Goal: Task Accomplishment & Management: Manage account settings

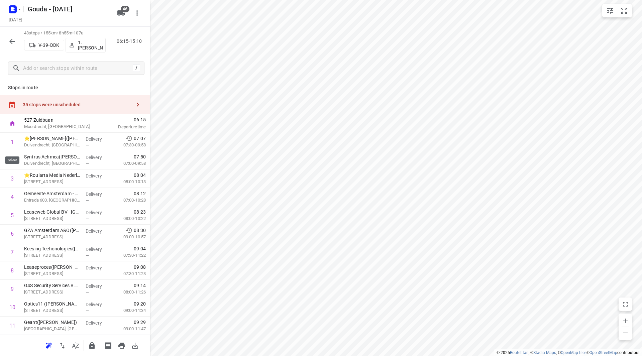
scroll to position [457, 0]
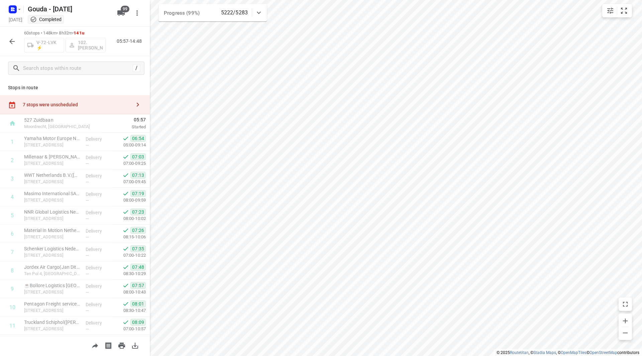
scroll to position [553, 0]
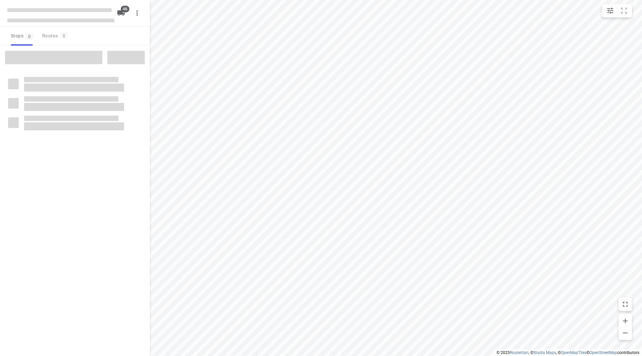
checkbox input "true"
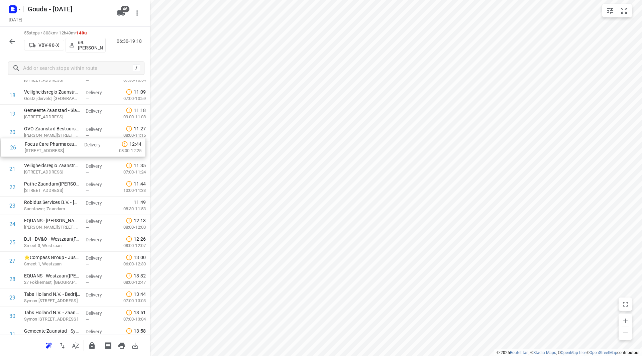
scroll to position [359, 0]
drag, startPoint x: 45, startPoint y: 233, endPoint x: 48, endPoint y: 148, distance: 85.7
click at [46, 145] on div "1 Albron - IDA(Fatima Saksoukh) Slochterweg 35, Amsterdam Delivery — 07:30 07:0…" at bounding box center [75, 280] width 150 height 1012
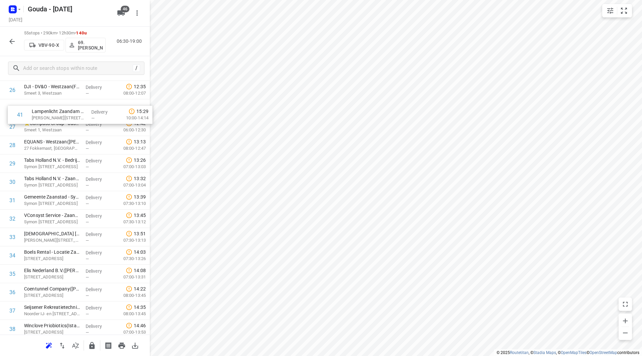
scroll to position [501, 0]
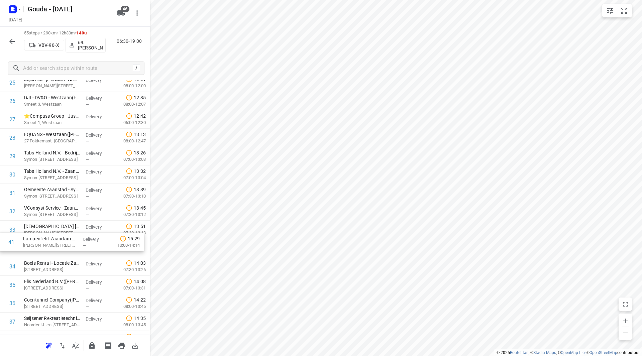
drag, startPoint x: 43, startPoint y: 214, endPoint x: 39, endPoint y: 246, distance: 31.7
click at [42, 243] on div "1 Albron - IDA(Fatima Saksoukh) Slochterweg 35, Amsterdam Delivery — 07:30 07:0…" at bounding box center [75, 138] width 150 height 1012
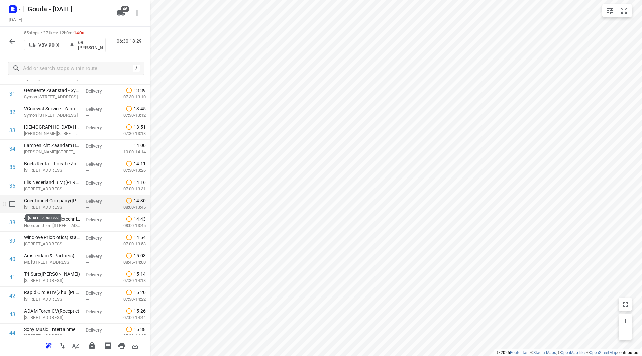
scroll to position [601, 0]
drag, startPoint x: 68, startPoint y: 228, endPoint x: 59, endPoint y: 207, distance: 23.1
click at [60, 205] on div "1 Albron - IDA(Fatima Saksoukh) Slochterweg 35, Amsterdam Delivery — 07:30 07:0…" at bounding box center [75, 38] width 150 height 1012
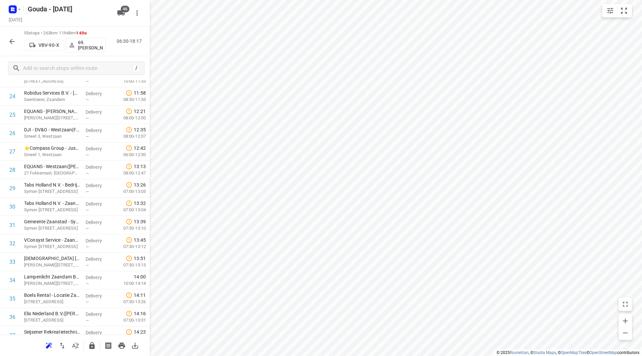
scroll to position [0, 0]
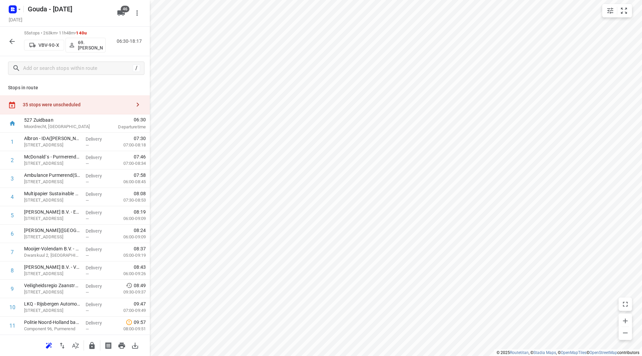
click at [95, 101] on div "35 stops were unscheduled" at bounding box center [75, 104] width 150 height 19
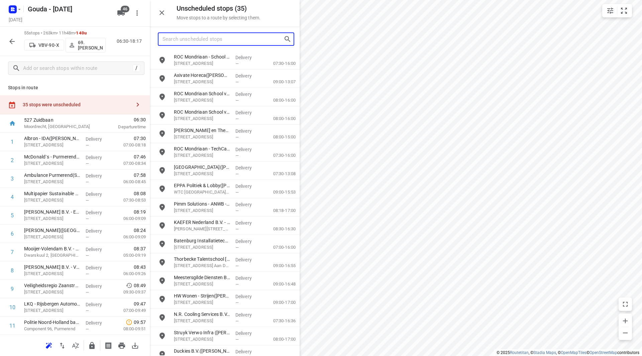
click at [213, 36] on input "Search unscheduled stops" at bounding box center [223, 39] width 121 height 10
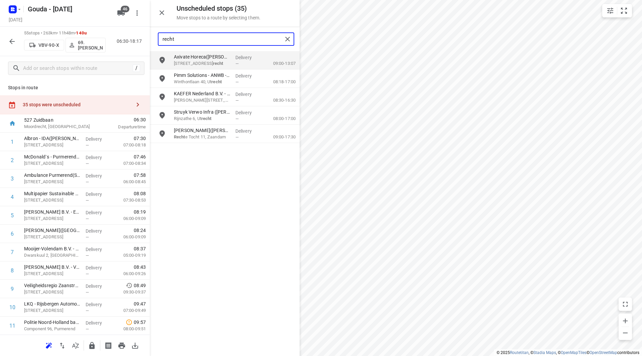
type input "recht"
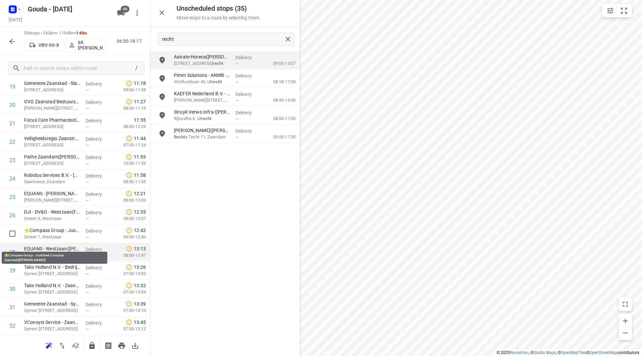
scroll to position [401, 0]
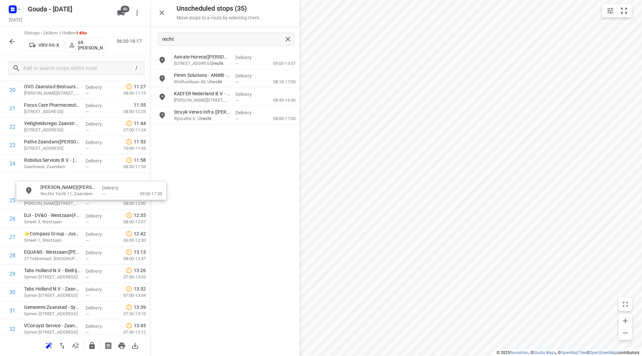
drag, startPoint x: 207, startPoint y: 139, endPoint x: 56, endPoint y: 206, distance: 165.6
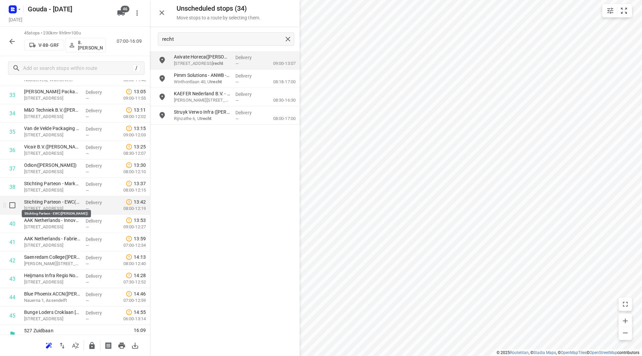
scroll to position [644, 0]
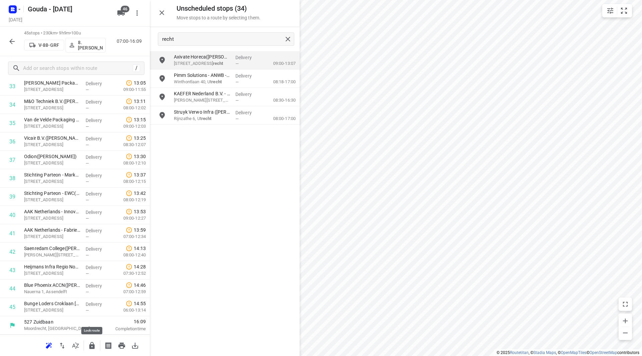
click at [88, 345] on icon "button" at bounding box center [92, 346] width 8 height 8
click at [13, 43] on icon "button" at bounding box center [12, 41] width 8 height 8
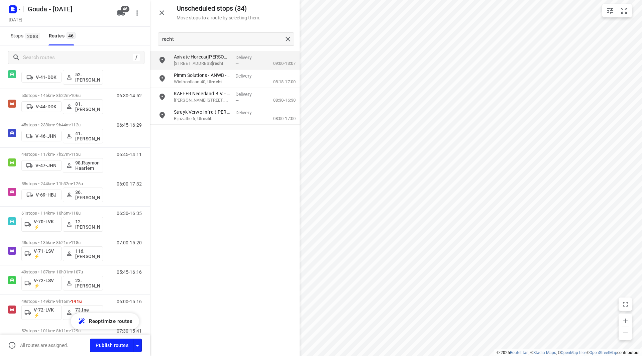
scroll to position [201, 0]
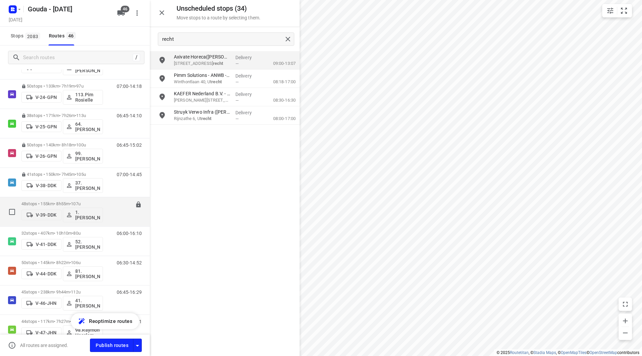
click at [65, 202] on p "48 stops • 155km • 8h55m • 107u" at bounding box center [62, 203] width 82 height 5
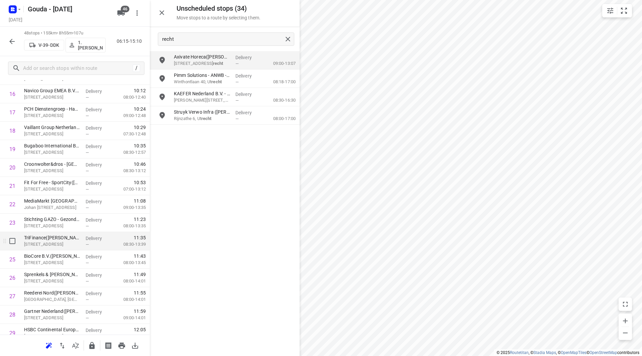
scroll to position [334, 0]
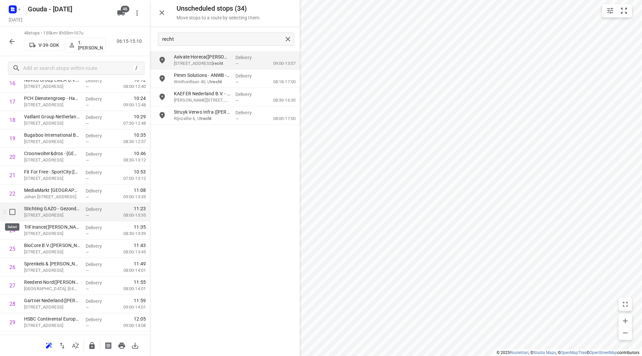
click at [12, 212] on input "checkbox" at bounding box center [12, 211] width 13 height 13
checkbox input "true"
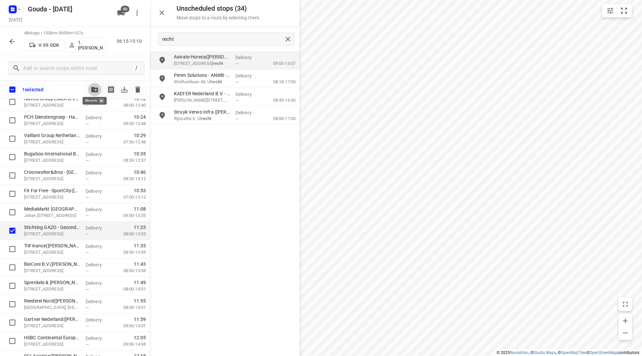
click at [95, 89] on icon "button" at bounding box center [94, 89] width 7 height 5
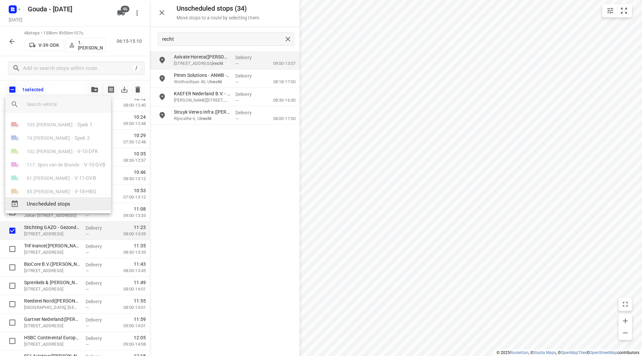
click at [70, 206] on span "Unscheduled stops" at bounding box center [66, 204] width 79 height 8
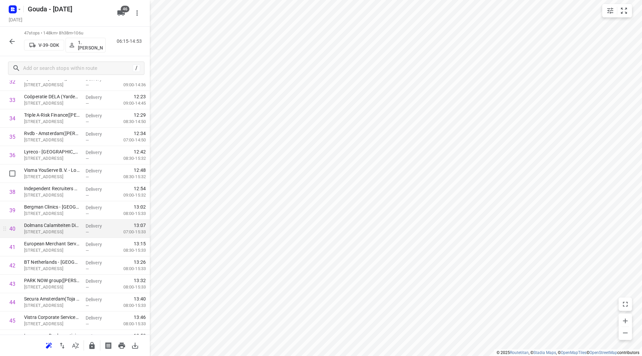
scroll to position [635, 0]
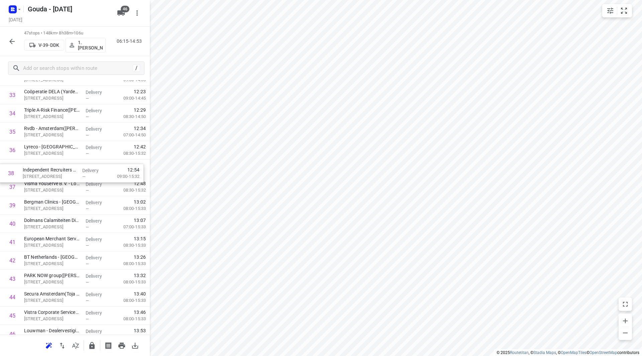
drag, startPoint x: 67, startPoint y: 188, endPoint x: 66, endPoint y: 170, distance: 18.4
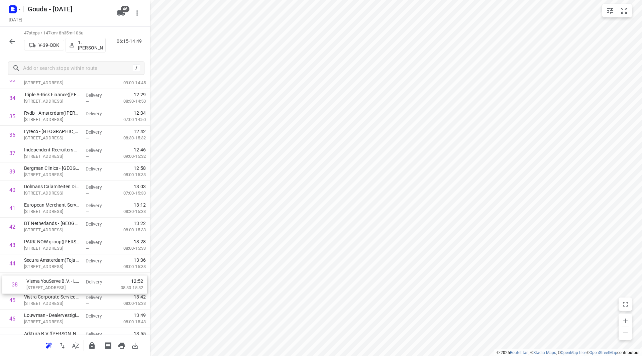
scroll to position [654, 0]
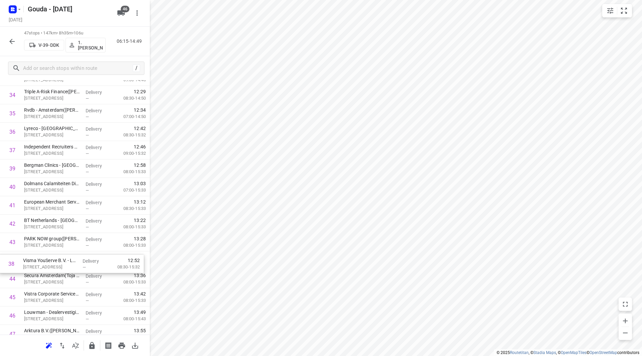
drag, startPoint x: 40, startPoint y: 243, endPoint x: 39, endPoint y: 261, distance: 17.4
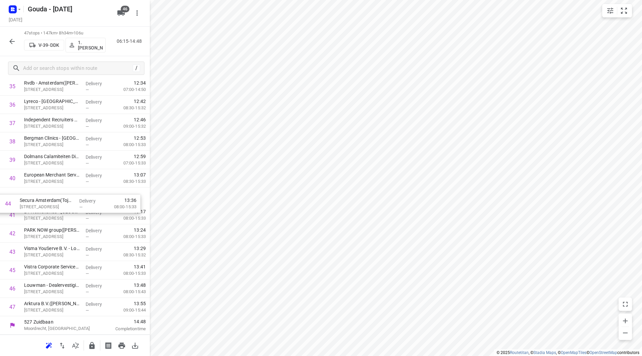
drag, startPoint x: 44, startPoint y: 254, endPoint x: 41, endPoint y: 198, distance: 55.9
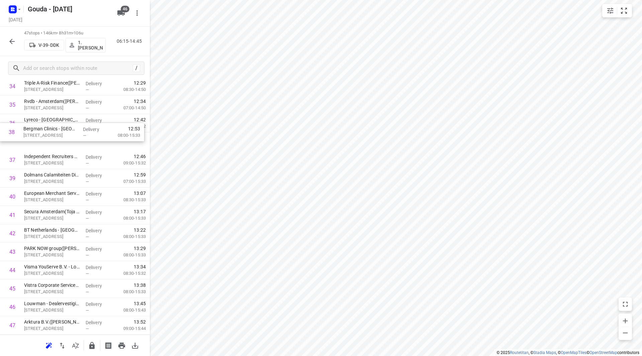
drag, startPoint x: 54, startPoint y: 139, endPoint x: 53, endPoint y: 127, distance: 12.1
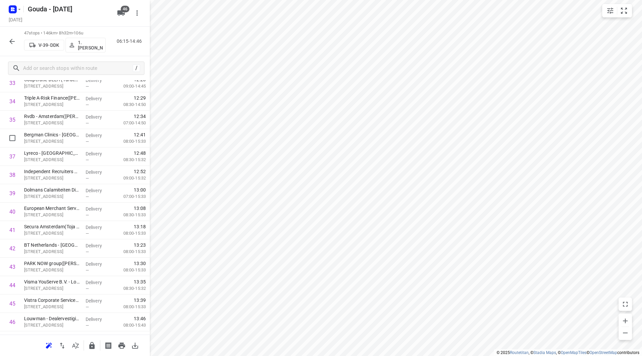
scroll to position [647, 0]
drag, startPoint x: 69, startPoint y: 144, endPoint x: 72, endPoint y: 191, distance: 46.9
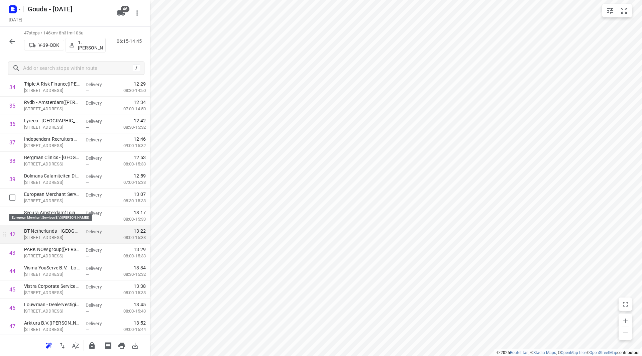
scroll to position [681, 0]
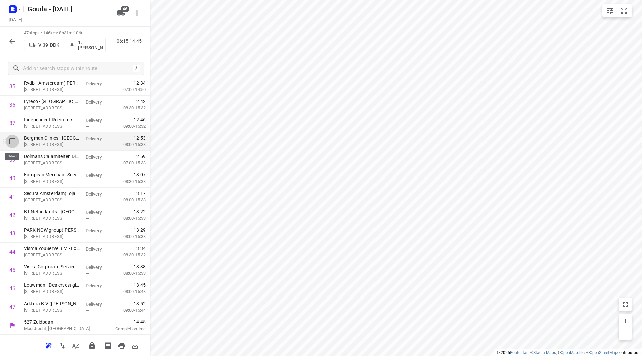
click at [13, 141] on input "checkbox" at bounding box center [12, 141] width 13 height 13
checkbox input "true"
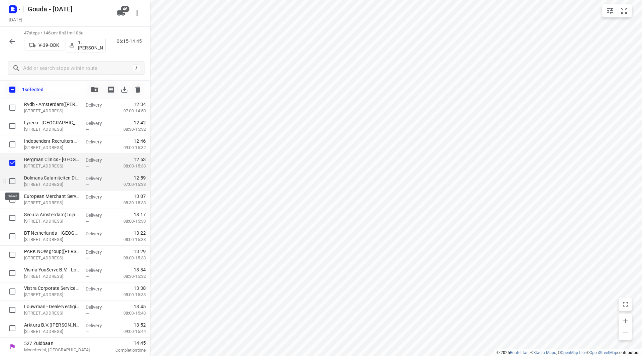
drag, startPoint x: 12, startPoint y: 180, endPoint x: 36, endPoint y: 169, distance: 27.1
click at [13, 180] on input "checkbox" at bounding box center [12, 181] width 13 height 13
checkbox input "true"
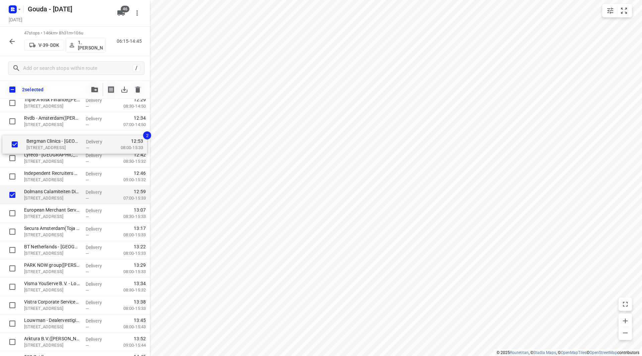
drag, startPoint x: 35, startPoint y: 164, endPoint x: 38, endPoint y: 146, distance: 18.0
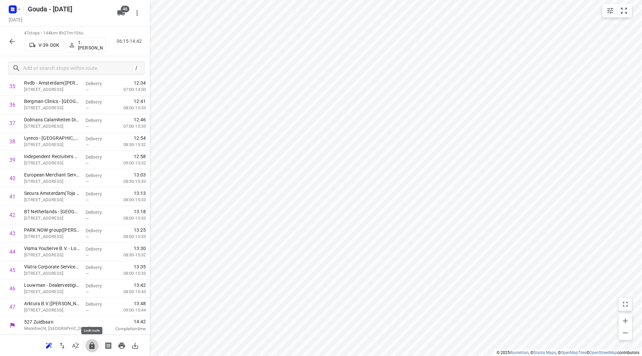
click at [92, 345] on icon "button" at bounding box center [91, 345] width 5 height 7
click at [11, 39] on icon "button" at bounding box center [12, 41] width 8 height 8
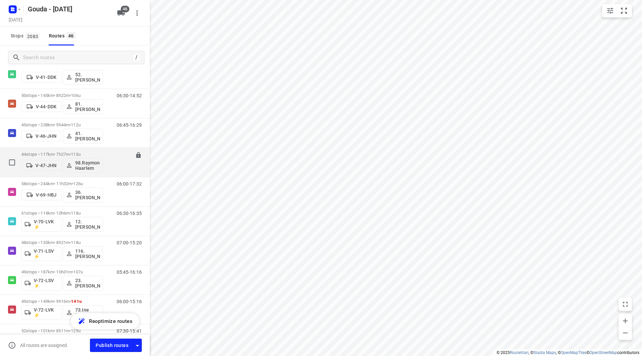
scroll to position [201, 0]
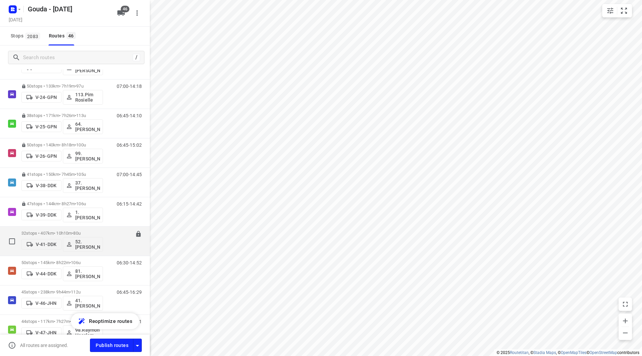
click at [71, 231] on p "32 stops • 407km • 10h10m • 80u" at bounding box center [62, 233] width 82 height 5
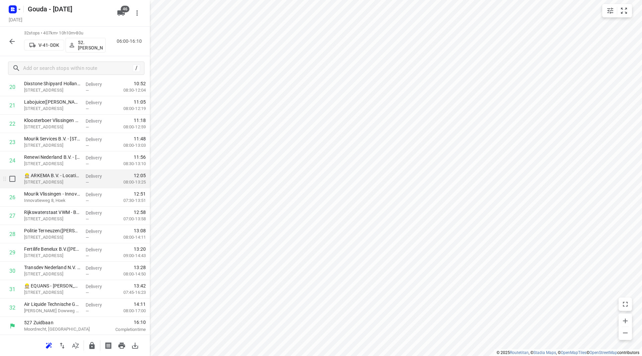
scroll to position [405, 0]
click at [88, 346] on icon "button" at bounding box center [92, 346] width 8 height 8
click at [8, 44] on icon "button" at bounding box center [12, 41] width 8 height 8
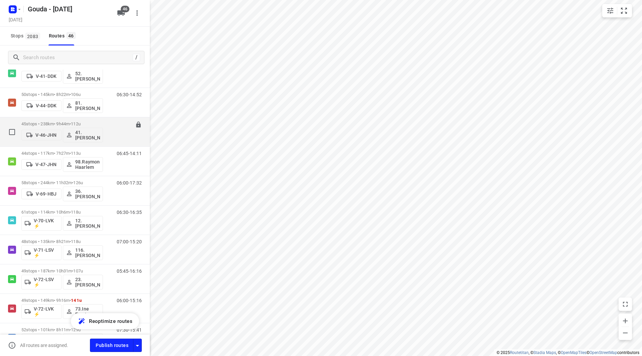
scroll to position [301, 0]
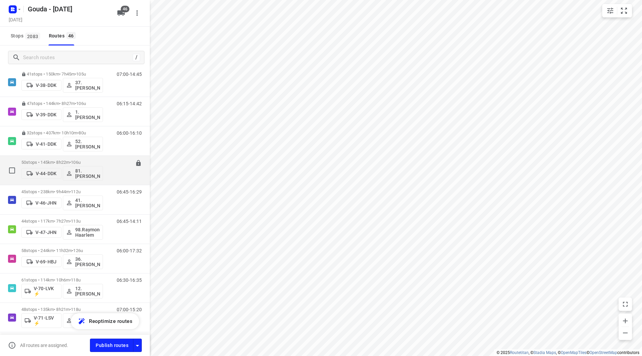
click at [66, 163] on p "50 stops • 145km • 8h22m • 106u" at bounding box center [62, 162] width 82 height 5
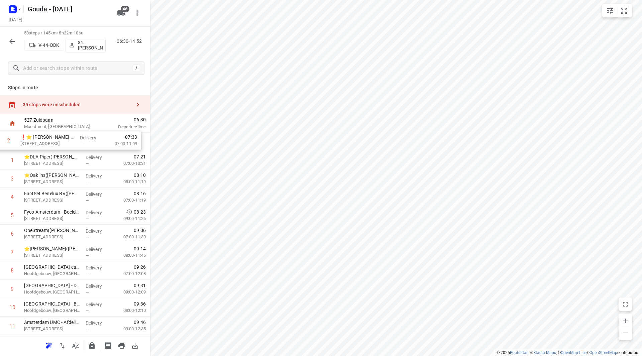
drag, startPoint x: 63, startPoint y: 163, endPoint x: 59, endPoint y: 139, distance: 24.4
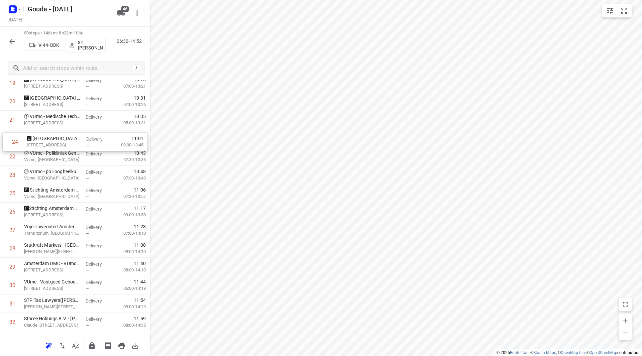
scroll to position [387, 0]
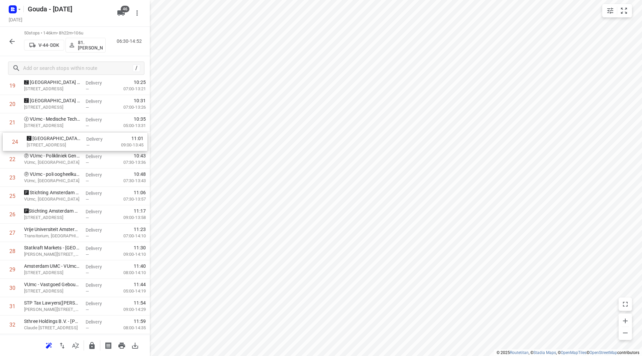
drag, startPoint x: 48, startPoint y: 163, endPoint x: 52, endPoint y: 138, distance: 24.6
click at [52, 137] on div "1 ❗⭐ Van Lanschot Bankiers Amsterdam - Beethovenstraat(Sylvia, Marcel, Sandra v…" at bounding box center [75, 205] width 150 height 920
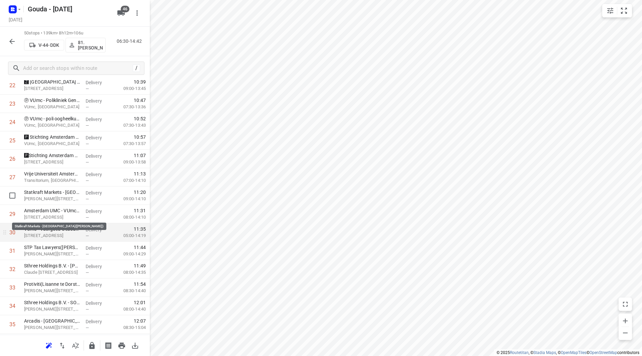
scroll to position [454, 0]
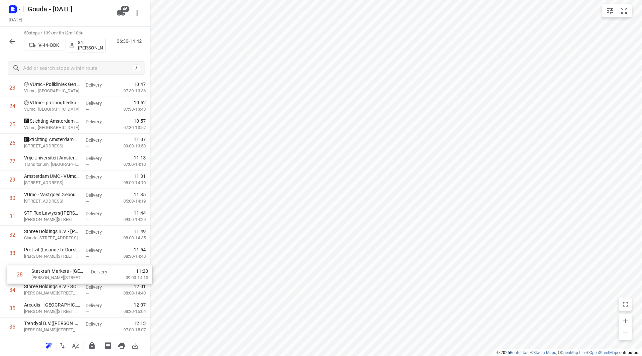
drag, startPoint x: 47, startPoint y: 187, endPoint x: 46, endPoint y: 274, distance: 87.0
click at [54, 281] on div "1 ❗⭐ Van Lanschot Bankiers Amsterdam - Beethovenstraat(Sylvia, Marcel, Sandra v…" at bounding box center [75, 134] width 150 height 920
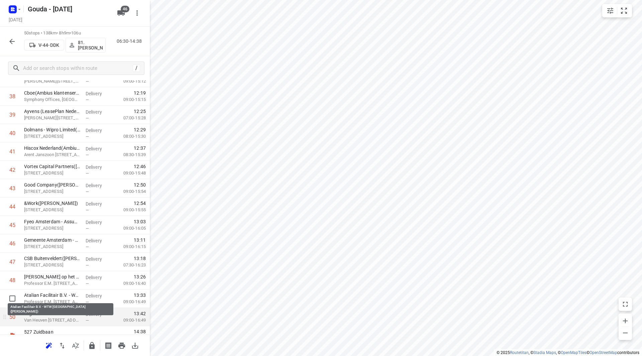
scroll to position [727, 0]
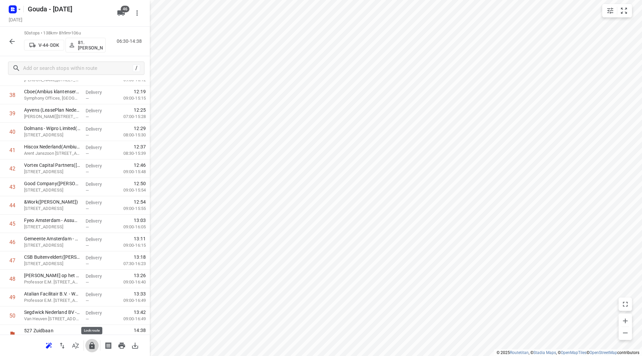
click at [88, 345] on icon "button" at bounding box center [92, 346] width 8 height 8
click at [15, 41] on icon "button" at bounding box center [12, 41] width 8 height 8
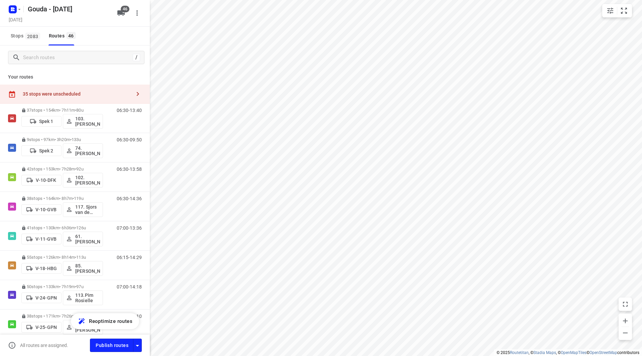
click at [149, 125] on div "i © 2025 Routetitan , © Stadia Maps , © OpenMapTiles © OpenStreetMap contributo…" at bounding box center [321, 178] width 642 height 356
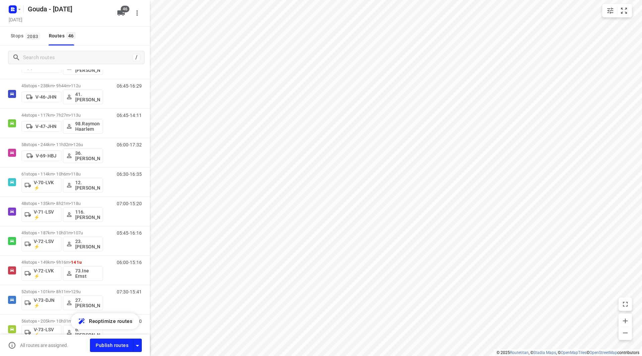
scroll to position [377, 0]
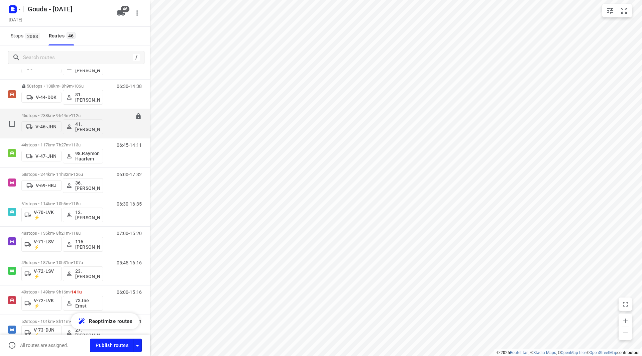
click at [51, 115] on p "45 stops • 238km • 9h44m • 112u" at bounding box center [62, 115] width 82 height 5
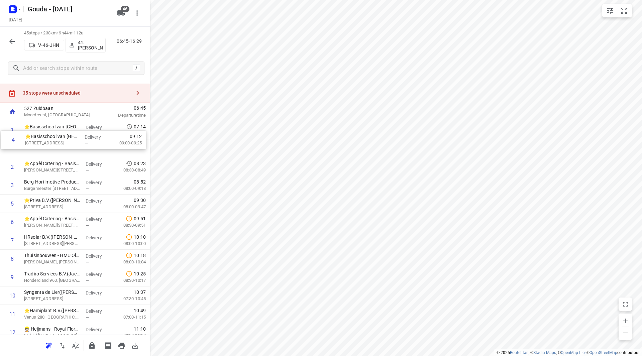
scroll to position [11, 0]
drag, startPoint x: 47, startPoint y: 166, endPoint x: 46, endPoint y: 152, distance: 13.8
drag, startPoint x: 86, startPoint y: 216, endPoint x: 84, endPoint y: 176, distance: 40.5
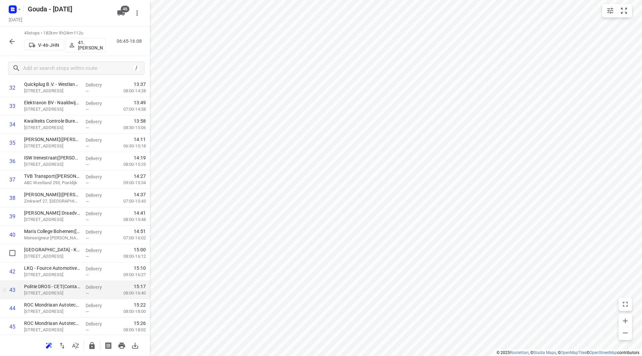
scroll to position [644, 0]
click at [94, 346] on icon "button" at bounding box center [91, 345] width 5 height 7
click at [13, 37] on icon "button" at bounding box center [12, 41] width 8 height 8
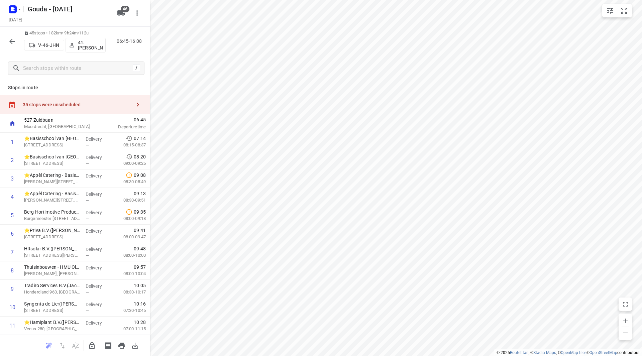
click at [60, 104] on div "35 stops were unscheduled" at bounding box center [77, 104] width 108 height 5
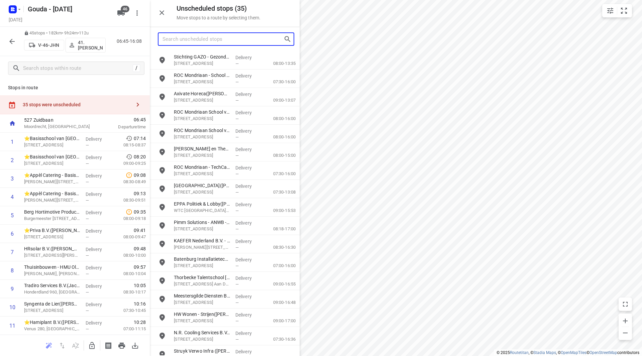
click at [187, 41] on input "Search unscheduled stops" at bounding box center [223, 39] width 121 height 10
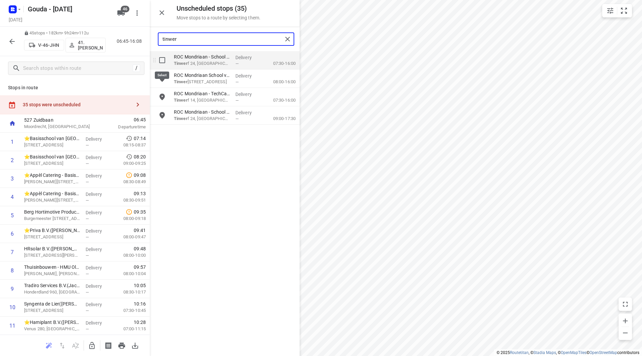
type input "tinwer"
click at [167, 60] on input "grid" at bounding box center [162, 60] width 13 height 13
checkbox input "true"
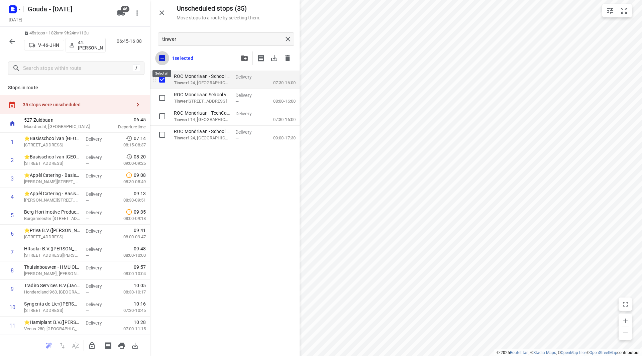
click at [167, 60] on input "checkbox" at bounding box center [162, 58] width 14 height 14
checkbox input "false"
checkbox input "true"
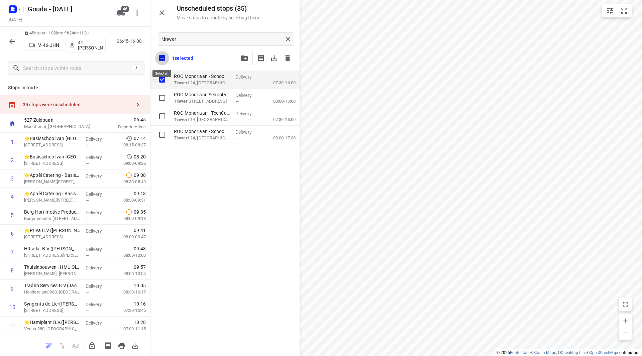
checkbox input "true"
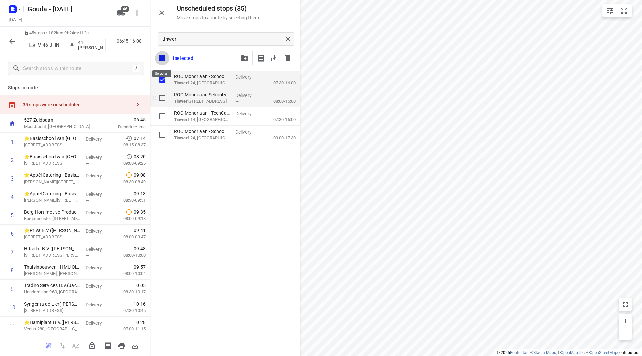
checkbox input "true"
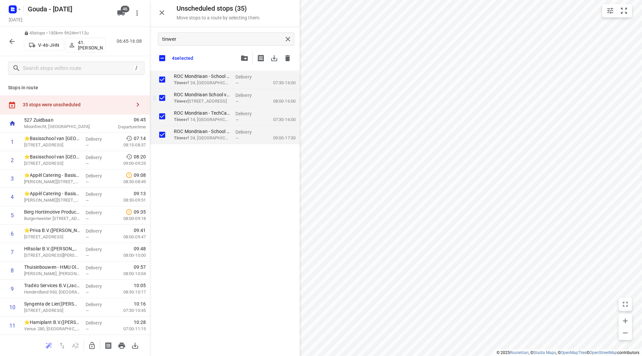
checkbox input "true"
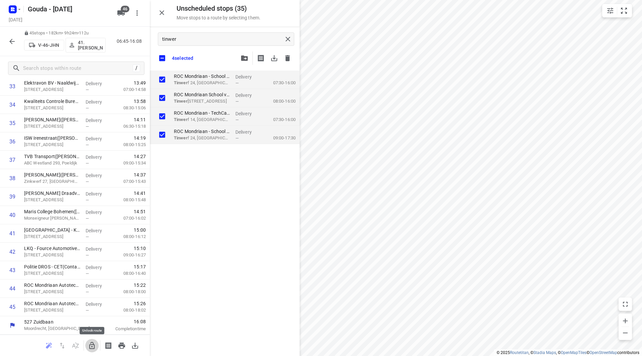
click at [88, 347] on button "button" at bounding box center [91, 345] width 13 height 13
checkbox input "true"
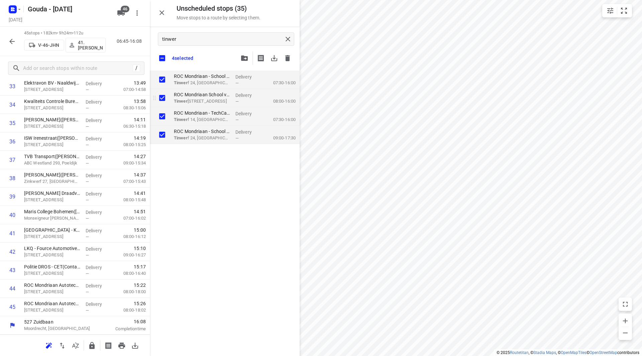
checkbox input "true"
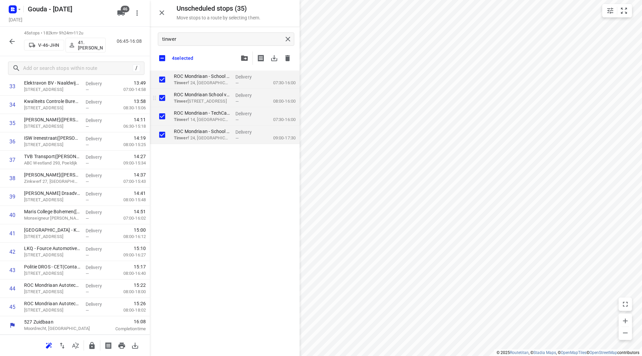
checkbox input "true"
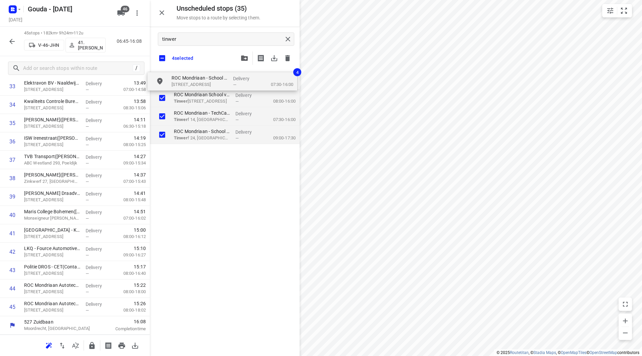
checkbox input "true"
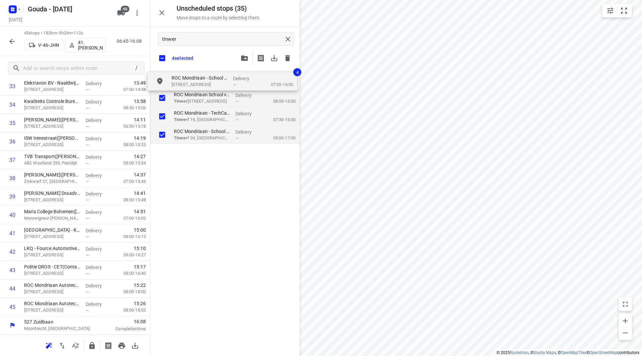
checkbox input "true"
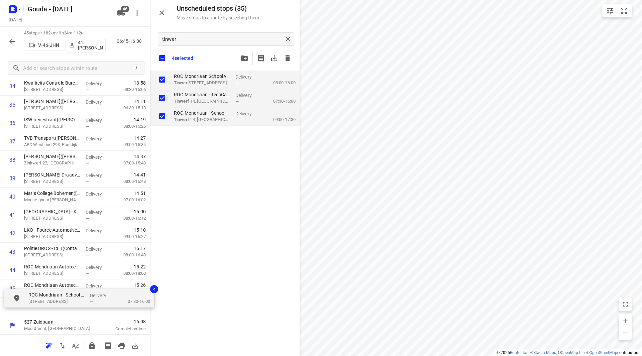
drag, startPoint x: 189, startPoint y: 76, endPoint x: 42, endPoint y: 297, distance: 265.7
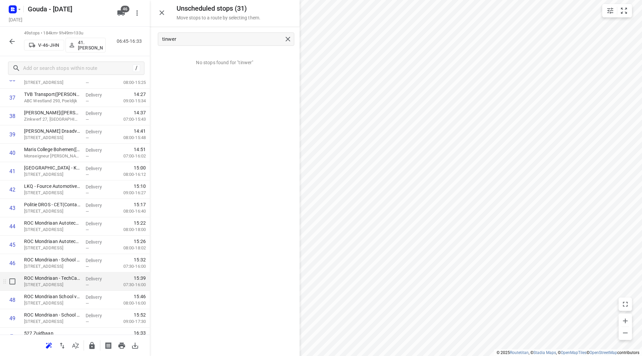
scroll to position [718, 0]
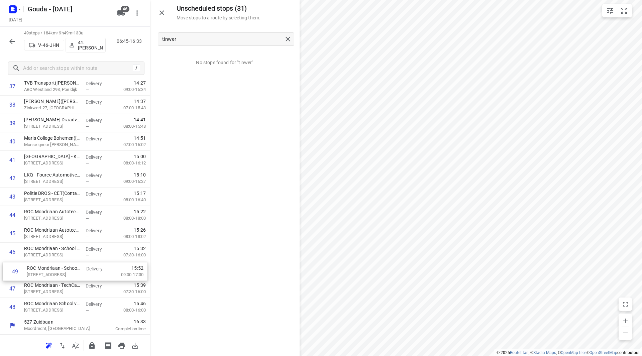
drag, startPoint x: 49, startPoint y: 311, endPoint x: 52, endPoint y: 271, distance: 39.9
drag, startPoint x: 54, startPoint y: 313, endPoint x: 54, endPoint y: 261, distance: 52.2
drag, startPoint x: 46, startPoint y: 312, endPoint x: 47, endPoint y: 257, distance: 55.2
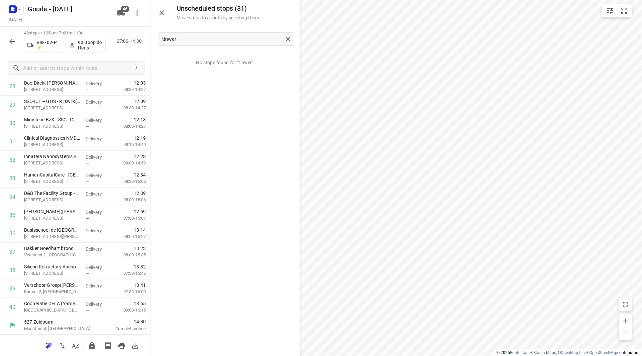
scroll to position [552, 0]
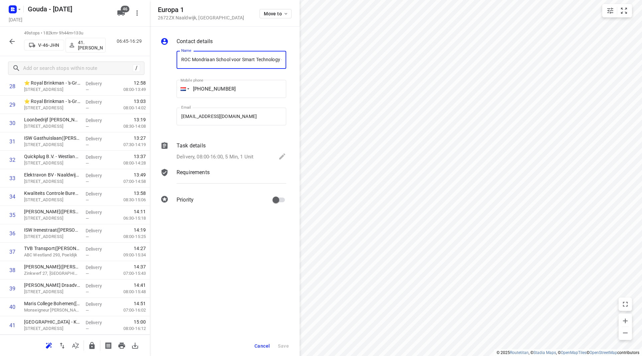
click at [225, 151] on div "Task details Delivery, 08:00-16:00, 5 Min, 1 Unit" at bounding box center [231, 151] width 112 height 23
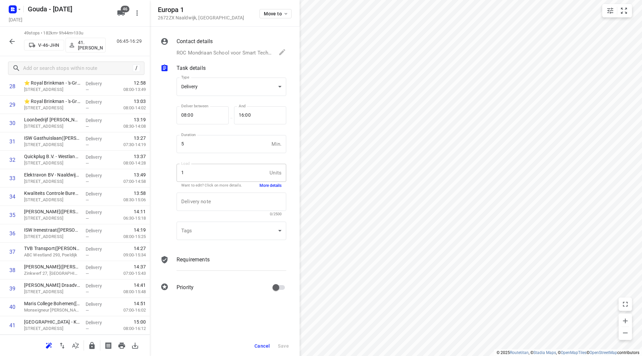
click at [268, 186] on button "More details" at bounding box center [271, 186] width 22 height 6
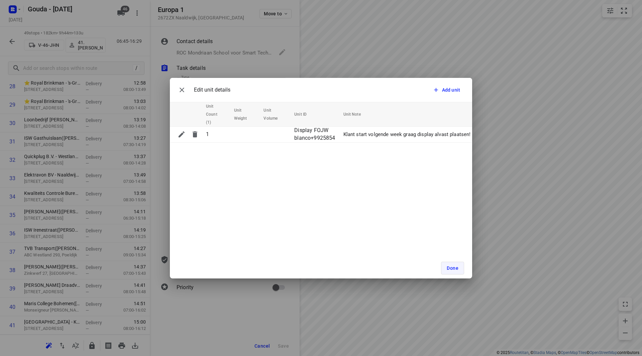
click at [453, 270] on span "Done" at bounding box center [453, 268] width 12 height 5
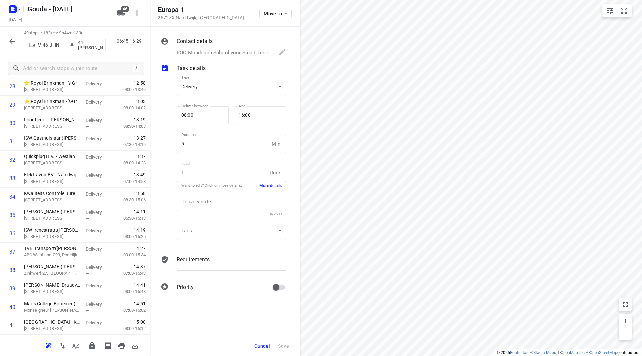
click at [264, 348] on span "Cancel" at bounding box center [262, 345] width 15 height 5
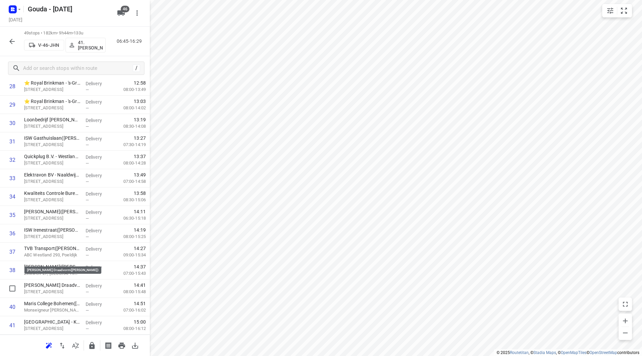
scroll to position [718, 0]
click at [89, 343] on icon "button" at bounding box center [92, 346] width 8 height 8
click at [9, 36] on button "button" at bounding box center [11, 41] width 13 height 13
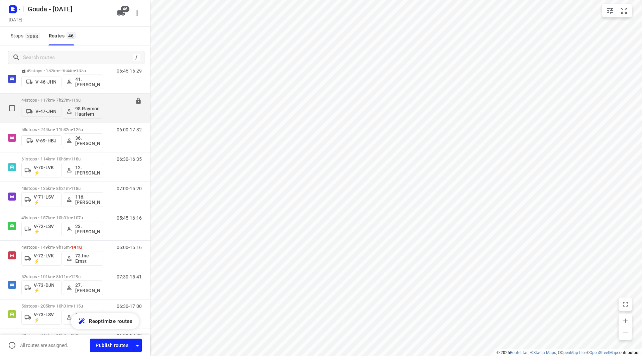
scroll to position [368, 0]
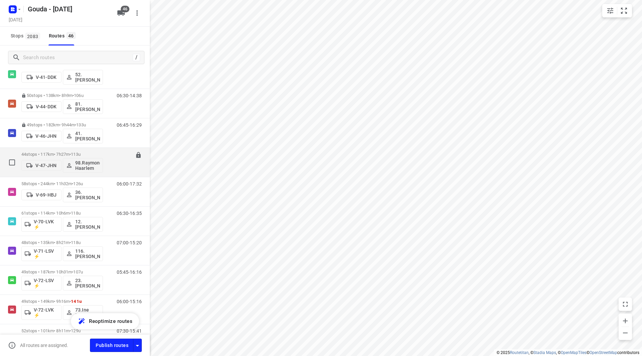
click at [56, 152] on p "44 stops • 117km • 7h27m • 113u" at bounding box center [62, 154] width 82 height 5
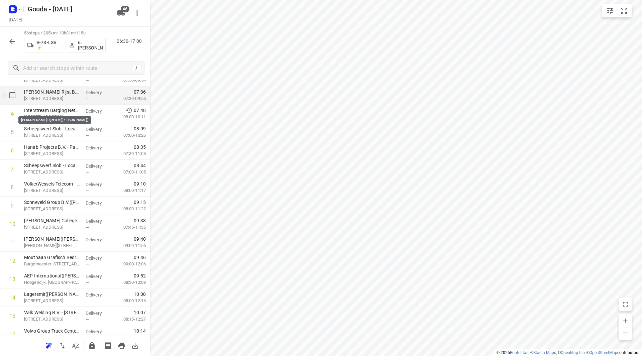
scroll to position [67, 0]
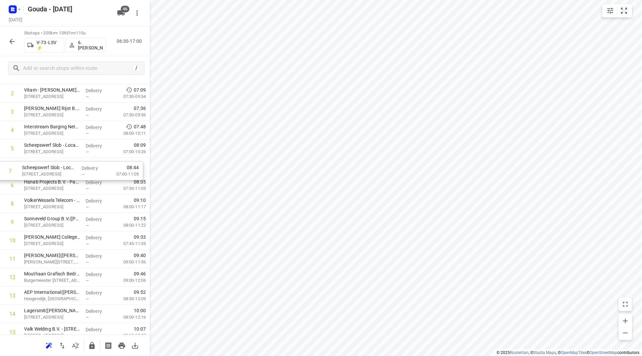
drag, startPoint x: 87, startPoint y: 172, endPoint x: 86, endPoint y: 168, distance: 4.5
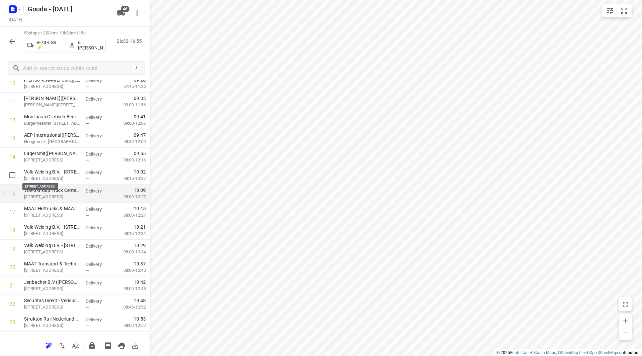
scroll to position [234, 0]
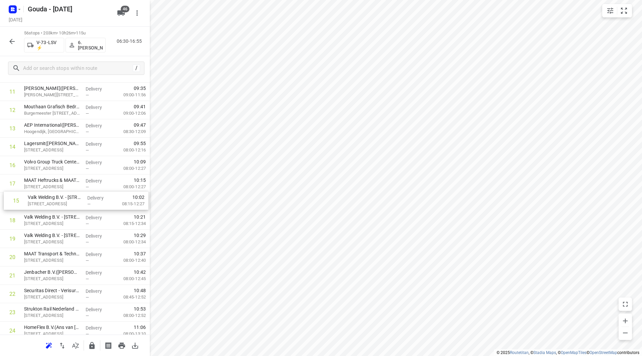
drag, startPoint x: 62, startPoint y: 169, endPoint x: 66, endPoint y: 208, distance: 39.1
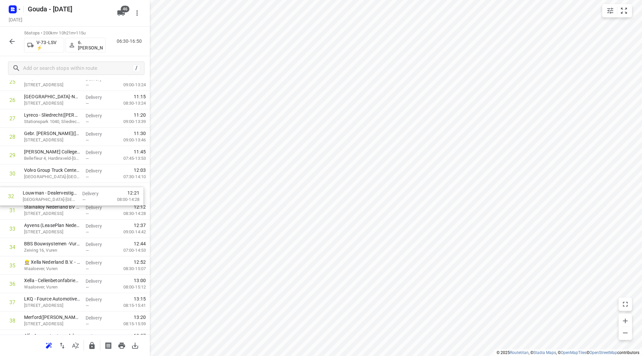
drag, startPoint x: 80, startPoint y: 205, endPoint x: 78, endPoint y: 185, distance: 19.5
click at [78, 185] on div "1 Scheepswerf Slob - locatie Rietgorsweg 2(Cindy Hameete) Rietgorsweg 2, Papend…" at bounding box center [75, 146] width 150 height 1030
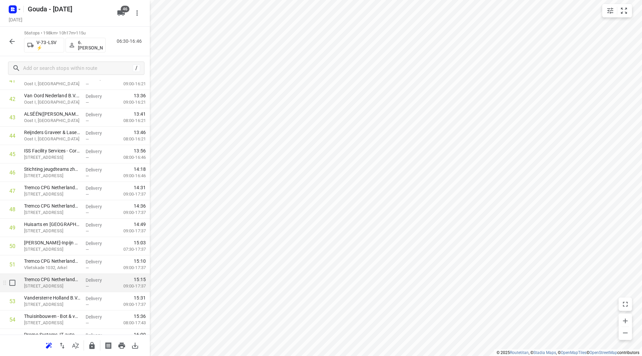
scroll to position [836, 0]
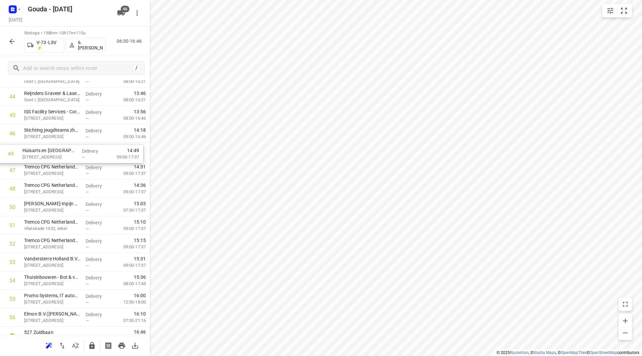
drag, startPoint x: 49, startPoint y: 191, endPoint x: 47, endPoint y: 149, distance: 42.2
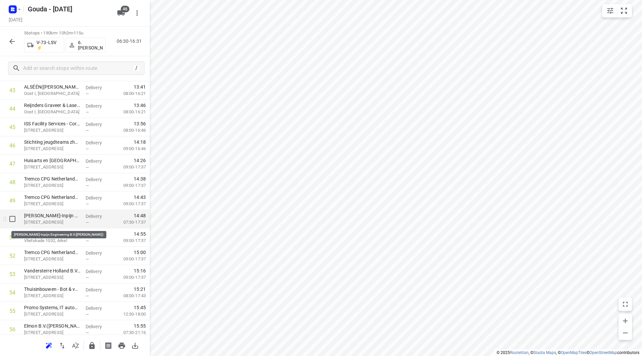
scroll to position [813, 0]
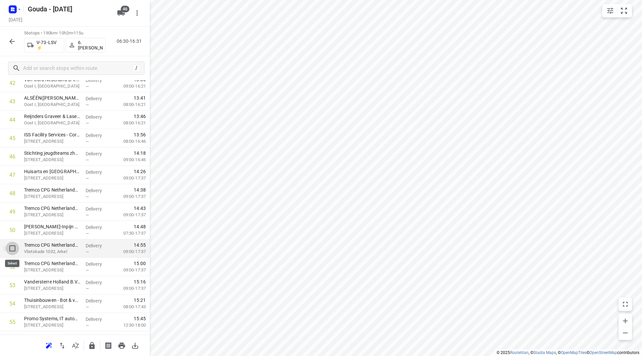
click at [10, 249] on input "checkbox" at bounding box center [12, 248] width 13 height 13
checkbox input "true"
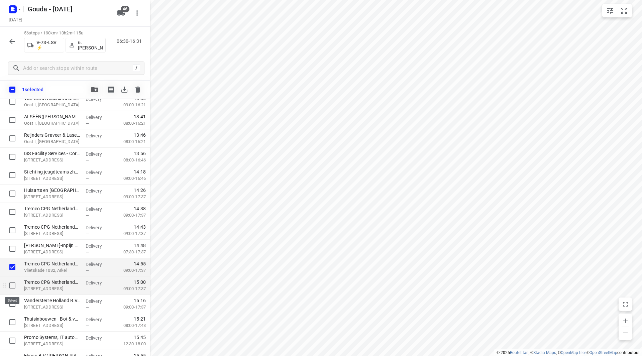
drag, startPoint x: 14, startPoint y: 282, endPoint x: 18, endPoint y: 281, distance: 4.7
click at [14, 282] on input "checkbox" at bounding box center [12, 285] width 13 height 13
checkbox input "true"
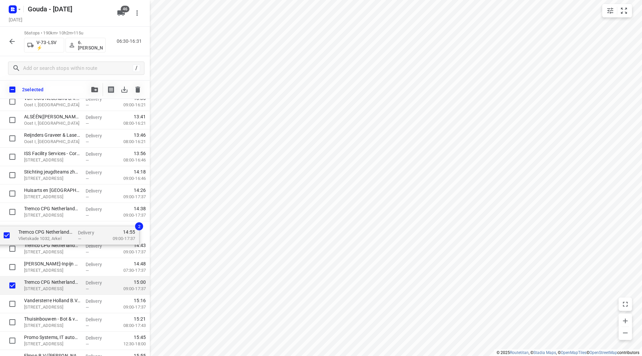
drag, startPoint x: 55, startPoint y: 272, endPoint x: 49, endPoint y: 226, distance: 45.5
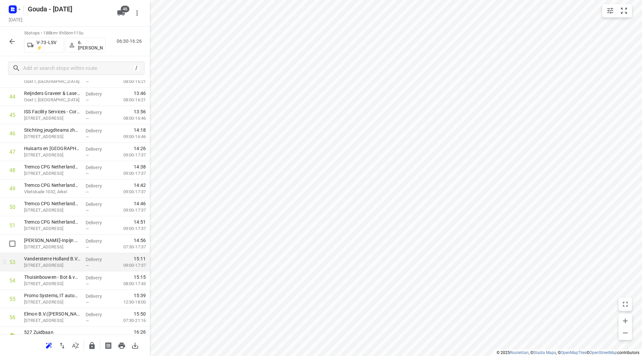
scroll to position [846, 0]
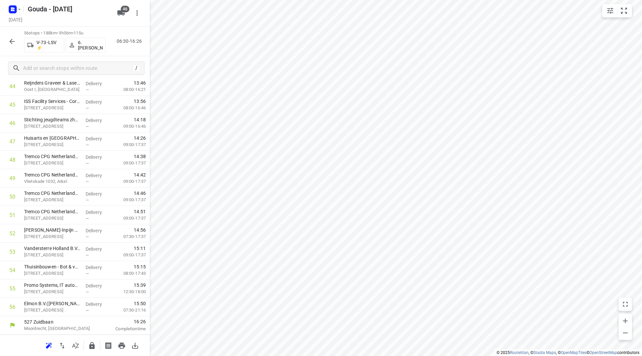
click at [617, 14] on hr "small contained button group" at bounding box center [617, 11] width 0 height 8
click at [612, 11] on icon "small contained button group" at bounding box center [610, 11] width 6 height 6
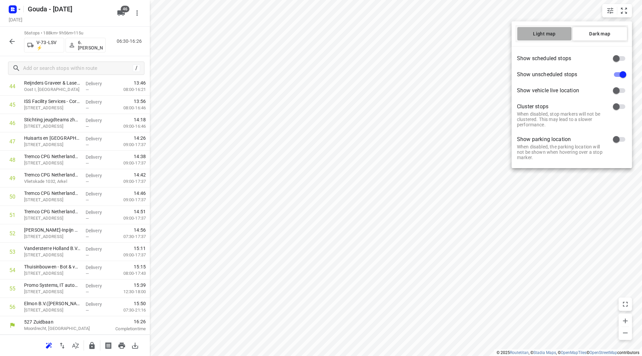
click at [542, 33] on span "Light map" at bounding box center [544, 33] width 54 height 5
drag, startPoint x: 278, startPoint y: 158, endPoint x: 214, endPoint y: 139, distance: 66.1
click at [214, 139] on div at bounding box center [321, 178] width 642 height 356
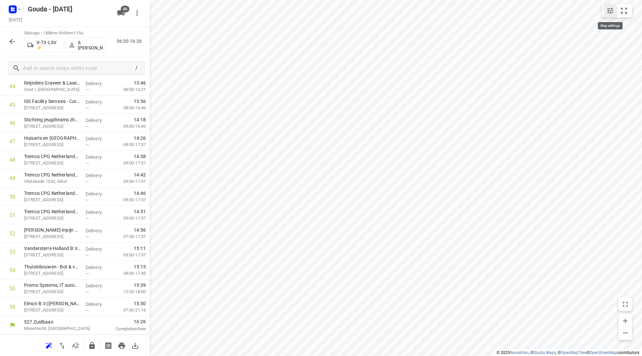
click at [611, 10] on icon "small contained button group" at bounding box center [610, 11] width 6 height 6
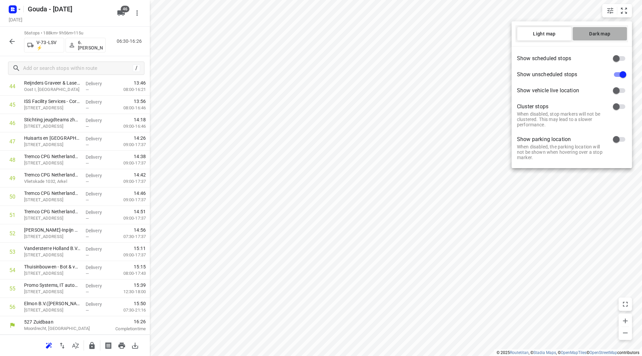
click at [595, 35] on span "Dark map" at bounding box center [600, 33] width 54 height 5
click at [327, 171] on div at bounding box center [321, 178] width 642 height 356
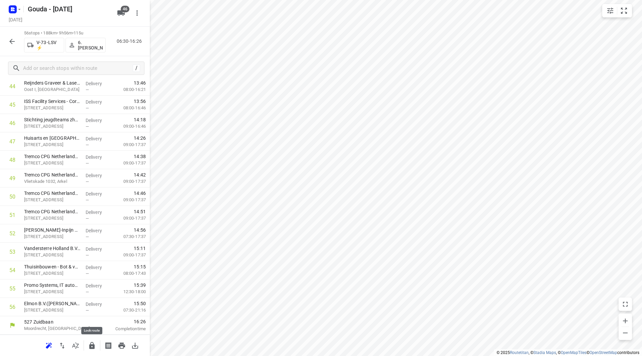
click at [92, 343] on icon "button" at bounding box center [92, 346] width 8 height 8
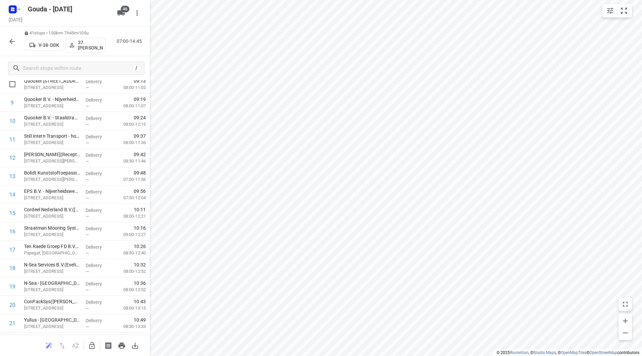
scroll to position [111, 0]
click at [9, 41] on icon "button" at bounding box center [12, 41] width 8 height 8
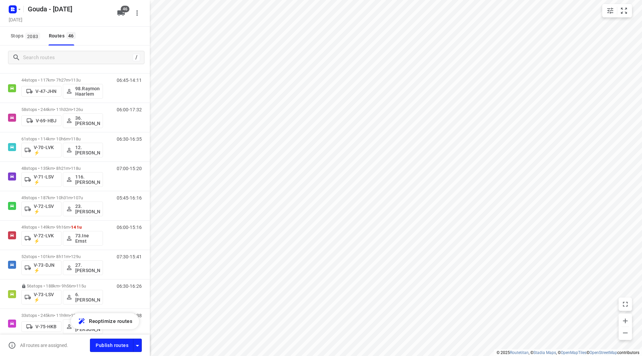
scroll to position [391, 0]
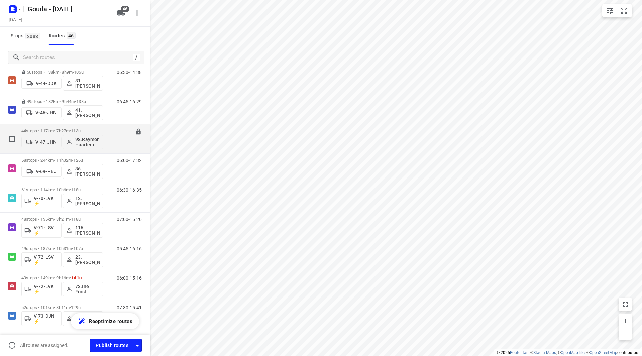
click at [56, 130] on p "44 stops • 117km • 7h27m • 113u" at bounding box center [62, 130] width 82 height 5
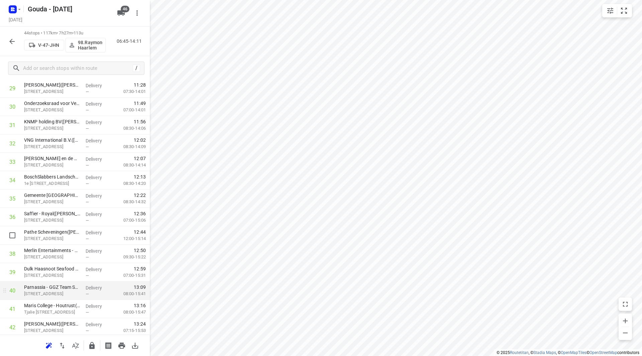
scroll to position [626, 0]
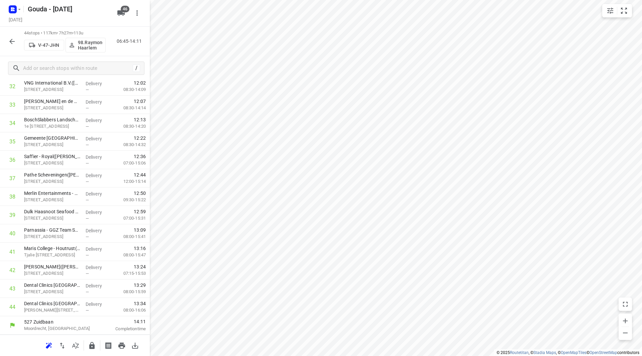
click at [85, 347] on div at bounding box center [75, 345] width 150 height 21
click at [91, 347] on icon "button" at bounding box center [91, 345] width 5 height 7
click at [13, 40] on icon "button" at bounding box center [12, 41] width 8 height 8
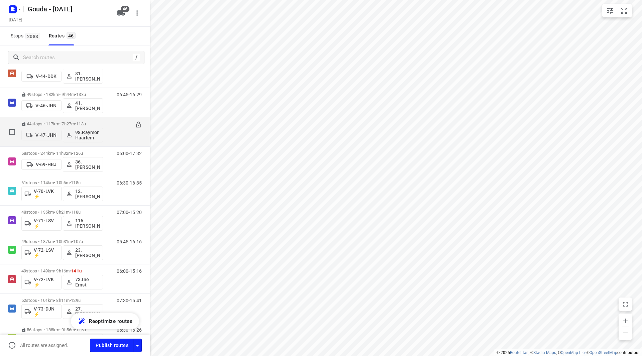
scroll to position [334, 0]
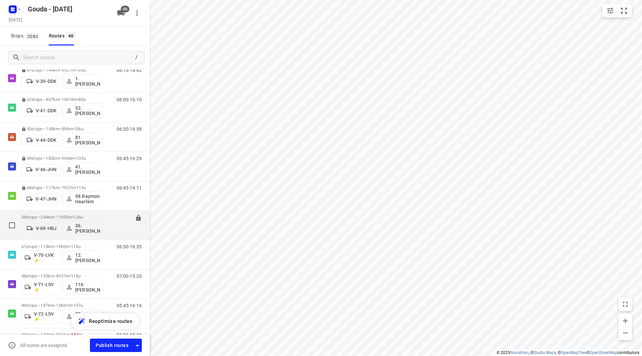
click at [57, 212] on div "58 stops • 244km • 11h32m • 126u V-69-HBJ 36. Jeffrey Persoon" at bounding box center [62, 225] width 82 height 28
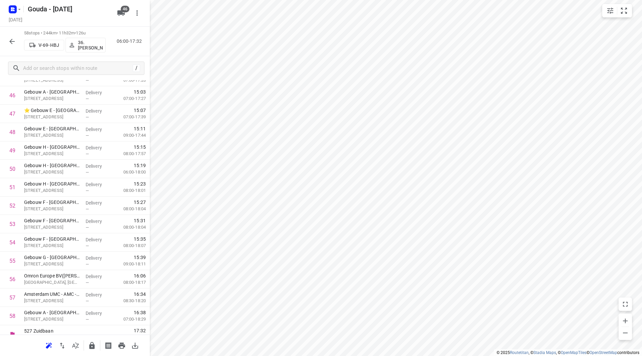
scroll to position [883, 0]
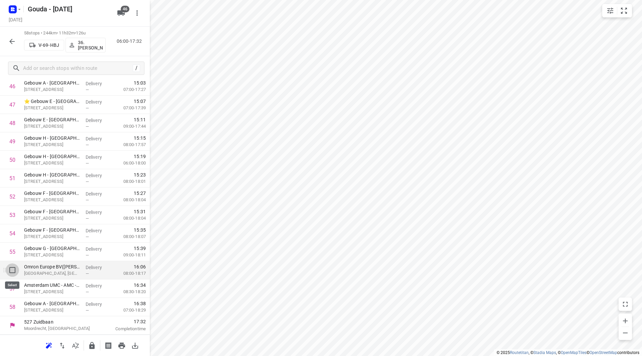
click at [13, 271] on input "checkbox" at bounding box center [12, 270] width 13 height 13
checkbox input "true"
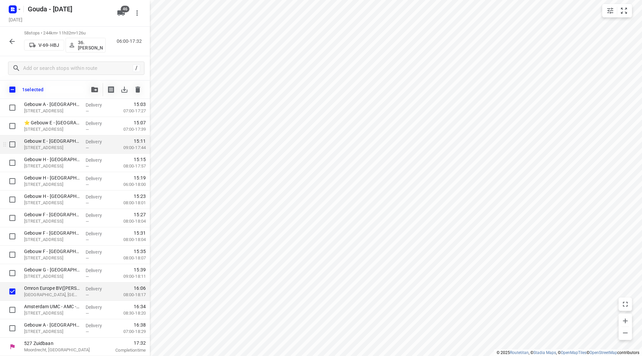
scroll to position [881, 0]
click at [93, 90] on icon "button" at bounding box center [94, 89] width 7 height 5
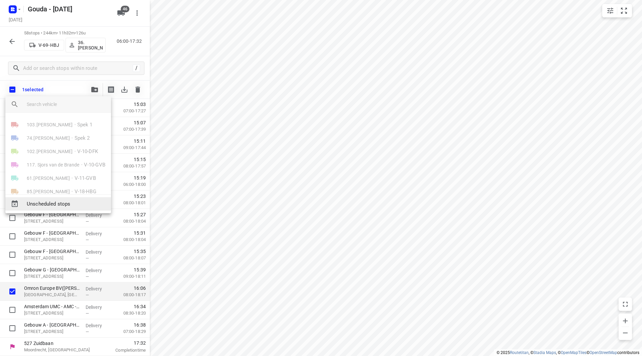
click at [58, 205] on span "Unscheduled stops" at bounding box center [66, 204] width 79 height 8
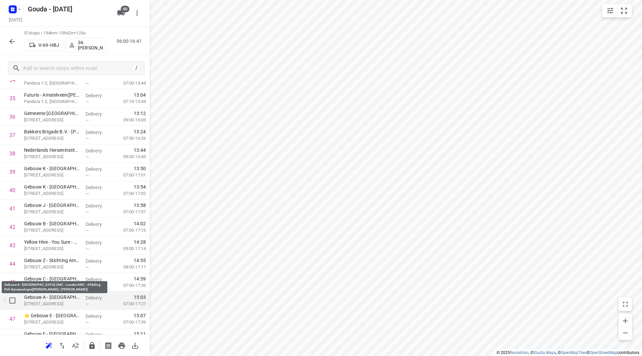
scroll to position [702, 0]
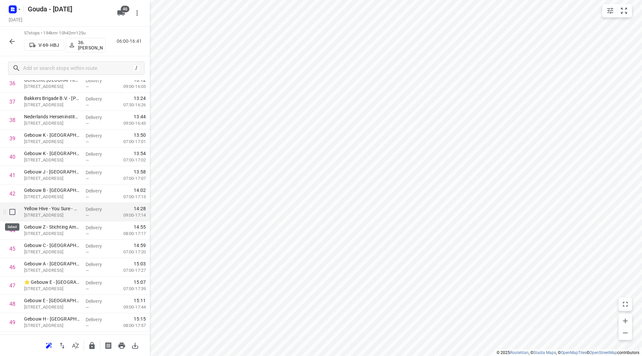
click at [9, 211] on input "checkbox" at bounding box center [12, 211] width 13 height 13
checkbox input "true"
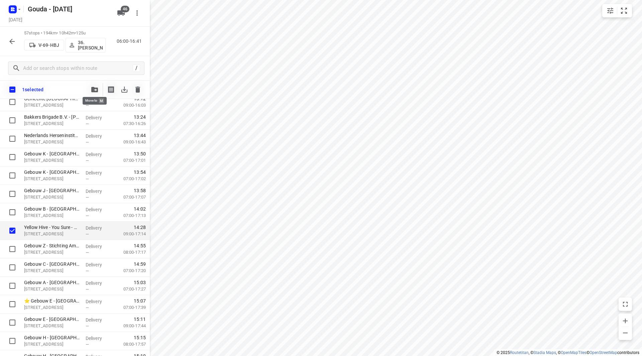
click at [93, 91] on icon "button" at bounding box center [94, 89] width 7 height 5
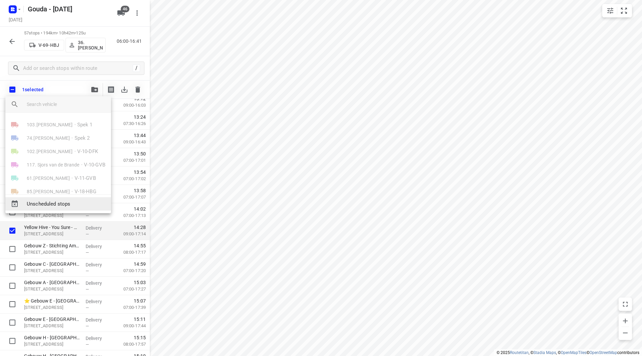
click at [64, 203] on span "Unscheduled stops" at bounding box center [66, 204] width 79 height 8
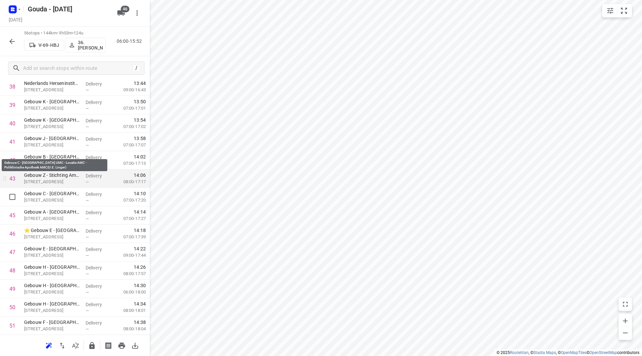
scroll to position [846, 0]
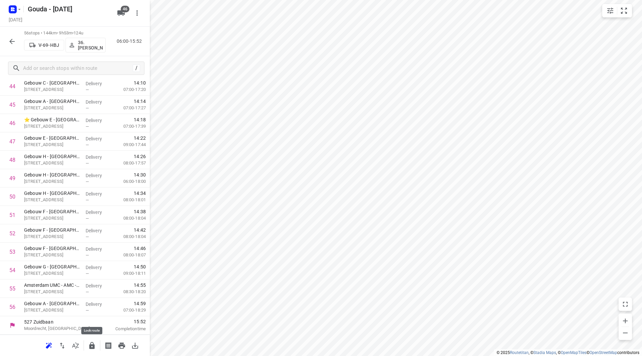
click at [94, 343] on icon "button" at bounding box center [92, 346] width 8 height 8
click at [16, 39] on button "button" at bounding box center [11, 41] width 13 height 13
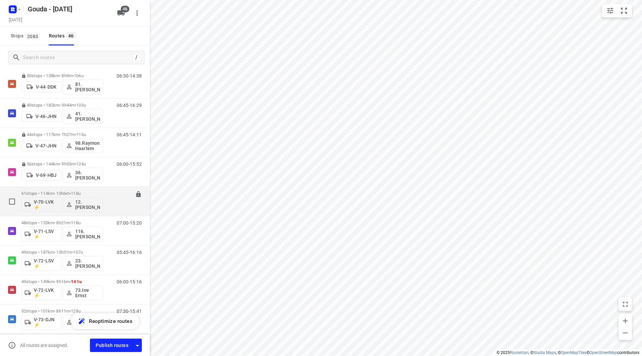
scroll to position [401, 0]
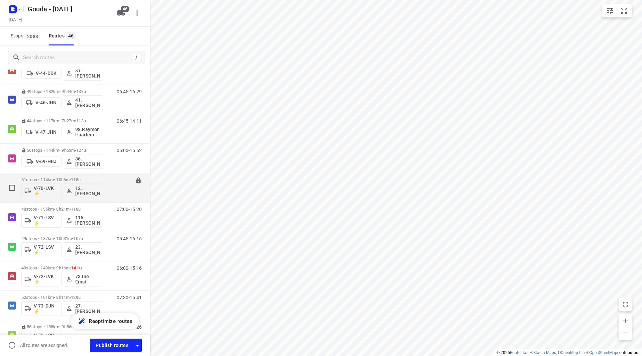
click at [43, 178] on p "61 stops • 114km • 10h6m • 118u" at bounding box center [62, 179] width 82 height 5
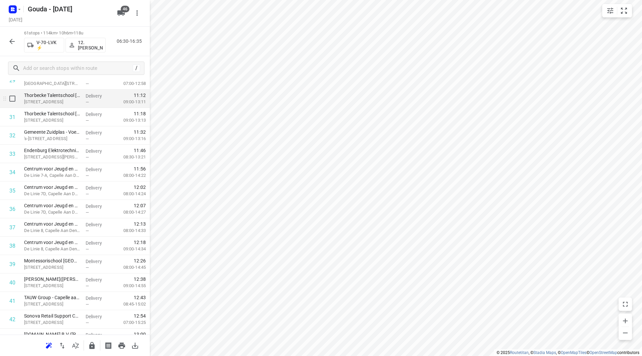
scroll to position [569, 0]
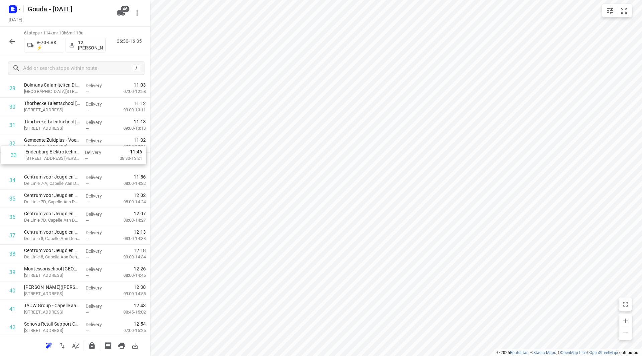
drag, startPoint x: 74, startPoint y: 159, endPoint x: 80, endPoint y: 140, distance: 19.5
click at [78, 140] on div "1 Sizo Signs – Capelle ad IJssel(Patrick Witkamp) Vlierbaan 11, Capelle Aan Den…" at bounding box center [75, 125] width 150 height 1122
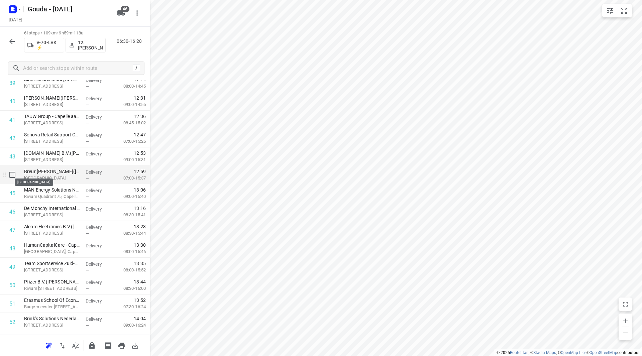
scroll to position [769, 0]
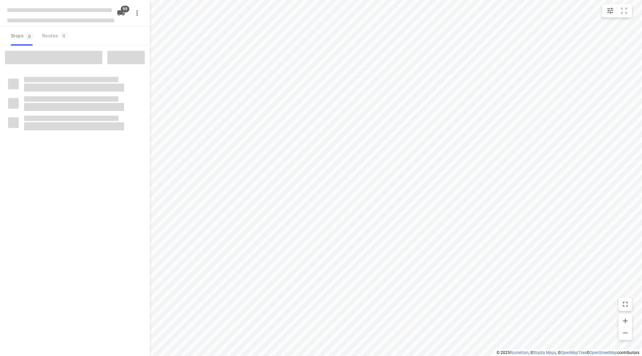
checkbox input "true"
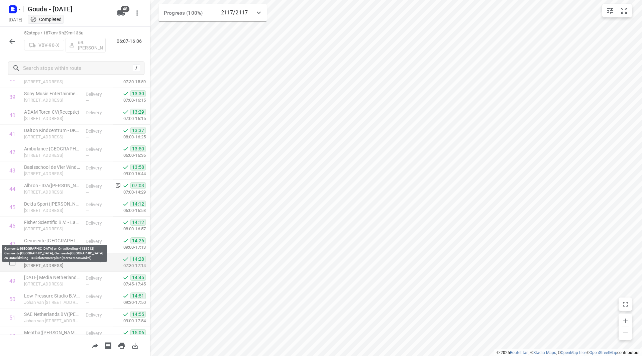
scroll to position [747, 0]
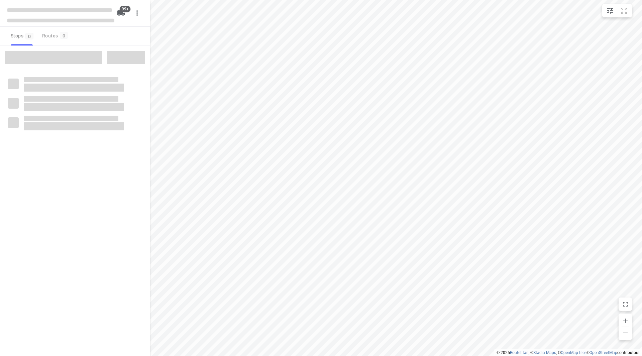
checkbox input "true"
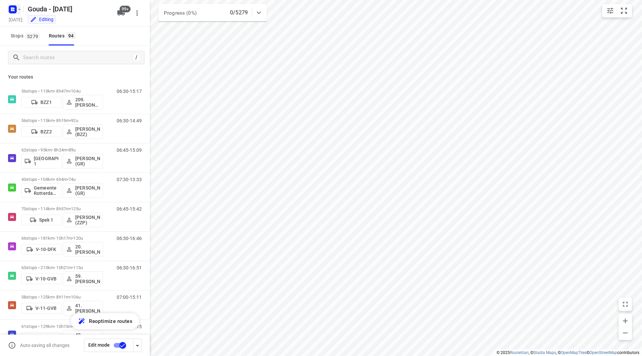
click at [18, 12] on button "button" at bounding box center [13, 9] width 13 height 11
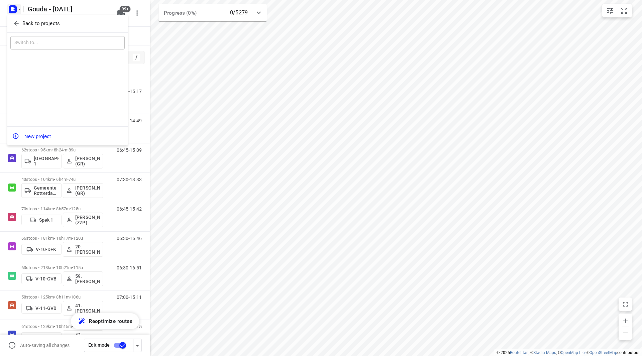
click at [24, 28] on button "Back to projects" at bounding box center [67, 23] width 114 height 11
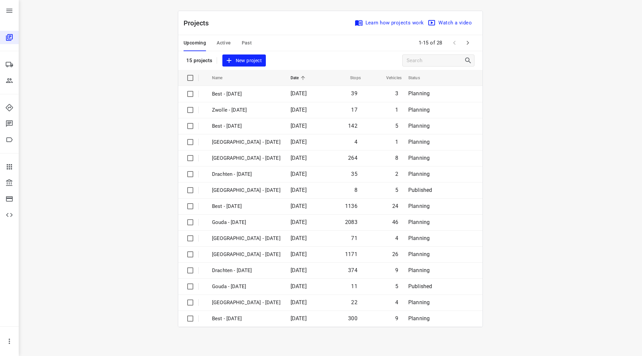
click at [246, 41] on span "Past" at bounding box center [247, 43] width 10 height 8
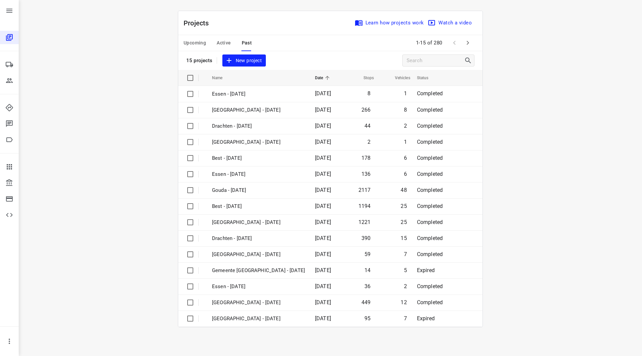
click at [192, 43] on span "Upcoming" at bounding box center [195, 43] width 22 height 8
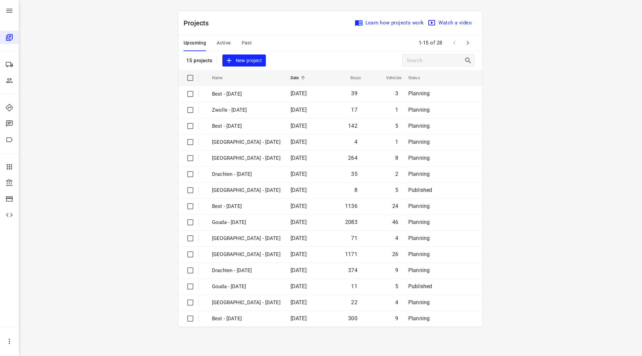
click at [242, 44] on span "Past" at bounding box center [247, 43] width 10 height 8
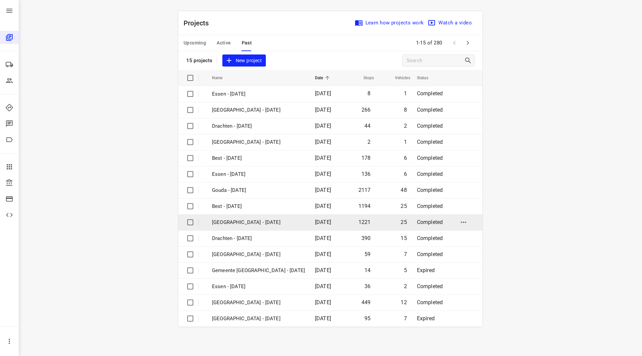
click at [238, 223] on p "Zwolle - Wednesday" at bounding box center [258, 223] width 93 height 8
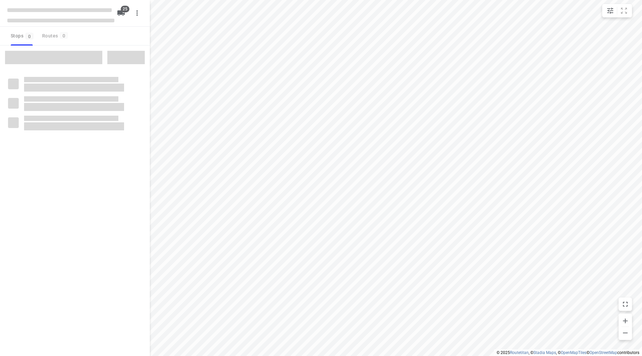
checkbox input "true"
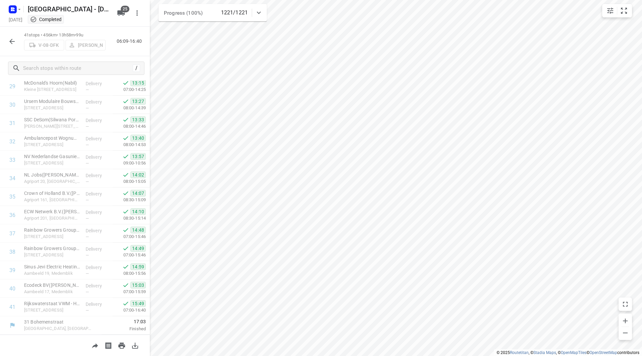
scroll to position [552, 0]
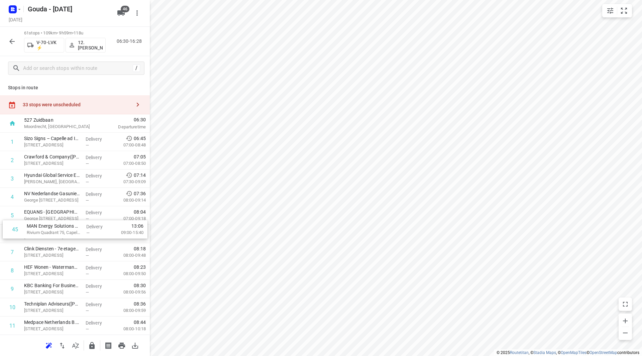
scroll to position [769, 0]
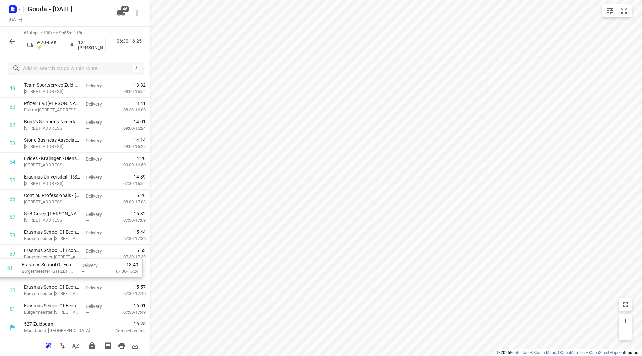
scroll to position [937, 0]
drag, startPoint x: 55, startPoint y: 190, endPoint x: 58, endPoint y: 253, distance: 63.0
drag, startPoint x: 51, startPoint y: 177, endPoint x: 53, endPoint y: 219, distance: 41.5
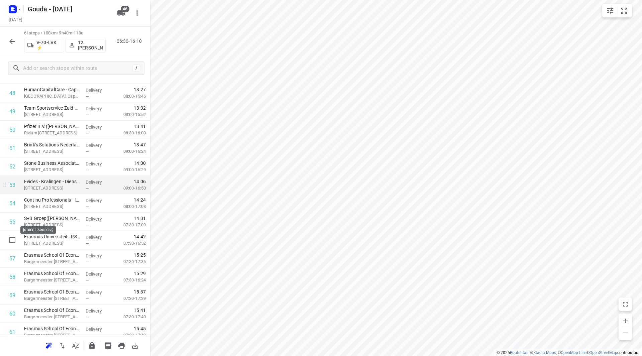
scroll to position [905, 0]
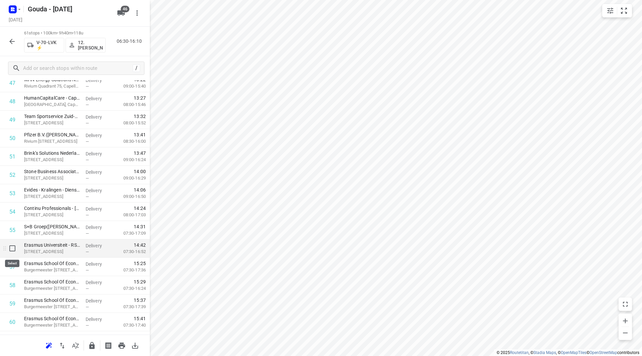
click at [15, 252] on input "checkbox" at bounding box center [12, 248] width 13 height 13
checkbox input "true"
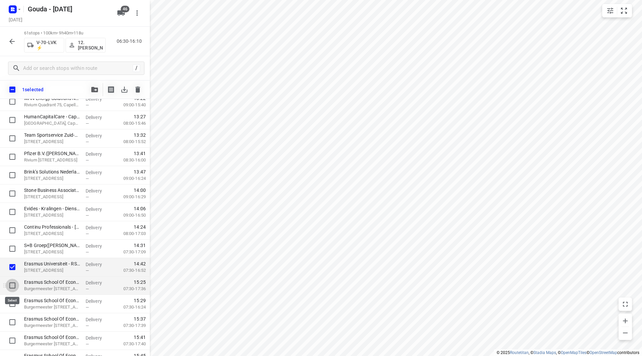
click at [14, 288] on input "checkbox" at bounding box center [12, 285] width 13 height 13
checkbox input "true"
click at [14, 305] on input "checkbox" at bounding box center [12, 303] width 13 height 13
checkbox input "true"
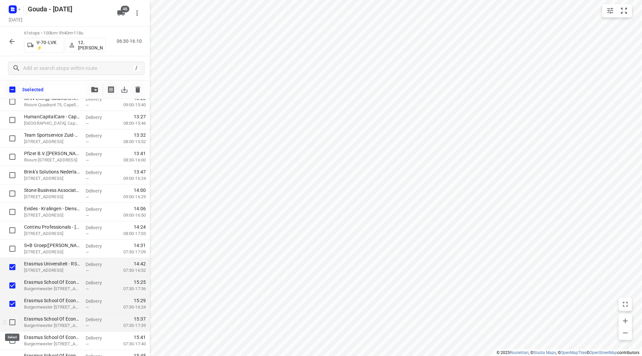
click at [17, 322] on input "checkbox" at bounding box center [12, 322] width 13 height 13
checkbox input "true"
click at [17, 337] on input "checkbox" at bounding box center [12, 340] width 13 height 13
checkbox input "true"
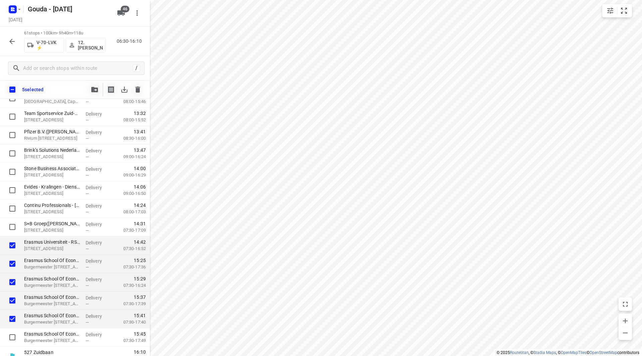
scroll to position [936, 0]
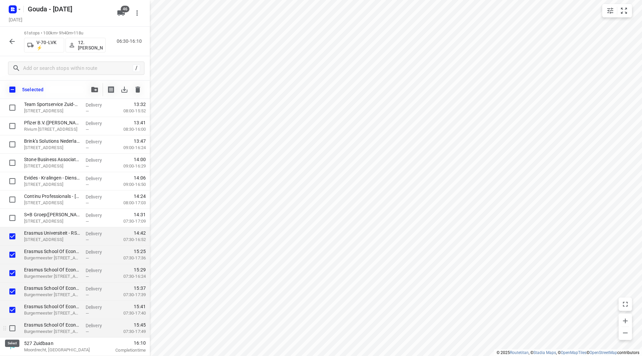
click at [14, 330] on input "checkbox" at bounding box center [12, 328] width 13 height 13
checkbox input "true"
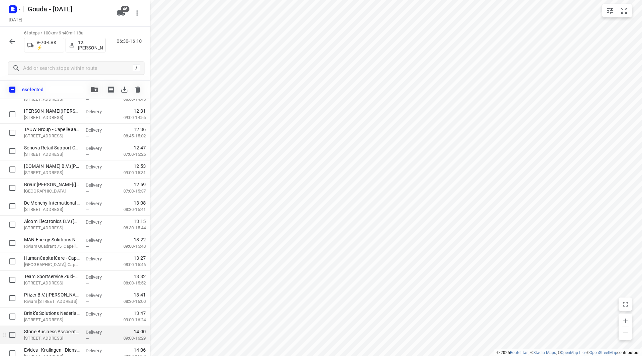
scroll to position [869, 0]
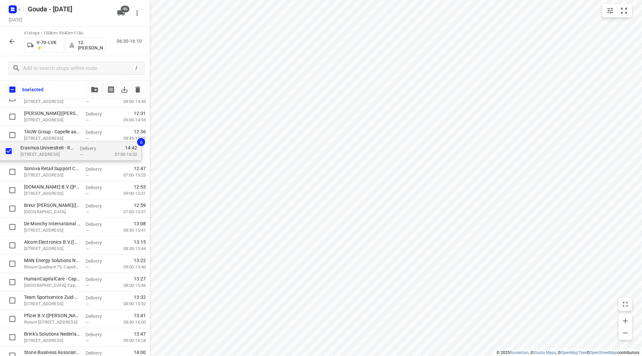
drag, startPoint x: 52, startPoint y: 304, endPoint x: 51, endPoint y: 158, distance: 145.8
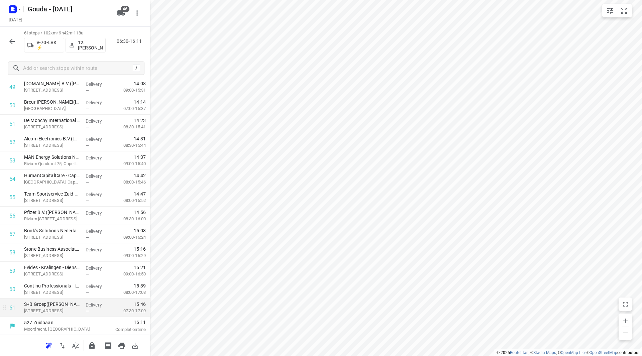
scroll to position [938, 0]
click at [96, 345] on icon "button" at bounding box center [92, 346] width 8 height 8
click at [8, 42] on icon "button" at bounding box center [12, 41] width 8 height 8
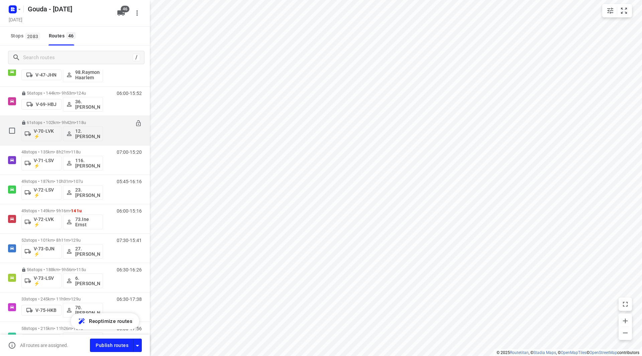
scroll to position [435, 0]
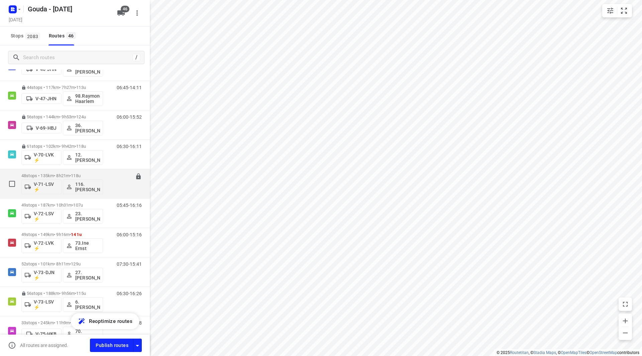
click at [70, 173] on div "48 stops • 135km • 8h21m • 118u V-71-LSV ⚡ 116.Joline Karels" at bounding box center [62, 184] width 82 height 28
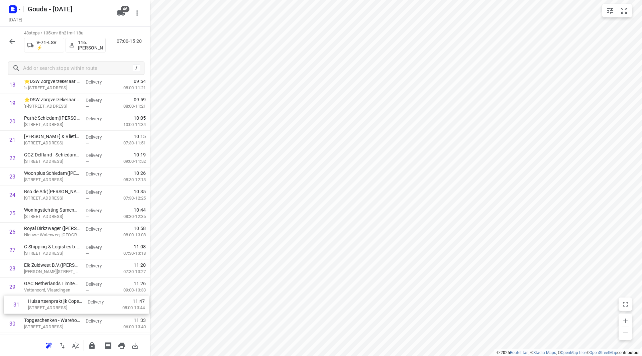
scroll to position [372, 0]
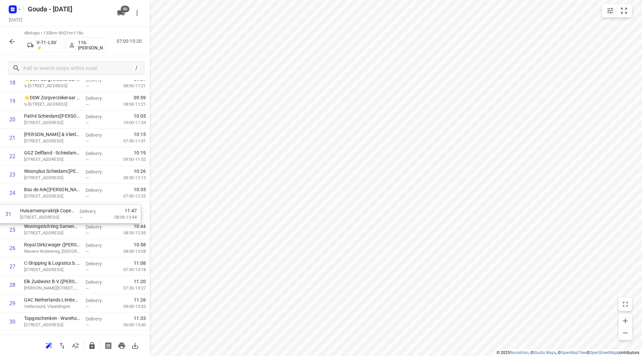
drag, startPoint x: 64, startPoint y: 329, endPoint x: 60, endPoint y: 210, distance: 119.5
click at [60, 211] on div "1 Oscar Romeroschool(Sabine van Vilsteren) Isaäc Hubertstraat 151, Rotterdam De…" at bounding box center [75, 202] width 150 height 883
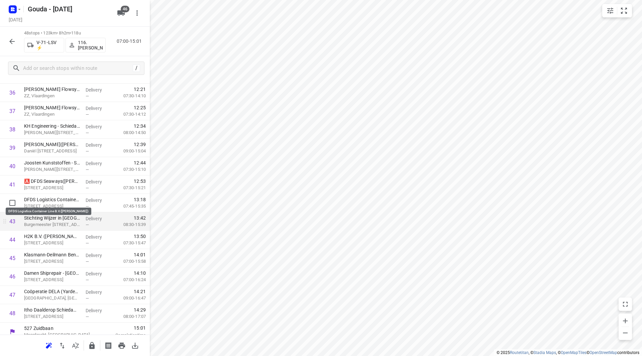
scroll to position [699, 0]
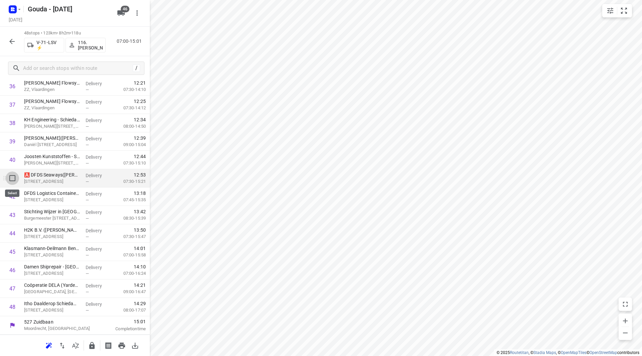
click at [13, 180] on input "checkbox" at bounding box center [12, 178] width 13 height 13
checkbox input "true"
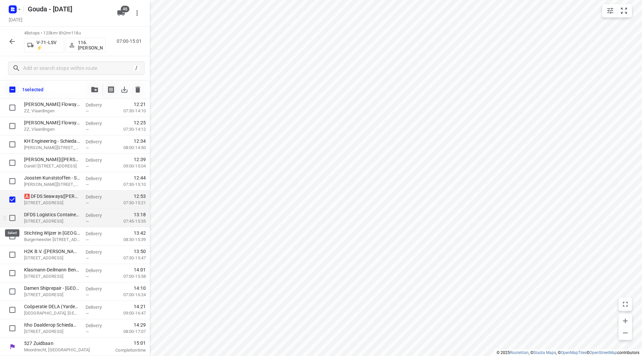
click at [10, 217] on input "checkbox" at bounding box center [12, 217] width 13 height 13
checkbox input "true"
click at [13, 244] on div at bounding box center [10, 236] width 21 height 18
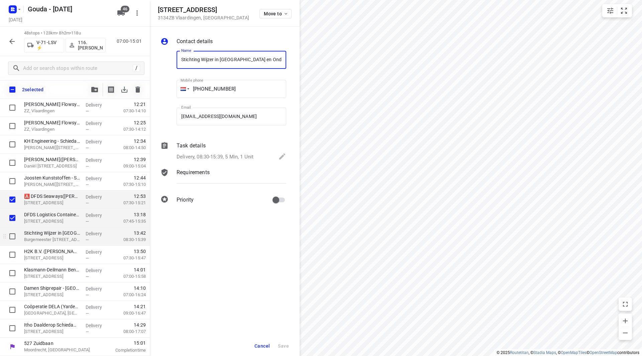
scroll to position [0, 18]
click at [13, 238] on input "checkbox" at bounding box center [12, 236] width 13 height 13
checkbox input "true"
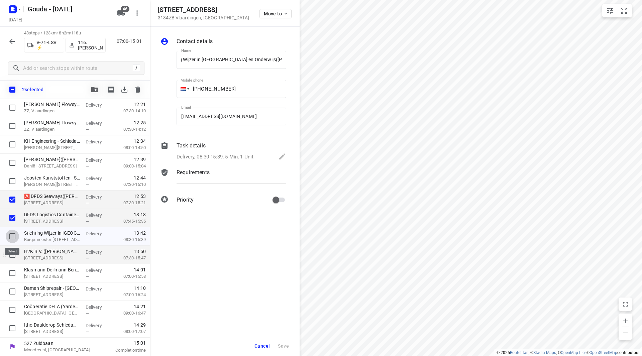
scroll to position [0, 0]
click at [14, 255] on input "checkbox" at bounding box center [12, 254] width 13 height 13
checkbox input "true"
click at [267, 344] on span "Cancel" at bounding box center [262, 345] width 15 height 5
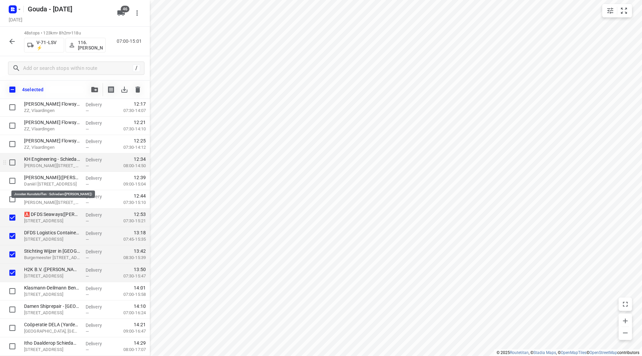
scroll to position [663, 0]
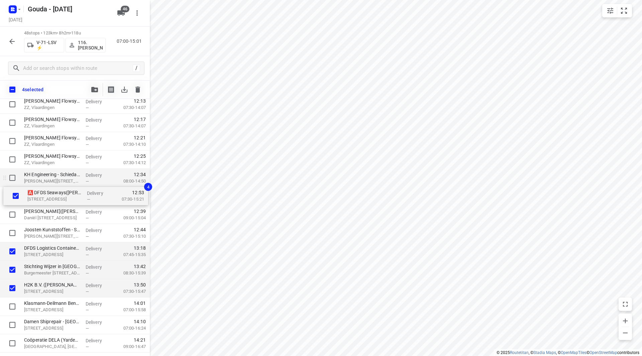
drag, startPoint x: 34, startPoint y: 233, endPoint x: 35, endPoint y: 177, distance: 56.5
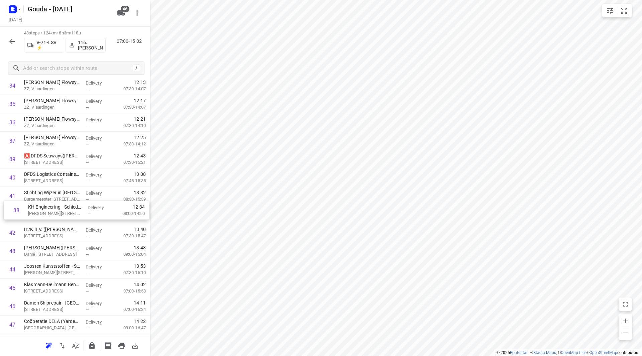
drag, startPoint x: 42, startPoint y: 195, endPoint x: 44, endPoint y: 214, distance: 19.5
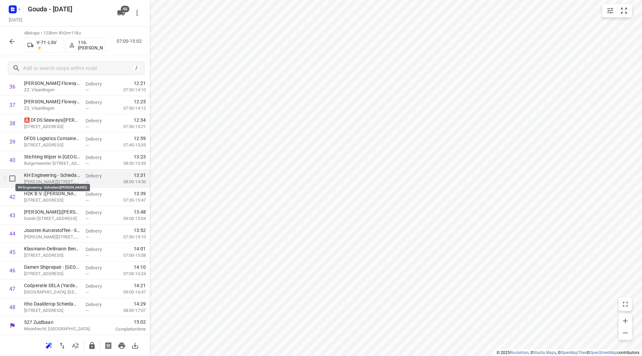
scroll to position [699, 0]
drag, startPoint x: 53, startPoint y: 202, endPoint x: 55, endPoint y: 182, distance: 20.1
click at [90, 344] on icon "button" at bounding box center [91, 345] width 5 height 7
click at [17, 37] on button "button" at bounding box center [11, 41] width 13 height 13
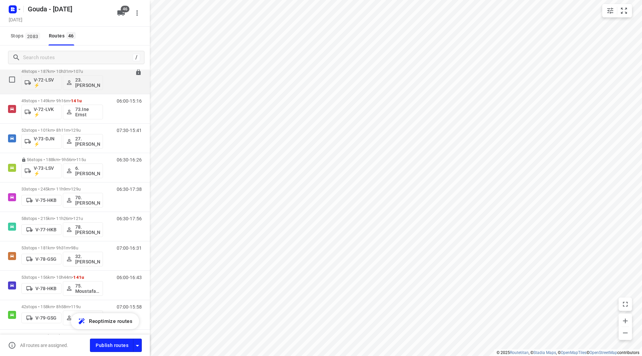
scroll to position [502, 0]
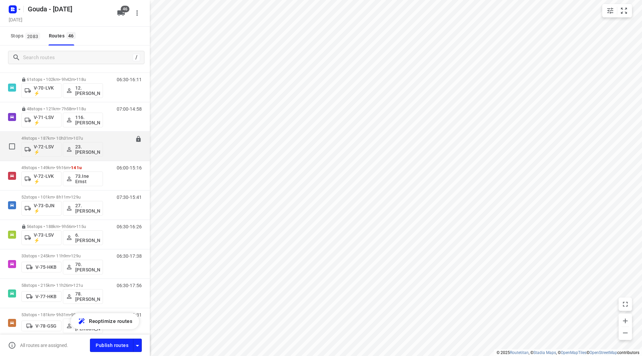
click at [55, 134] on div "49 stops • 187km • 10h31m • 107u V-72-LSV ⚡ 23.Johan de Wit" at bounding box center [62, 146] width 82 height 28
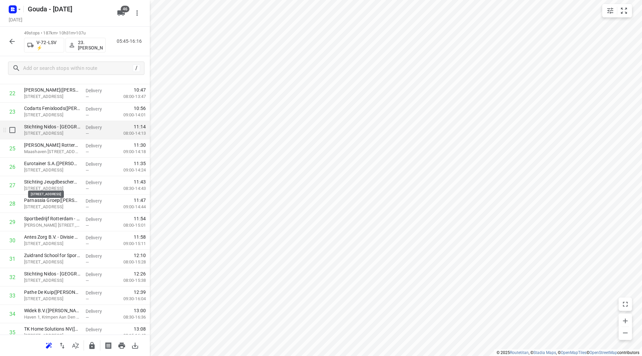
scroll to position [401, 0]
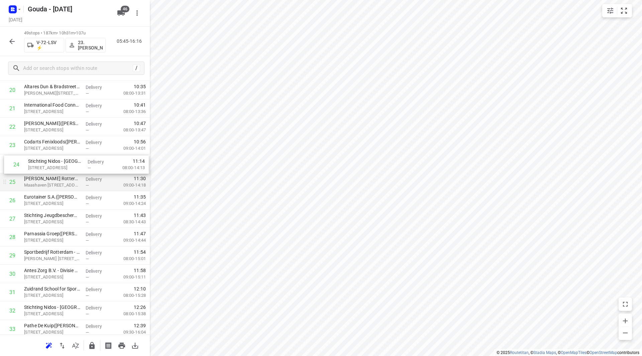
drag, startPoint x: 48, startPoint y: 169, endPoint x: 45, endPoint y: 174, distance: 6.0
click at [48, 174] on div "1 Trelleborg Ridderkerk(Irma Godie) Fascinatio Boulevard 350, Rotterdam Deliver…" at bounding box center [75, 181] width 150 height 901
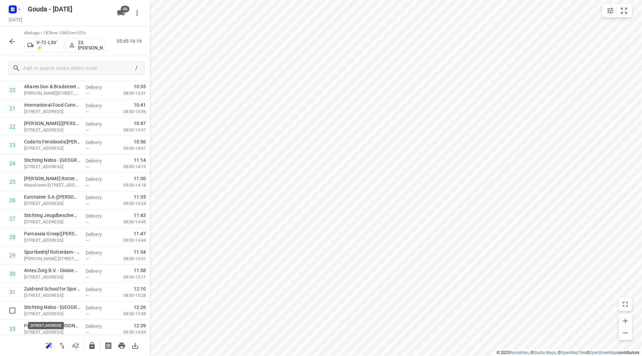
scroll to position [402, 0]
drag, startPoint x: 45, startPoint y: 315, endPoint x: 40, endPoint y: 180, distance: 134.9
click at [40, 180] on div "1 Trelleborg Ridderkerk(Irma Godie) Fascinatio Boulevard 350, Rotterdam Deliver…" at bounding box center [75, 180] width 150 height 901
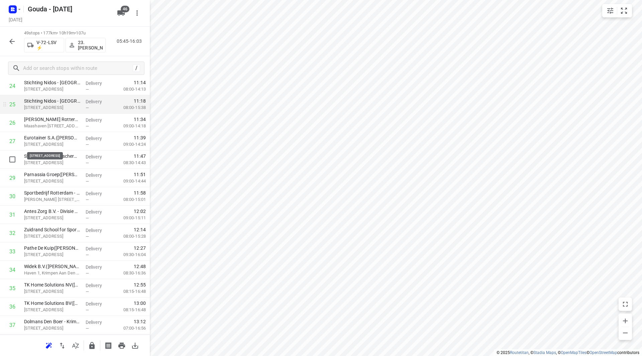
scroll to position [469, 0]
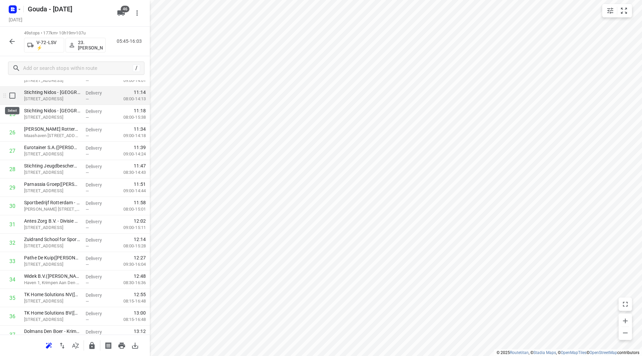
drag, startPoint x: 13, startPoint y: 98, endPoint x: 13, endPoint y: 111, distance: 13.4
click at [13, 98] on input "checkbox" at bounding box center [12, 95] width 13 height 13
checkbox input "true"
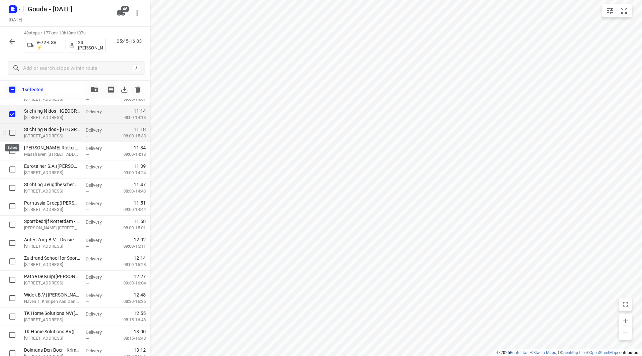
click at [14, 134] on input "checkbox" at bounding box center [12, 132] width 13 height 13
checkbox input "true"
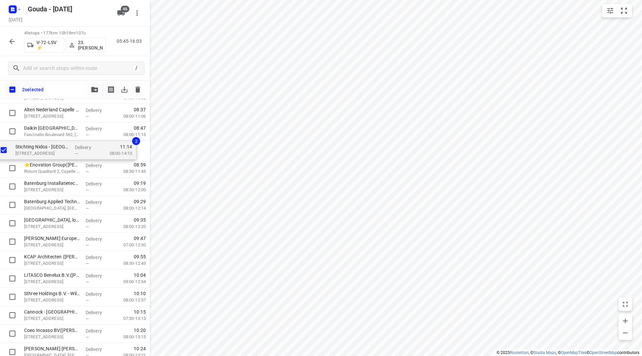
scroll to position [134, 0]
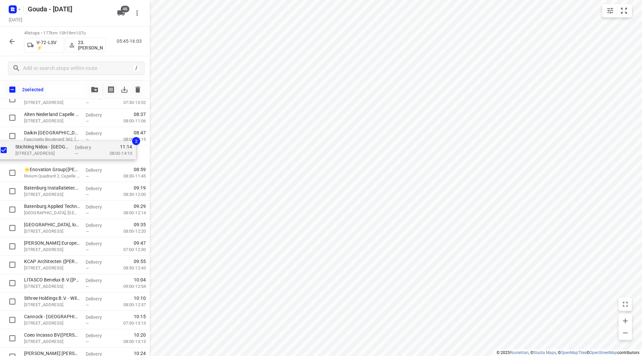
drag, startPoint x: 48, startPoint y: 283, endPoint x: 42, endPoint y: 152, distance: 130.9
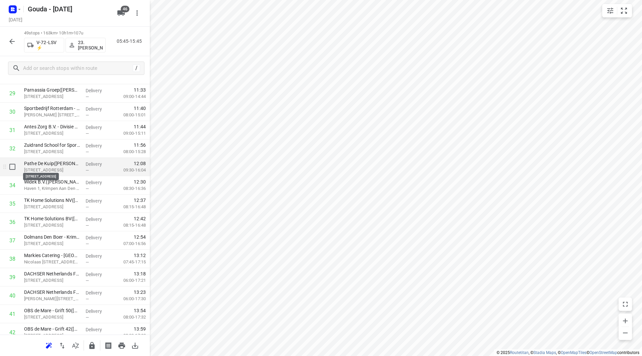
scroll to position [569, 0]
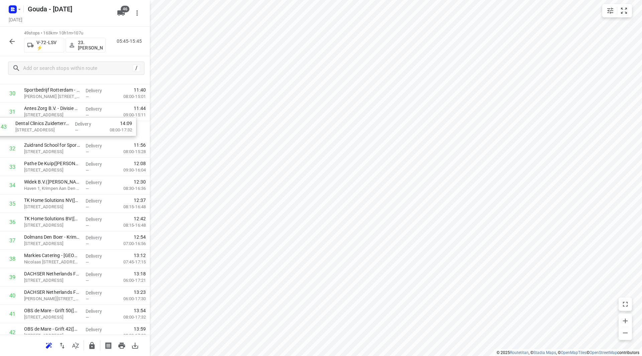
drag, startPoint x: 69, startPoint y: 309, endPoint x: 59, endPoint y: 129, distance: 180.9
click at [59, 126] on div "1 Trelleborg Ridderkerk(Irma Godie) Fascinatio Boulevard 350, Rotterdam Deliver…" at bounding box center [75, 1] width 150 height 901
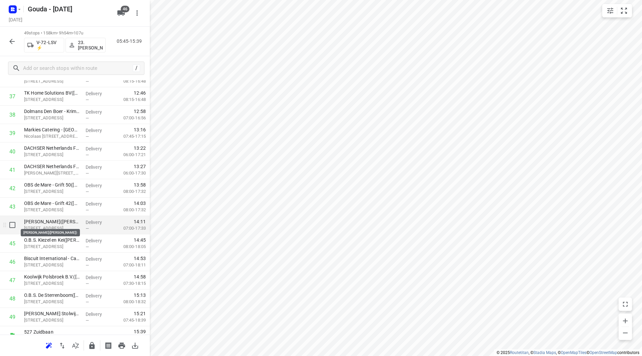
scroll to position [708, 0]
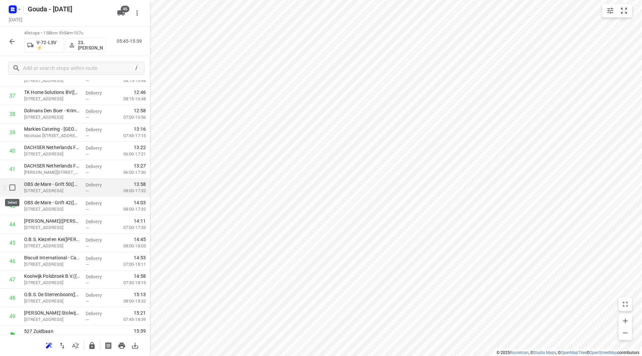
click at [13, 187] on input "checkbox" at bounding box center [12, 187] width 13 height 13
checkbox input "true"
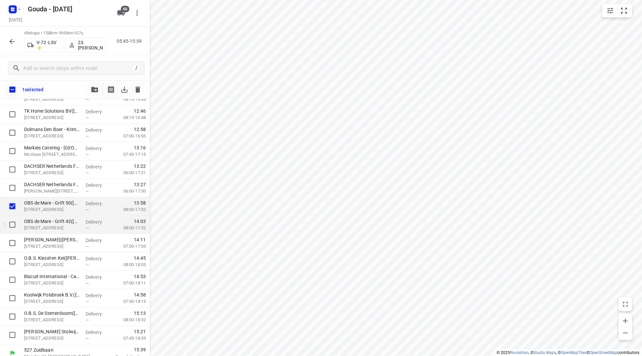
click at [13, 232] on div at bounding box center [10, 225] width 21 height 18
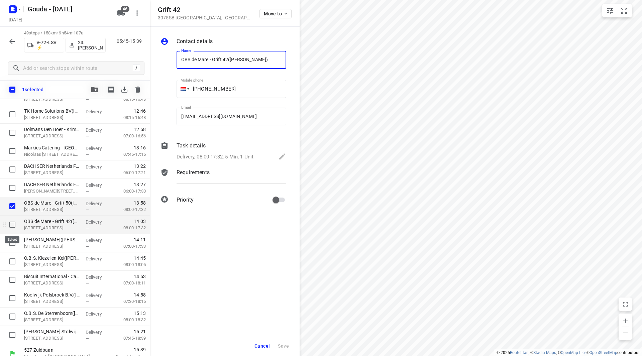
click at [13, 222] on input "checkbox" at bounding box center [12, 224] width 13 height 13
checkbox input "true"
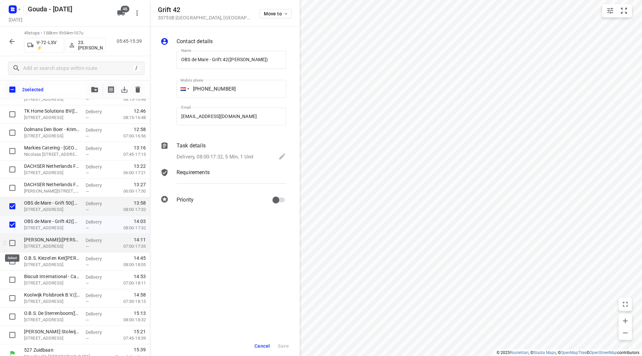
click at [14, 245] on input "checkbox" at bounding box center [12, 242] width 13 height 13
checkbox input "true"
click at [259, 347] on span "Cancel" at bounding box center [262, 345] width 15 height 5
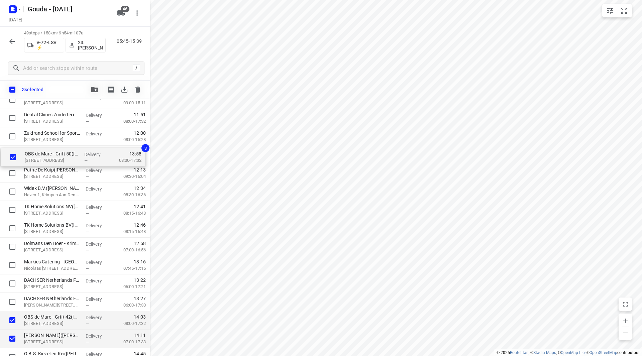
scroll to position [609, 0]
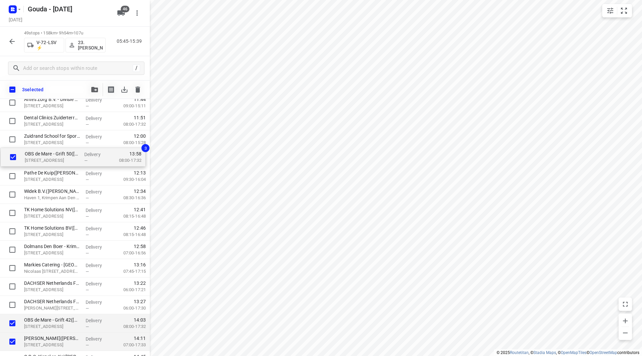
drag, startPoint x: 39, startPoint y: 261, endPoint x: 36, endPoint y: 157, distance: 103.4
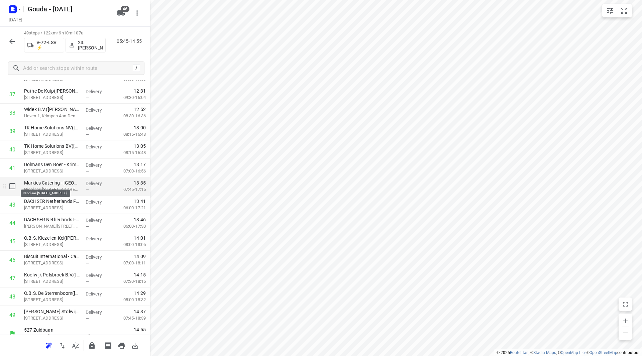
scroll to position [718, 0]
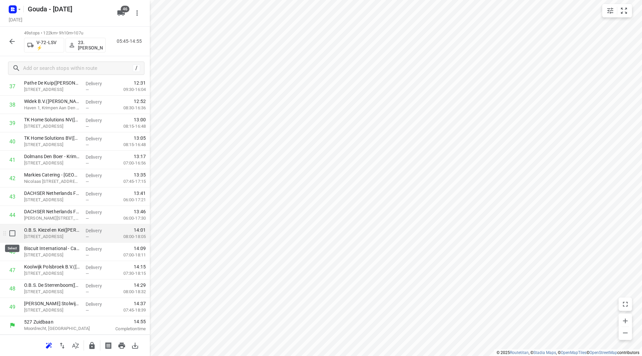
click at [12, 235] on input "checkbox" at bounding box center [12, 233] width 13 height 13
checkbox input "true"
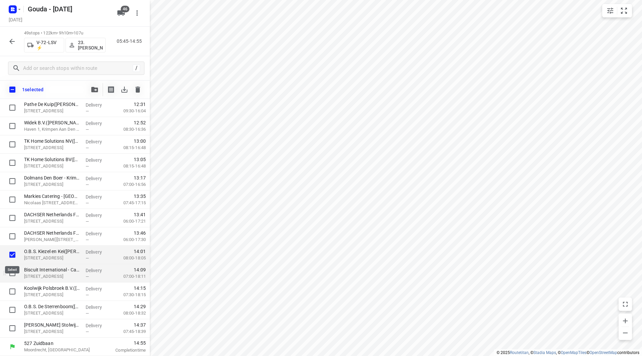
scroll to position [715, 0]
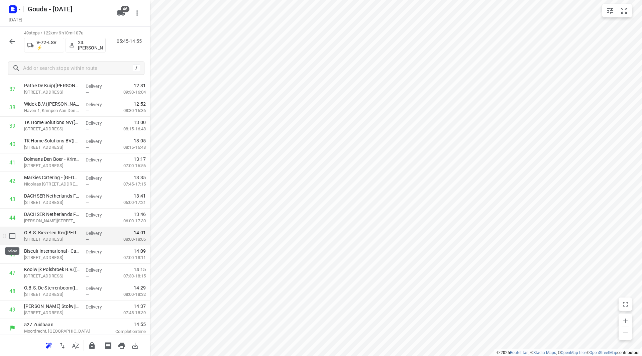
click at [10, 237] on input "checkbox" at bounding box center [12, 235] width 13 height 13
checkbox input "true"
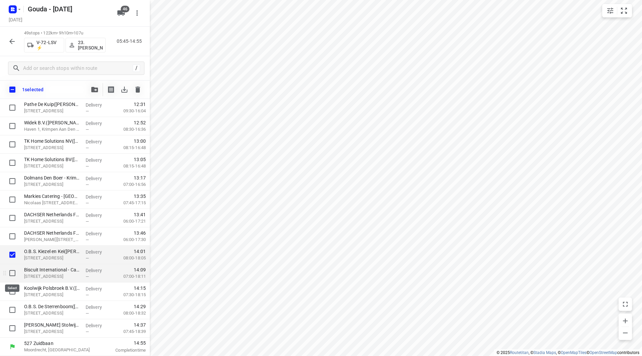
click at [16, 275] on input "checkbox" at bounding box center [12, 273] width 13 height 13
checkbox input "true"
click at [13, 295] on input "checkbox" at bounding box center [12, 291] width 13 height 13
checkbox input "true"
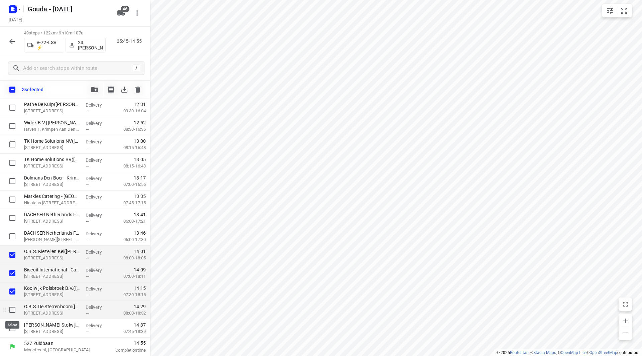
click at [14, 312] on input "checkbox" at bounding box center [12, 309] width 13 height 13
checkbox input "true"
click at [13, 331] on input "checkbox" at bounding box center [12, 328] width 13 height 13
checkbox input "true"
click at [91, 89] on span "button" at bounding box center [95, 89] width 8 height 5
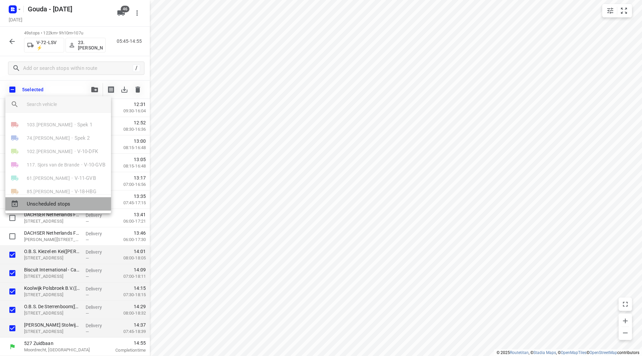
click at [56, 204] on span "Unscheduled stops" at bounding box center [66, 204] width 79 height 8
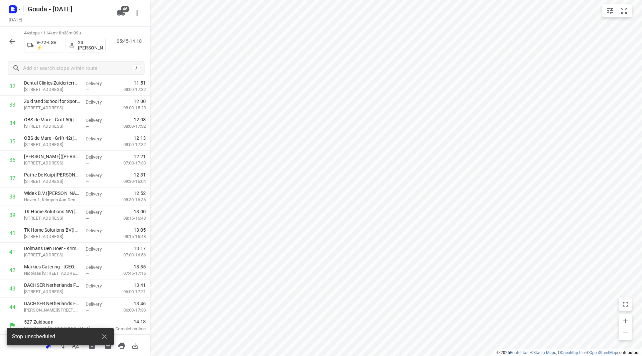
scroll to position [626, 0]
click at [90, 342] on icon "button" at bounding box center [92, 346] width 8 height 8
click at [12, 40] on icon "button" at bounding box center [12, 41] width 8 height 8
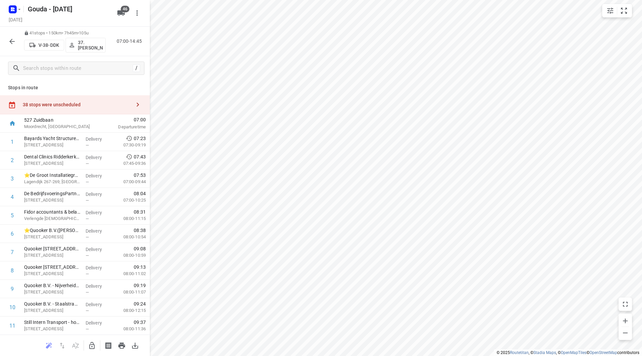
click at [123, 8] on span "46" at bounding box center [125, 9] width 9 height 7
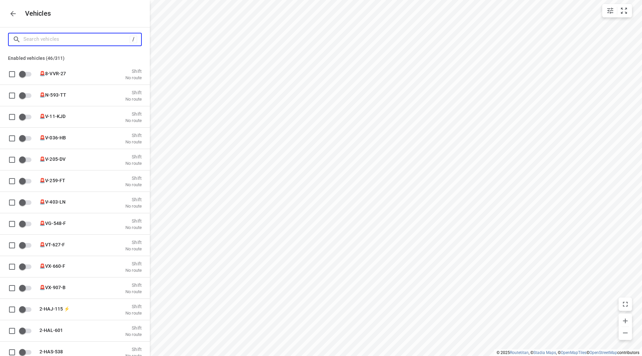
click at [92, 40] on input "Search vehicles" at bounding box center [76, 39] width 106 height 10
type input "sp"
checkbox input "true"
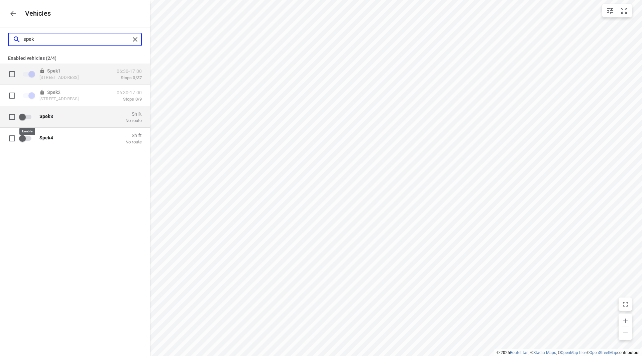
type input "spek"
click at [28, 115] on input "grid" at bounding box center [22, 116] width 38 height 13
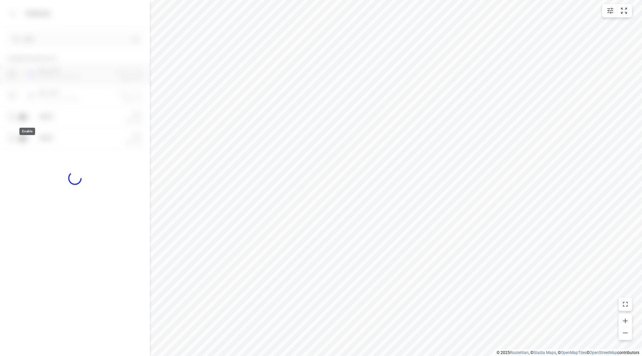
checkbox input "true"
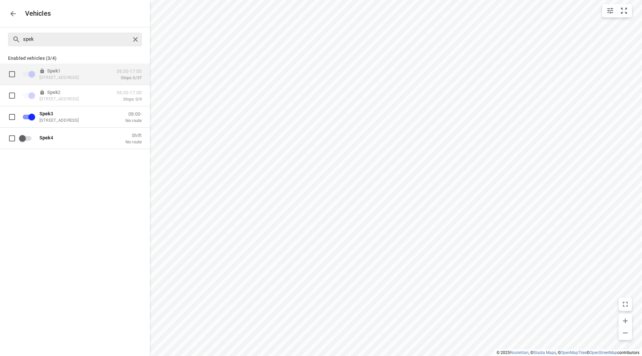
checkbox input "false"
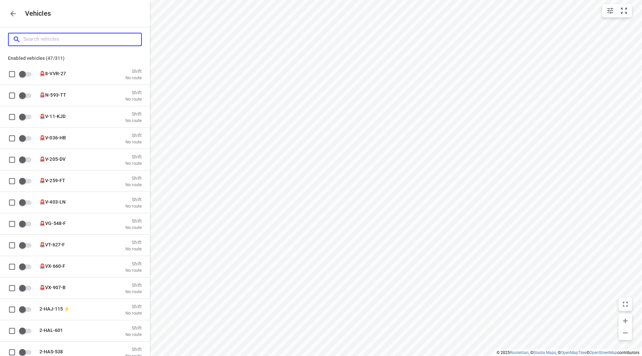
click at [66, 37] on input "Search vehicles" at bounding box center [82, 39] width 118 height 10
click at [14, 14] on icon "button" at bounding box center [13, 14] width 8 height 8
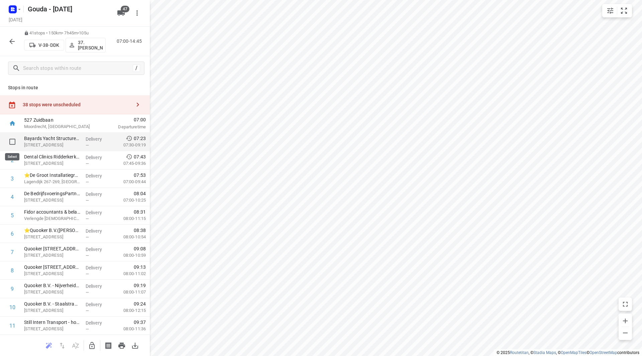
click at [13, 137] on input "checkbox" at bounding box center [12, 141] width 13 height 13
checkbox input "true"
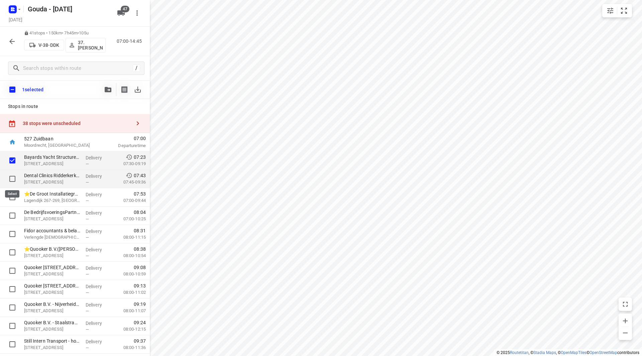
click at [15, 178] on input "checkbox" at bounding box center [12, 178] width 13 height 13
checkbox input "true"
click at [10, 195] on input "checkbox" at bounding box center [12, 197] width 13 height 13
checkbox input "true"
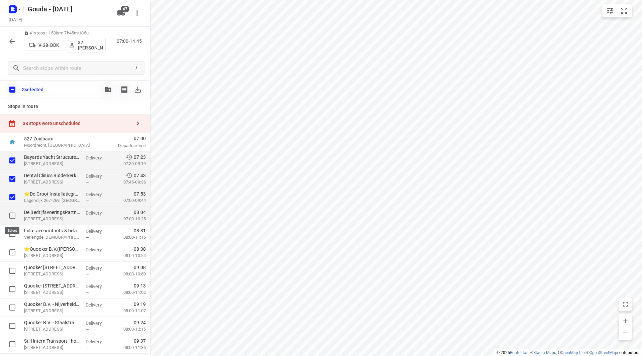
click at [11, 214] on input "checkbox" at bounding box center [12, 215] width 13 height 13
checkbox input "true"
click at [12, 232] on input "checkbox" at bounding box center [12, 233] width 13 height 13
checkbox input "true"
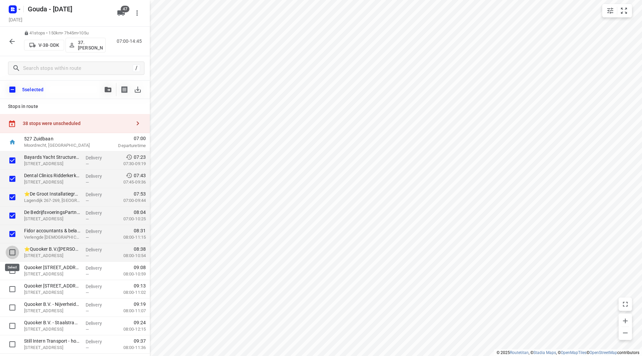
click at [12, 246] on input "checkbox" at bounding box center [12, 252] width 13 height 13
checkbox input "true"
click at [11, 270] on input "checkbox" at bounding box center [12, 270] width 13 height 13
checkbox input "true"
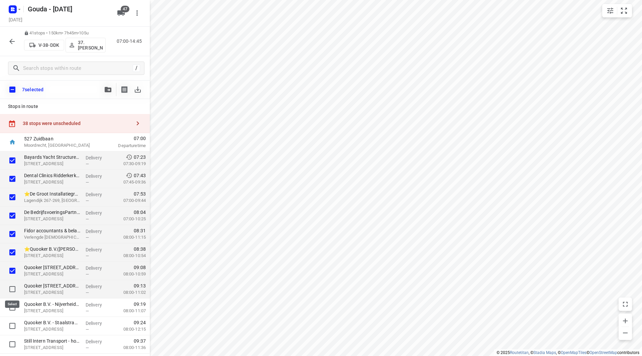
click at [11, 289] on input "checkbox" at bounding box center [12, 289] width 13 height 13
checkbox input "true"
click at [13, 306] on input "checkbox" at bounding box center [12, 307] width 13 height 13
checkbox input "true"
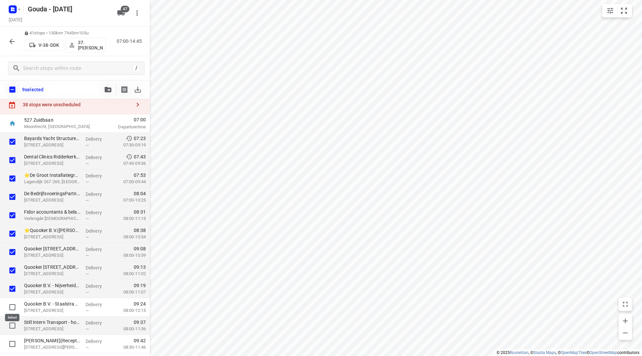
scroll to position [33, 0]
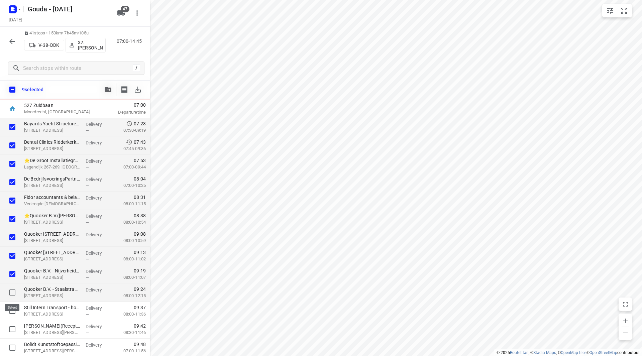
click at [12, 293] on input "checkbox" at bounding box center [12, 292] width 13 height 13
checkbox input "true"
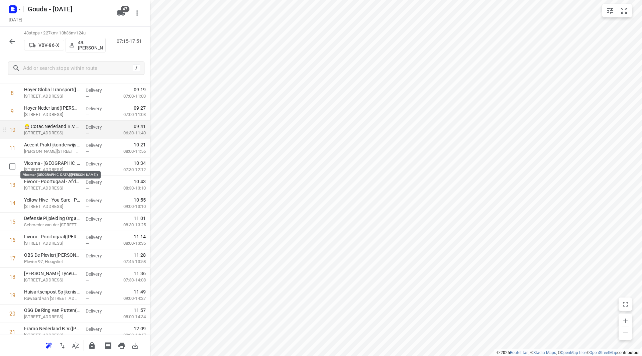
scroll to position [167, 0]
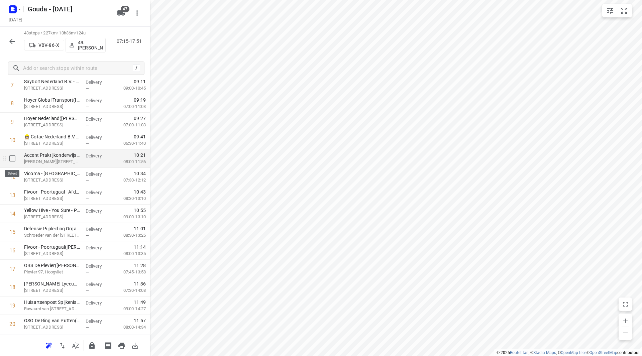
click at [15, 161] on input "checkbox" at bounding box center [12, 158] width 13 height 13
checkbox input "true"
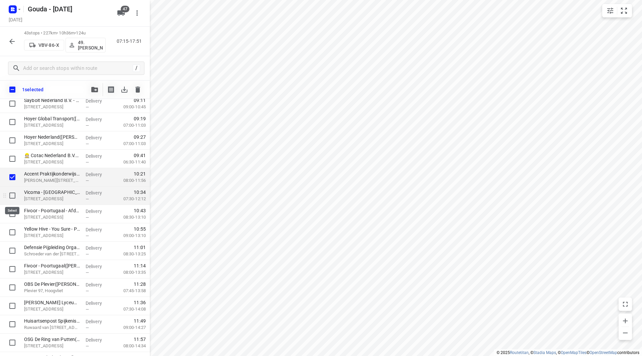
click at [15, 190] on input "checkbox" at bounding box center [12, 195] width 13 height 13
checkbox input "true"
click at [14, 212] on input "checkbox" at bounding box center [12, 213] width 13 height 13
checkbox input "true"
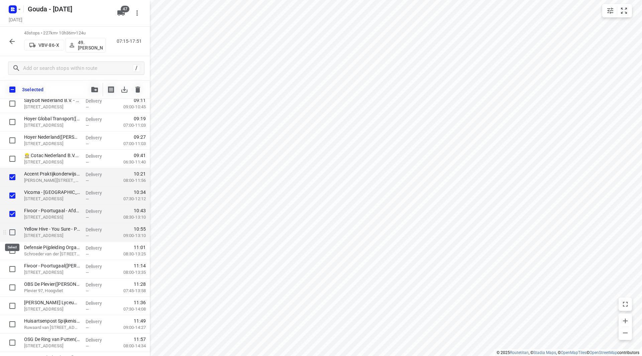
click at [12, 236] on input "checkbox" at bounding box center [12, 232] width 13 height 13
checkbox input "true"
click at [14, 249] on input "checkbox" at bounding box center [12, 250] width 13 height 13
checkbox input "true"
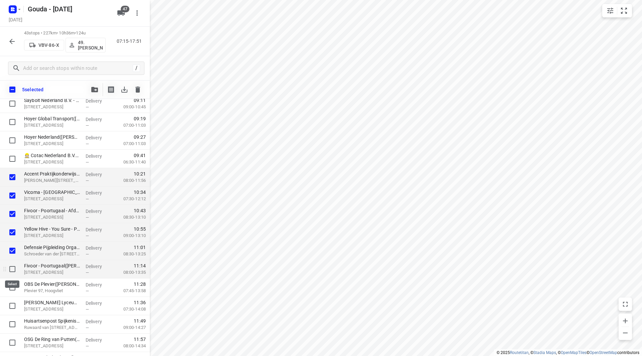
click at [14, 269] on input "checkbox" at bounding box center [12, 269] width 13 height 13
checkbox input "true"
click at [15, 288] on input "checkbox" at bounding box center [12, 287] width 13 height 13
checkbox input "true"
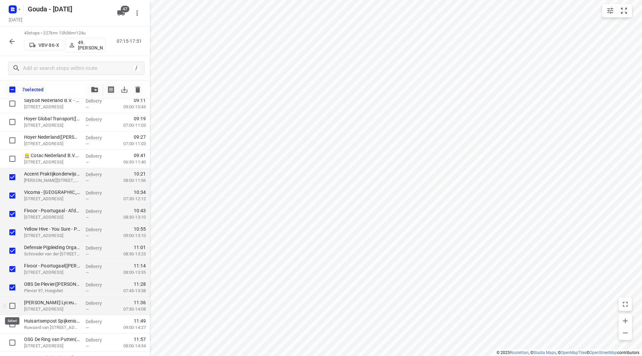
click at [11, 303] on input "checkbox" at bounding box center [12, 305] width 13 height 13
checkbox input "true"
click at [11, 176] on input "checkbox" at bounding box center [12, 177] width 13 height 13
checkbox input "false"
click at [13, 198] on input "checkbox" at bounding box center [12, 195] width 13 height 13
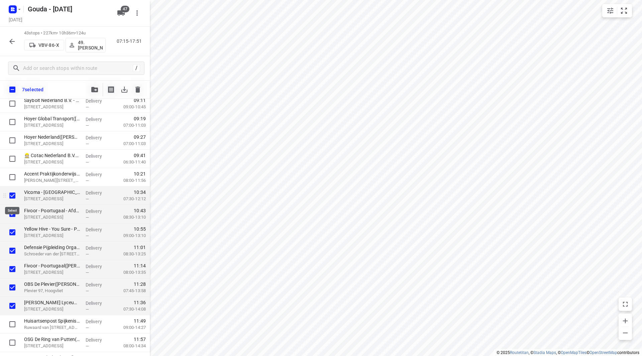
checkbox input "false"
click at [92, 86] on button "button" at bounding box center [94, 89] width 13 height 13
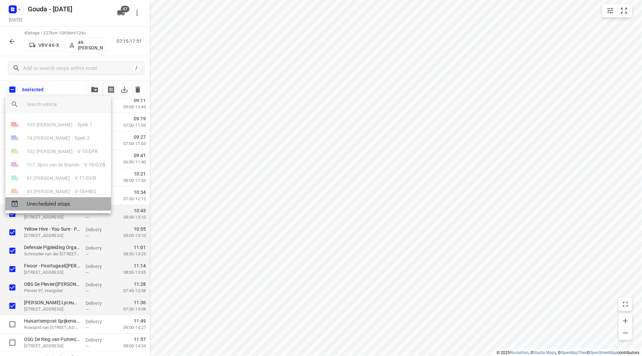
click at [64, 201] on span "Unscheduled stops" at bounding box center [66, 204] width 79 height 8
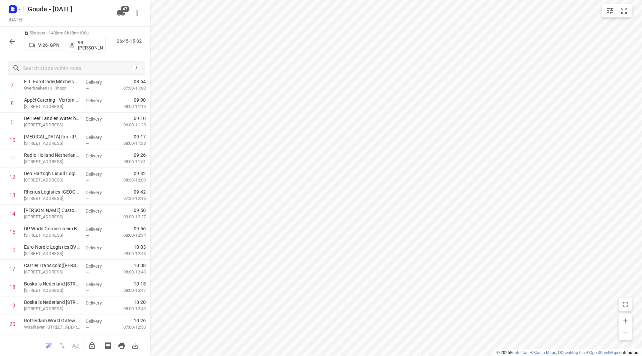
scroll to position [0, 0]
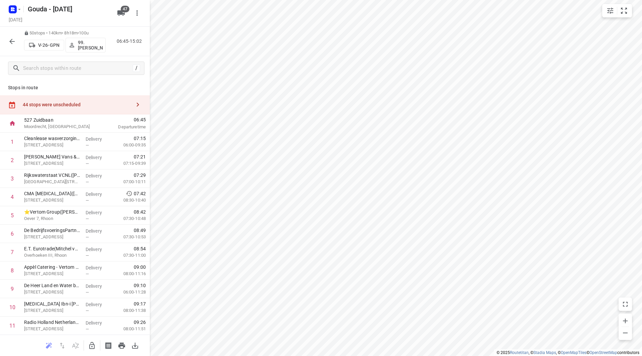
click at [86, 109] on div "44 stops were unscheduled" at bounding box center [75, 104] width 150 height 19
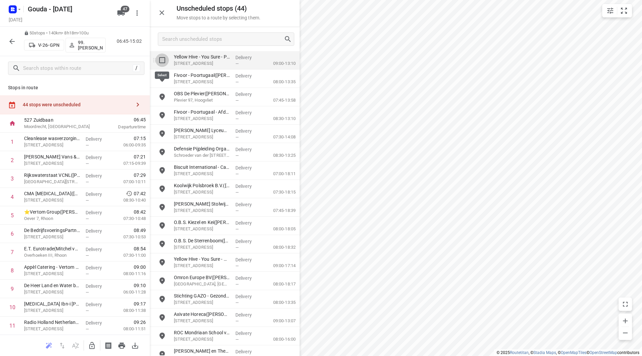
click at [163, 61] on input "grid" at bounding box center [162, 60] width 13 height 13
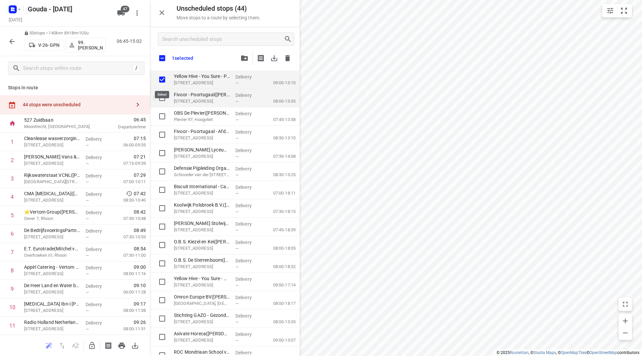
checkbox input "true"
click at [166, 97] on input "grid" at bounding box center [162, 97] width 13 height 13
checkbox input "true"
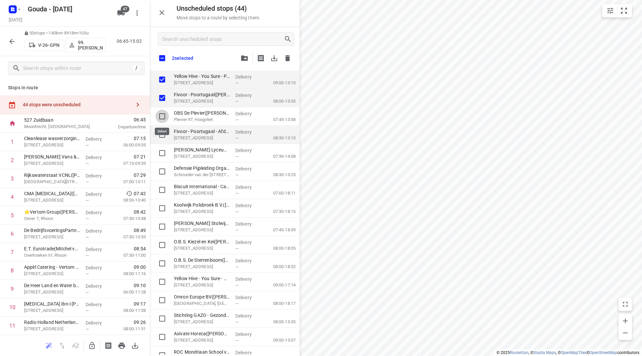
drag, startPoint x: 163, startPoint y: 114, endPoint x: 163, endPoint y: 133, distance: 19.1
click at [163, 115] on input "grid" at bounding box center [162, 116] width 13 height 13
checkbox input "true"
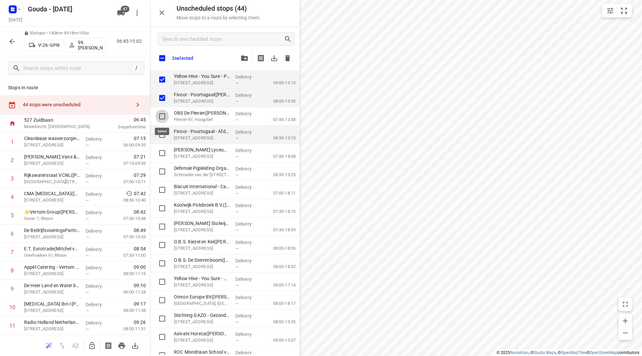
checkbox input "true"
click at [162, 134] on input "grid" at bounding box center [162, 134] width 13 height 13
checkbox input "true"
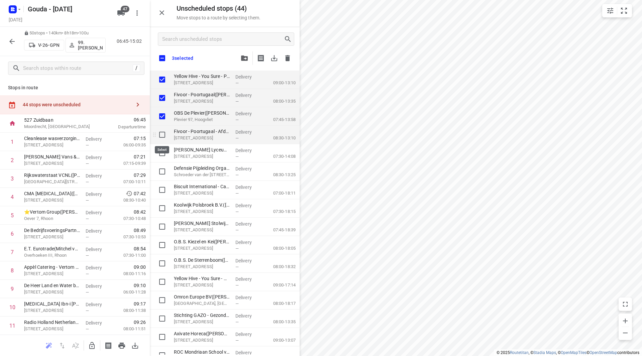
checkbox input "true"
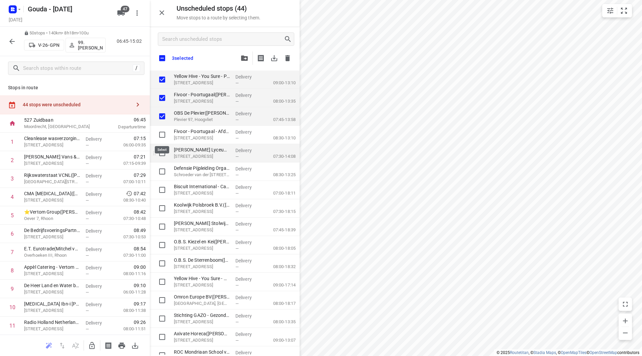
checkbox input "true"
click at [159, 154] on input "grid" at bounding box center [162, 152] width 13 height 13
checkbox input "true"
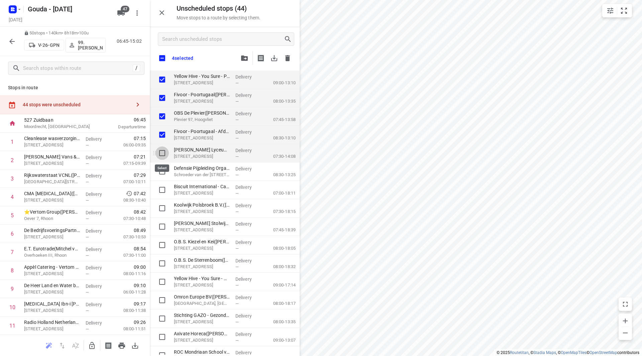
checkbox input "true"
click at [161, 172] on input "grid" at bounding box center [162, 171] width 13 height 13
checkbox input "true"
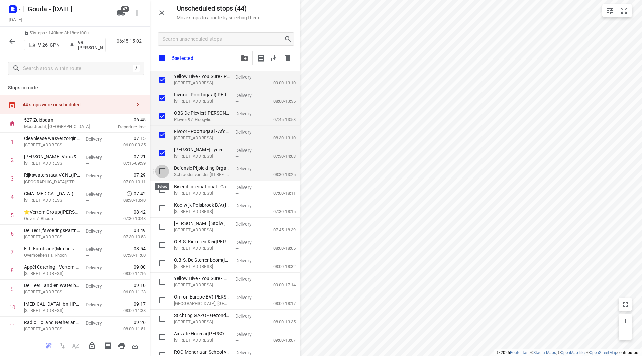
checkbox input "true"
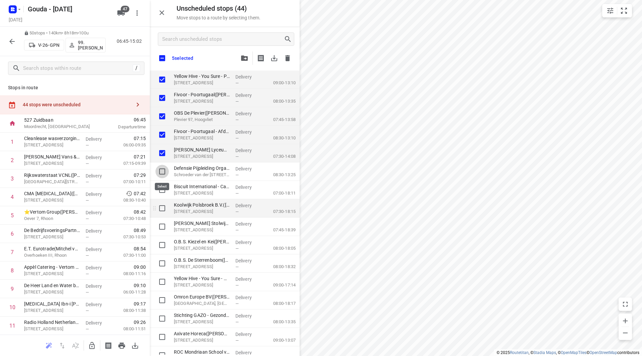
checkbox input "true"
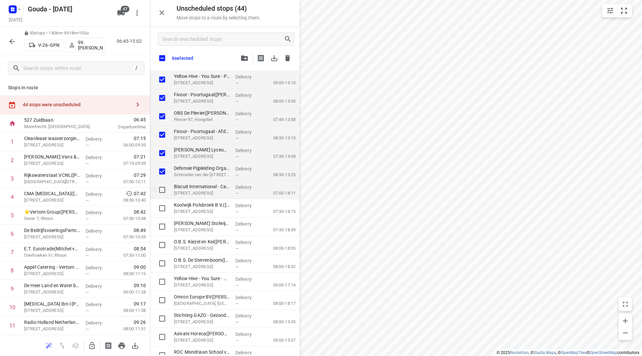
checkbox input "true"
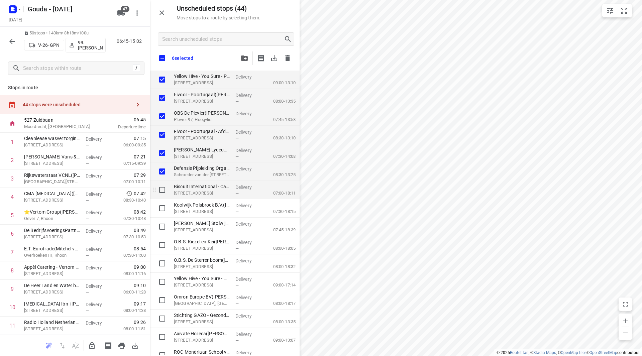
checkbox input "true"
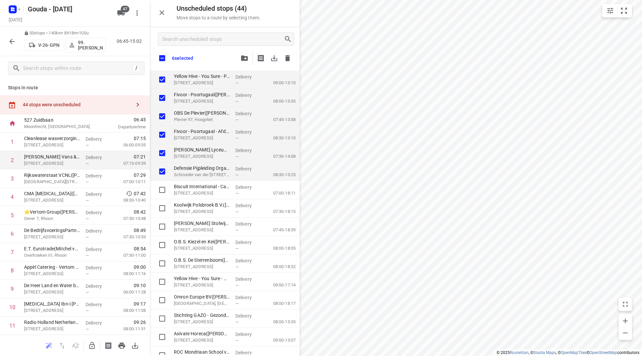
checkbox input "true"
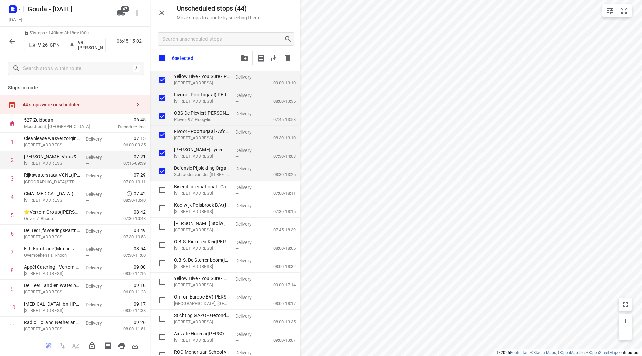
checkbox input "true"
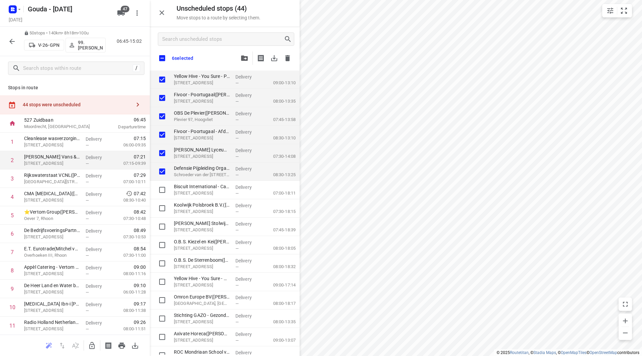
checkbox input "true"
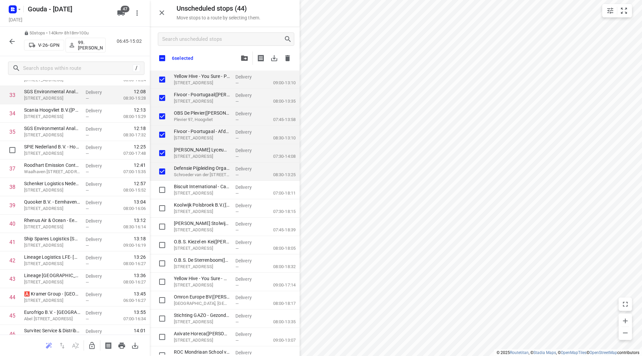
scroll to position [602, 0]
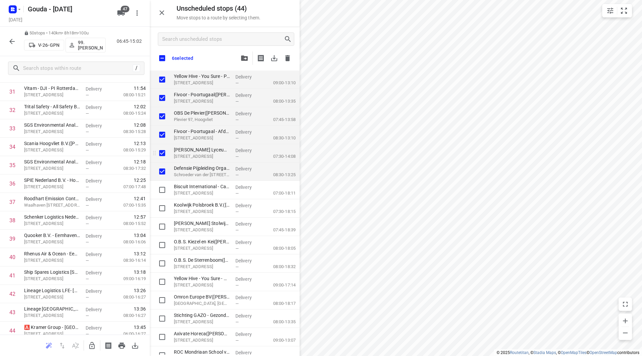
checkbox input "true"
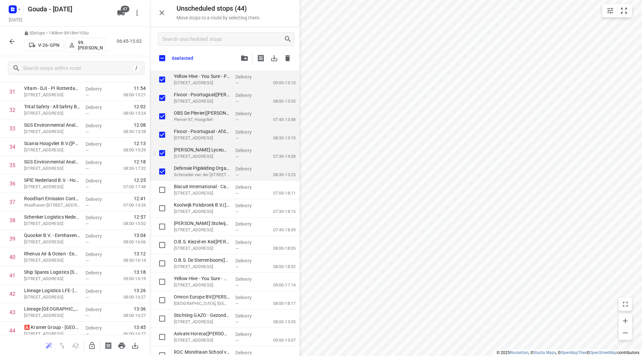
checkbox input "true"
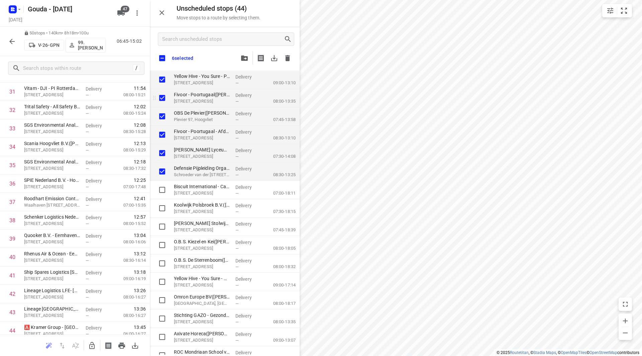
checkbox input "true"
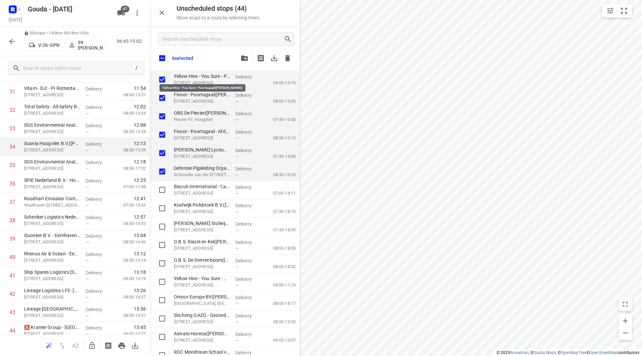
checkbox input "true"
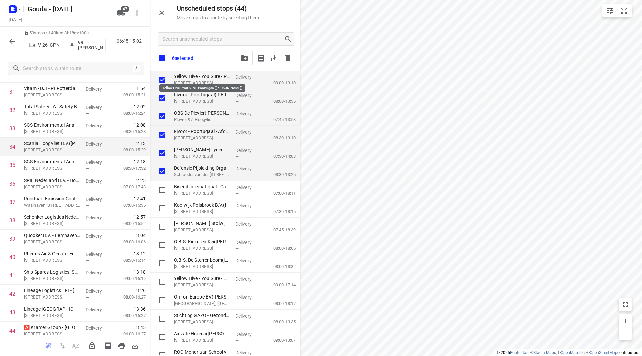
checkbox input "true"
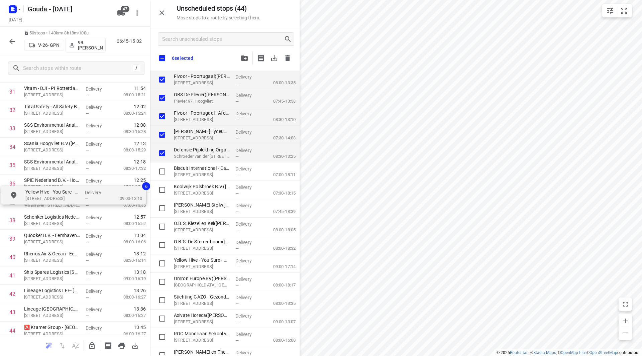
checkbox input "true"
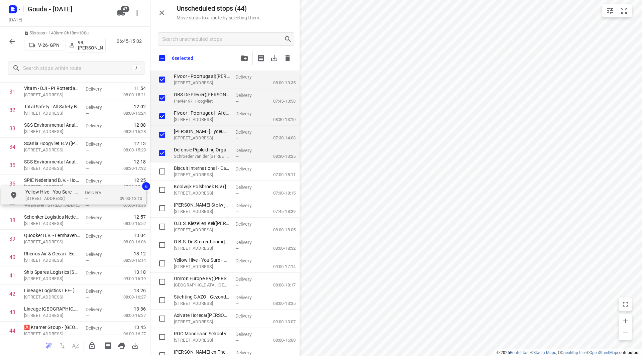
checkbox input "true"
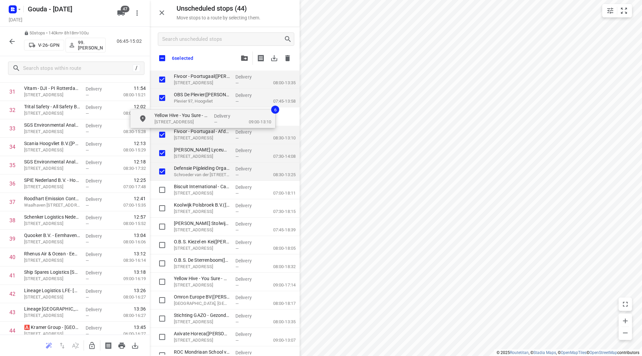
checkbox input "true"
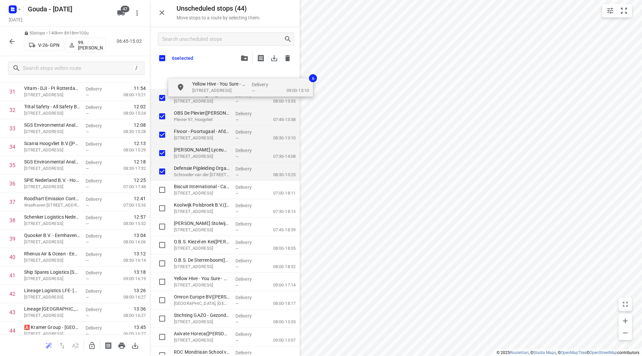
drag, startPoint x: 209, startPoint y: 77, endPoint x: 209, endPoint y: 88, distance: 10.4
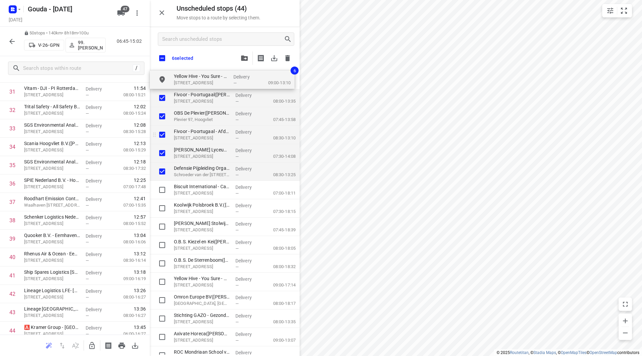
checkbox input "true"
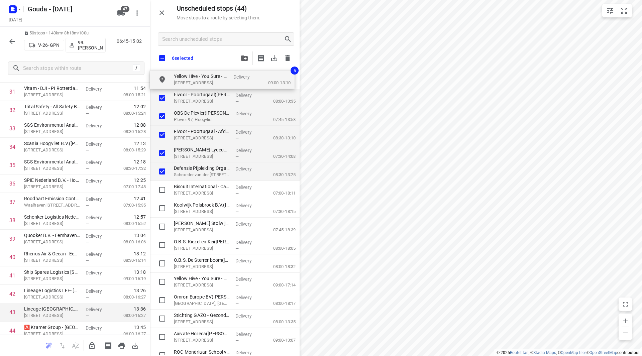
checkbox input "true"
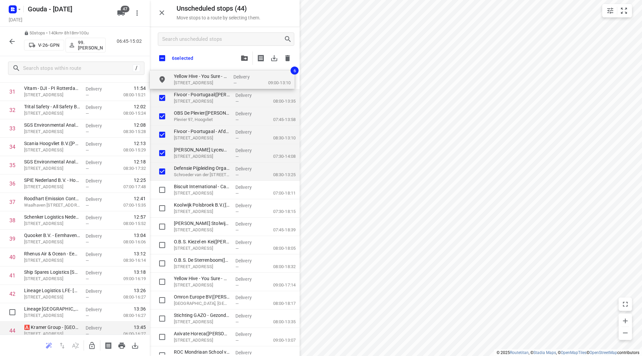
checkbox input "true"
click at [90, 346] on icon "button" at bounding box center [91, 345] width 5 height 7
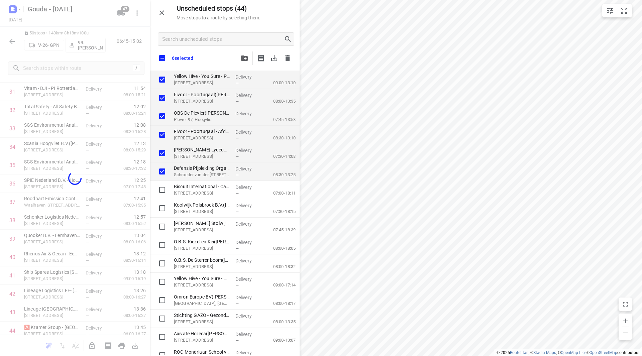
checkbox input "true"
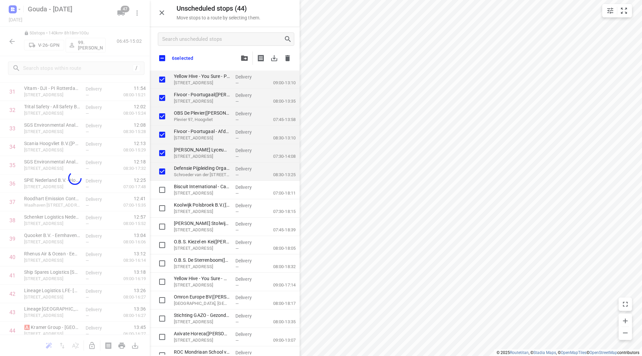
checkbox input "true"
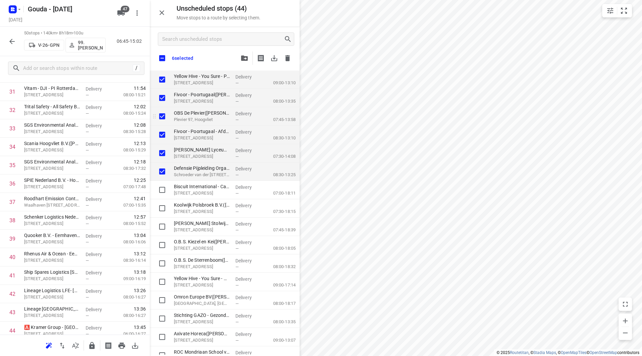
checkbox input "true"
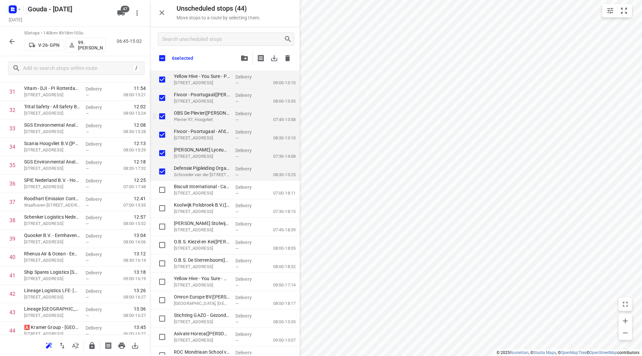
checkbox input "true"
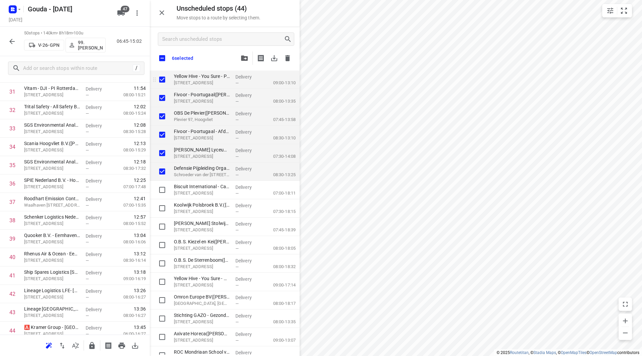
checkbox input "true"
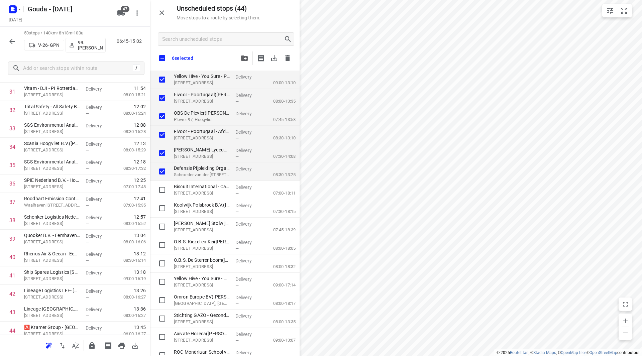
checkbox input "true"
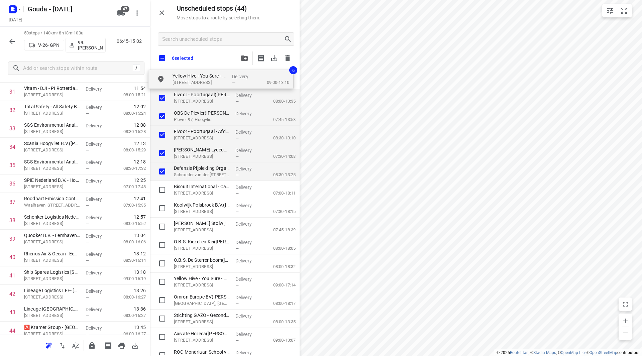
checkbox input "true"
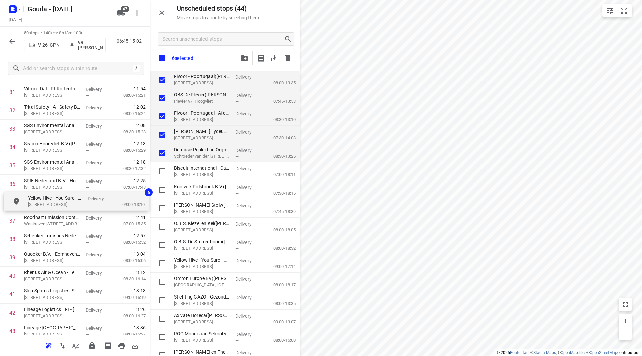
drag, startPoint x: 189, startPoint y: 75, endPoint x: 44, endPoint y: 198, distance: 189.6
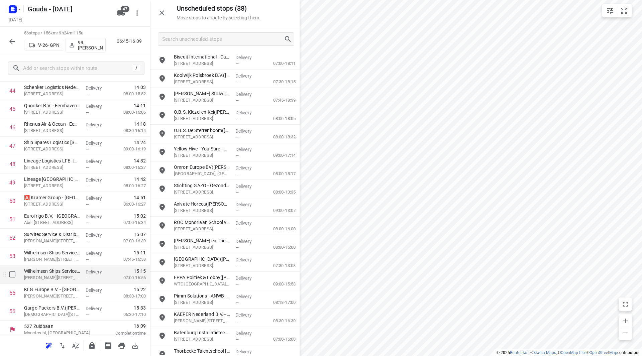
scroll to position [846, 0]
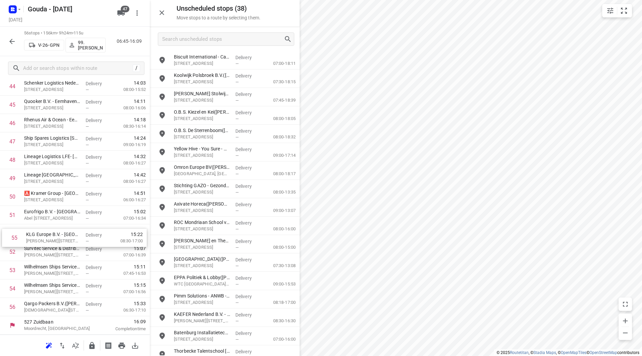
drag, startPoint x: 56, startPoint y: 294, endPoint x: 58, endPoint y: 236, distance: 57.9
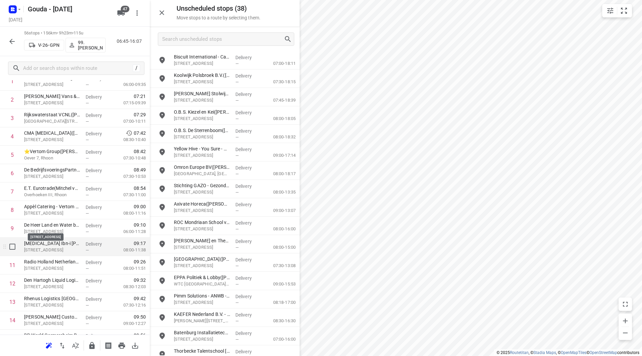
scroll to position [67, 0]
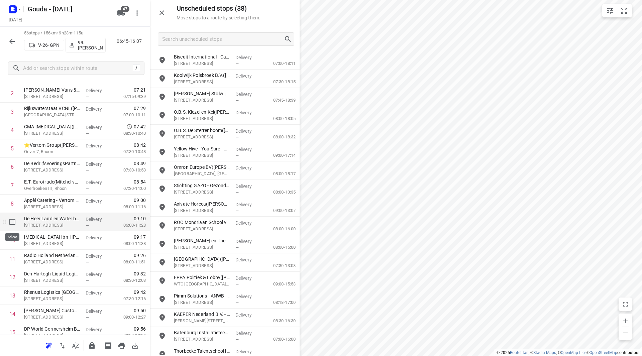
click at [14, 220] on input "checkbox" at bounding box center [12, 221] width 13 height 13
checkbox input "true"
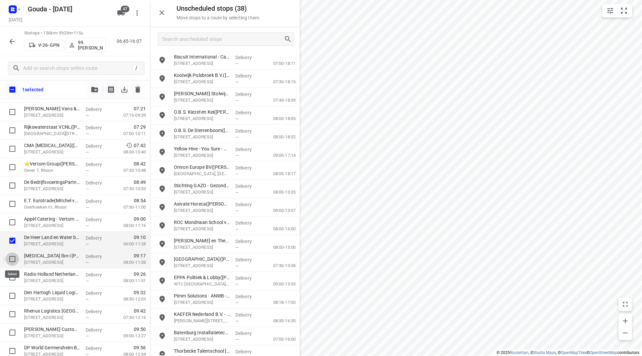
click at [14, 260] on input "checkbox" at bounding box center [12, 259] width 13 height 13
checkbox input "true"
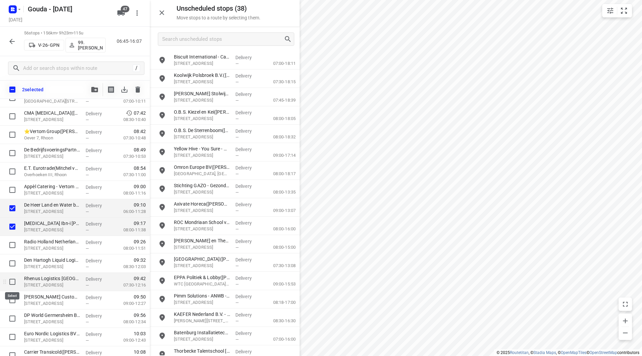
scroll to position [100, 0]
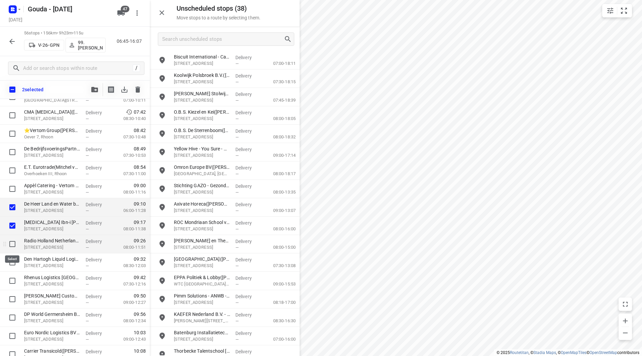
click at [14, 243] on input "checkbox" at bounding box center [12, 243] width 13 height 13
checkbox input "true"
click at [15, 268] on input "checkbox" at bounding box center [12, 262] width 13 height 13
checkbox input "true"
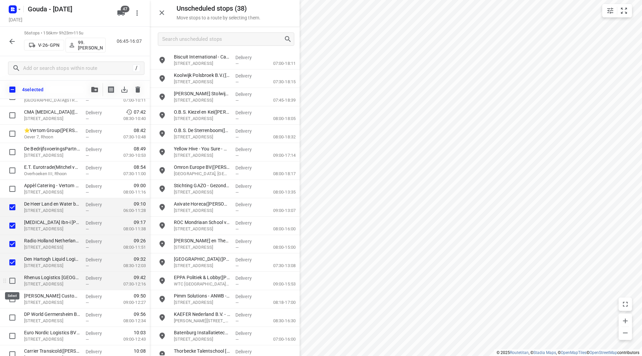
click at [14, 284] on input "checkbox" at bounding box center [12, 280] width 13 height 13
checkbox input "true"
click at [13, 302] on input "checkbox" at bounding box center [12, 299] width 13 height 13
checkbox input "true"
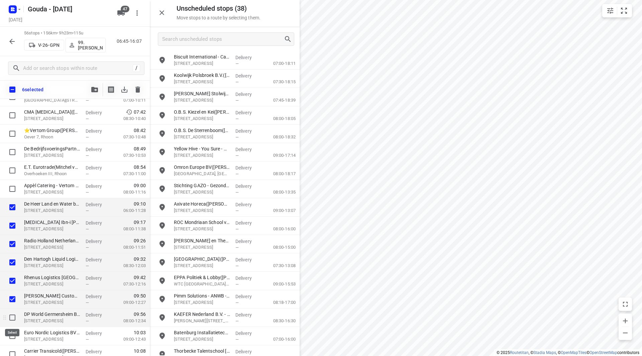
click at [14, 323] on input "checkbox" at bounding box center [12, 317] width 13 height 13
checkbox input "true"
click at [11, 335] on input "checkbox" at bounding box center [12, 335] width 13 height 13
checkbox input "true"
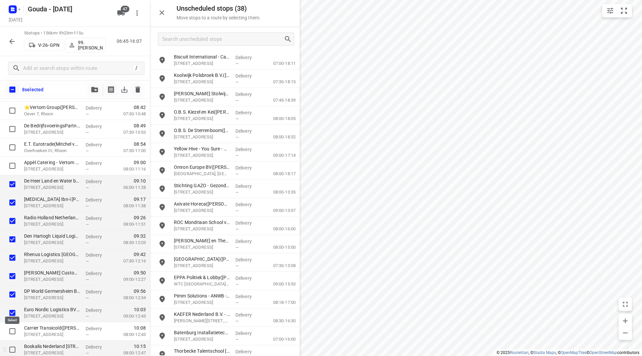
scroll to position [134, 0]
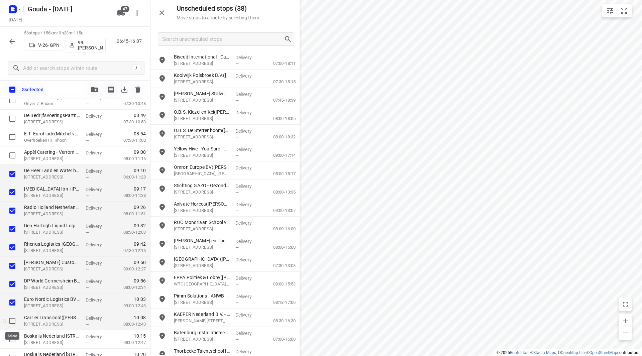
click at [13, 317] on input "checkbox" at bounding box center [12, 320] width 13 height 13
checkbox input "true"
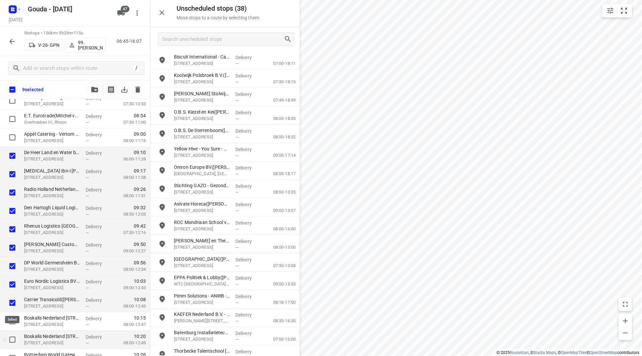
scroll to position [167, 0]
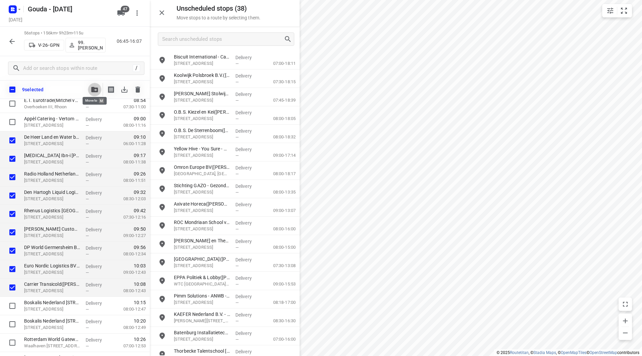
click at [92, 89] on icon "button" at bounding box center [94, 89] width 7 height 5
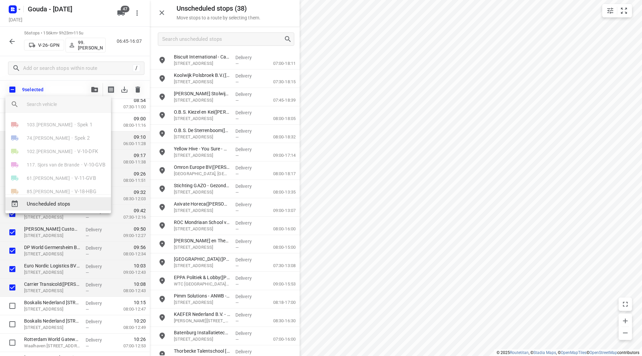
click at [53, 202] on span "Unscheduled stops" at bounding box center [66, 204] width 79 height 8
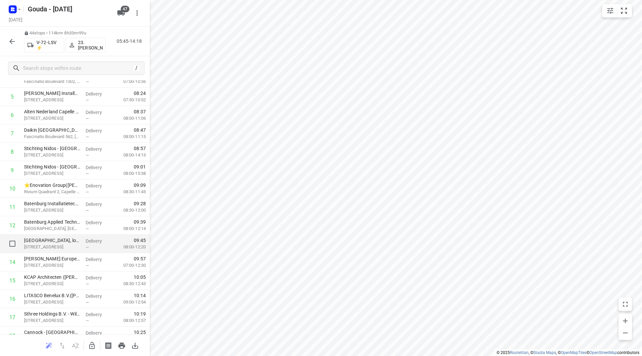
scroll to position [134, 0]
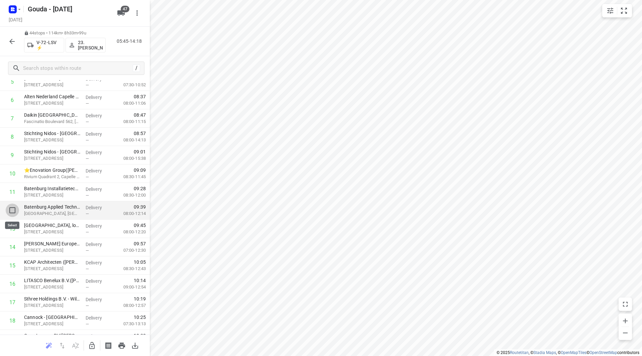
click at [10, 208] on input "checkbox" at bounding box center [12, 210] width 13 height 13
checkbox input "true"
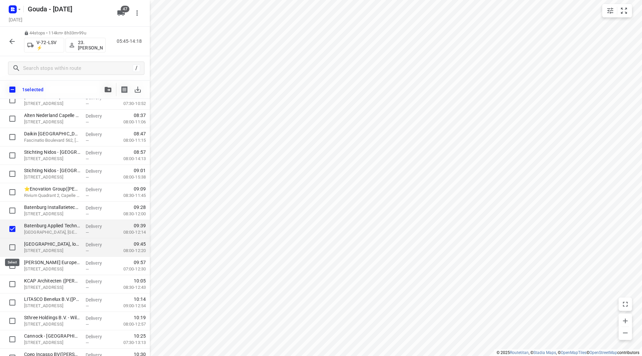
click at [12, 248] on input "checkbox" at bounding box center [12, 247] width 13 height 13
checkbox input "true"
click at [108, 89] on icon "button" at bounding box center [108, 89] width 7 height 5
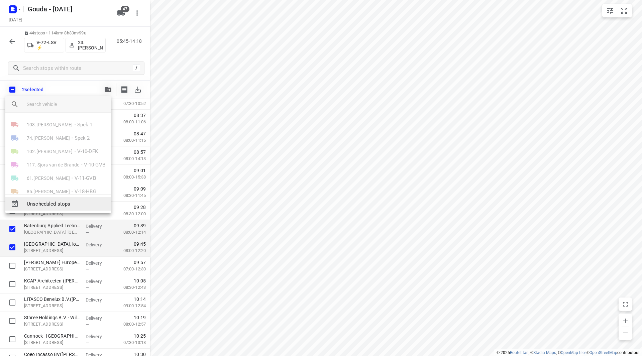
click at [71, 203] on span "Unscheduled stops" at bounding box center [66, 204] width 79 height 8
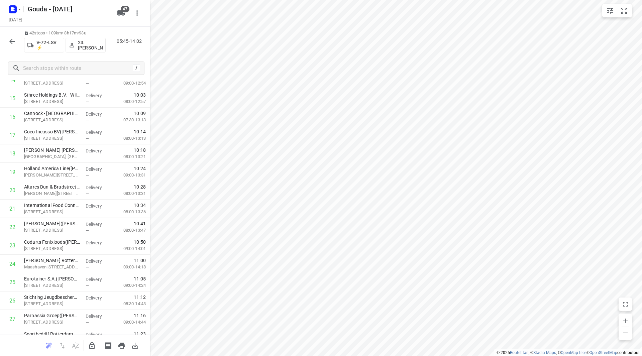
scroll to position [0, 0]
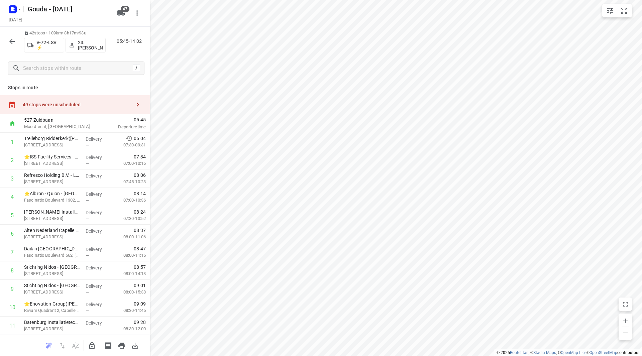
click at [66, 103] on div "49 stops were unscheduled" at bounding box center [77, 104] width 108 height 5
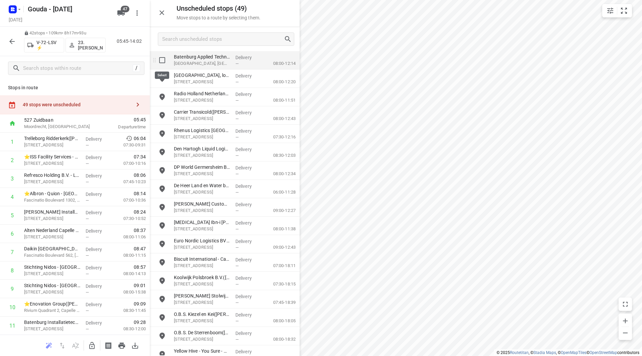
click at [162, 62] on input "grid" at bounding box center [162, 60] width 13 height 13
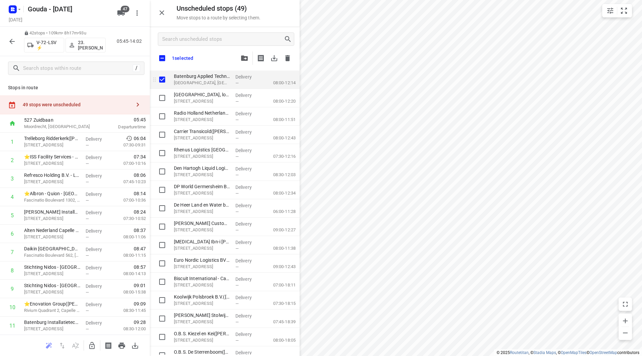
checkbox input "true"
click at [168, 75] on input "grid" at bounding box center [162, 79] width 13 height 13
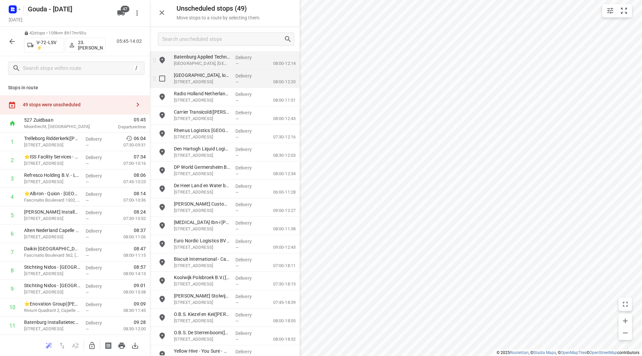
click at [163, 86] on div "grid" at bounding box center [160, 79] width 21 height 18
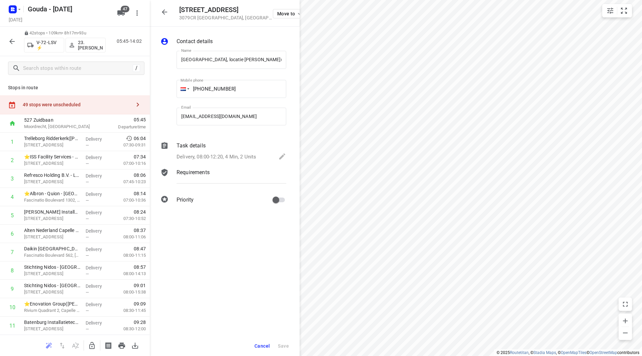
click at [120, 95] on div "Stops in route 49 stops were unscheduled 527 Zuidbaan Moordrecht, Netherlands 0…" at bounding box center [75, 207] width 150 height 255
click at [117, 106] on div "49 stops were unscheduled" at bounding box center [77, 104] width 108 height 5
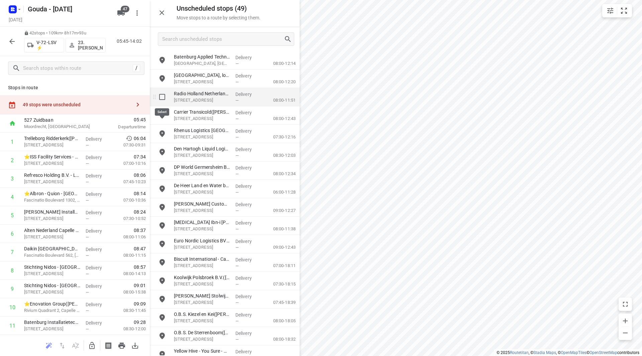
click at [160, 98] on input "grid" at bounding box center [162, 96] width 13 height 13
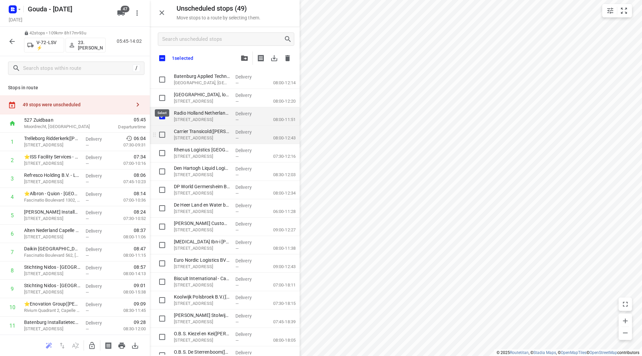
checkbox input "true"
click at [163, 133] on input "grid" at bounding box center [162, 134] width 13 height 13
checkbox input "true"
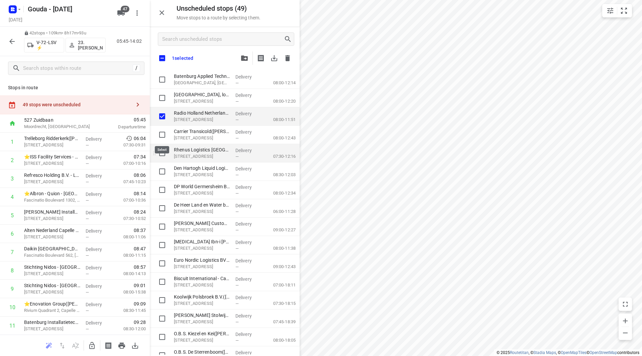
checkbox input "true"
click at [163, 153] on input "grid" at bounding box center [162, 152] width 13 height 13
checkbox input "true"
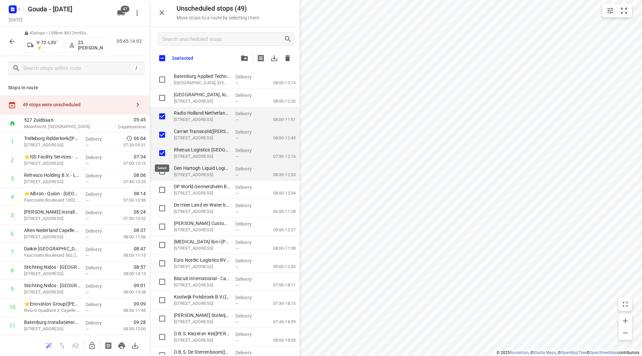
checkbox input "true"
click at [160, 171] on input "grid" at bounding box center [162, 171] width 13 height 13
checkbox input "true"
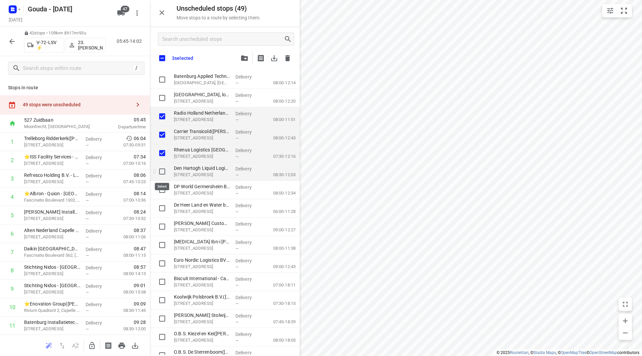
checkbox input "true"
click at [160, 193] on input "grid" at bounding box center [162, 189] width 13 height 13
checkbox input "true"
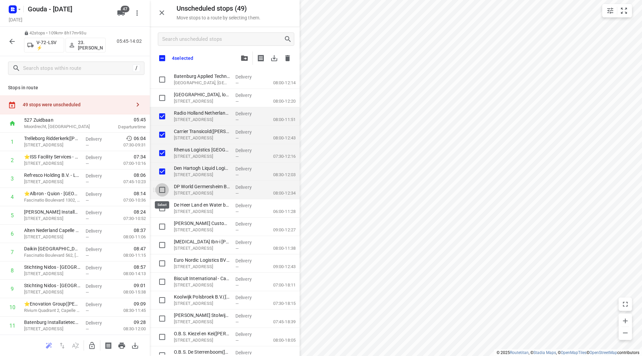
checkbox input "true"
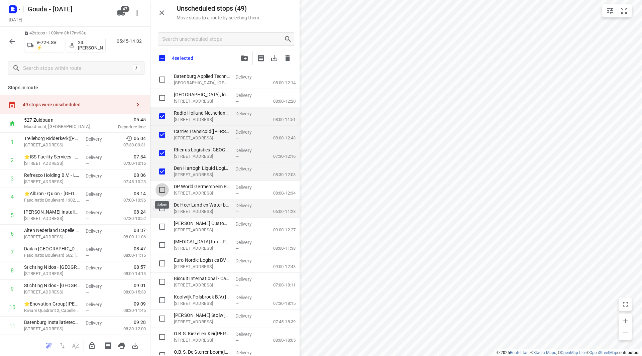
checkbox input "true"
click at [159, 208] on input "grid" at bounding box center [162, 208] width 13 height 13
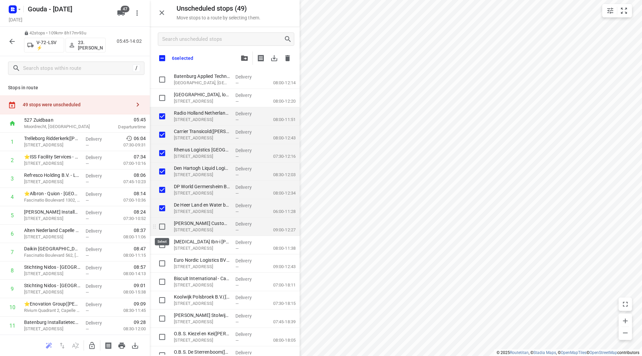
click at [160, 226] on input "grid" at bounding box center [162, 226] width 13 height 13
click at [160, 241] on input "grid" at bounding box center [162, 244] width 13 height 13
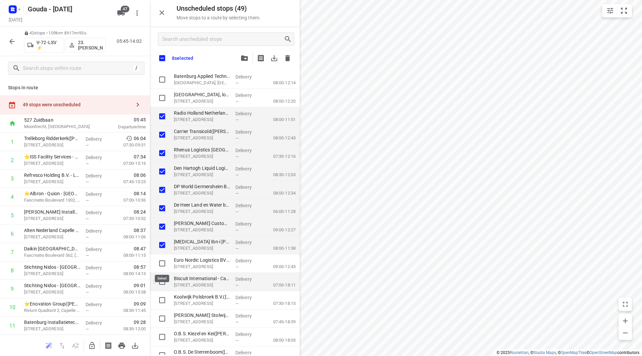
drag, startPoint x: 161, startPoint y: 261, endPoint x: 158, endPoint y: 282, distance: 21.9
click at [161, 261] on input "grid" at bounding box center [162, 263] width 13 height 13
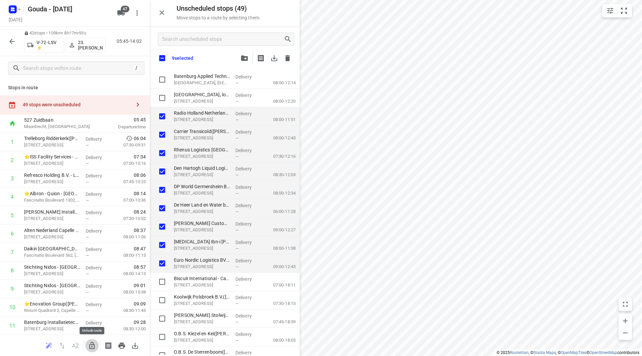
click at [93, 349] on icon "button" at bounding box center [92, 346] width 8 height 8
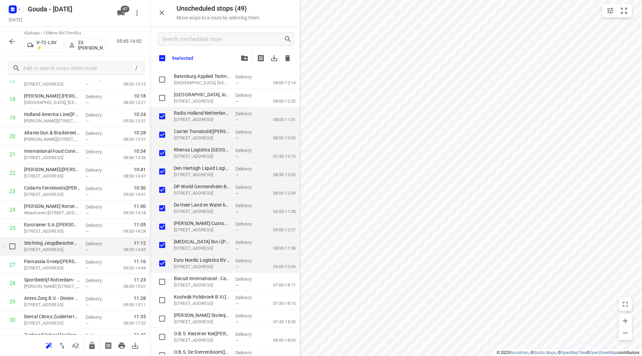
scroll to position [368, 0]
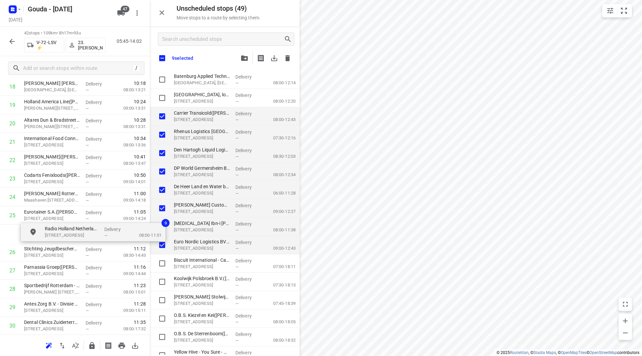
drag, startPoint x: 192, startPoint y: 113, endPoint x: 57, endPoint y: 229, distance: 178.8
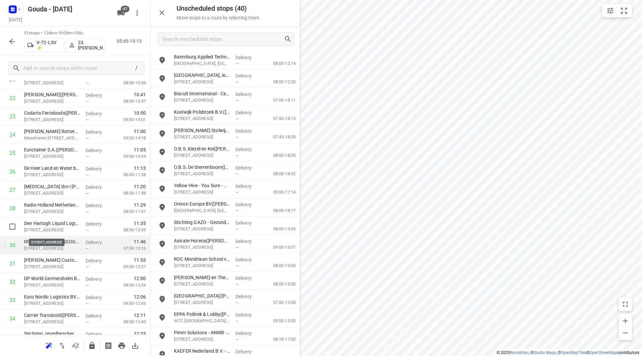
scroll to position [435, 0]
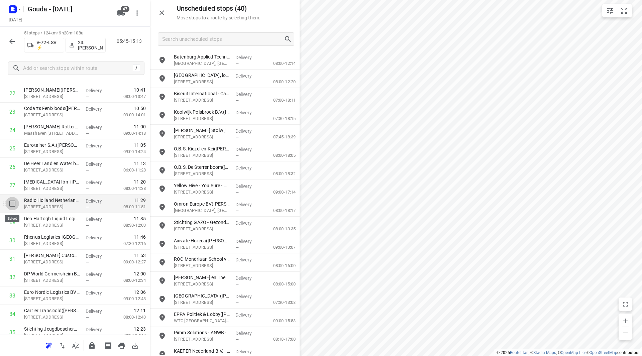
click at [13, 202] on input "checkbox" at bounding box center [12, 203] width 13 height 13
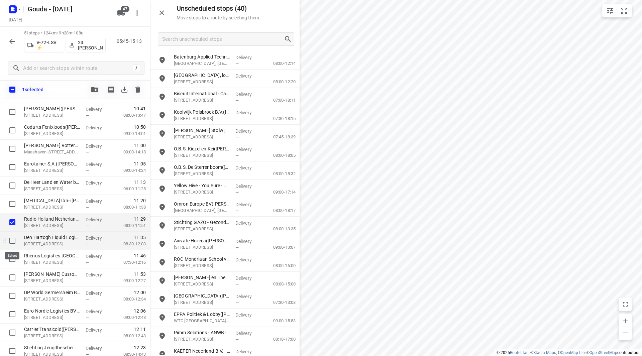
click at [14, 239] on input "checkbox" at bounding box center [12, 240] width 13 height 13
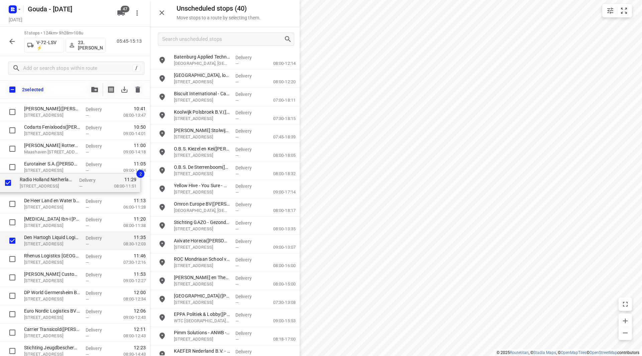
drag, startPoint x: 45, startPoint y: 223, endPoint x: 42, endPoint y: 181, distance: 42.3
click at [42, 181] on div "Trelleborg Ridderkerk(Irma Godie) Fascinatio Boulevard 350, Rotterdam Delivery …" at bounding box center [75, 186] width 150 height 938
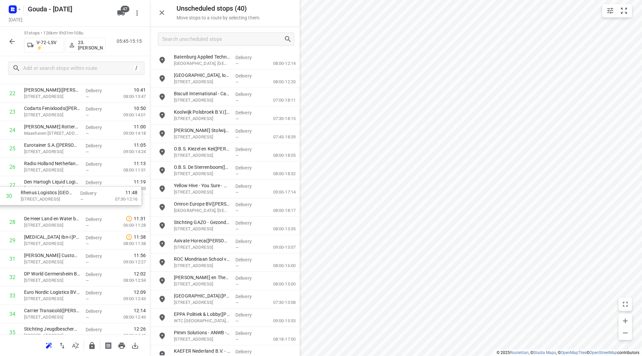
drag, startPoint x: 65, startPoint y: 244, endPoint x: 62, endPoint y: 197, distance: 46.9
click at [62, 197] on div "1 Trelleborg Ridderkerk(Irma Godie) Fascinatio Boulevard 350, Rotterdam Deliver…" at bounding box center [75, 167] width 150 height 938
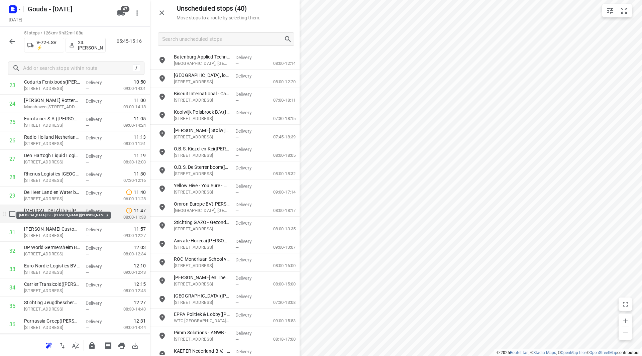
scroll to position [468, 0]
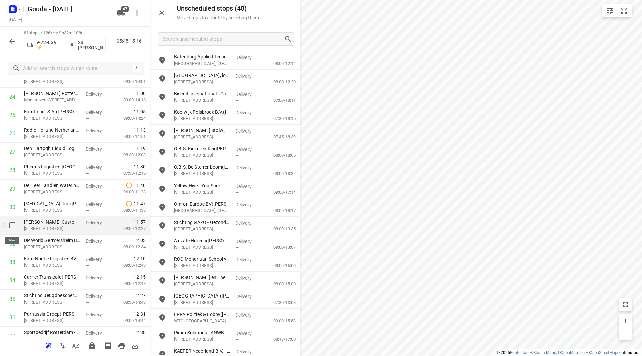
click at [17, 223] on input "checkbox" at bounding box center [12, 225] width 13 height 13
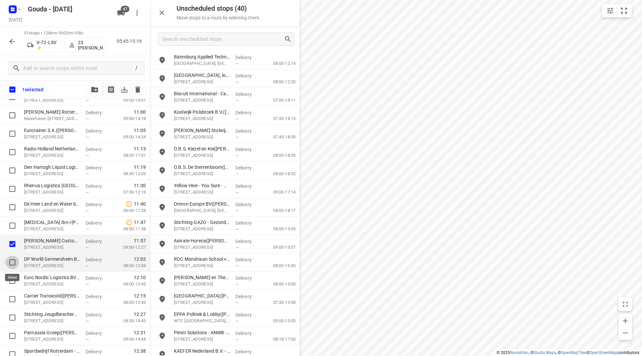
click at [11, 259] on input "checkbox" at bounding box center [12, 262] width 13 height 13
click at [11, 280] on input "checkbox" at bounding box center [12, 280] width 13 height 13
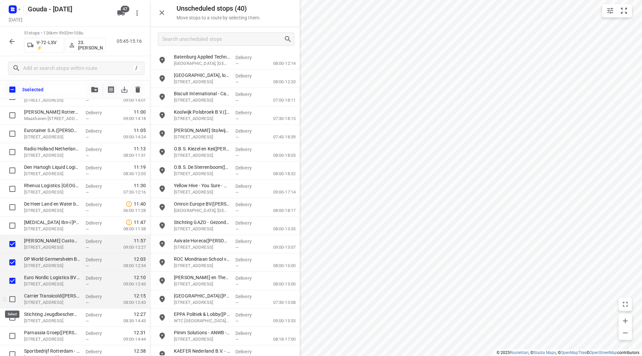
click at [13, 301] on input "checkbox" at bounding box center [12, 299] width 13 height 13
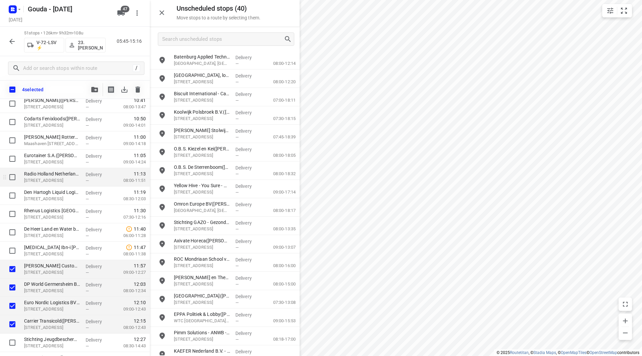
scroll to position [435, 0]
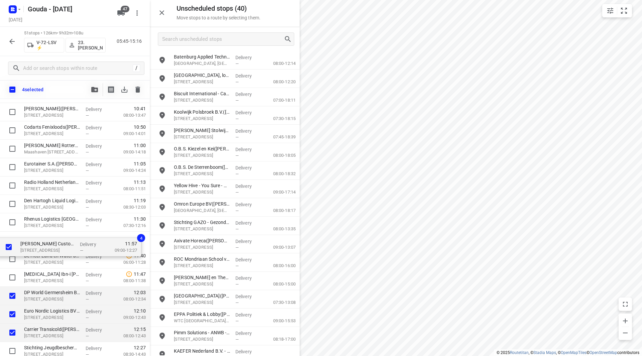
drag, startPoint x: 46, startPoint y: 279, endPoint x: 43, endPoint y: 241, distance: 38.6
click at [43, 241] on div "Trelleborg Ridderkerk(Irma Godie) Fascinatio Boulevard 350, Rotterdam Delivery …" at bounding box center [75, 186] width 150 height 938
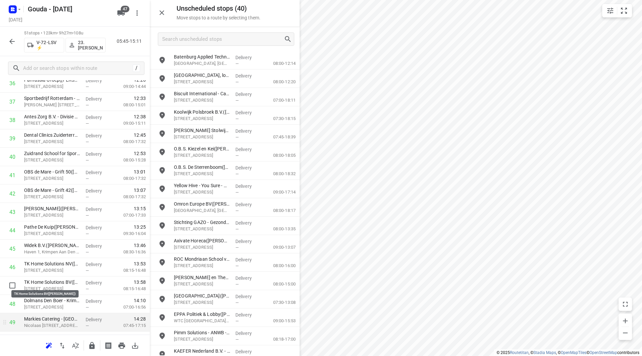
scroll to position [736, 0]
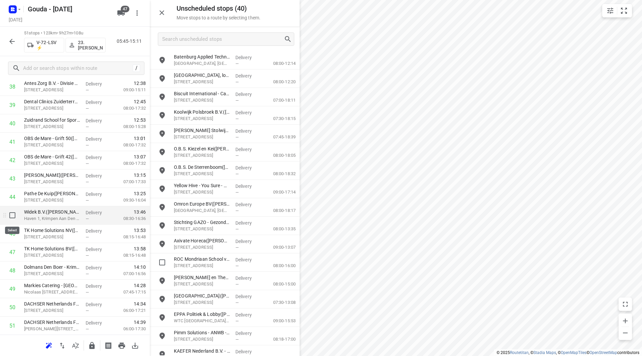
click at [10, 215] on input "checkbox" at bounding box center [12, 215] width 13 height 13
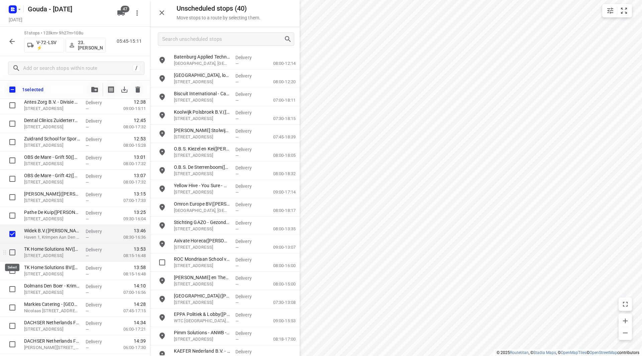
click at [18, 254] on input "checkbox" at bounding box center [12, 252] width 13 height 13
click at [13, 273] on input "checkbox" at bounding box center [12, 270] width 13 height 13
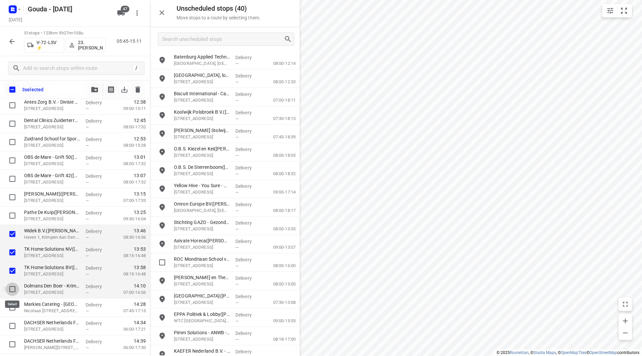
click at [14, 287] on input "checkbox" at bounding box center [12, 289] width 13 height 13
click at [13, 308] on input "checkbox" at bounding box center [12, 307] width 13 height 13
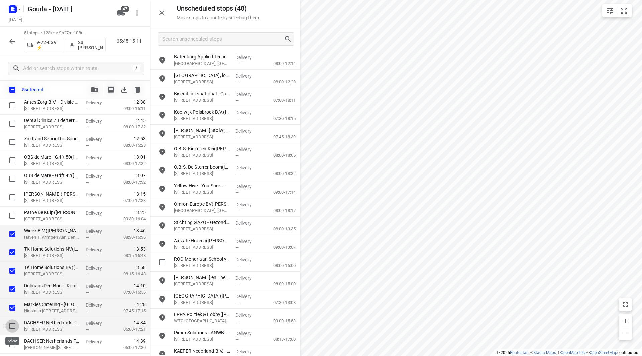
click at [11, 327] on input "checkbox" at bounding box center [12, 325] width 13 height 13
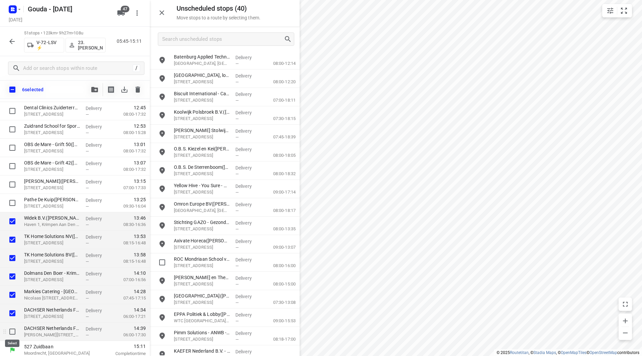
scroll to position [752, 0]
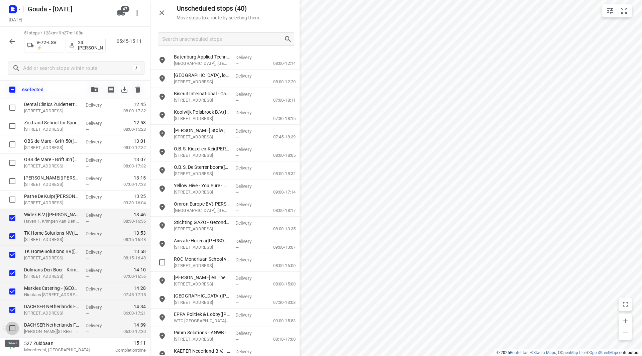
click at [11, 328] on input "checkbox" at bounding box center [12, 328] width 13 height 13
click at [96, 91] on icon "button" at bounding box center [94, 89] width 7 height 5
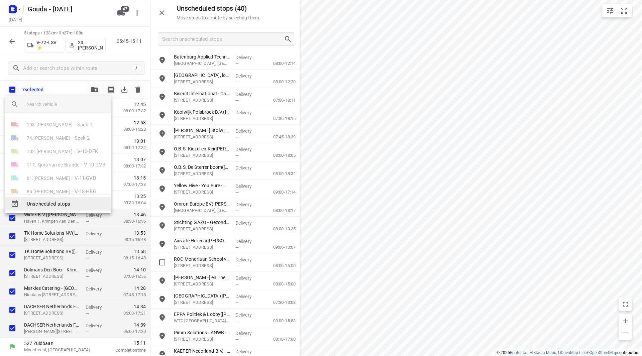
click at [59, 205] on span "Unscheduled stops" at bounding box center [66, 204] width 79 height 8
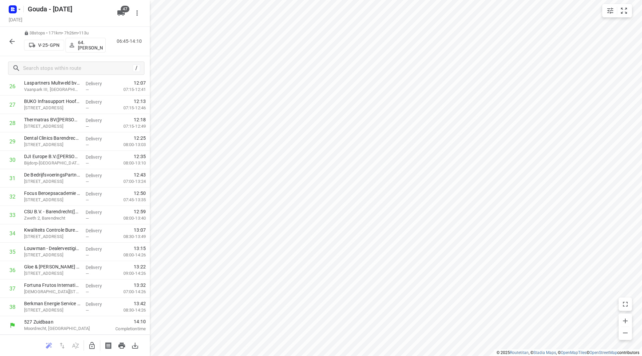
scroll to position [0, 0]
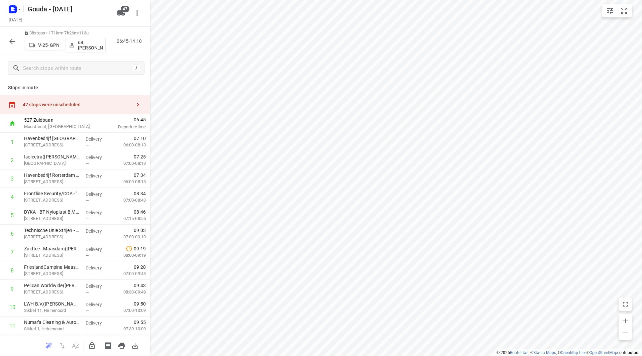
click at [102, 106] on div "47 stops were unscheduled" at bounding box center [77, 104] width 108 height 5
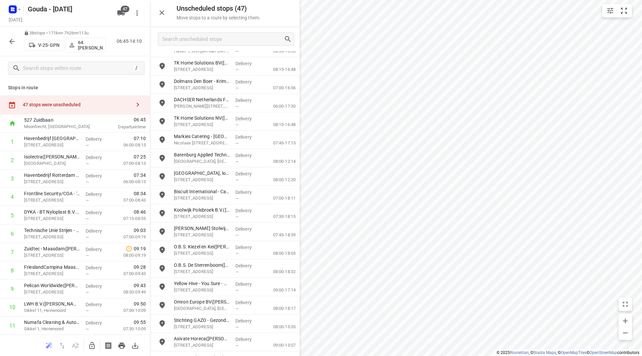
scroll to position [33, 0]
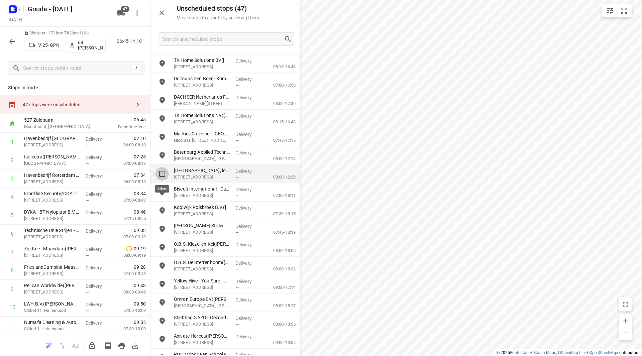
click at [164, 176] on input "grid" at bounding box center [162, 173] width 13 height 13
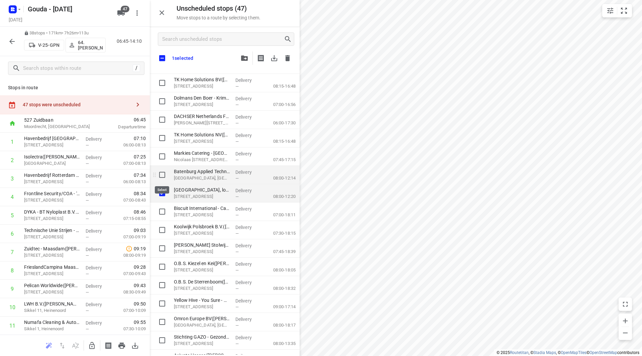
click at [162, 173] on input "grid" at bounding box center [162, 174] width 13 height 13
click at [165, 175] on input "grid" at bounding box center [162, 174] width 13 height 13
click at [163, 194] on input "grid" at bounding box center [162, 193] width 13 height 13
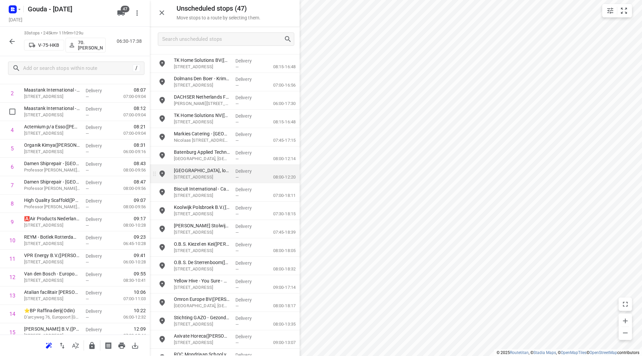
scroll to position [0, 0]
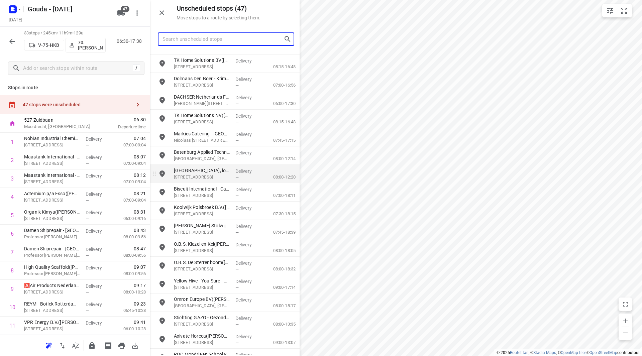
click at [199, 42] on input "Search unscheduled stops" at bounding box center [223, 39] width 121 height 10
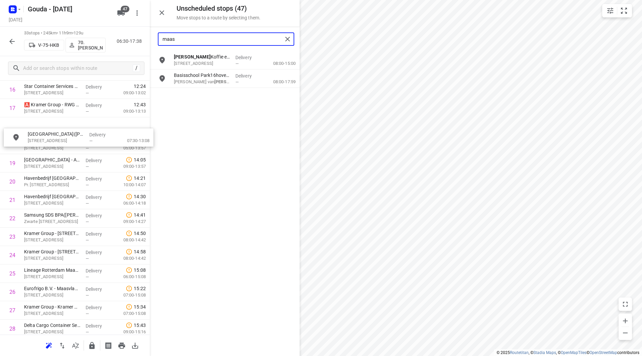
scroll to position [325, 0]
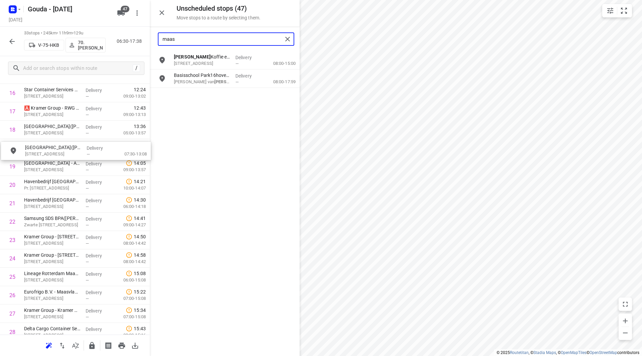
drag, startPoint x: 197, startPoint y: 80, endPoint x: 45, endPoint y: 153, distance: 167.7
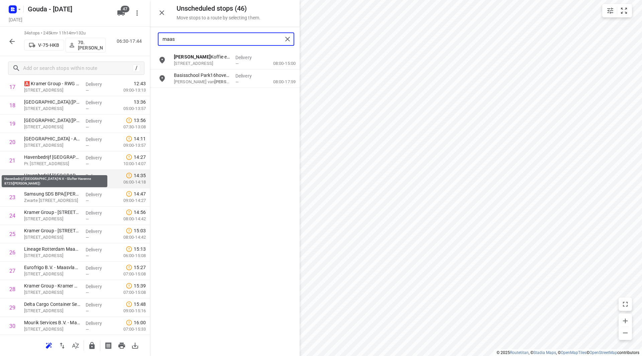
scroll to position [358, 0]
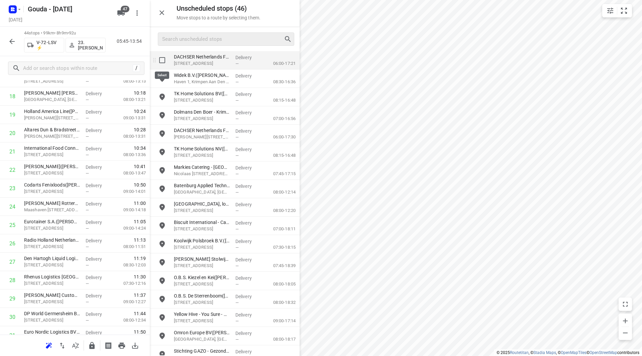
click at [162, 58] on input "grid" at bounding box center [162, 60] width 13 height 13
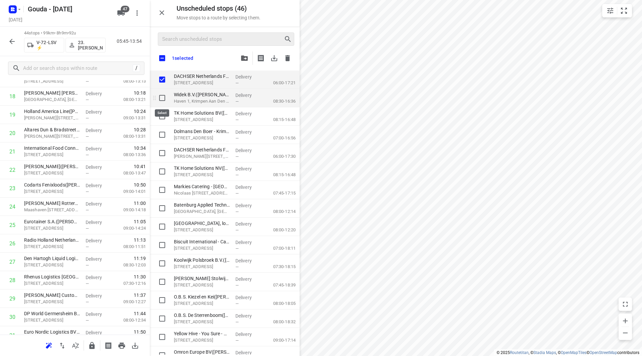
click at [164, 96] on input "grid" at bounding box center [162, 97] width 13 height 13
click at [161, 114] on input "grid" at bounding box center [162, 116] width 13 height 13
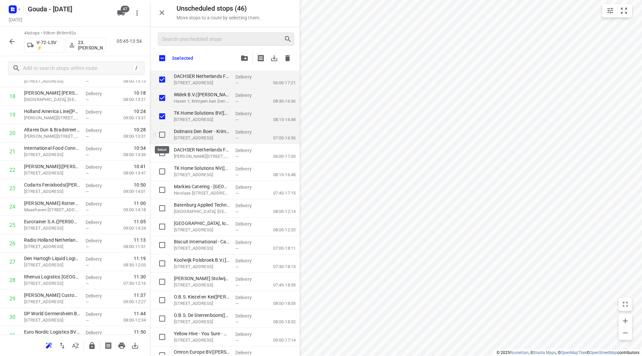
click at [163, 133] on input "grid" at bounding box center [162, 134] width 13 height 13
click at [164, 151] on input "grid" at bounding box center [162, 152] width 13 height 13
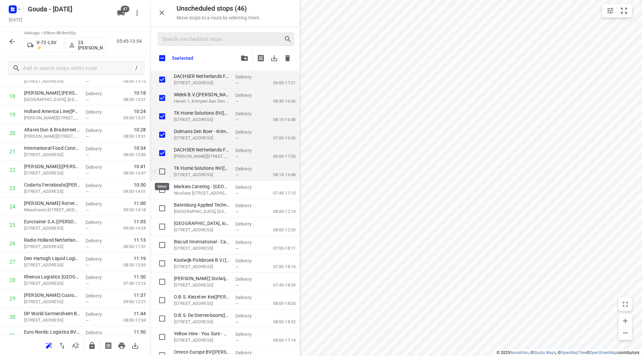
click at [164, 170] on input "grid" at bounding box center [162, 171] width 13 height 13
click at [164, 191] on input "grid" at bounding box center [162, 189] width 13 height 13
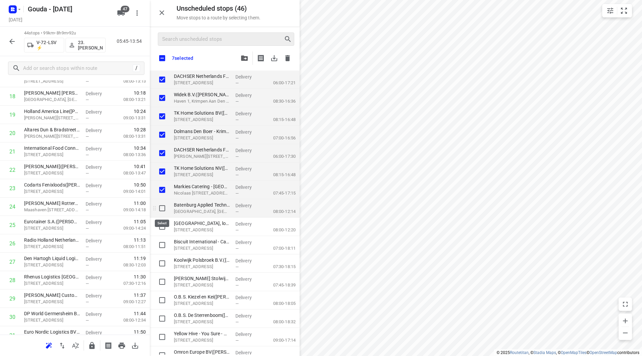
click at [163, 208] on input "grid" at bounding box center [162, 208] width 13 height 13
click at [160, 224] on input "grid" at bounding box center [162, 226] width 13 height 13
click at [161, 225] on input "grid" at bounding box center [162, 226] width 13 height 13
click at [162, 209] on input "grid" at bounding box center [162, 208] width 13 height 13
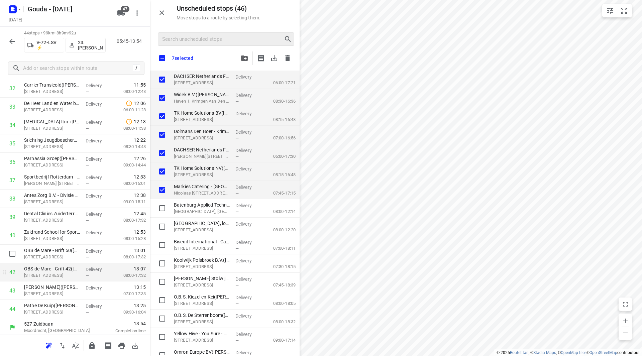
scroll to position [626, 0]
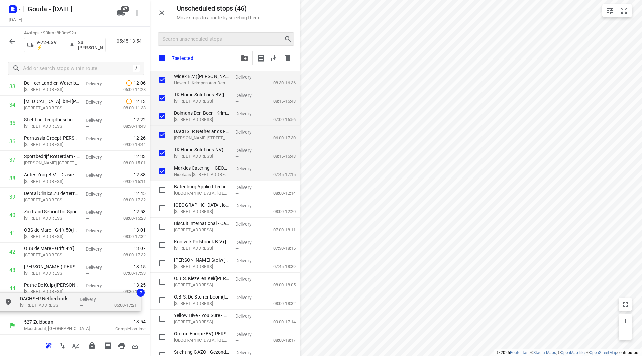
drag, startPoint x: 209, startPoint y: 76, endPoint x: 50, endPoint y: 300, distance: 274.5
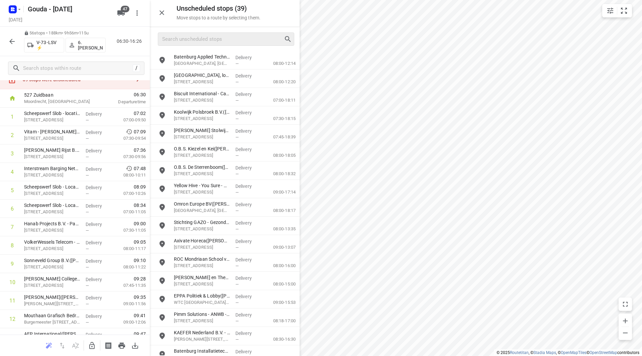
scroll to position [4, 0]
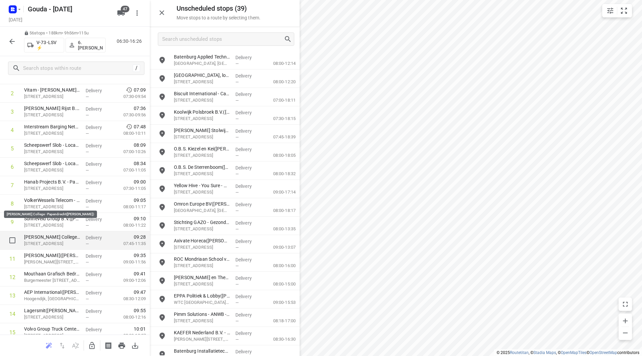
scroll to position [104, 0]
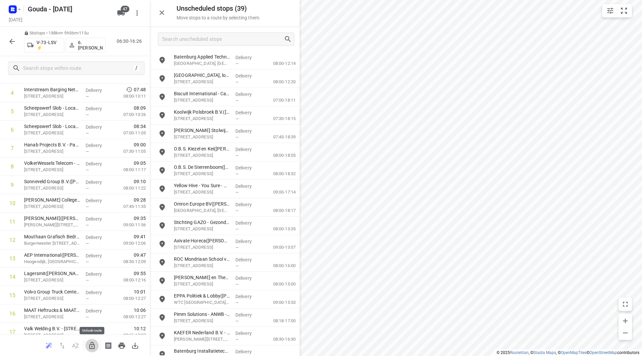
click at [92, 347] on icon "button" at bounding box center [92, 346] width 8 height 8
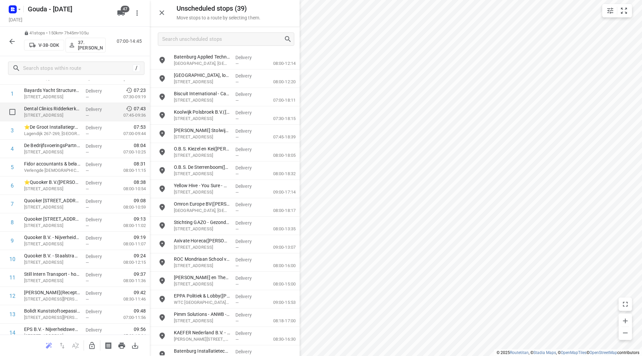
scroll to position [37, 0]
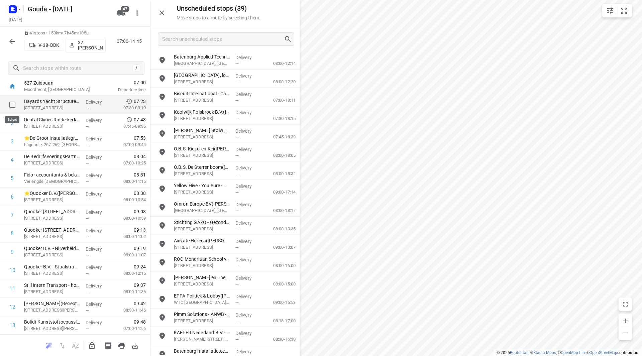
click at [14, 103] on input "checkbox" at bounding box center [12, 104] width 13 height 13
checkbox input "true"
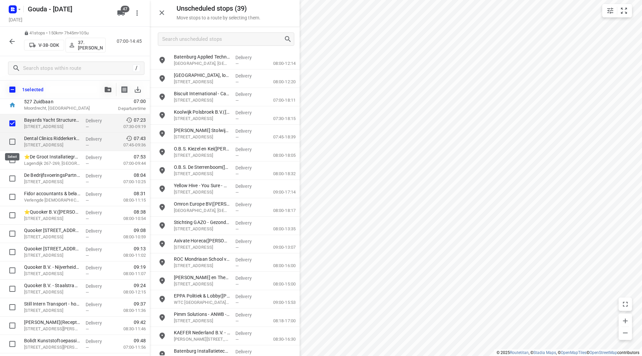
click at [13, 140] on input "checkbox" at bounding box center [12, 141] width 13 height 13
checkbox input "true"
click at [11, 125] on input "checkbox" at bounding box center [12, 123] width 13 height 13
checkbox input "false"
click at [11, 141] on input "checkbox" at bounding box center [12, 141] width 13 height 13
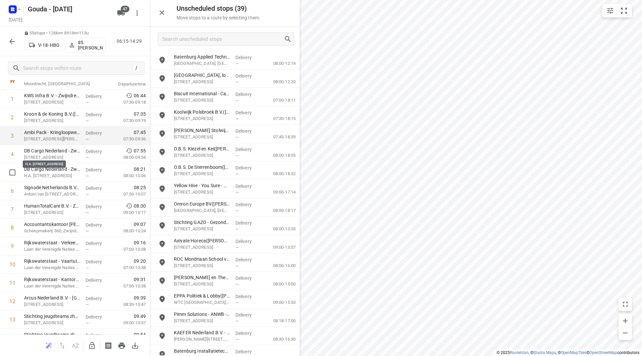
scroll to position [33, 0]
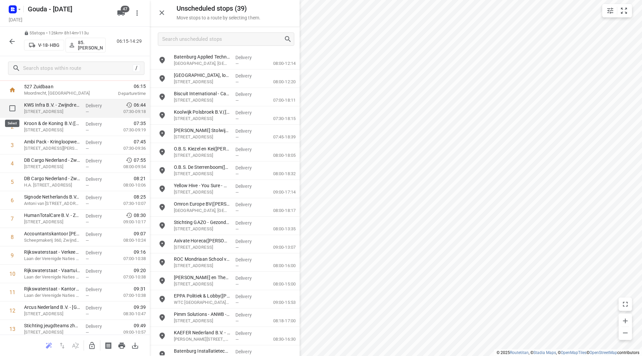
click at [11, 109] on input "checkbox" at bounding box center [12, 108] width 13 height 13
checkbox input "true"
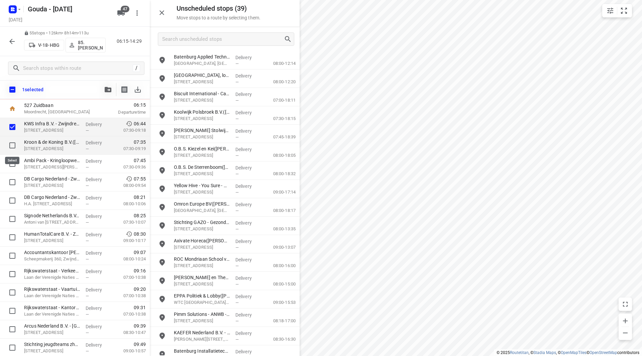
click at [14, 145] on input "checkbox" at bounding box center [12, 145] width 13 height 13
checkbox input "true"
click at [17, 169] on input "checkbox" at bounding box center [12, 163] width 13 height 13
checkbox input "true"
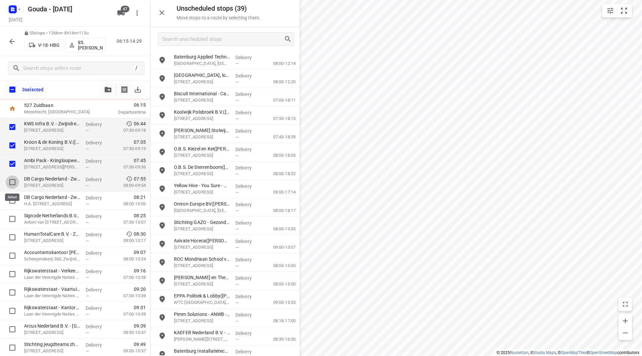
click at [13, 180] on input "checkbox" at bounding box center [12, 182] width 13 height 13
checkbox input "true"
click at [12, 197] on input "checkbox" at bounding box center [12, 200] width 13 height 13
checkbox input "true"
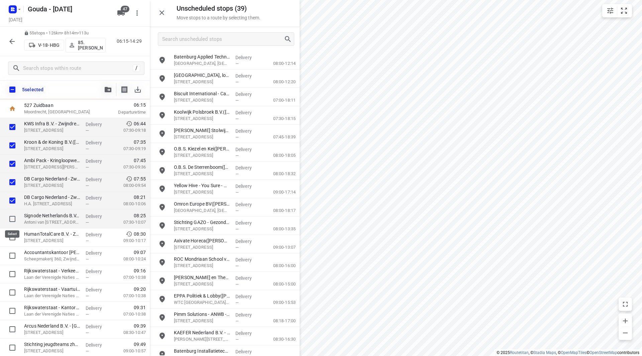
drag, startPoint x: 10, startPoint y: 215, endPoint x: 10, endPoint y: 225, distance: 10.4
click at [10, 215] on input "checkbox" at bounding box center [12, 218] width 13 height 13
checkbox input "true"
click at [11, 237] on input "checkbox" at bounding box center [12, 237] width 13 height 13
checkbox input "true"
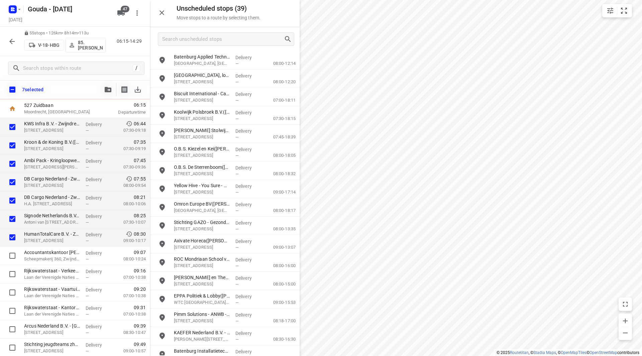
click at [52, 114] on p "Moordrecht, [GEOGRAPHIC_DATA]" at bounding box center [59, 112] width 70 height 7
click at [53, 123] on p "KWS Infra B.V. - Zwijndrecht([PERSON_NAME])" at bounding box center [52, 123] width 56 height 7
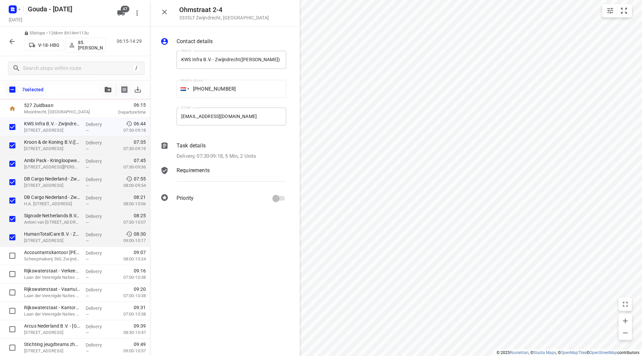
click at [206, 158] on p "Delivery, 07:30-09:18, 5 Min, 2 Units" at bounding box center [217, 157] width 80 height 8
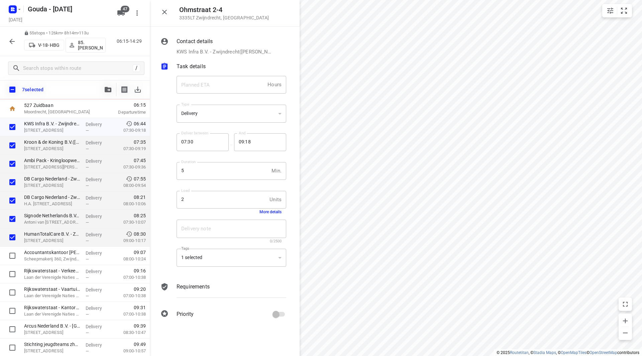
click at [273, 215] on div "Load 2 Units Load More details" at bounding box center [231, 202] width 115 height 31
click at [274, 213] on button "More details" at bounding box center [271, 212] width 22 height 5
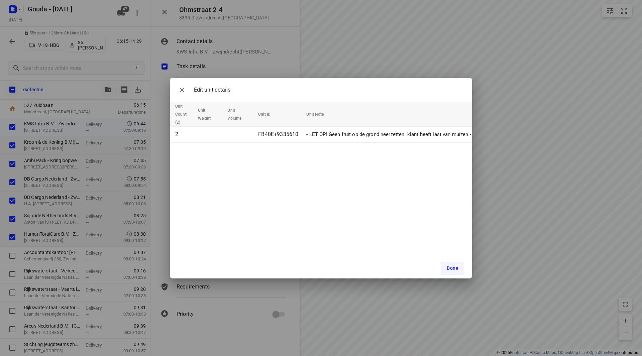
click at [453, 267] on span "Done" at bounding box center [453, 268] width 12 height 5
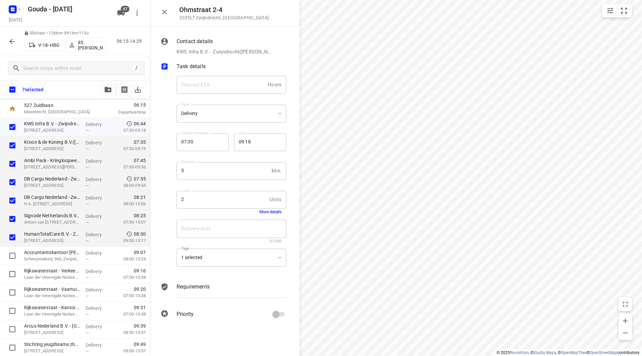
click at [44, 147] on p "[STREET_ADDRESS]" at bounding box center [52, 148] width 56 height 7
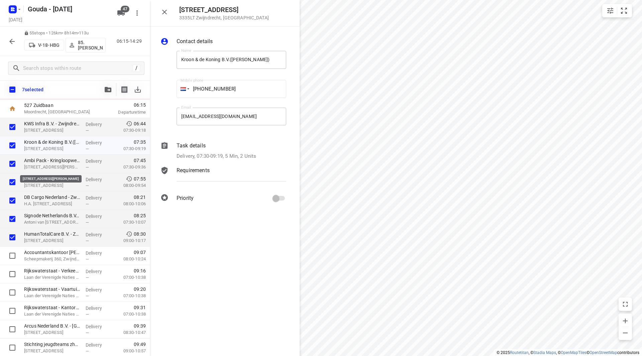
click at [48, 164] on p "[STREET_ADDRESS][PERSON_NAME]" at bounding box center [52, 167] width 56 height 7
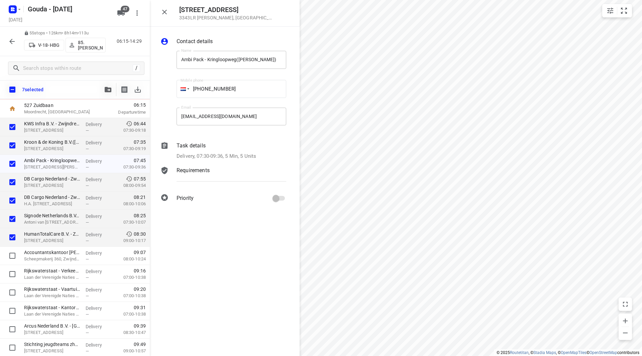
click at [225, 143] on div "Task details" at bounding box center [232, 146] width 110 height 8
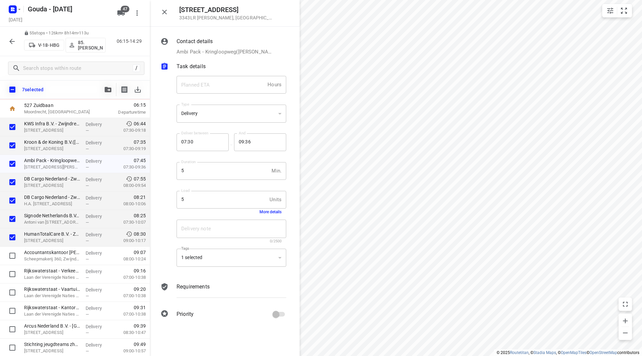
click at [267, 211] on button "More details" at bounding box center [271, 212] width 22 height 5
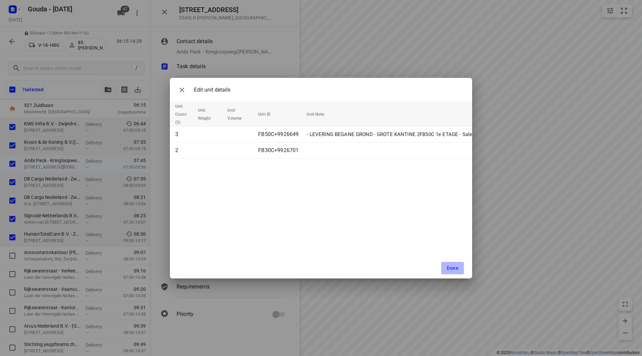
click at [451, 268] on span "Done" at bounding box center [453, 268] width 12 height 5
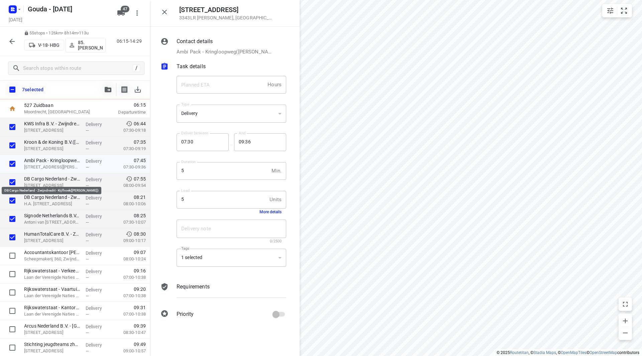
click at [49, 176] on p "DB Cargo Nederland - Zwijndrecht - Kijfhoek([PERSON_NAME])" at bounding box center [52, 179] width 56 height 7
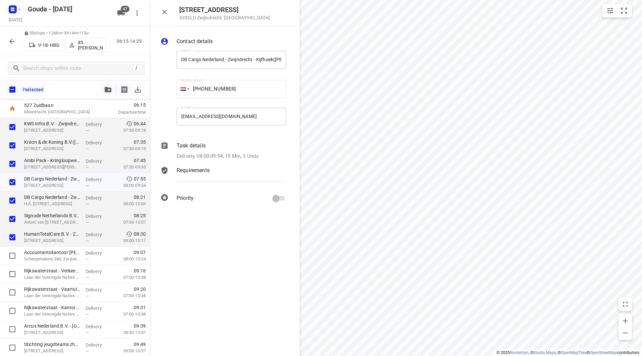
click at [206, 147] on div "Task details" at bounding box center [232, 146] width 110 height 8
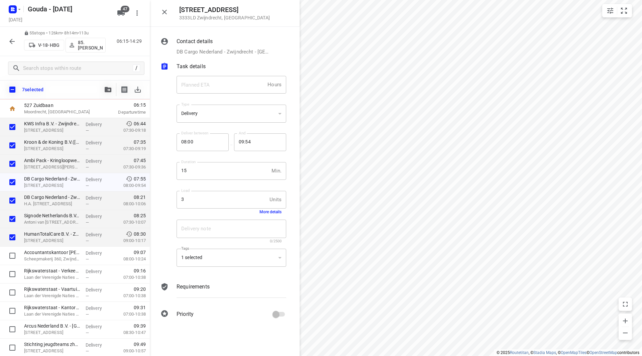
click at [268, 214] on button "More details" at bounding box center [271, 212] width 22 height 5
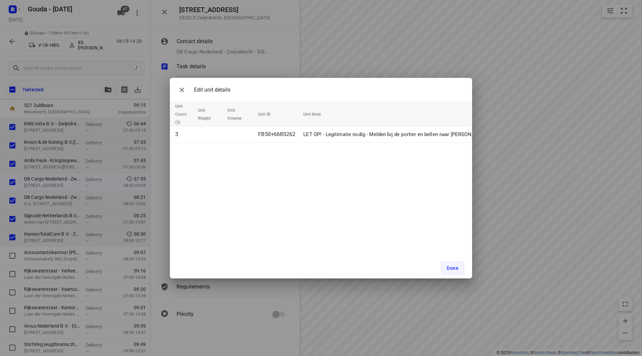
click at [455, 274] on button "Done" at bounding box center [452, 268] width 23 height 13
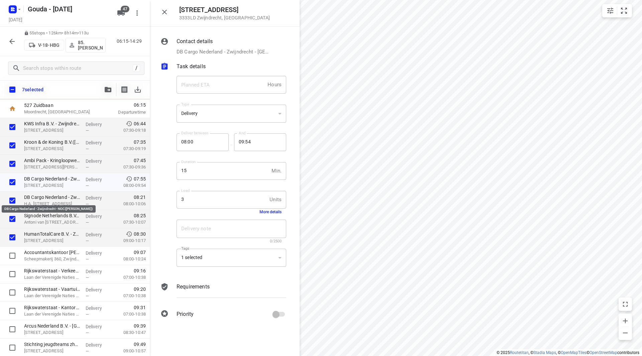
click at [37, 196] on p "DB Cargo Nederland - Zwijndrecht - NOC([PERSON_NAME])" at bounding box center [52, 197] width 56 height 7
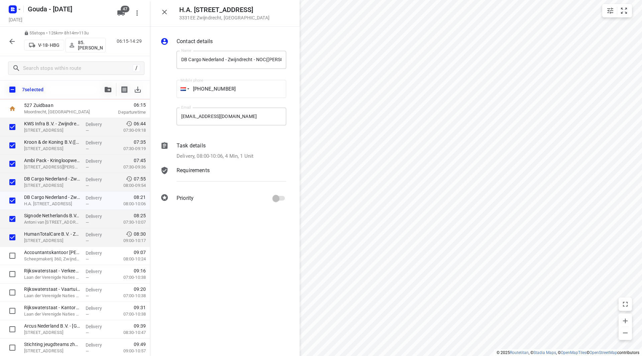
click at [199, 149] on p "Task details" at bounding box center [191, 146] width 29 height 8
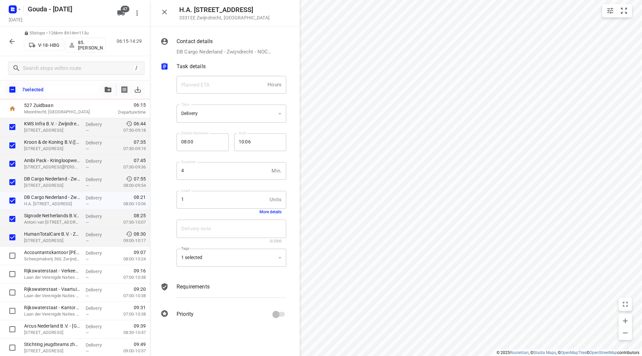
click at [268, 210] on button "More details" at bounding box center [271, 212] width 22 height 5
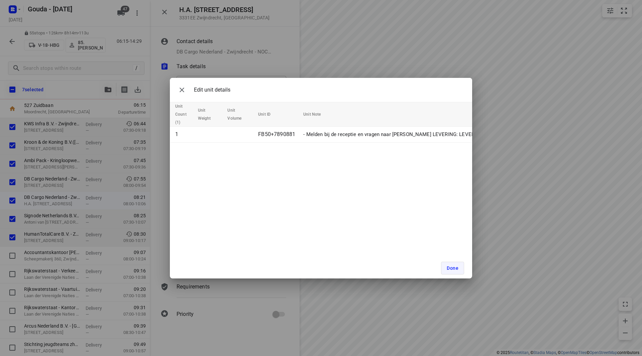
click at [457, 270] on span "Done" at bounding box center [453, 268] width 12 height 5
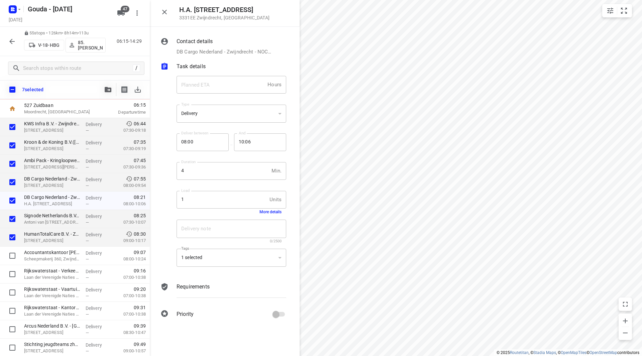
click at [39, 218] on p "Signode Netherlands B.V. - Zwijndrecht([PERSON_NAME])" at bounding box center [52, 215] width 56 height 7
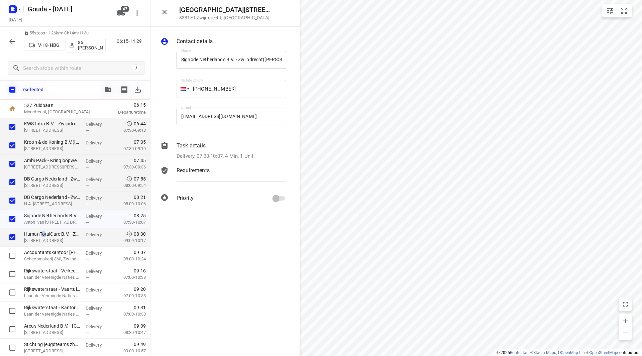
click at [43, 232] on p "HumanTotalCare B.V. - Zwijndrecht([PERSON_NAME])" at bounding box center [52, 234] width 56 height 7
click at [167, 12] on icon "button" at bounding box center [165, 12] width 8 height 8
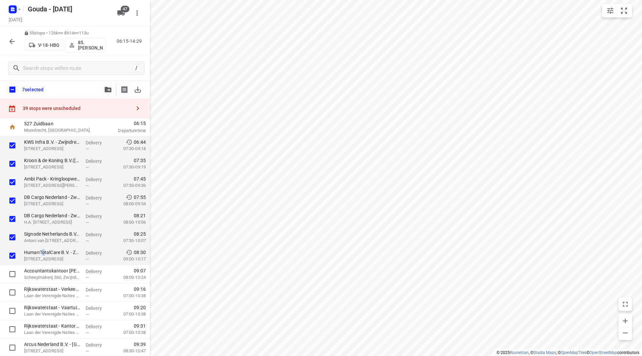
scroll to position [0, 0]
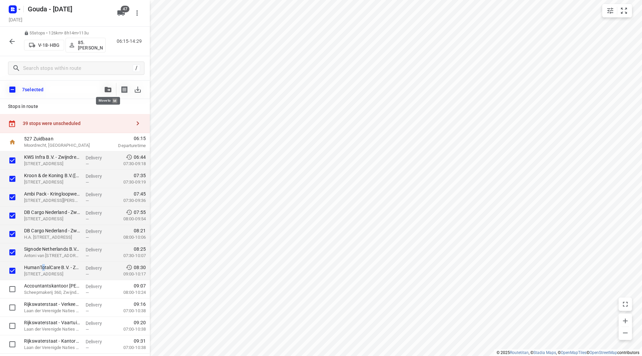
click at [108, 90] on icon "button" at bounding box center [108, 89] width 7 height 5
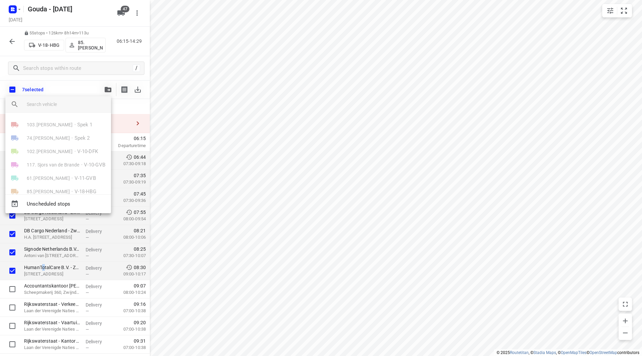
click at [71, 108] on input "search vehicle" at bounding box center [66, 104] width 79 height 10
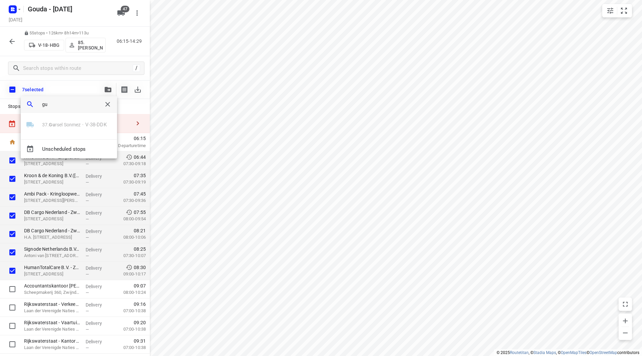
type input "gu"
click at [468, 216] on div at bounding box center [321, 178] width 642 height 356
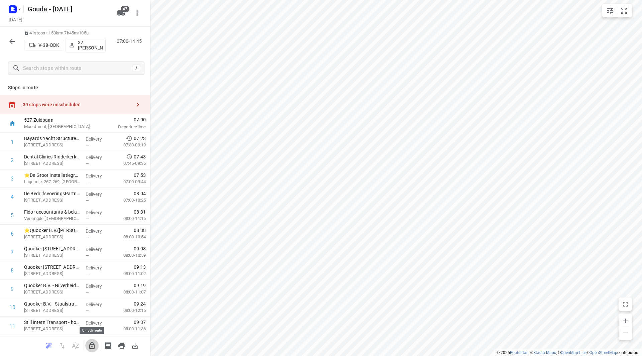
click at [93, 348] on icon "button" at bounding box center [91, 345] width 5 height 7
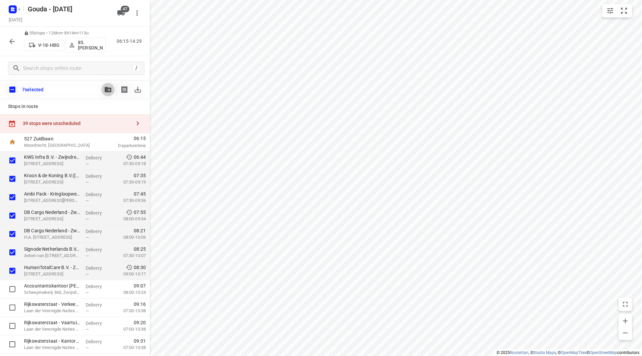
click at [110, 88] on icon "button" at bounding box center [108, 89] width 7 height 5
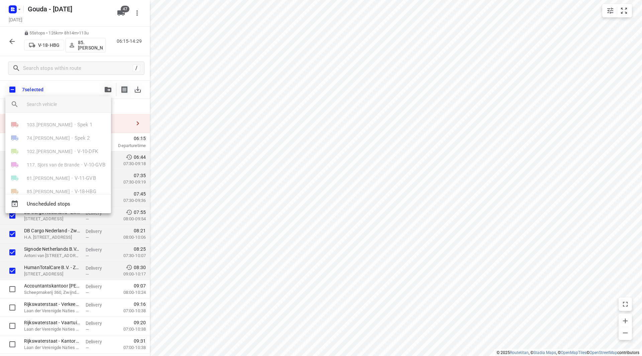
click at [89, 108] on input "search vehicle" at bounding box center [66, 104] width 79 height 10
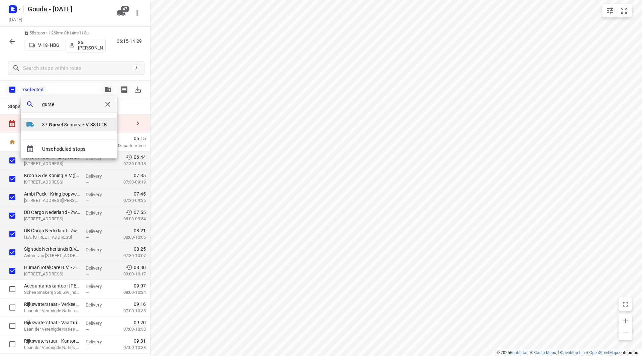
type input "gurse"
click at [69, 125] on span "37. [PERSON_NAME]" at bounding box center [61, 124] width 39 height 7
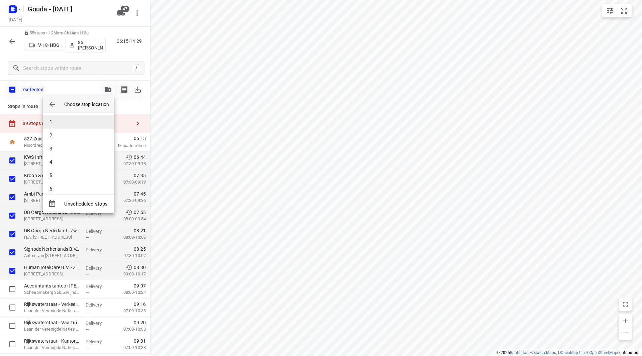
click at [67, 122] on li "1" at bounding box center [79, 121] width 72 height 13
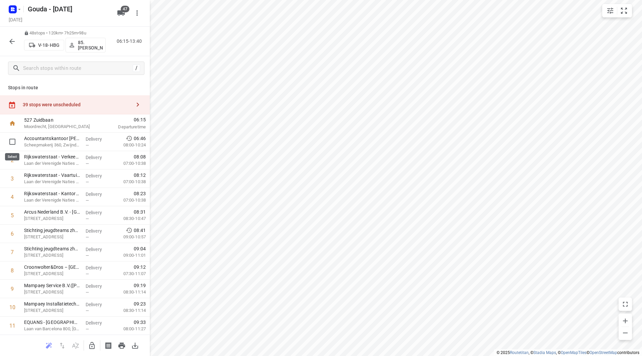
click at [12, 141] on input "checkbox" at bounding box center [12, 141] width 13 height 13
checkbox input "true"
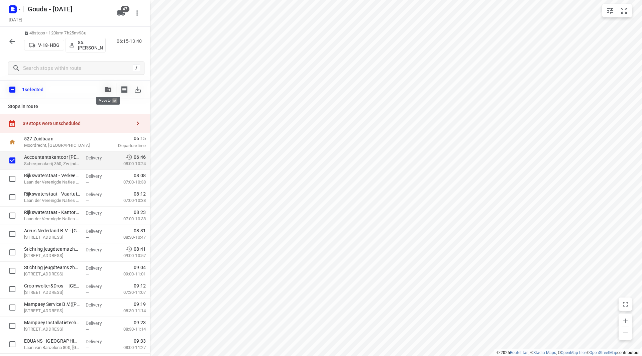
click at [111, 87] on icon "button" at bounding box center [108, 89] width 7 height 5
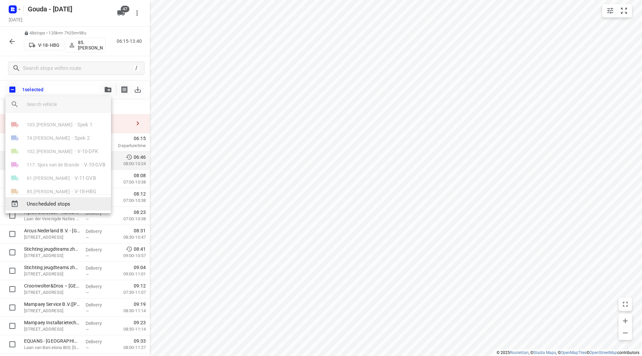
click at [81, 204] on span "Unscheduled stops" at bounding box center [66, 204] width 79 height 8
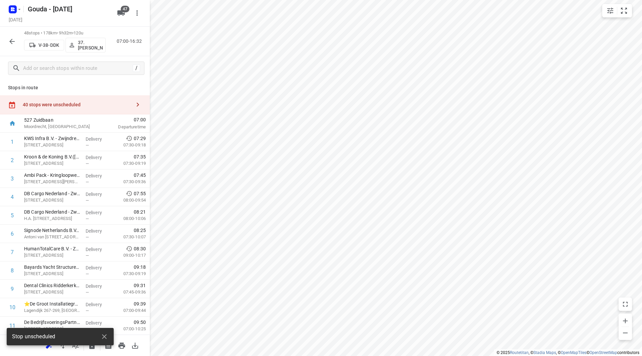
click at [91, 108] on div "40 stops were unscheduled" at bounding box center [75, 104] width 150 height 19
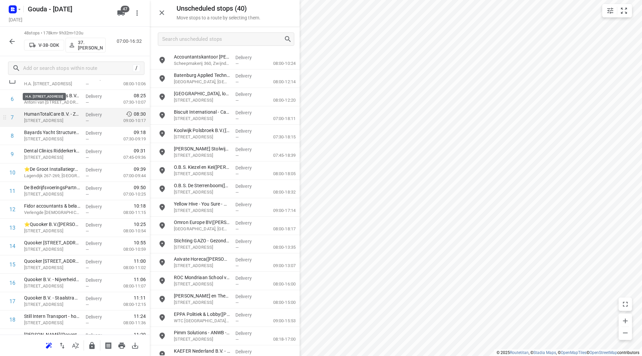
scroll to position [134, 0]
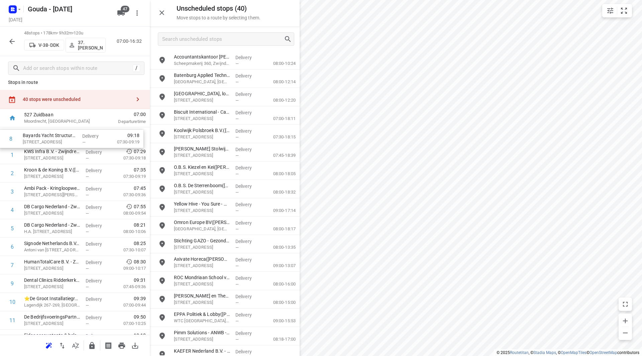
drag, startPoint x: 31, startPoint y: 33, endPoint x: 24, endPoint y: 33, distance: 7.0
click at [24, 33] on div "56 stops • 188km • 9h56m • 115u V-73-LSV ⚡ 6. Arnold Smit 06:30-16:26" at bounding box center [75, 41] width 150 height 29
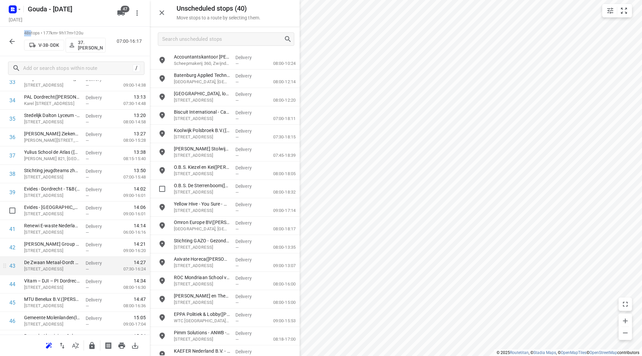
scroll to position [681, 0]
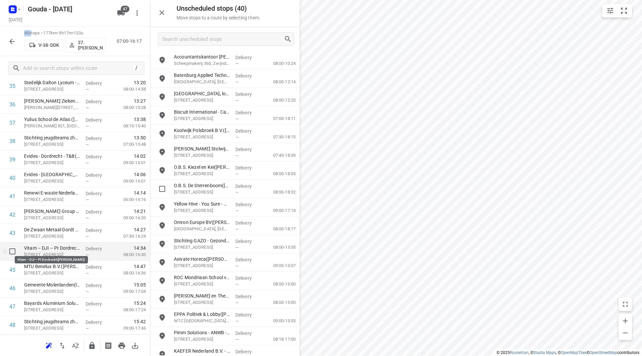
click at [54, 250] on p "Vitam – DJI – PI Dordrecht([PERSON_NAME])" at bounding box center [52, 248] width 56 height 7
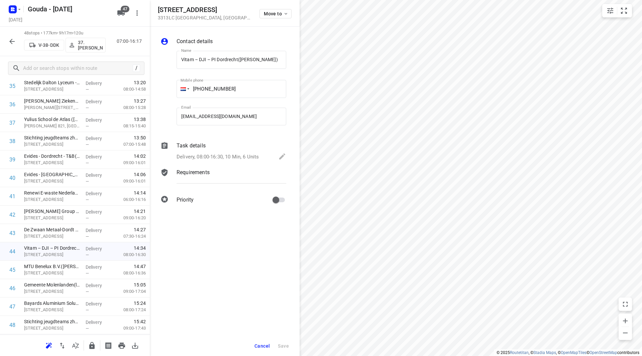
click at [212, 154] on p "Delivery, 08:00-16:30, 10 Min, 6 Units" at bounding box center [218, 157] width 82 height 8
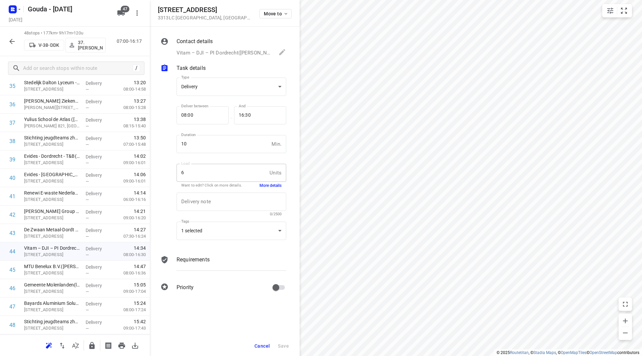
click at [263, 184] on button "More details" at bounding box center [271, 186] width 22 height 6
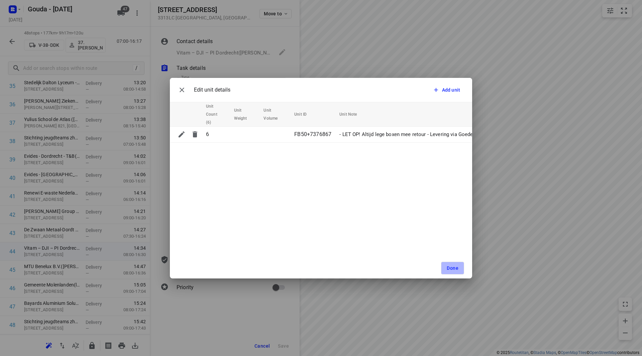
click at [451, 271] on span "Done" at bounding box center [453, 268] width 12 height 5
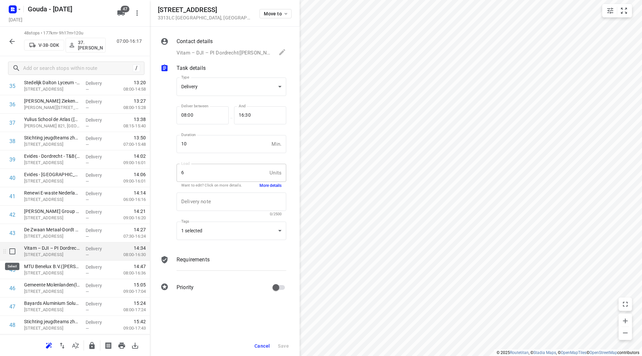
click at [11, 249] on input "checkbox" at bounding box center [12, 251] width 13 height 13
checkbox input "true"
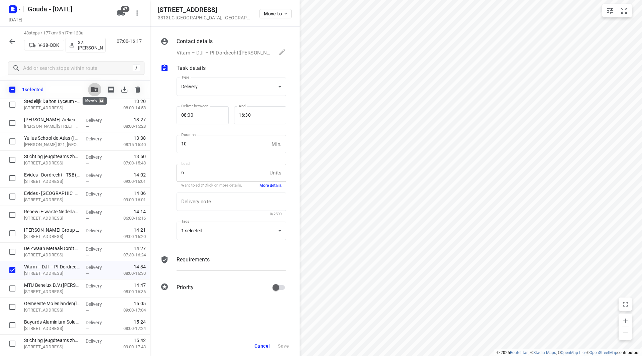
click at [93, 90] on icon "button" at bounding box center [94, 89] width 7 height 5
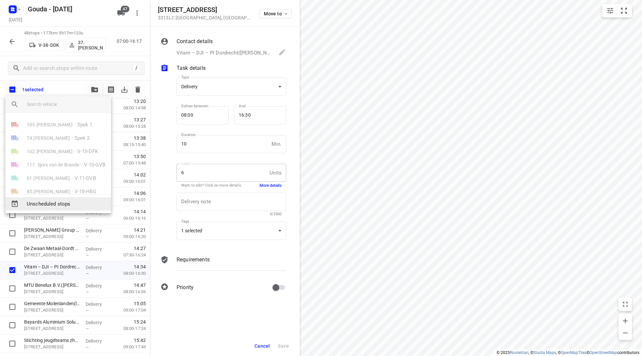
click at [57, 207] on span "Unscheduled stops" at bounding box center [66, 204] width 79 height 8
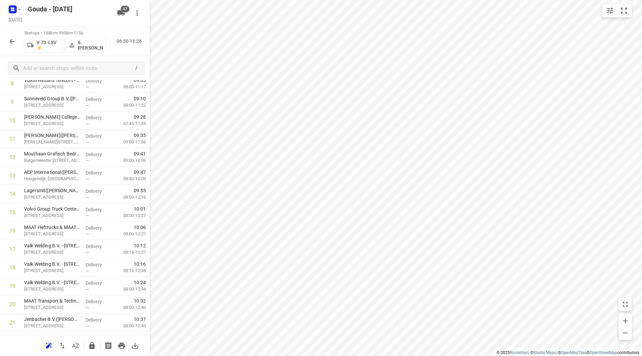
scroll to position [0, 0]
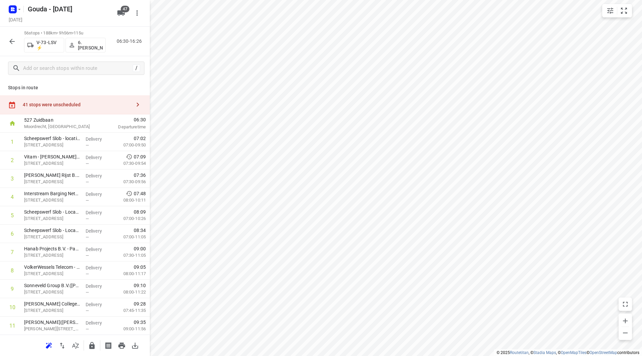
click at [114, 97] on div "41 stops were unscheduled" at bounding box center [75, 104] width 150 height 19
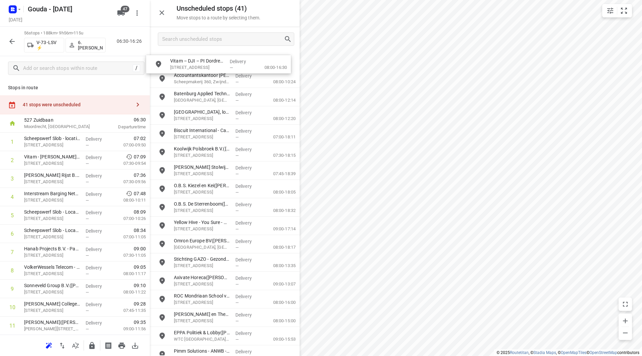
drag, startPoint x: 212, startPoint y: 61, endPoint x: 209, endPoint y: 64, distance: 4.0
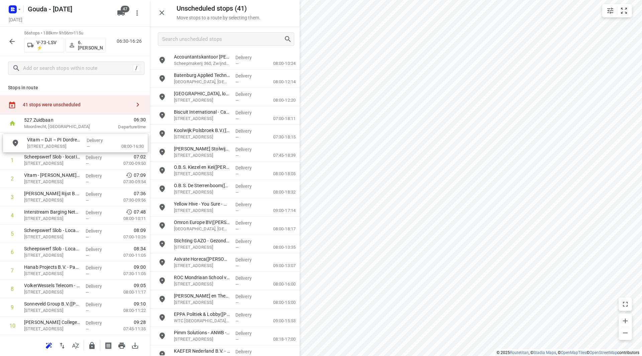
drag, startPoint x: 194, startPoint y: 62, endPoint x: 45, endPoint y: 145, distance: 170.4
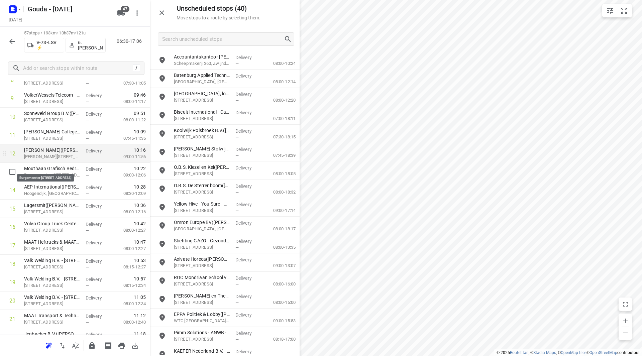
scroll to position [201, 0]
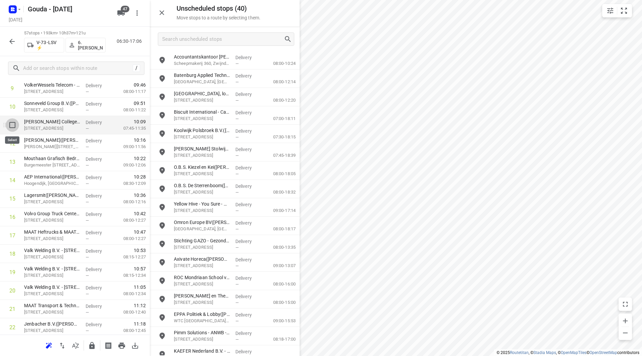
drag, startPoint x: 11, startPoint y: 124, endPoint x: 16, endPoint y: 135, distance: 12.3
click at [11, 124] on input "checkbox" at bounding box center [12, 124] width 13 height 13
checkbox input "true"
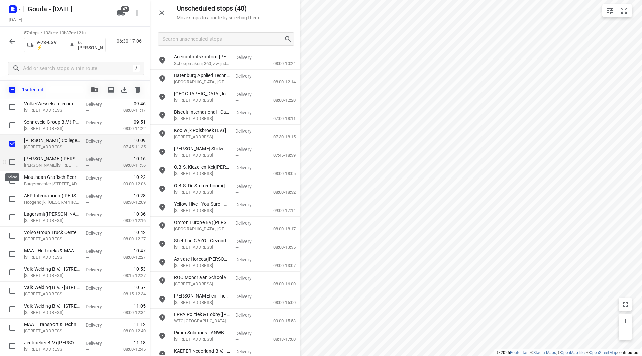
click at [17, 166] on input "checkbox" at bounding box center [12, 162] width 13 height 13
checkbox input "true"
click at [13, 183] on input "checkbox" at bounding box center [12, 180] width 13 height 13
checkbox input "true"
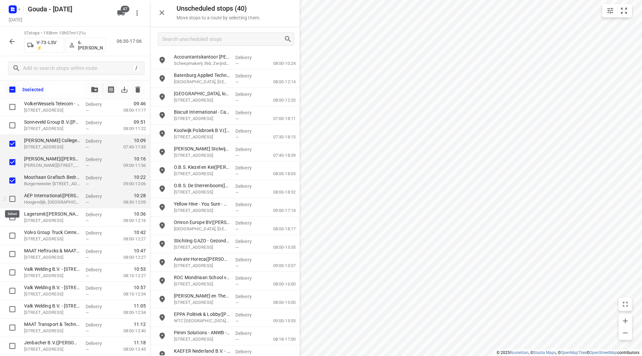
click at [12, 195] on input "checkbox" at bounding box center [12, 198] width 13 height 13
checkbox input "true"
drag, startPoint x: 13, startPoint y: 213, endPoint x: 11, endPoint y: 231, distance: 18.9
click at [13, 213] on input "checkbox" at bounding box center [12, 217] width 13 height 13
checkbox input "true"
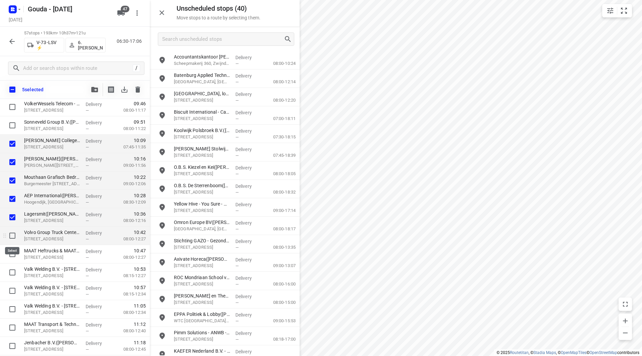
click at [12, 234] on input "checkbox" at bounding box center [12, 235] width 13 height 13
checkbox input "true"
click at [13, 254] on input "checkbox" at bounding box center [12, 253] width 13 height 13
checkbox input "true"
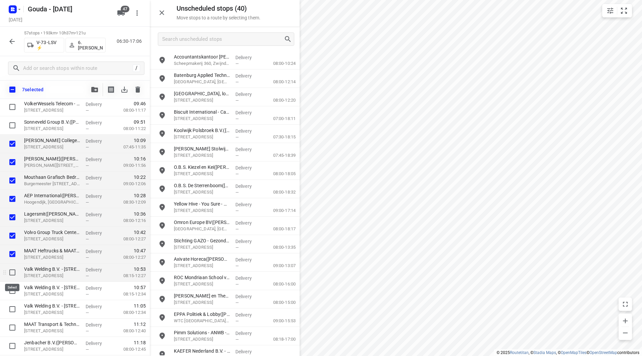
click at [14, 270] on input "checkbox" at bounding box center [12, 272] width 13 height 13
click at [14, 283] on div at bounding box center [10, 291] width 21 height 18
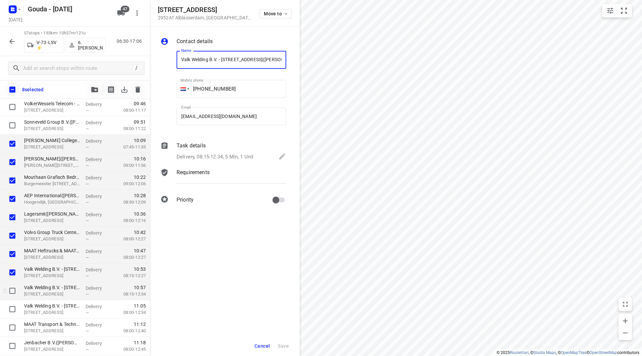
drag, startPoint x: 14, startPoint y: 275, endPoint x: 12, endPoint y: 286, distance: 11.9
click at [13, 275] on input "checkbox" at bounding box center [12, 272] width 13 height 13
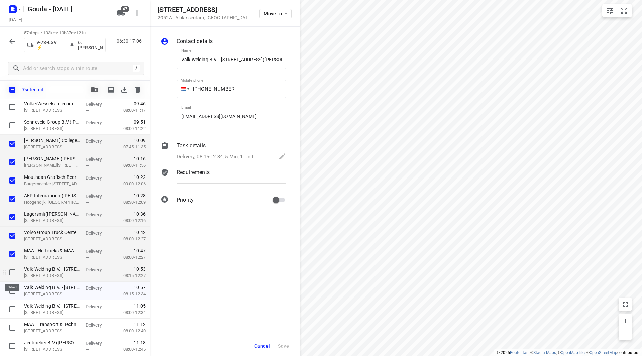
click at [11, 273] on input "checkbox" at bounding box center [12, 272] width 13 height 13
checkbox input "true"
click at [12, 294] on input "checkbox" at bounding box center [12, 290] width 13 height 13
checkbox input "true"
click at [9, 309] on input "checkbox" at bounding box center [12, 309] width 13 height 13
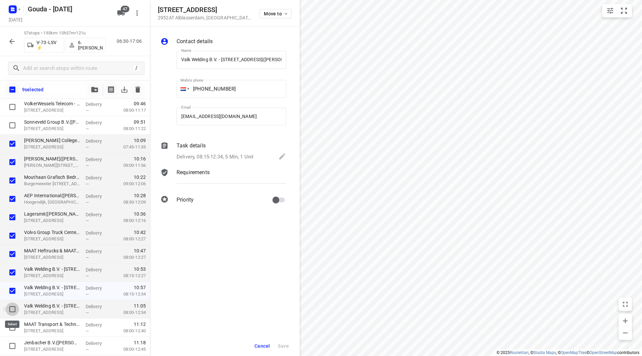
checkbox input "true"
click at [12, 324] on input "checkbox" at bounding box center [12, 327] width 13 height 13
checkbox input "true"
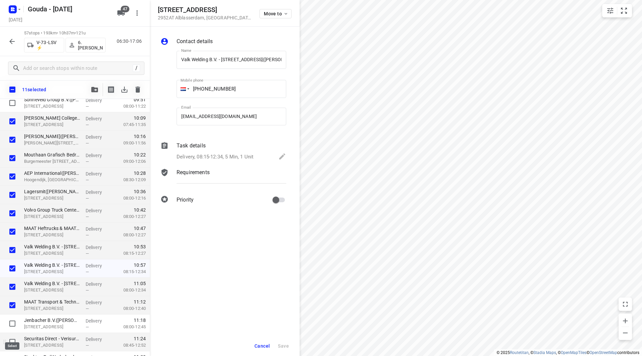
scroll to position [234, 0]
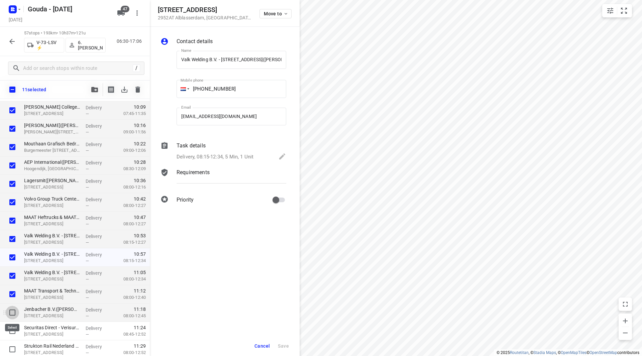
click at [13, 313] on input "checkbox" at bounding box center [12, 312] width 13 height 13
checkbox input "true"
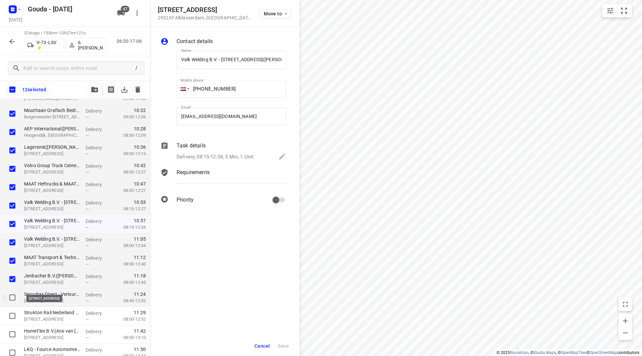
scroll to position [301, 0]
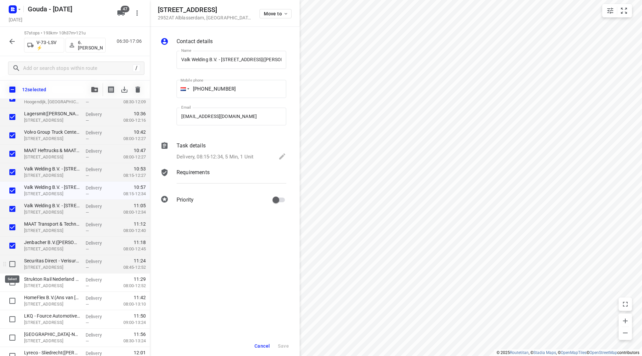
click at [12, 264] on input "checkbox" at bounding box center [12, 264] width 13 height 13
checkbox input "true"
click at [12, 281] on input "checkbox" at bounding box center [12, 282] width 13 height 13
checkbox input "true"
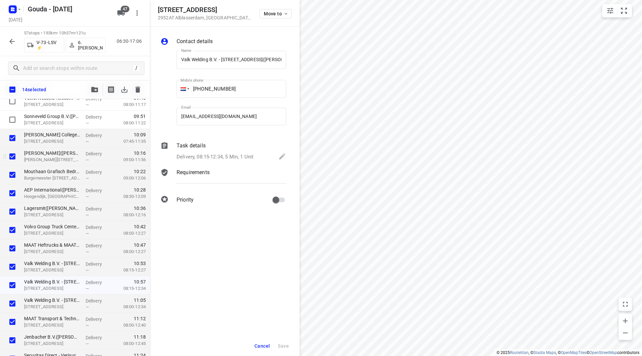
scroll to position [201, 0]
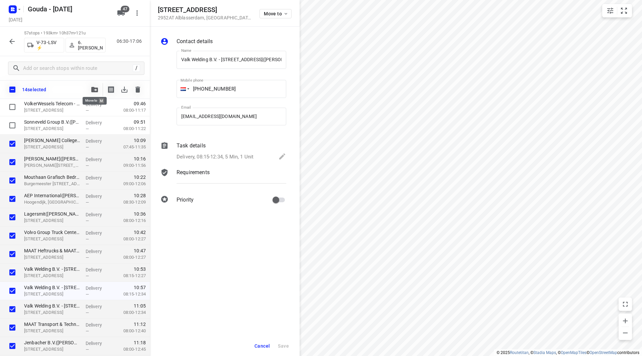
click at [94, 90] on icon "button" at bounding box center [94, 89] width 7 height 5
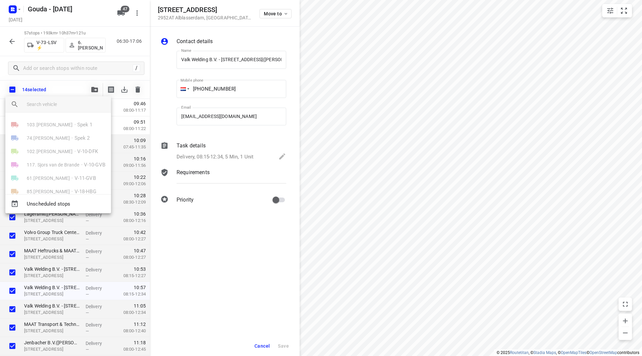
click at [72, 103] on input "search vehicle" at bounding box center [66, 104] width 79 height 10
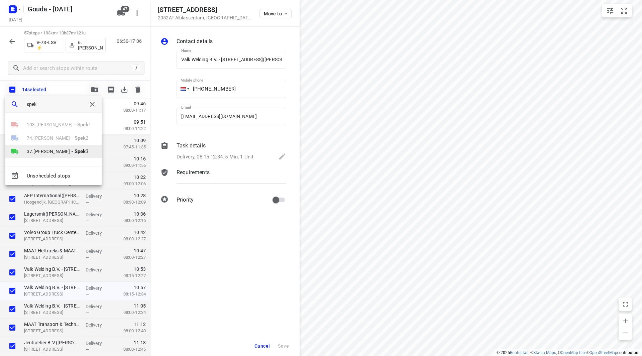
type input "spek"
click at [39, 152] on span "37.Marcha Dekker" at bounding box center [48, 151] width 43 height 7
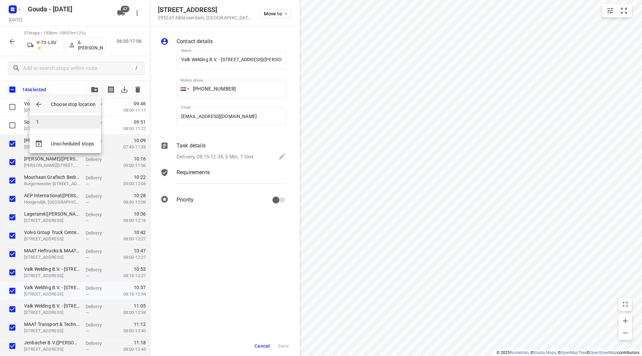
click at [55, 121] on li "1" at bounding box center [65, 121] width 72 height 13
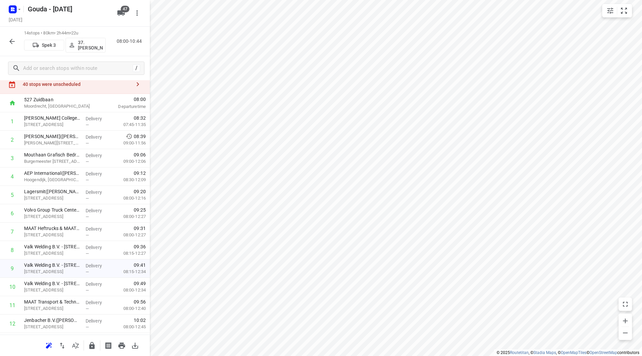
scroll to position [0, 0]
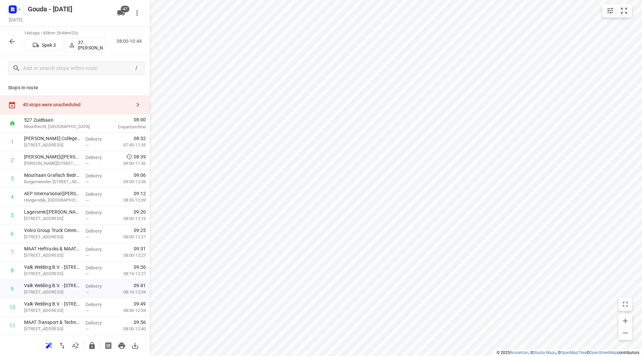
click at [92, 44] on p "37.Marcha Dekker" at bounding box center [90, 45] width 25 height 11
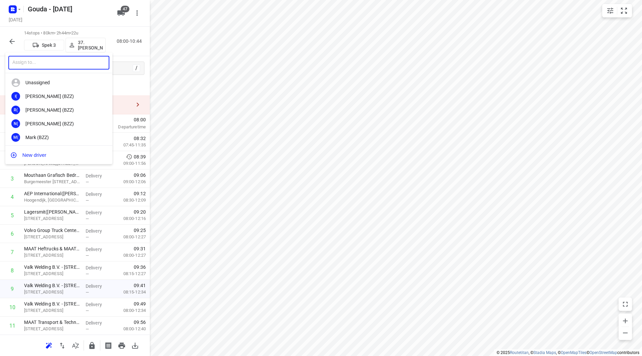
click at [58, 59] on input "text" at bounding box center [58, 63] width 101 height 14
type input "patr"
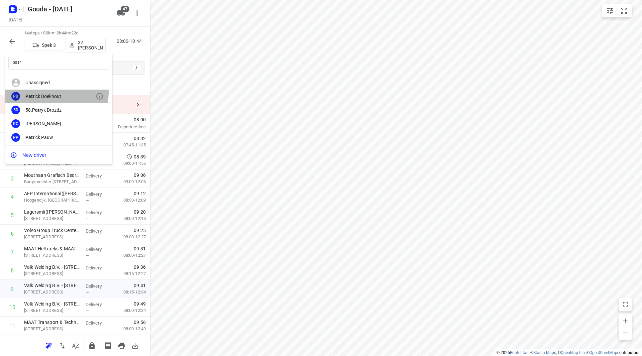
click at [52, 92] on div "PB Patr ick Boekhout" at bounding box center [58, 97] width 107 height 14
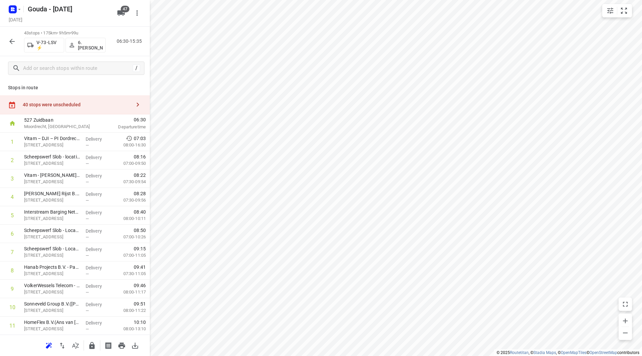
click at [73, 102] on div "40 stops were unscheduled" at bounding box center [77, 104] width 108 height 5
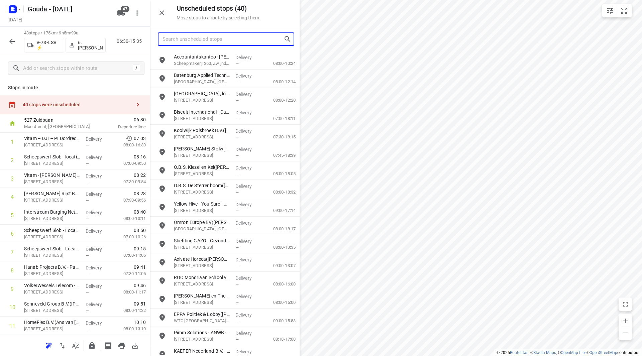
click at [177, 42] on input "Search unscheduled stops" at bounding box center [223, 39] width 121 height 10
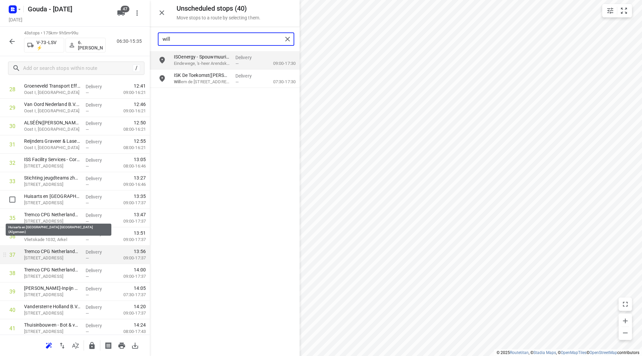
scroll to position [569, 0]
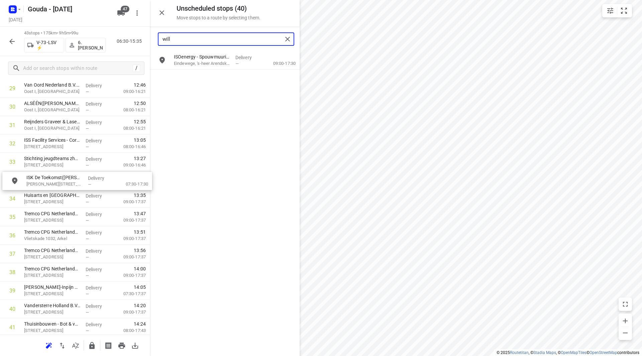
drag, startPoint x: 195, startPoint y: 78, endPoint x: 45, endPoint y: 182, distance: 181.7
type input "will"
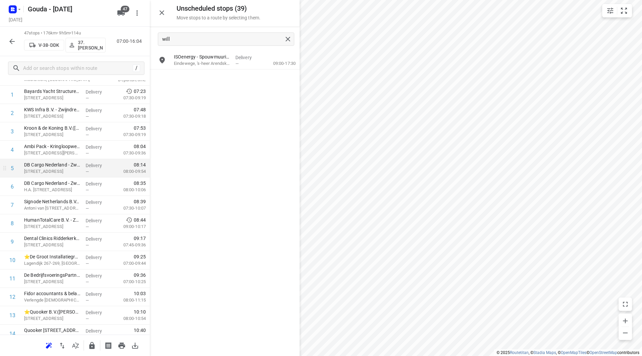
scroll to position [0, 0]
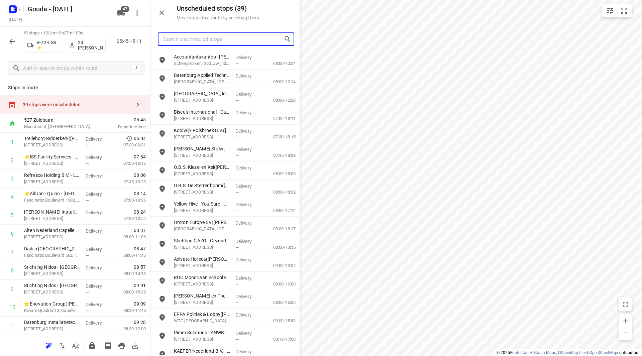
click at [196, 38] on input "Search unscheduled stops" at bounding box center [223, 39] width 121 height 10
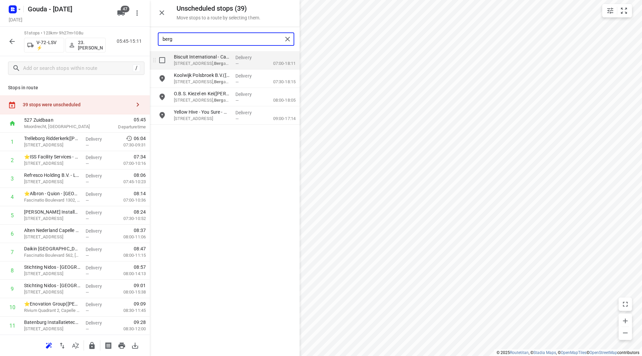
type input "berg"
click at [161, 62] on input "grid" at bounding box center [162, 60] width 13 height 13
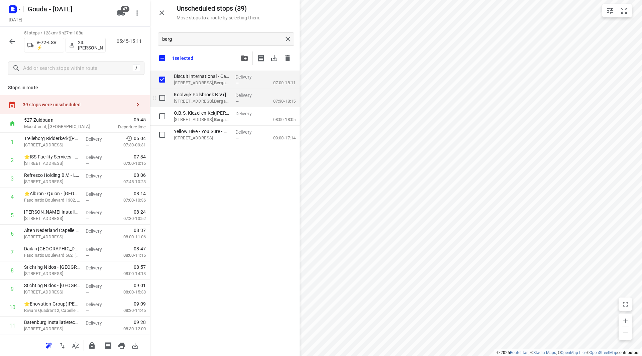
checkbox input "true"
drag, startPoint x: 162, startPoint y: 117, endPoint x: 163, endPoint y: 103, distance: 14.4
click at [161, 116] on input "grid" at bounding box center [162, 116] width 13 height 13
checkbox input "true"
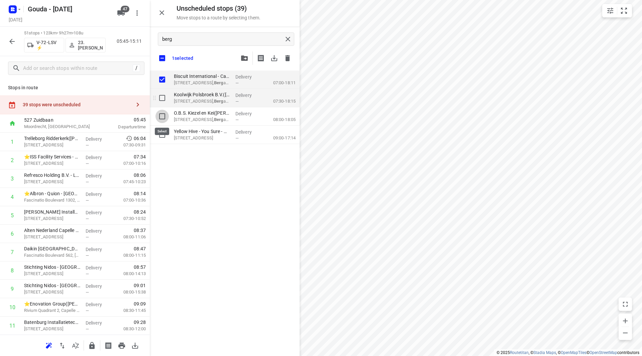
checkbox input "true"
click at [162, 98] on input "grid" at bounding box center [162, 97] width 13 height 13
checkbox input "true"
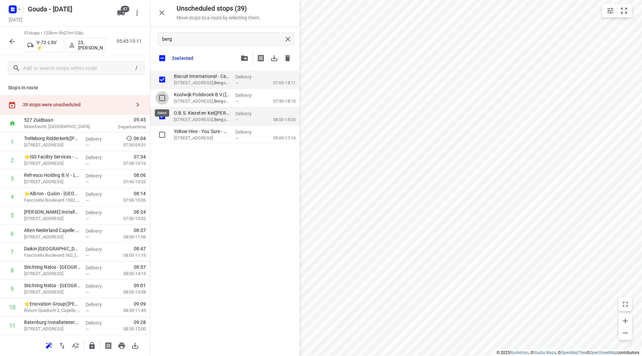
checkbox input "true"
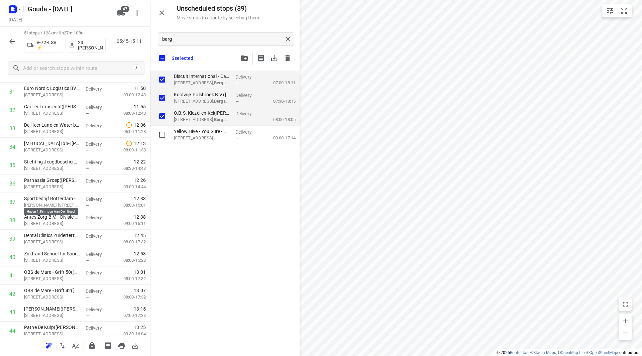
scroll to position [755, 0]
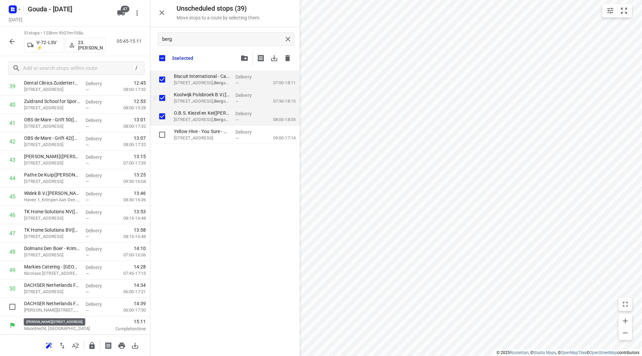
checkbox input "true"
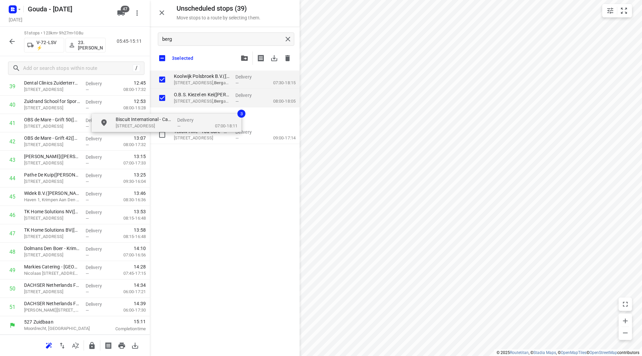
checkbox input "true"
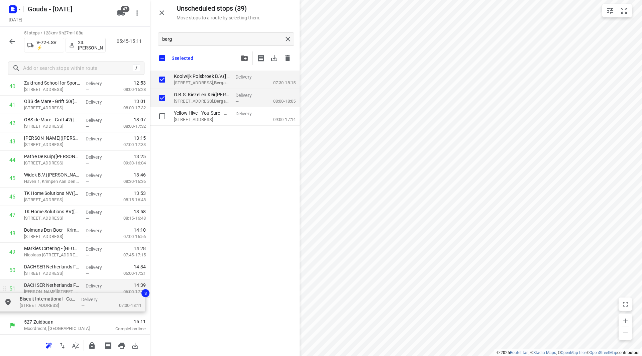
drag, startPoint x: 183, startPoint y: 78, endPoint x: 26, endPoint y: 298, distance: 270.2
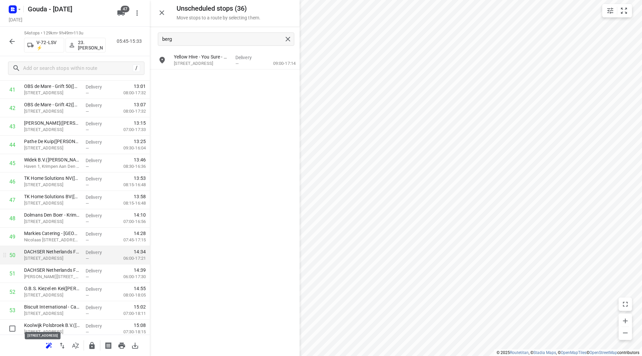
scroll to position [810, 0]
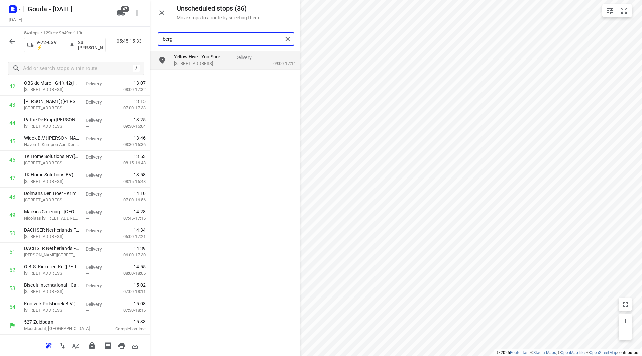
drag, startPoint x: 178, startPoint y: 41, endPoint x: 153, endPoint y: 39, distance: 24.5
click at [149, 39] on div "Unscheduled stops ( 36 ) Move stops to a route by selecting them. berg Yellow H…" at bounding box center [75, 178] width 150 height 356
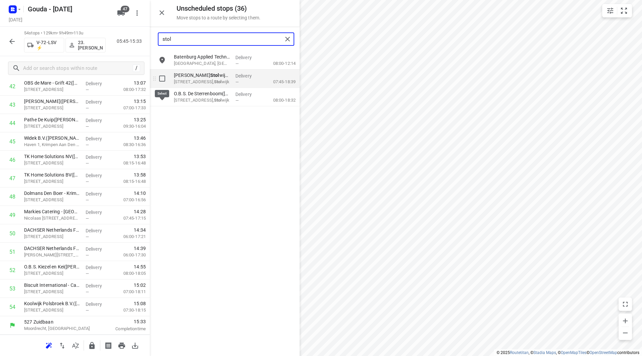
type input "stol"
click at [165, 80] on input "grid" at bounding box center [162, 78] width 13 height 13
checkbox input "true"
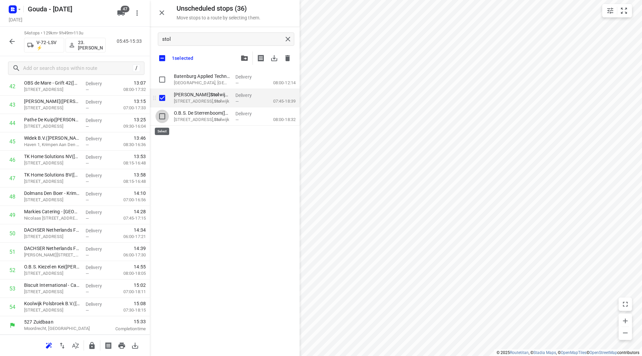
drag, startPoint x: 163, startPoint y: 116, endPoint x: 191, endPoint y: 103, distance: 31.4
click at [163, 116] on input "grid" at bounding box center [162, 116] width 13 height 13
checkbox input "true"
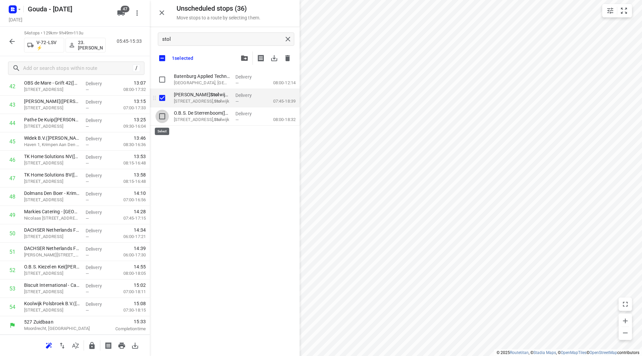
checkbox input "true"
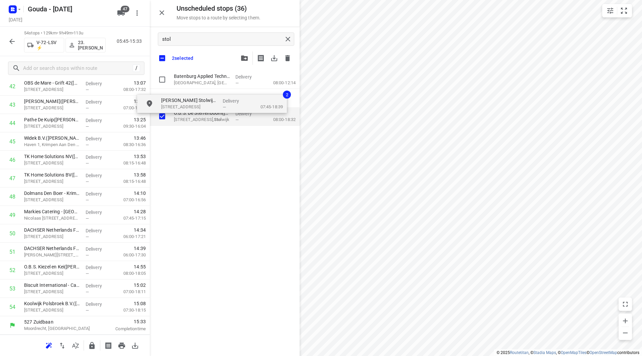
checkbox input "true"
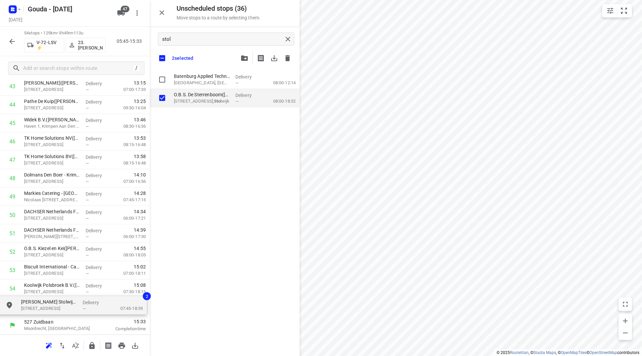
drag, startPoint x: 202, startPoint y: 97, endPoint x: 46, endPoint y: 301, distance: 256.5
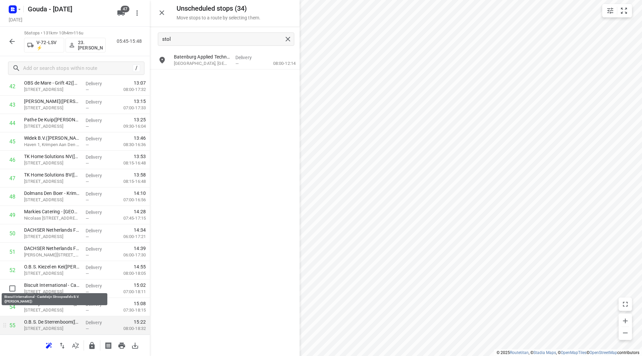
scroll to position [843, 0]
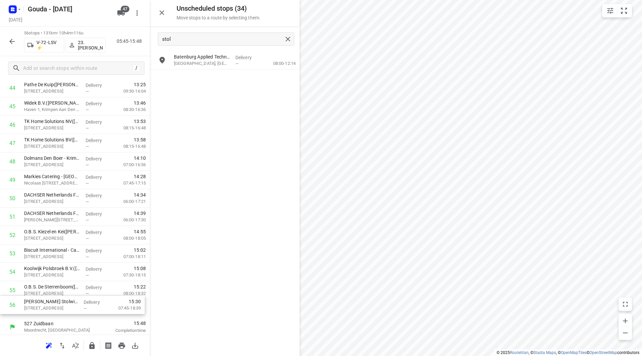
drag, startPoint x: 66, startPoint y: 311, endPoint x: 65, endPoint y: 294, distance: 17.8
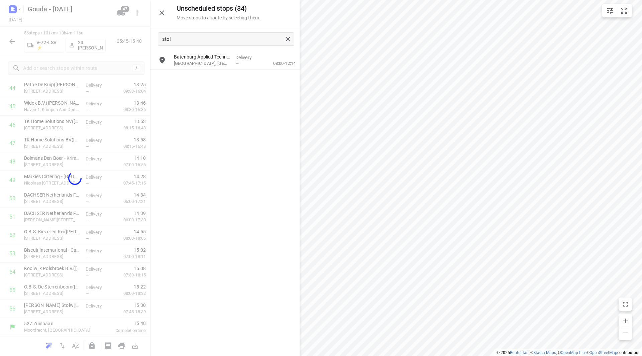
scroll to position [846, 0]
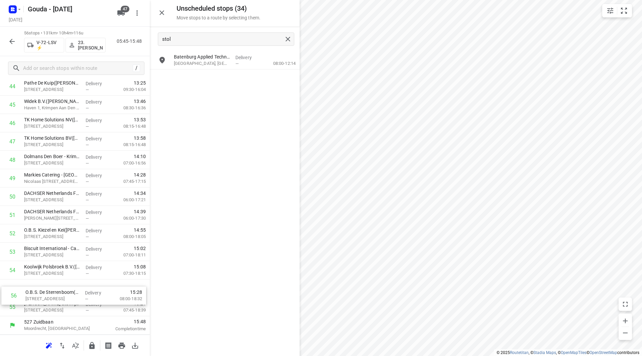
drag, startPoint x: 45, startPoint y: 309, endPoint x: 47, endPoint y: 291, distance: 18.2
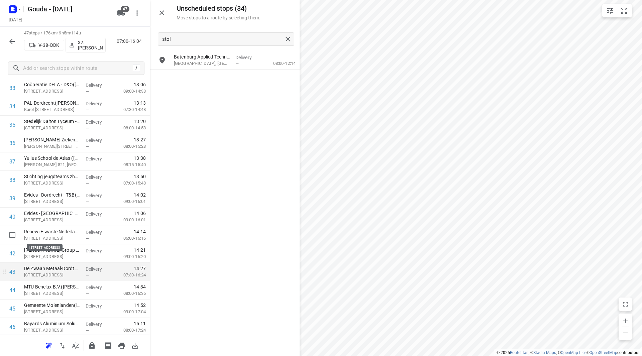
scroll to position [681, 0]
click at [16, 270] on input "checkbox" at bounding box center [12, 270] width 13 height 13
checkbox input "true"
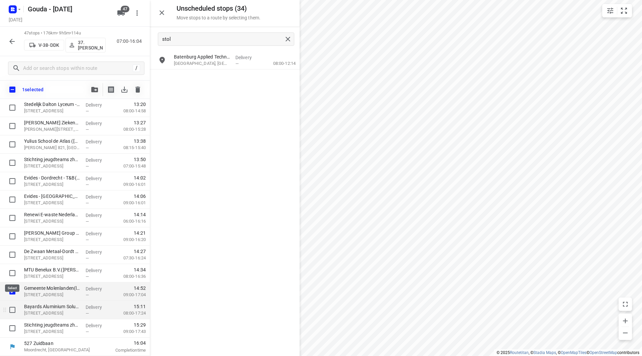
scroll to position [678, 0]
drag, startPoint x: 12, startPoint y: 307, endPoint x: 12, endPoint y: 311, distance: 4.7
click at [12, 307] on input "checkbox" at bounding box center [12, 309] width 13 height 13
checkbox input "true"
click at [13, 328] on input "checkbox" at bounding box center [12, 328] width 13 height 13
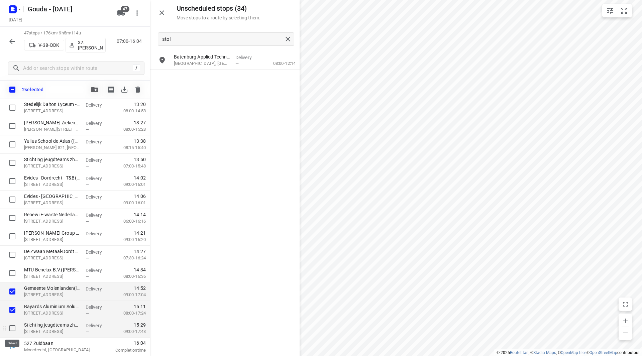
checkbox input "true"
click at [93, 85] on button "button" at bounding box center [94, 89] width 13 height 13
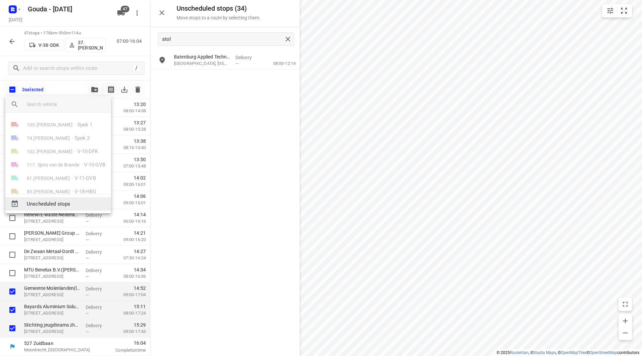
click at [51, 207] on span "Unscheduled stops" at bounding box center [66, 204] width 79 height 8
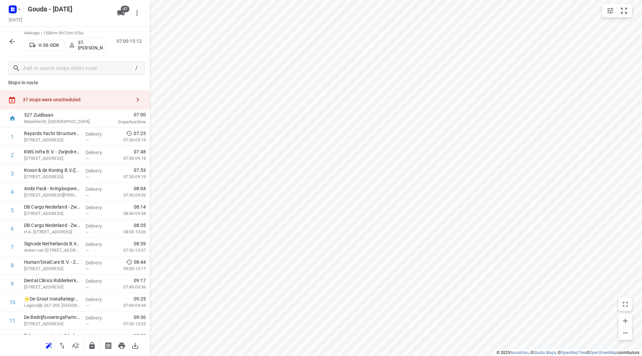
scroll to position [0, 0]
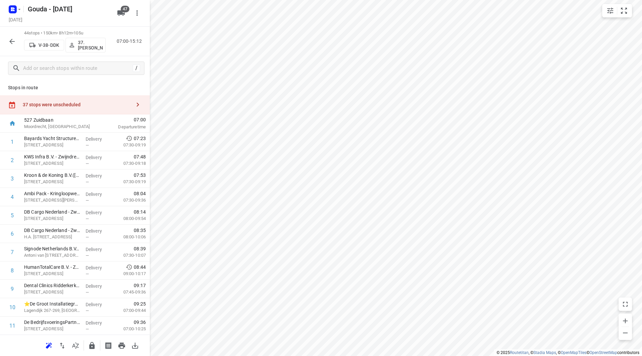
click at [102, 101] on div "37 stops were unscheduled" at bounding box center [75, 104] width 150 height 19
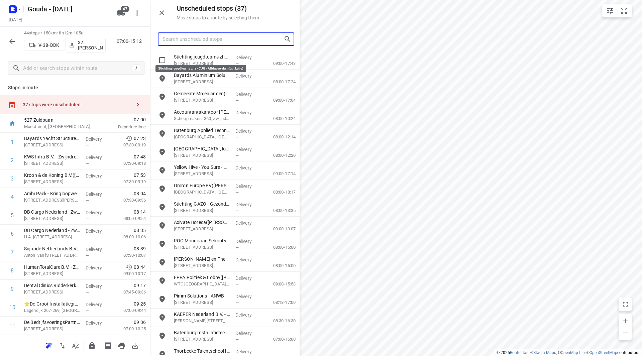
click at [214, 43] on input "Search unscheduled stops" at bounding box center [223, 39] width 121 height 10
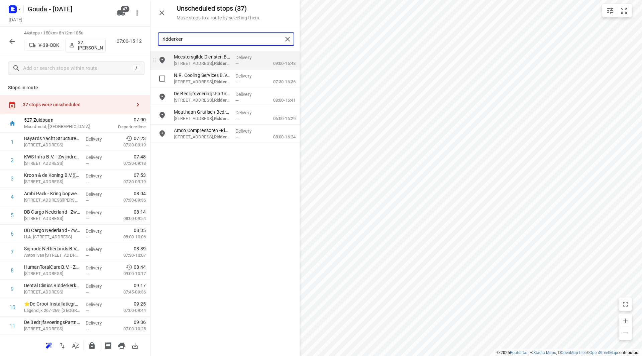
type input "ridderker"
click at [162, 61] on input "grid" at bounding box center [162, 60] width 13 height 13
checkbox input "true"
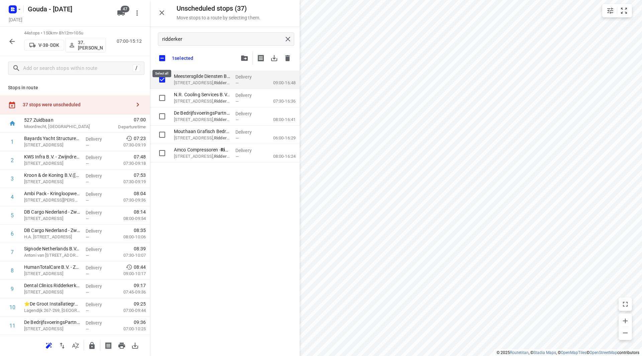
click at [163, 58] on input "checkbox" at bounding box center [162, 58] width 14 height 14
checkbox input "false"
checkbox input "true"
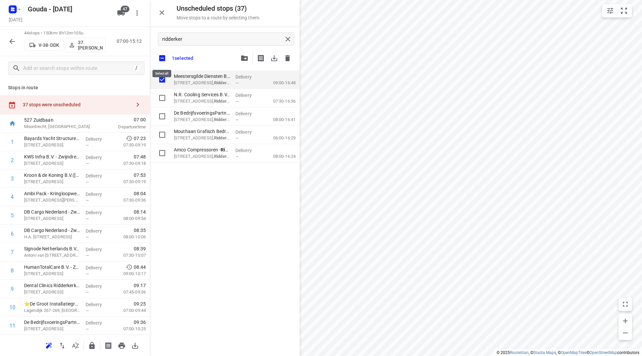
checkbox input "true"
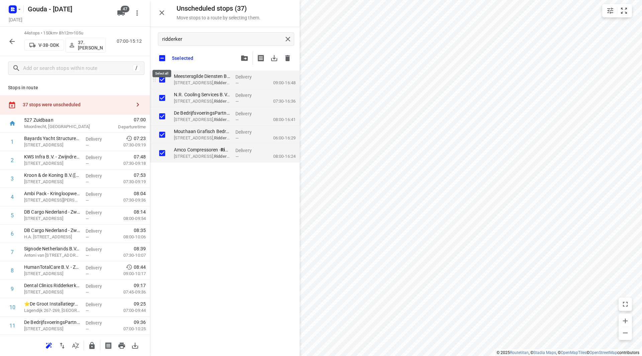
checkbox input "true"
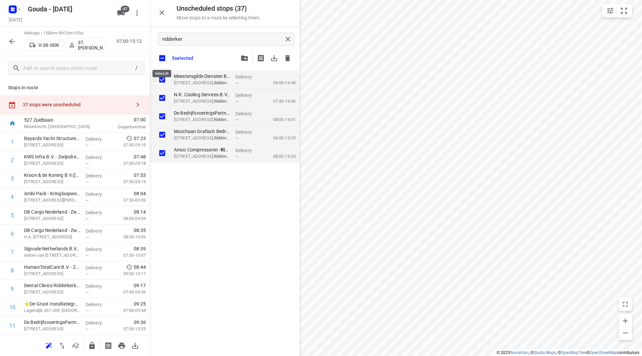
checkbox input "true"
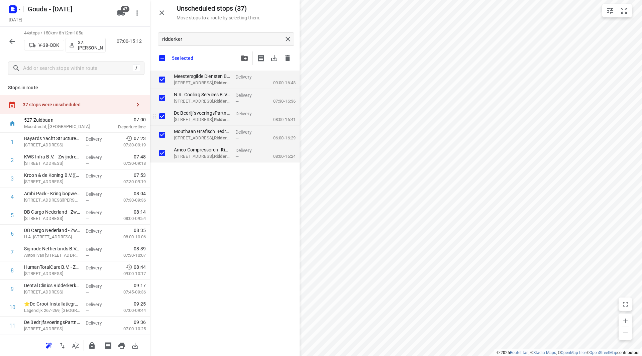
checkbox input "true"
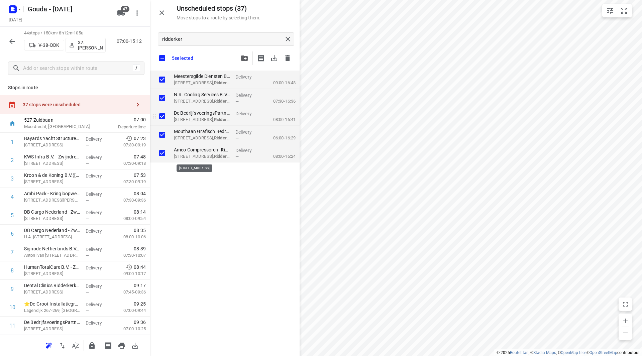
checkbox input "true"
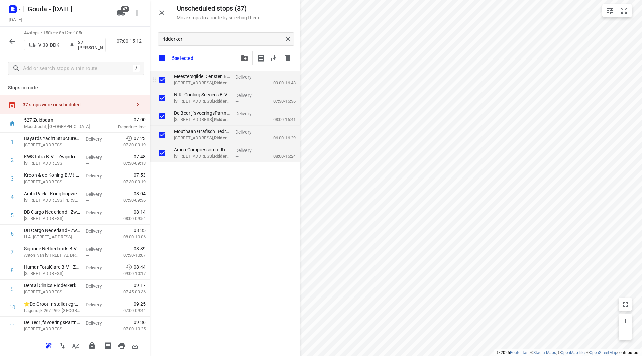
checkbox input "true"
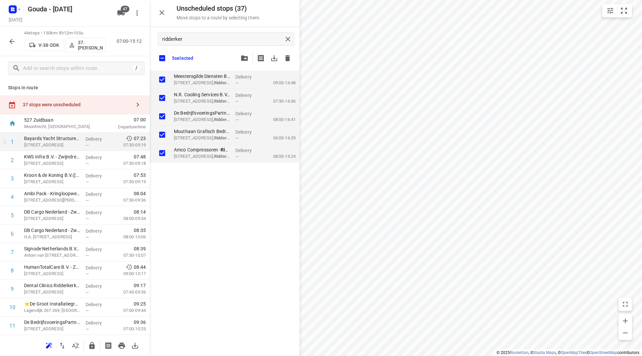
checkbox input "true"
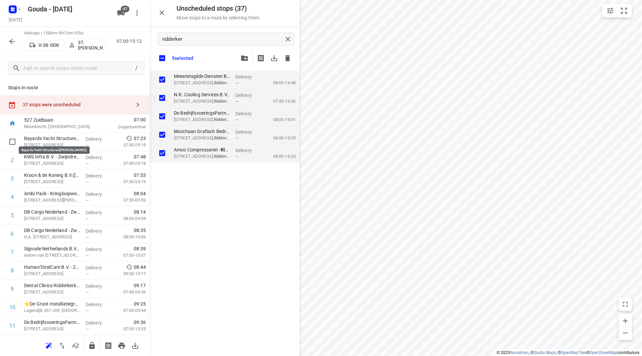
checkbox input "true"
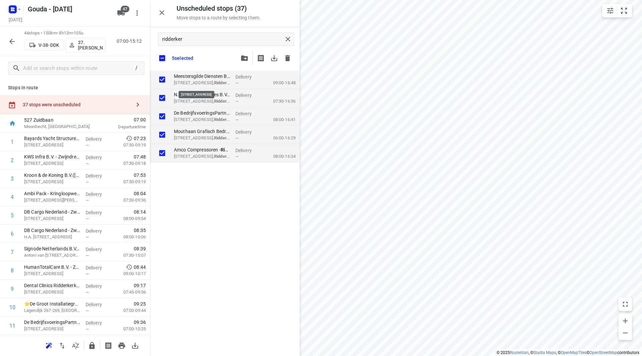
checkbox input "true"
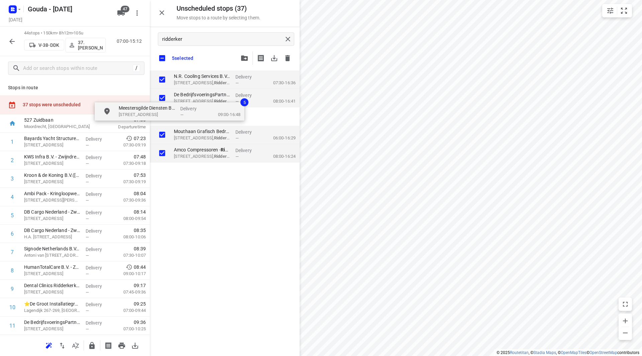
checkbox input "true"
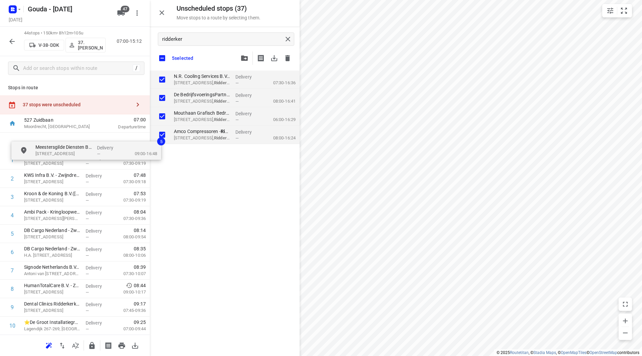
drag, startPoint x: 198, startPoint y: 82, endPoint x: 38, endPoint y: 160, distance: 178.3
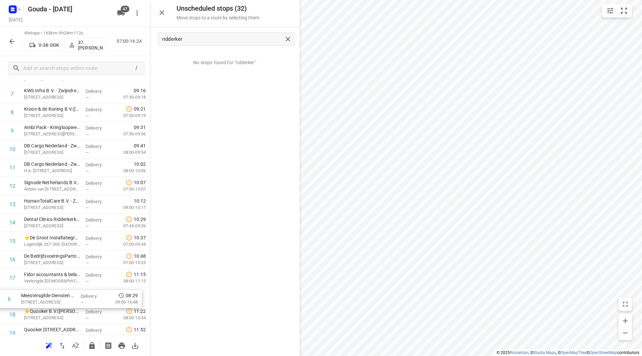
scroll to position [140, 0]
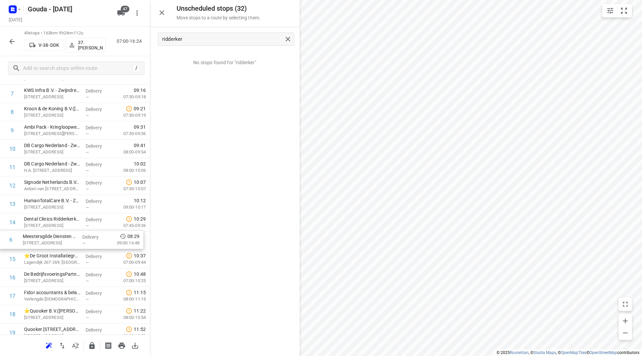
drag, startPoint x: 70, startPoint y: 201, endPoint x: 70, endPoint y: 237, distance: 36.1
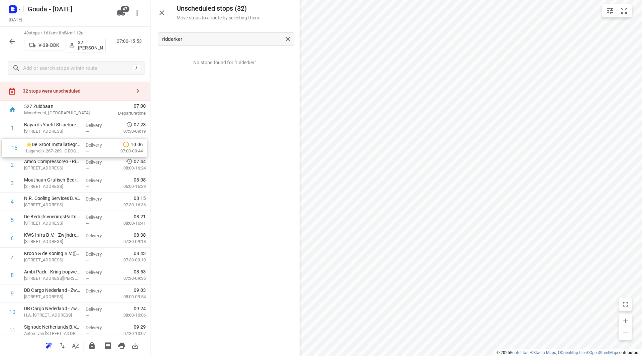
scroll to position [14, 0]
drag, startPoint x: 59, startPoint y: 258, endPoint x: 61, endPoint y: 150, distance: 107.7
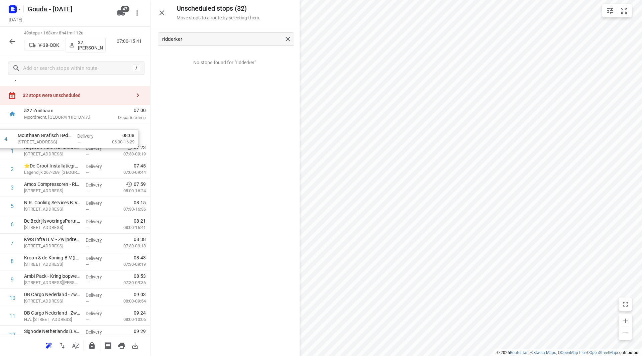
scroll to position [9, 0]
drag, startPoint x: 48, startPoint y: 186, endPoint x: 48, endPoint y: 153, distance: 32.8
drag, startPoint x: 59, startPoint y: 206, endPoint x: 63, endPoint y: 174, distance: 32.3
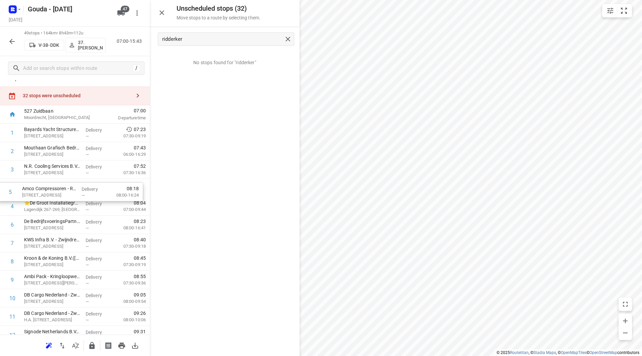
drag, startPoint x: 63, startPoint y: 207, endPoint x: 60, endPoint y: 191, distance: 16.6
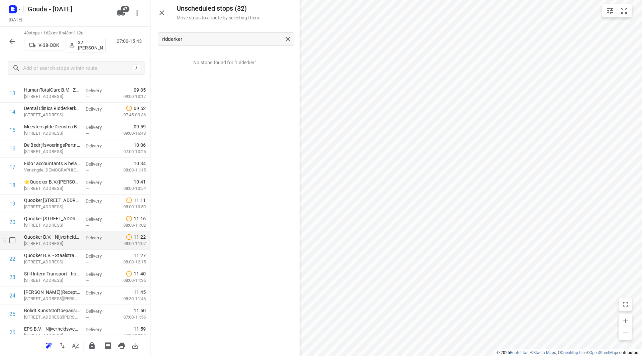
scroll to position [277, 0]
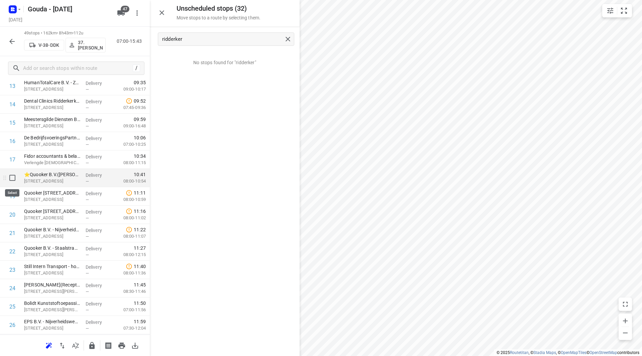
click at [13, 177] on input "checkbox" at bounding box center [12, 177] width 13 height 13
checkbox input "true"
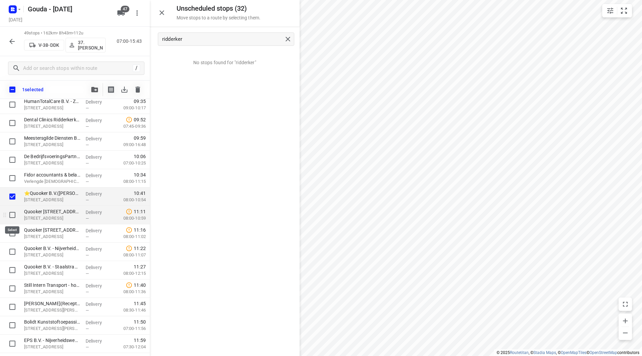
click at [14, 216] on input "checkbox" at bounding box center [12, 214] width 13 height 13
checkbox input "true"
click at [10, 230] on input "checkbox" at bounding box center [12, 233] width 13 height 13
checkbox input "true"
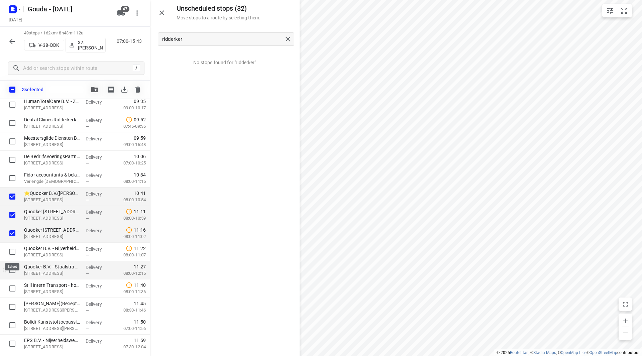
drag, startPoint x: 13, startPoint y: 253, endPoint x: 12, endPoint y: 265, distance: 11.7
click at [13, 253] on input "checkbox" at bounding box center [12, 251] width 13 height 13
checkbox input "true"
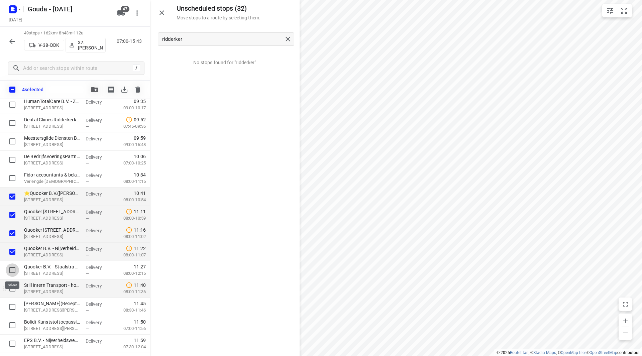
drag, startPoint x: 13, startPoint y: 267, endPoint x: 13, endPoint y: 280, distance: 13.1
click at [13, 268] on input "checkbox" at bounding box center [12, 270] width 13 height 13
checkbox input "true"
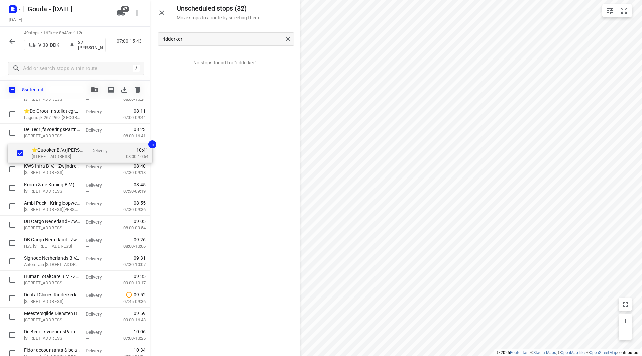
scroll to position [114, 0]
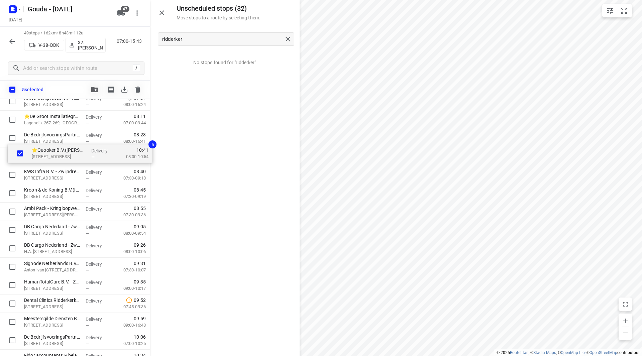
drag, startPoint x: 40, startPoint y: 340, endPoint x: 45, endPoint y: 158, distance: 182.3
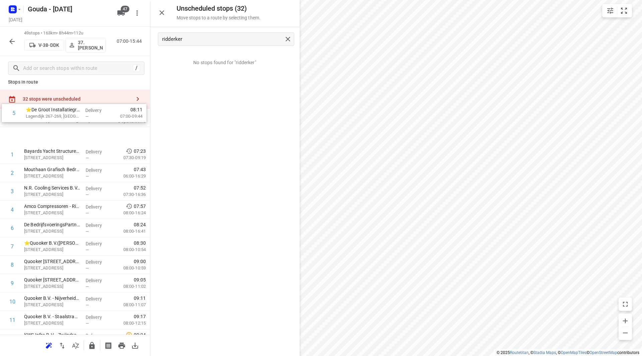
scroll to position [0, 0]
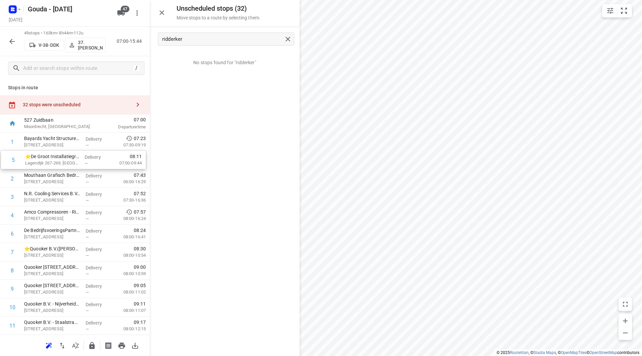
drag, startPoint x: 56, startPoint y: 171, endPoint x: 59, endPoint y: 157, distance: 15.2
click at [90, 348] on icon "button" at bounding box center [91, 345] width 5 height 7
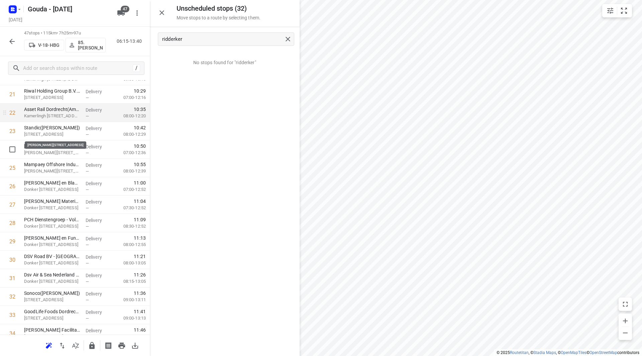
scroll to position [401, 0]
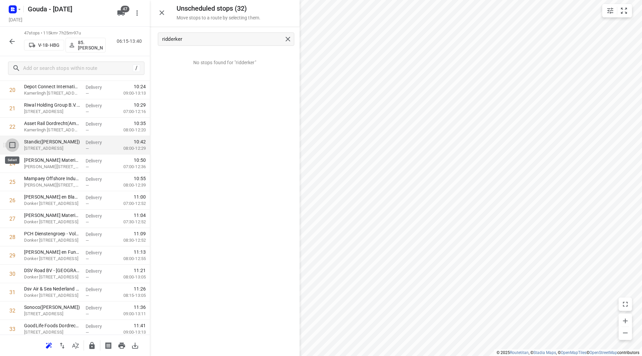
click at [13, 146] on input "checkbox" at bounding box center [12, 144] width 13 height 13
checkbox input "true"
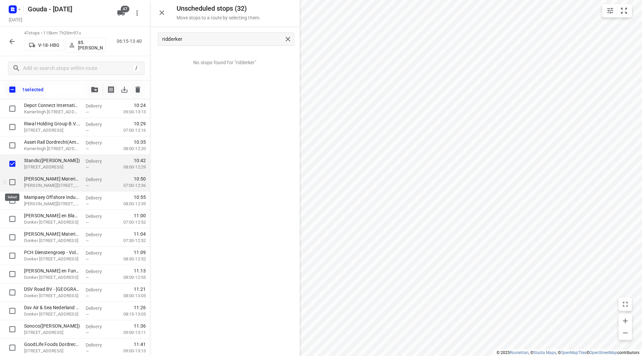
click at [11, 178] on input "checkbox" at bounding box center [12, 182] width 13 height 13
checkbox input "true"
click at [14, 202] on input "checkbox" at bounding box center [12, 200] width 13 height 13
checkbox input "true"
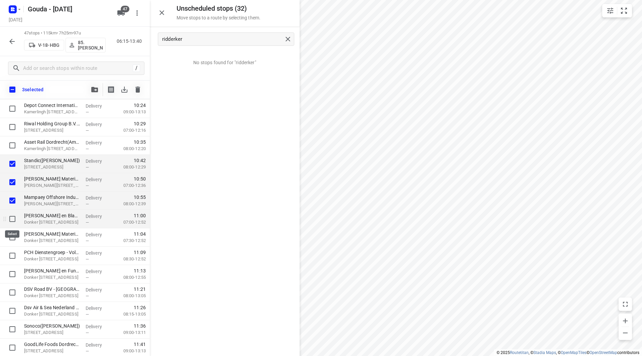
click at [14, 220] on input "checkbox" at bounding box center [12, 218] width 13 height 13
checkbox input "true"
click at [13, 236] on input "checkbox" at bounding box center [12, 237] width 13 height 13
checkbox input "true"
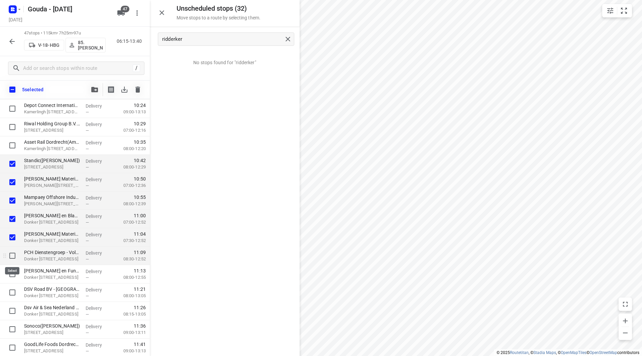
click at [13, 258] on input "checkbox" at bounding box center [12, 255] width 13 height 13
checkbox input "true"
click at [14, 272] on input "checkbox" at bounding box center [12, 274] width 13 height 13
checkbox input "true"
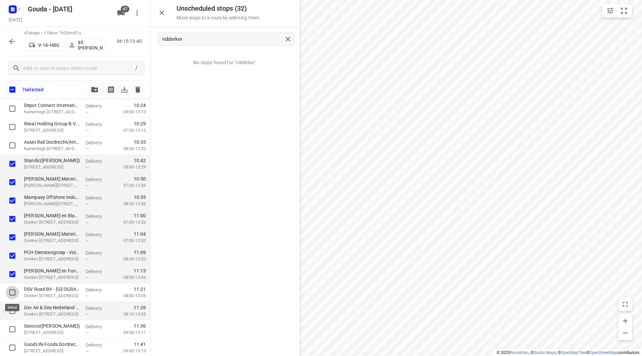
drag, startPoint x: 12, startPoint y: 290, endPoint x: 10, endPoint y: 307, distance: 17.5
click at [12, 290] on input "checkbox" at bounding box center [12, 292] width 13 height 13
checkbox input "true"
click at [10, 310] on input "checkbox" at bounding box center [12, 310] width 13 height 13
checkbox input "true"
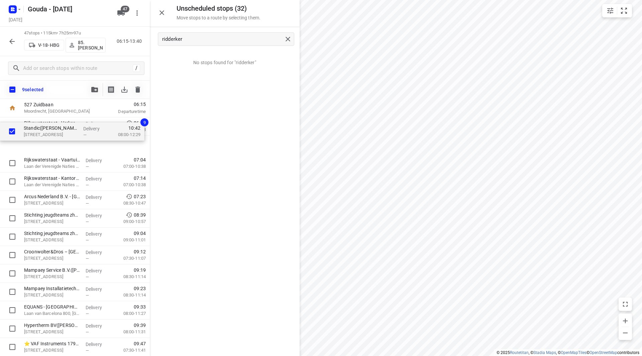
scroll to position [30, 0]
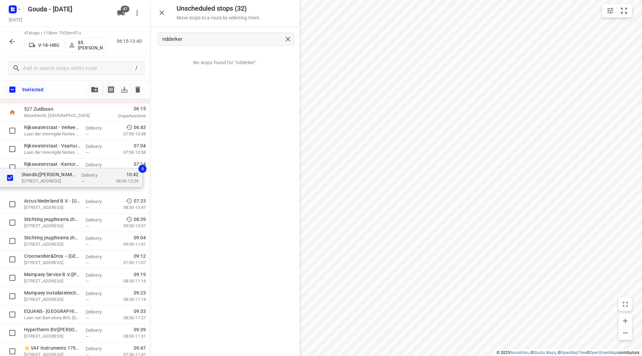
drag, startPoint x: 48, startPoint y: 237, endPoint x: 44, endPoint y: 189, distance: 48.6
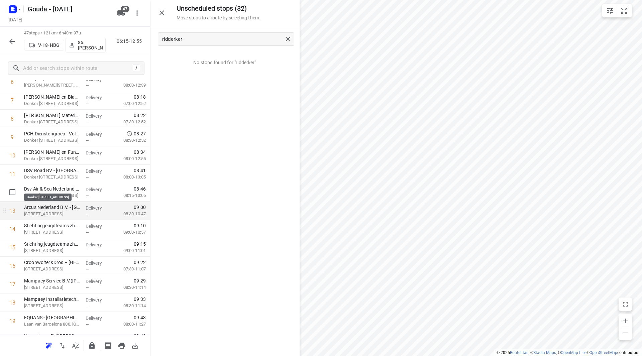
scroll to position [164, 0]
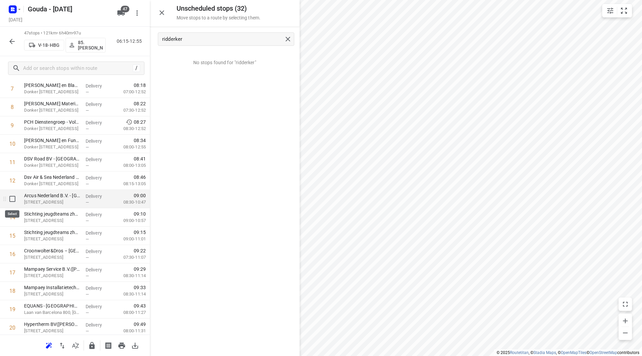
click at [12, 198] on input "checkbox" at bounding box center [12, 198] width 13 height 13
checkbox input "true"
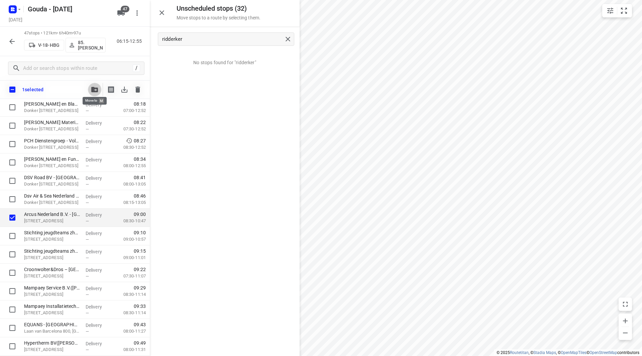
click at [95, 86] on button "button" at bounding box center [94, 89] width 13 height 13
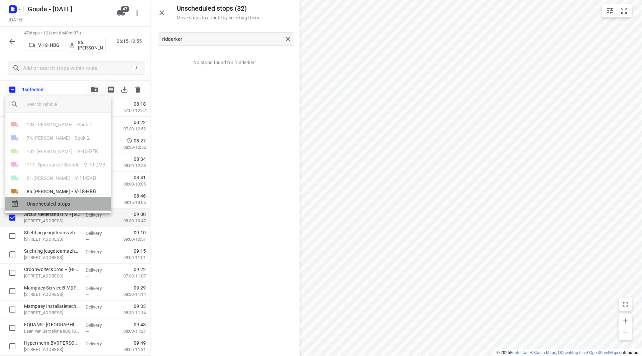
click at [59, 200] on span "Unscheduled stops" at bounding box center [66, 204] width 79 height 8
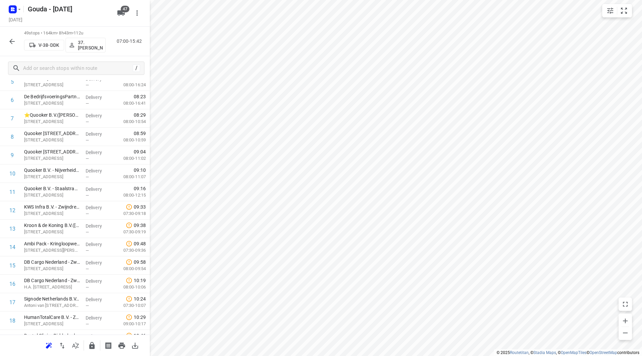
scroll to position [0, 0]
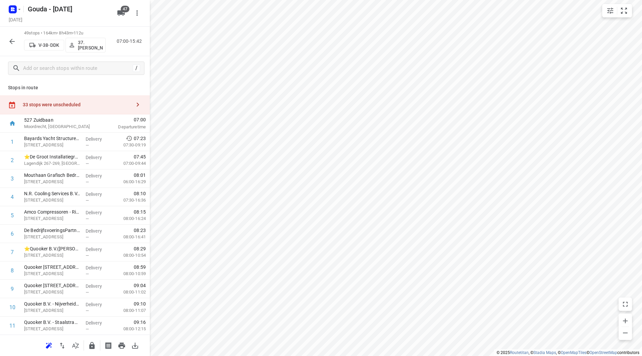
click at [82, 97] on div "33 stops were unscheduled" at bounding box center [75, 104] width 150 height 19
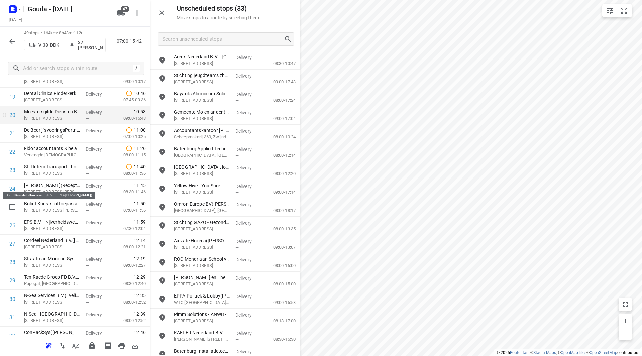
scroll to position [334, 0]
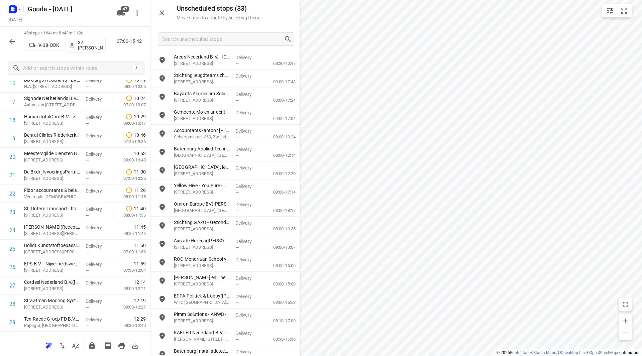
click at [166, 9] on button "button" at bounding box center [161, 12] width 13 height 13
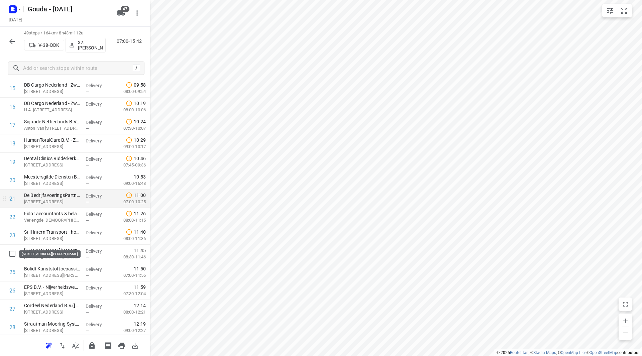
scroll to position [301, 0]
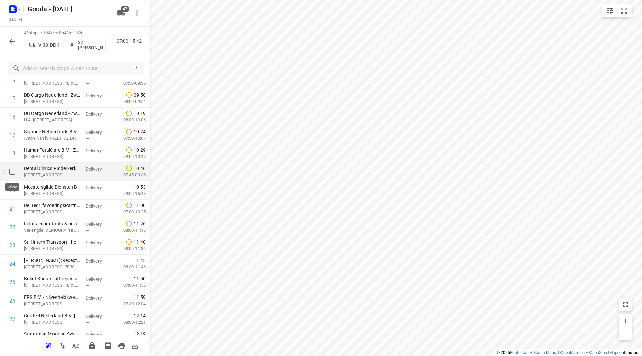
click at [17, 175] on input "checkbox" at bounding box center [12, 171] width 13 height 13
checkbox input "true"
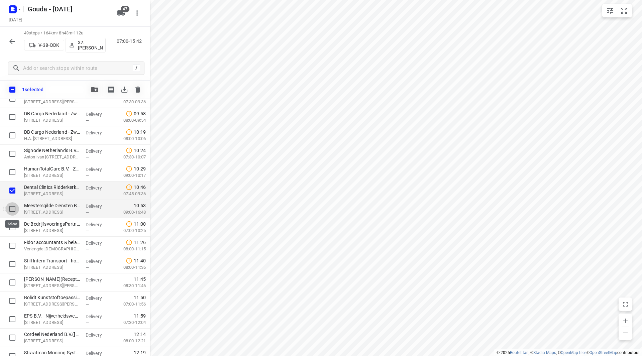
click at [13, 210] on input "checkbox" at bounding box center [12, 208] width 13 height 13
checkbox input "true"
click at [12, 230] on input "checkbox" at bounding box center [12, 227] width 13 height 13
checkbox input "true"
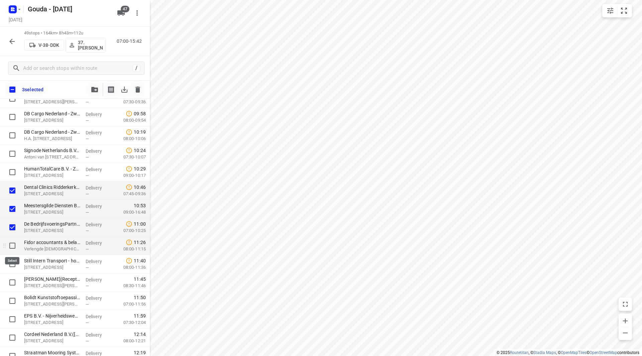
click at [10, 242] on input "checkbox" at bounding box center [12, 245] width 13 height 13
checkbox input "true"
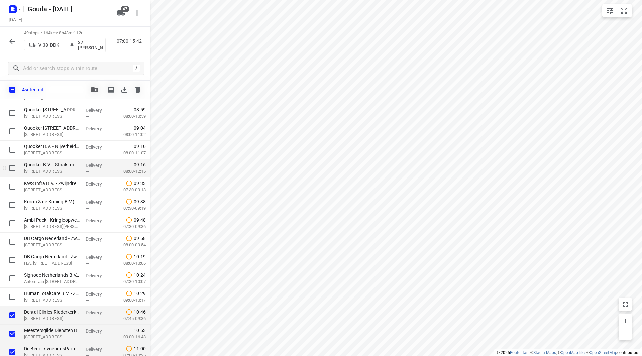
scroll to position [201, 0]
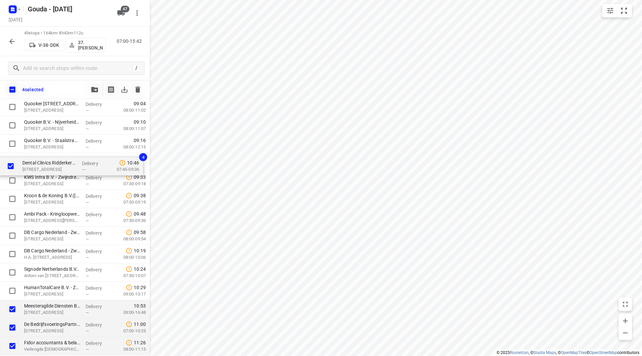
drag, startPoint x: 48, startPoint y: 291, endPoint x: 47, endPoint y: 164, distance: 126.8
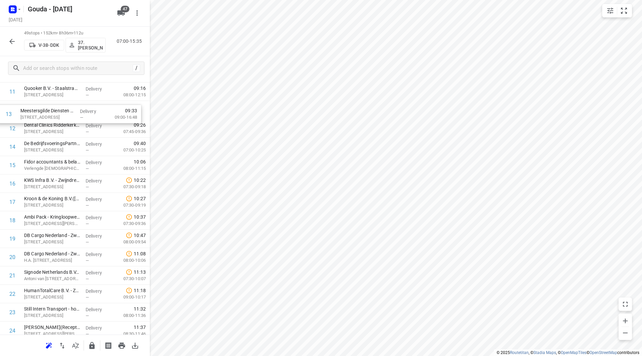
scroll to position [232, 0]
click at [65, 111] on div "1 Bayards Yacht Structures(Gery Terlouw) Oostdijk 29, Rotterdam Delivery — 07:2…" at bounding box center [75, 350] width 150 height 901
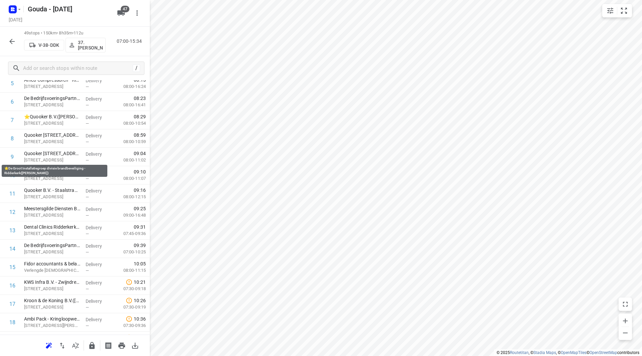
scroll to position [0, 0]
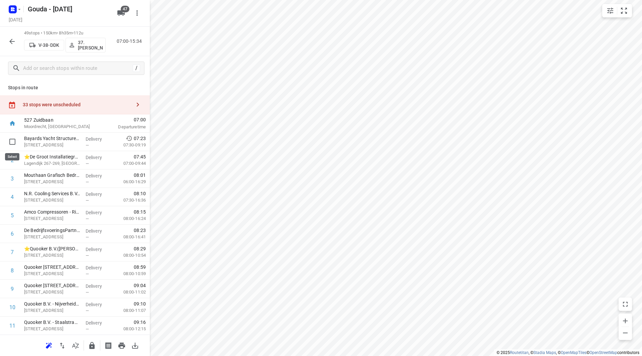
drag, startPoint x: 12, startPoint y: 142, endPoint x: 14, endPoint y: 149, distance: 7.7
click at [12, 142] on input "checkbox" at bounding box center [12, 141] width 13 height 13
checkbox input "true"
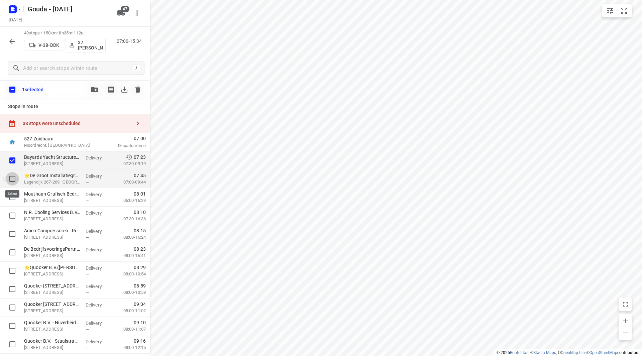
click at [16, 176] on input "checkbox" at bounding box center [12, 178] width 13 height 13
checkbox input "true"
click at [10, 196] on input "checkbox" at bounding box center [12, 197] width 13 height 13
checkbox input "true"
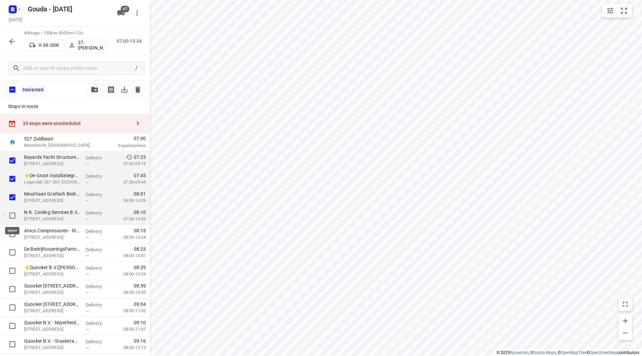
click at [16, 218] on input "checkbox" at bounding box center [12, 215] width 13 height 13
checkbox input "true"
click at [11, 233] on input "checkbox" at bounding box center [12, 233] width 13 height 13
checkbox input "true"
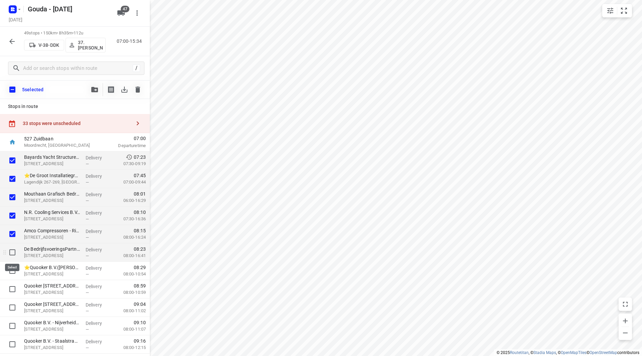
click at [16, 252] on input "checkbox" at bounding box center [12, 252] width 13 height 13
checkbox input "true"
click at [12, 268] on input "checkbox" at bounding box center [12, 270] width 13 height 13
checkbox input "true"
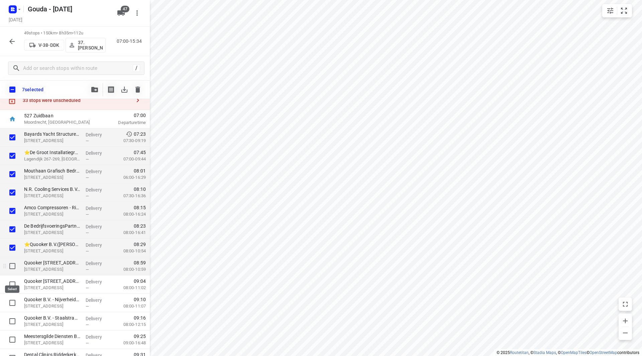
scroll to position [33, 0]
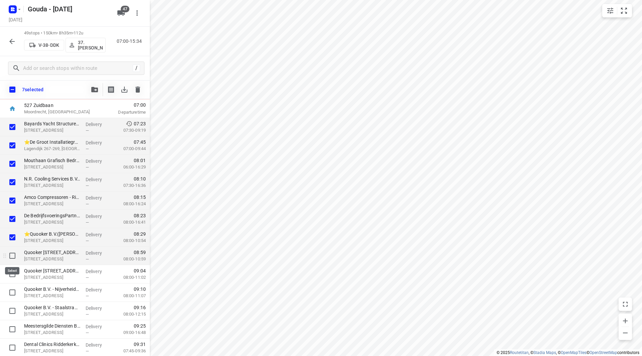
click at [12, 257] on input "checkbox" at bounding box center [12, 255] width 13 height 13
checkbox input "true"
click at [13, 272] on input "checkbox" at bounding box center [12, 274] width 13 height 13
checkbox input "true"
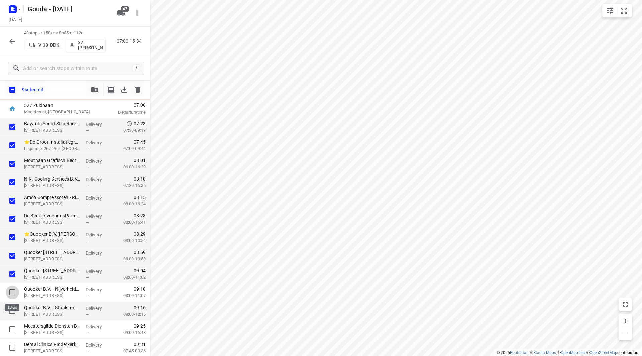
drag, startPoint x: 11, startPoint y: 291, endPoint x: 10, endPoint y: 303, distance: 12.8
click at [12, 290] on input "checkbox" at bounding box center [12, 292] width 13 height 13
checkbox input "true"
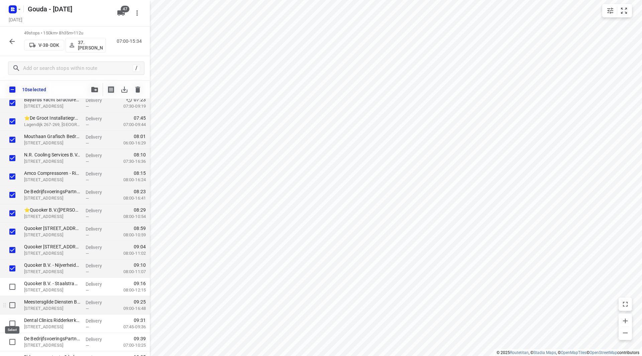
scroll to position [67, 0]
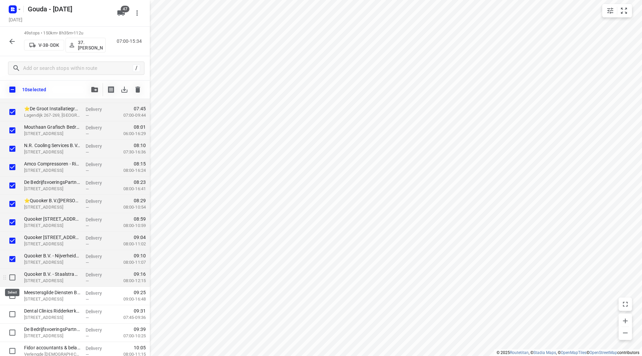
click at [10, 279] on input "checkbox" at bounding box center [12, 277] width 13 height 13
checkbox input "true"
click at [13, 292] on input "checkbox" at bounding box center [12, 295] width 13 height 13
checkbox input "true"
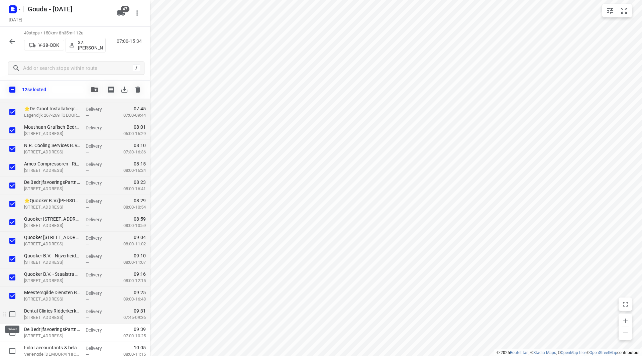
click at [13, 312] on input "checkbox" at bounding box center [12, 314] width 13 height 13
checkbox input "true"
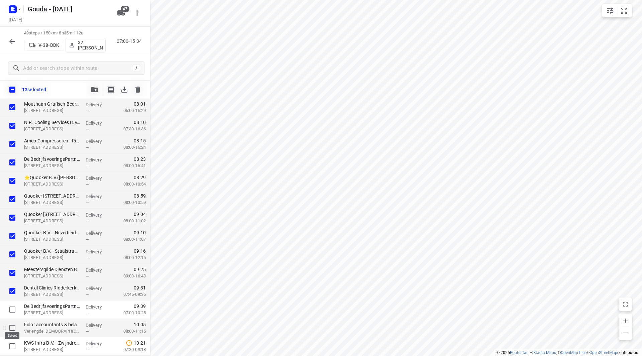
scroll to position [100, 0]
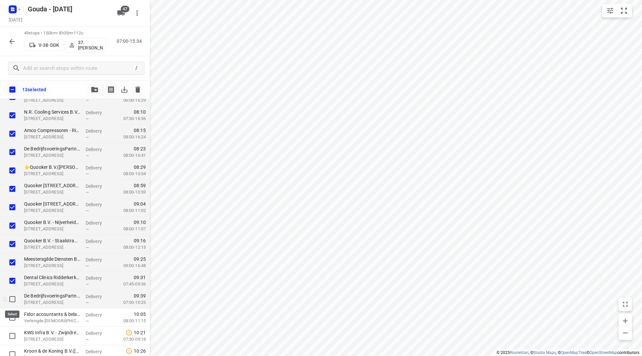
click at [11, 299] on input "checkbox" at bounding box center [12, 299] width 13 height 13
checkbox input "true"
click at [12, 315] on input "checkbox" at bounding box center [12, 317] width 13 height 13
checkbox input "true"
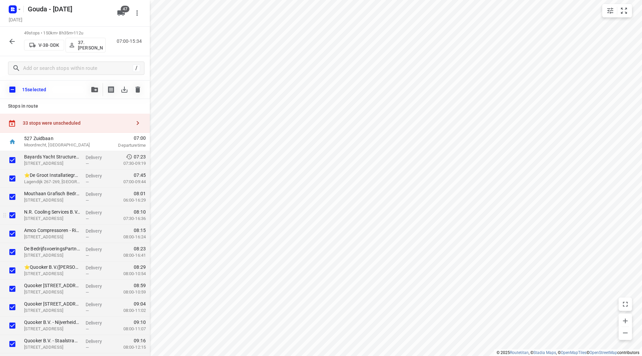
scroll to position [0, 0]
click at [97, 89] on icon "button" at bounding box center [94, 89] width 7 height 5
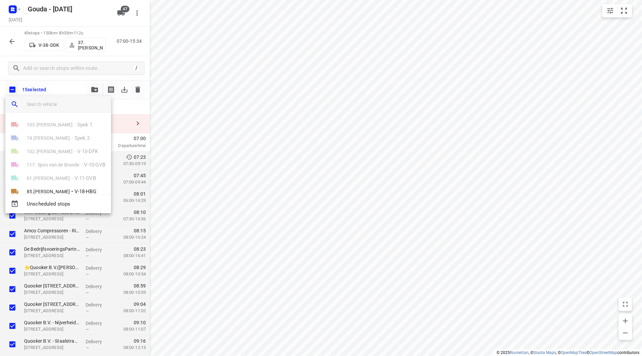
click at [74, 104] on input "search vehicle" at bounding box center [66, 104] width 79 height 10
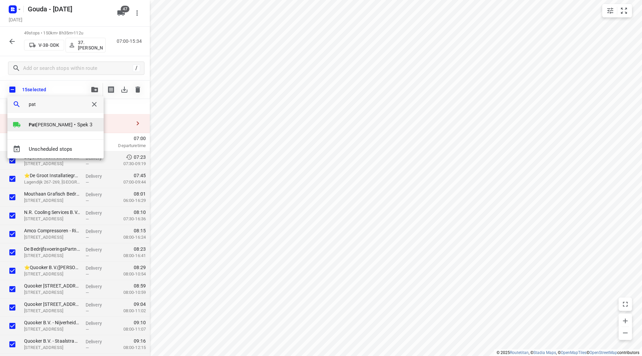
type input "pat"
click at [35, 124] on b "Pat" at bounding box center [32, 124] width 7 height 5
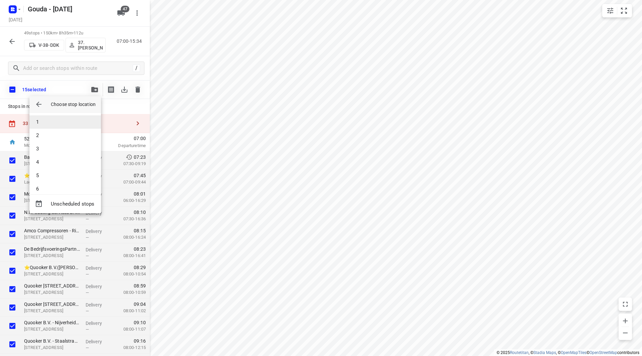
click at [60, 122] on li "1" at bounding box center [65, 121] width 72 height 13
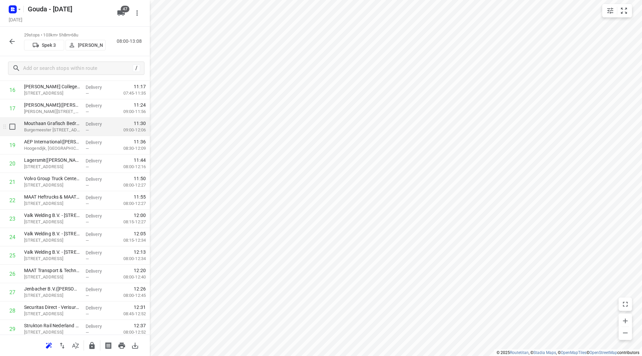
scroll to position [316, 0]
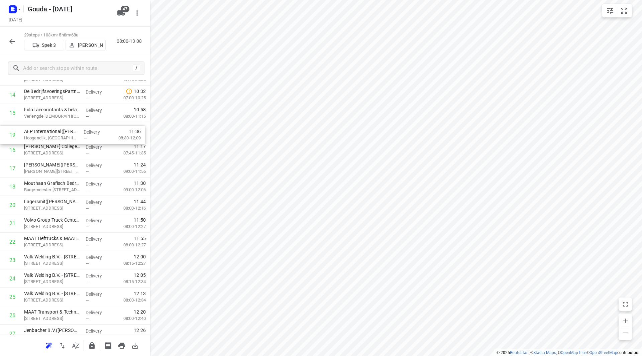
drag, startPoint x: 43, startPoint y: 157, endPoint x: 44, endPoint y: 135, distance: 22.4
click at [44, 135] on div "1 Bayards Yacht Structures(Gery Terlouw) Oostdijk 29, Rotterdam Delivery — 08:2…" at bounding box center [75, 112] width 150 height 533
drag, startPoint x: 77, startPoint y: 187, endPoint x: 80, endPoint y: 152, distance: 35.2
click at [80, 152] on div "1 Bayards Yacht Structures(Gery Terlouw) Oostdijk 29, Rotterdam Delivery — 08:2…" at bounding box center [75, 113] width 150 height 533
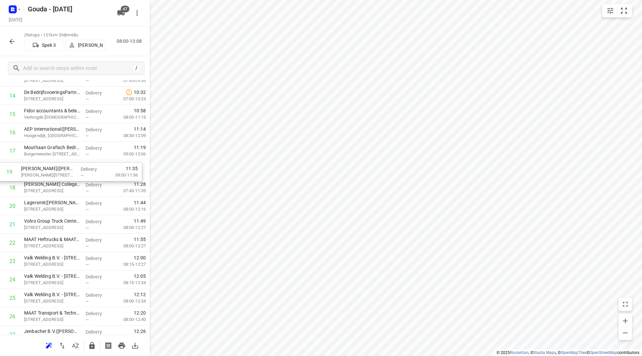
drag, startPoint x: 72, startPoint y: 190, endPoint x: 69, endPoint y: 169, distance: 20.7
click at [69, 170] on div "1 Bayards Yacht Structures(Gery Terlouw) Oostdijk 29, Rotterdam Delivery — 08:2…" at bounding box center [75, 113] width 150 height 533
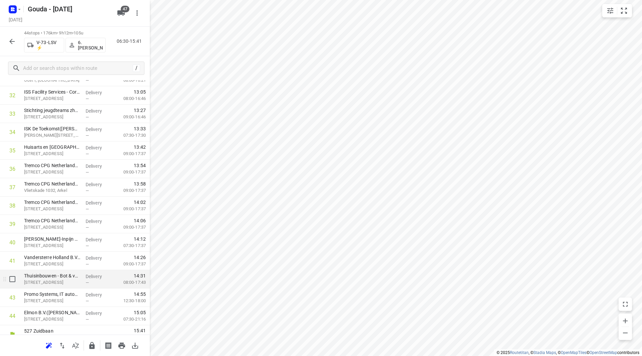
scroll to position [626, 0]
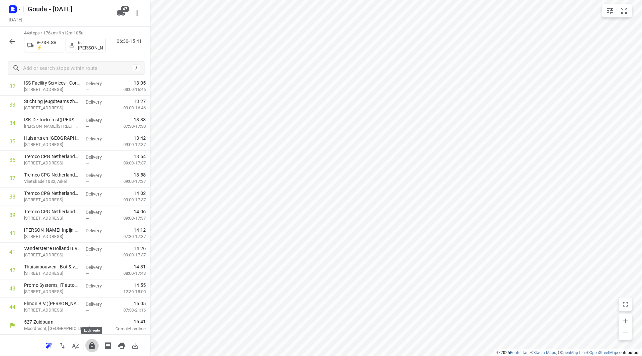
click at [92, 346] on icon "button" at bounding box center [91, 345] width 5 height 7
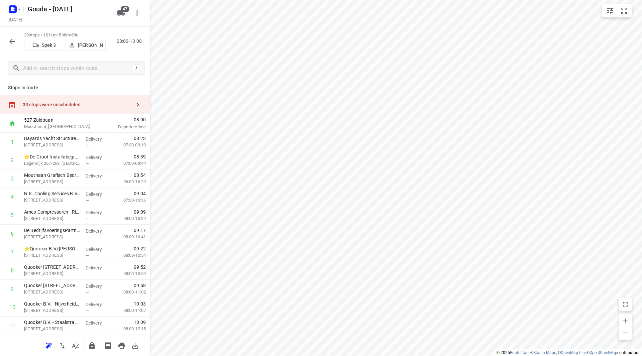
click at [103, 102] on div "33 stops were unscheduled" at bounding box center [77, 104] width 108 height 5
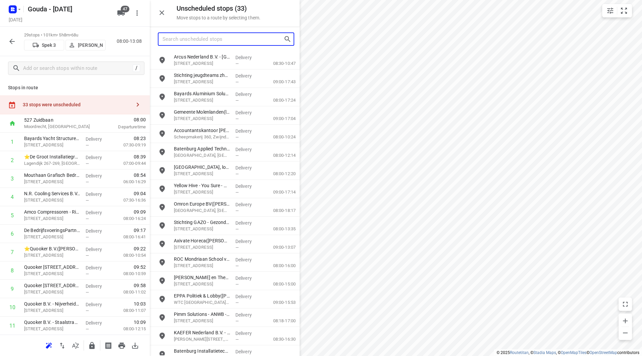
click at [183, 42] on input "Search unscheduled stops" at bounding box center [223, 39] width 121 height 10
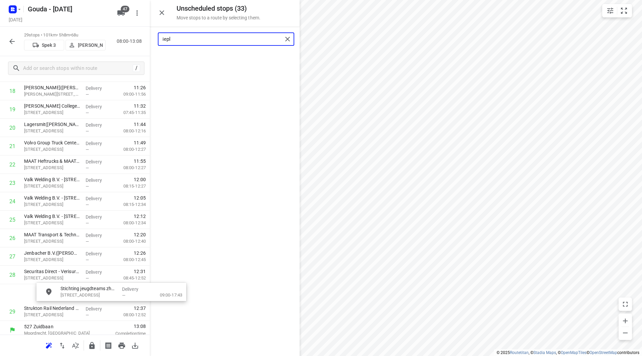
scroll to position [371, 1]
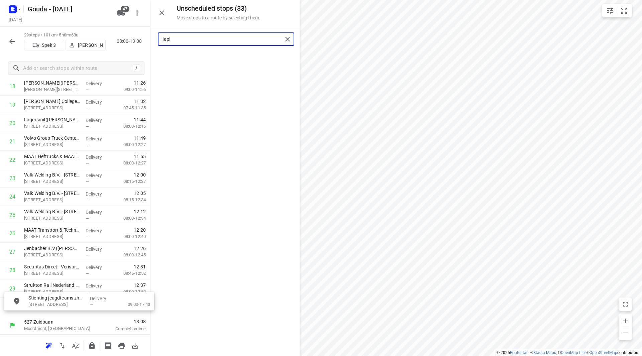
drag, startPoint x: 197, startPoint y: 60, endPoint x: 52, endPoint y: 306, distance: 285.6
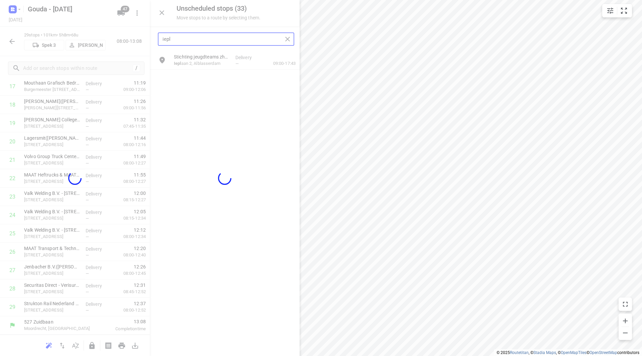
scroll to position [350, 0]
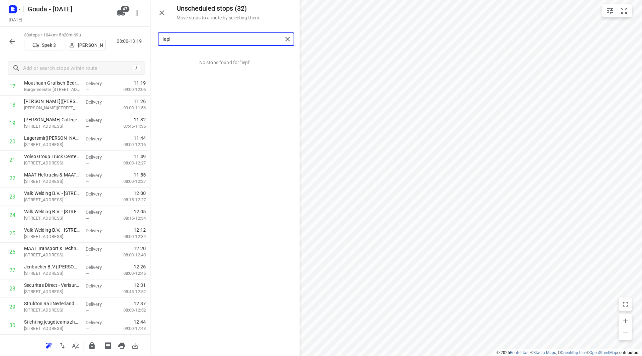
drag, startPoint x: 194, startPoint y: 43, endPoint x: 125, endPoint y: 44, distance: 68.6
click at [125, 43] on div "Unscheduled stops ( 32 ) Move stops to a route by selecting them. iepl No stops…" at bounding box center [75, 178] width 150 height 356
drag, startPoint x: 202, startPoint y: 63, endPoint x: 51, endPoint y: 305, distance: 285.5
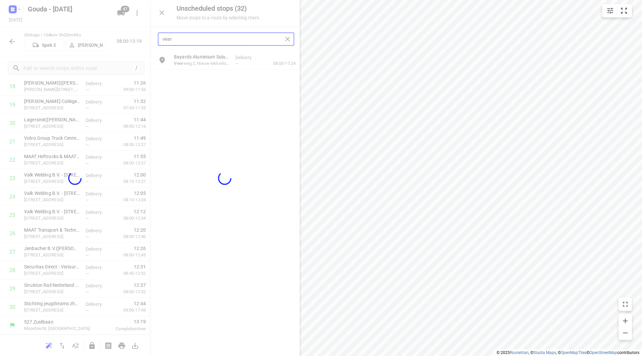
scroll to position [368, 0]
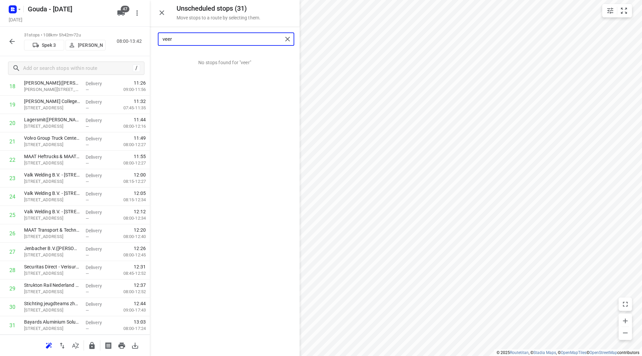
drag, startPoint x: 207, startPoint y: 40, endPoint x: 148, endPoint y: 43, distance: 58.6
click at [149, 42] on div "Unscheduled stops ( 31 ) Move stops to a route by selecting them. veer No stops…" at bounding box center [75, 178] width 150 height 356
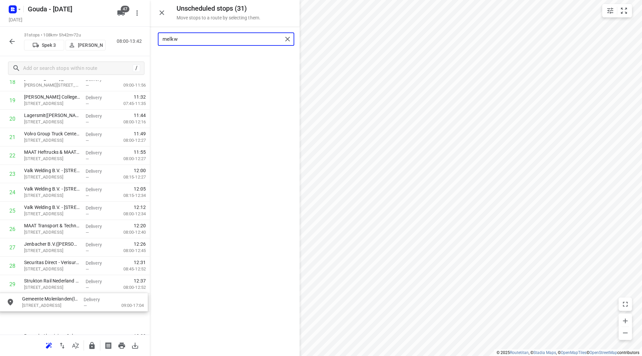
scroll to position [408, 0]
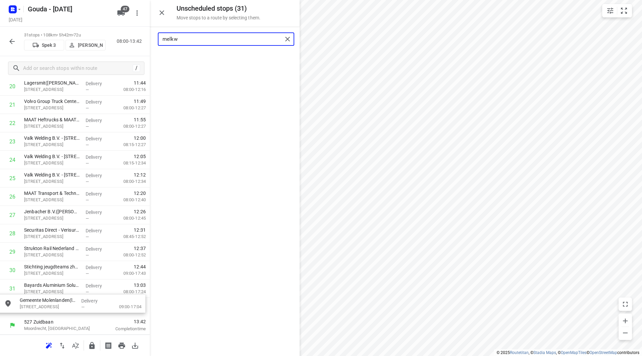
drag, startPoint x: 192, startPoint y: 68, endPoint x: 40, endPoint y: 303, distance: 280.3
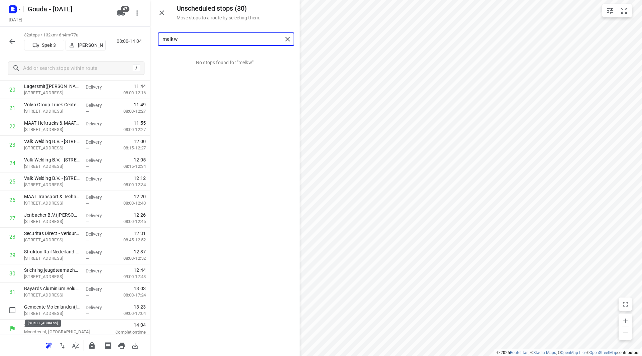
scroll to position [405, 0]
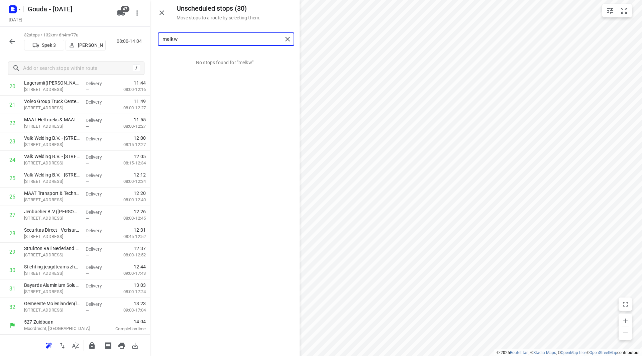
type input "melkw"
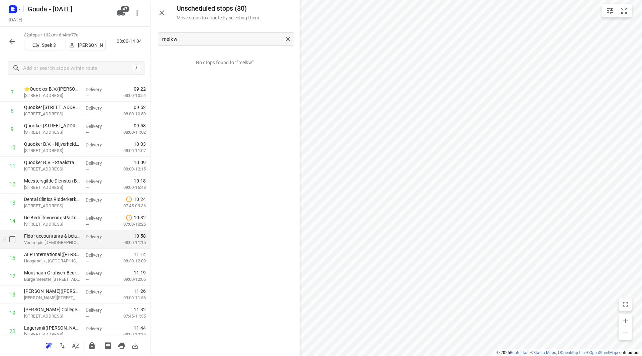
scroll to position [167, 0]
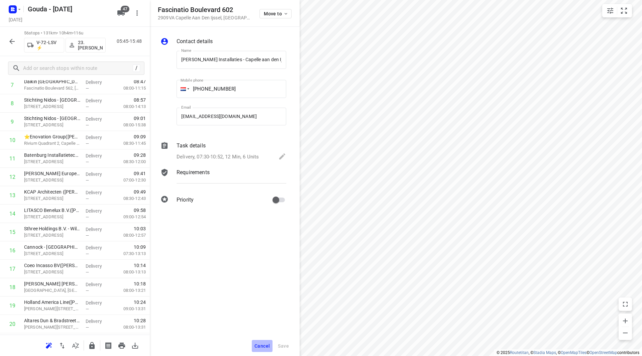
click at [264, 342] on button "Cancel" at bounding box center [262, 346] width 21 height 12
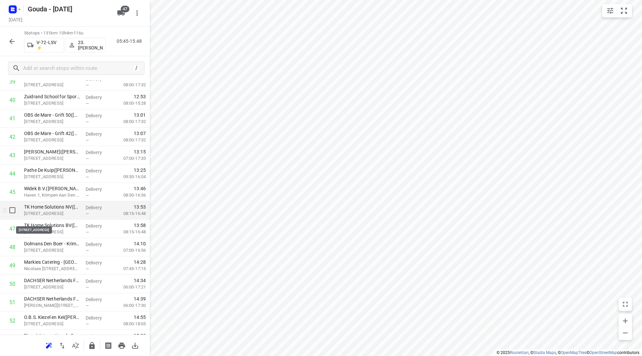
scroll to position [769, 0]
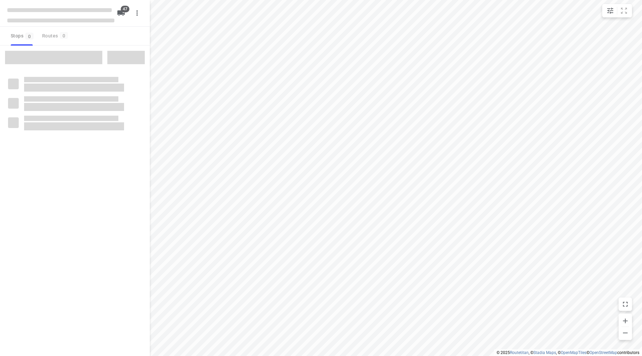
checkbox input "true"
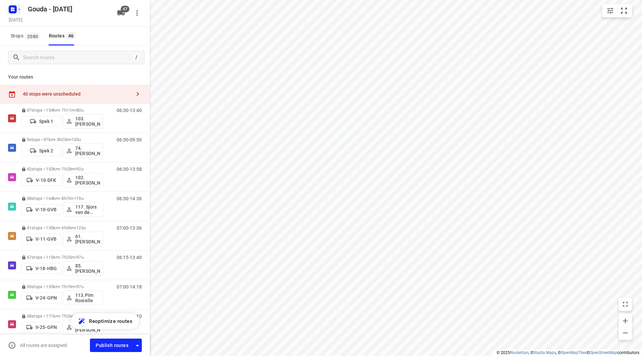
click at [20, 11] on icon "button" at bounding box center [19, 9] width 5 height 5
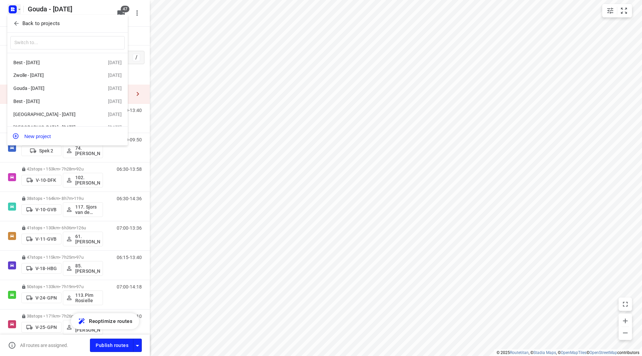
click at [25, 21] on p "Back to projects" at bounding box center [40, 24] width 37 height 8
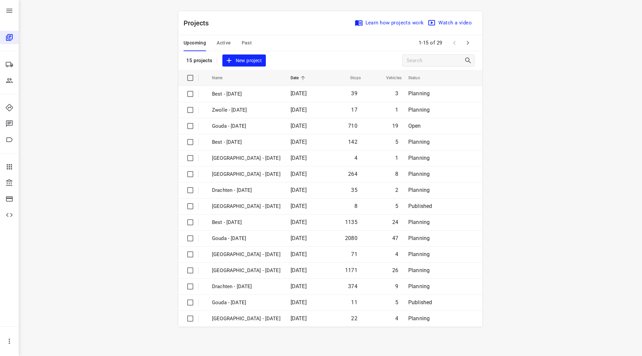
click at [223, 42] on span "Active" at bounding box center [224, 43] width 14 height 8
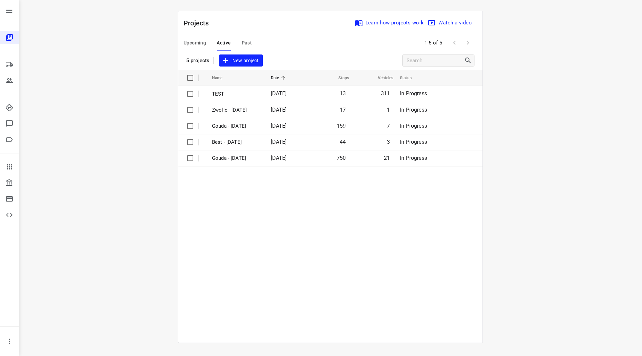
click at [197, 45] on span "Upcoming" at bounding box center [195, 43] width 22 height 8
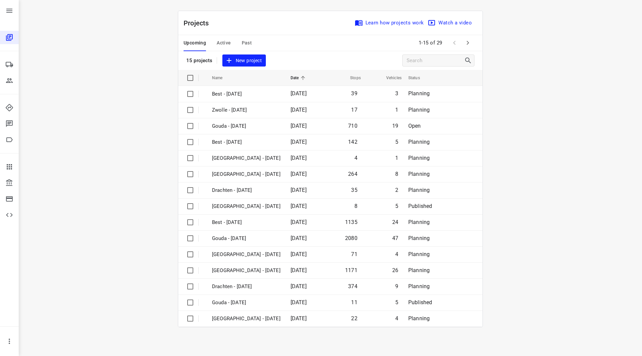
click at [245, 41] on span "Past" at bounding box center [247, 43] width 10 height 8
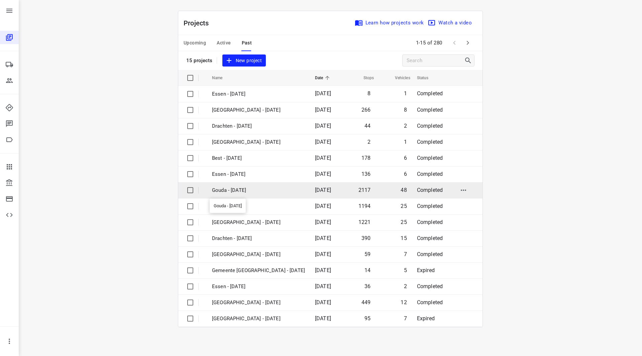
click at [242, 191] on p "Gouda - [DATE]" at bounding box center [258, 191] width 93 height 8
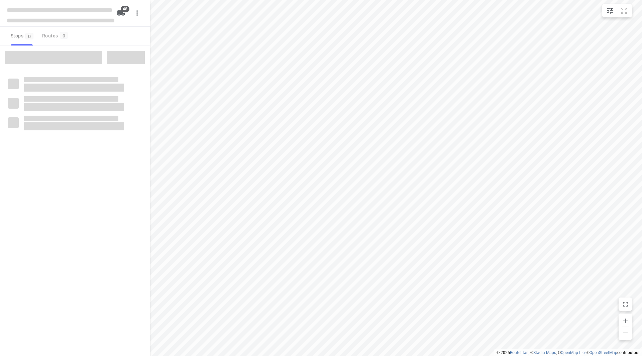
checkbox input "true"
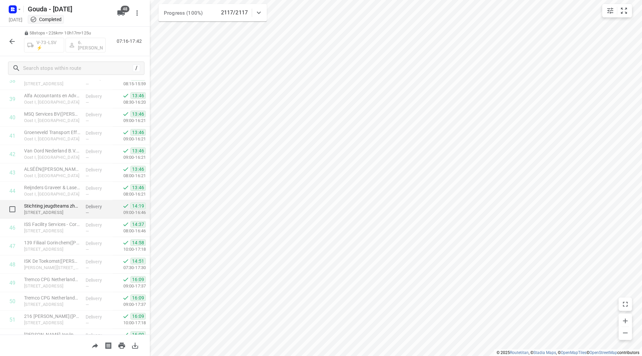
scroll to position [730, 0]
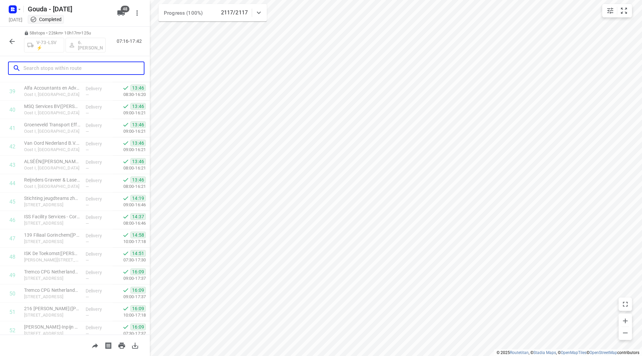
click at [65, 68] on input "text" at bounding box center [83, 68] width 120 height 10
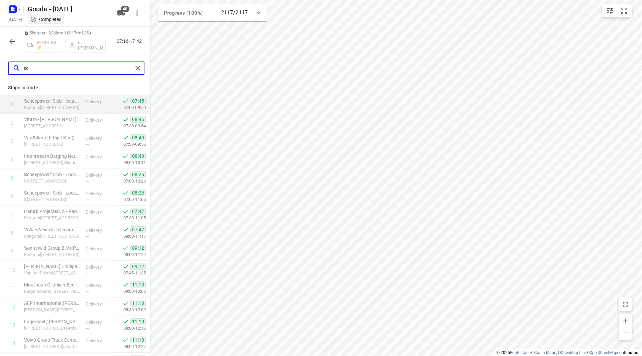
type input "sca"
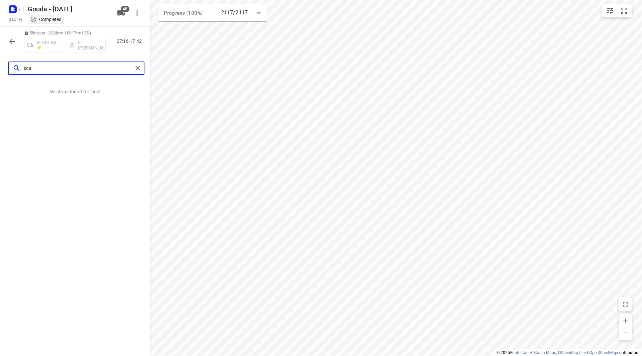
drag, startPoint x: 67, startPoint y: 69, endPoint x: 18, endPoint y: 69, distance: 49.5
click at [18, 69] on div "sca" at bounding box center [73, 68] width 120 height 10
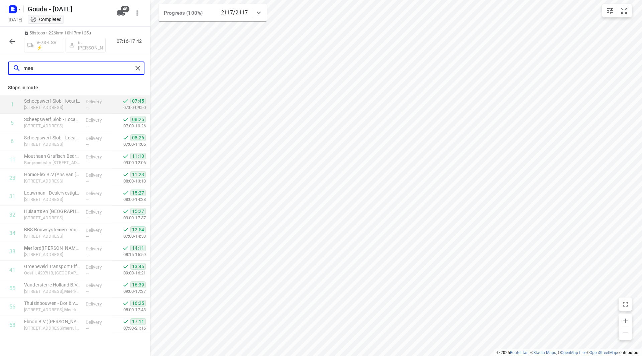
type input "meer"
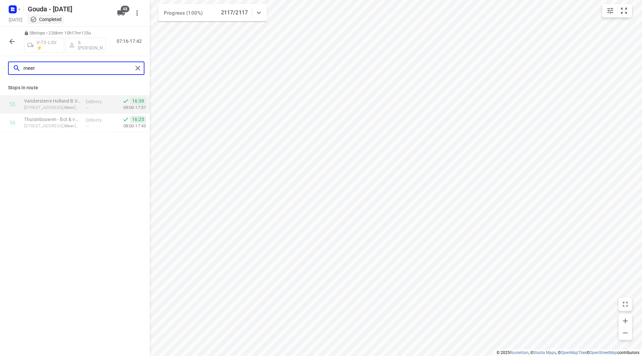
drag, startPoint x: 42, startPoint y: 69, endPoint x: 16, endPoint y: 67, distance: 26.2
click at [16, 67] on div "meer" at bounding box center [73, 68] width 120 height 10
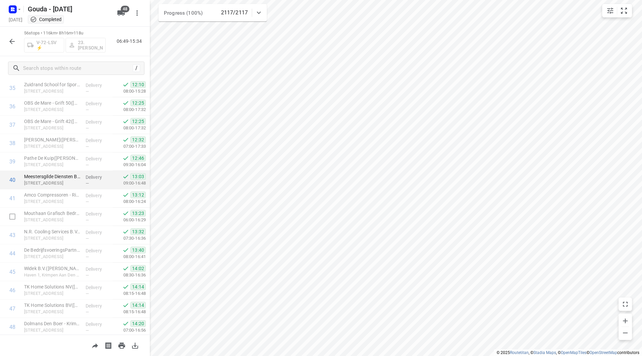
scroll to position [627, 0]
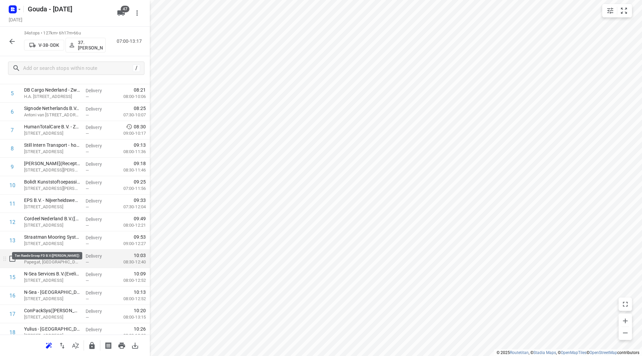
scroll to position [134, 0]
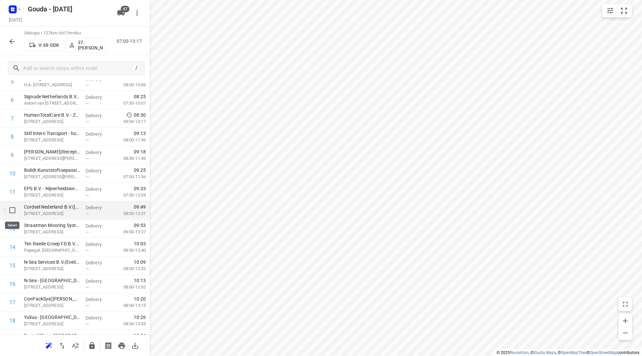
click at [12, 213] on input "checkbox" at bounding box center [12, 210] width 13 height 13
checkbox input "true"
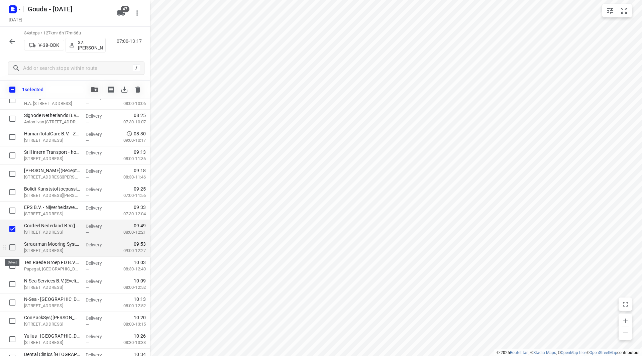
click at [12, 246] on input "checkbox" at bounding box center [12, 247] width 13 height 13
checkbox input "true"
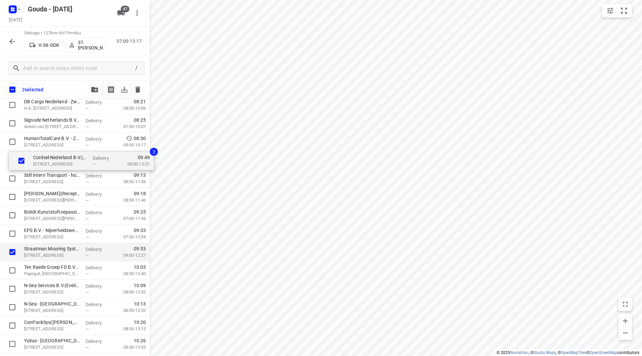
drag, startPoint x: 41, startPoint y: 222, endPoint x: 48, endPoint y: 158, distance: 64.6
click at [48, 158] on div "KWS Infra B.V. - [STREET_ADDRESS][PERSON_NAME] Delivery — 07:29 07:30-09:18 Kro…" at bounding box center [75, 334] width 150 height 625
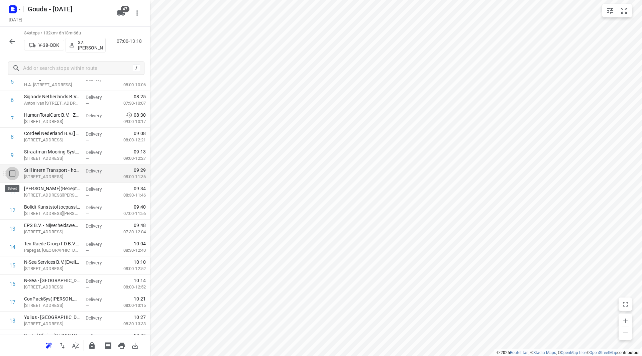
click at [11, 174] on input "checkbox" at bounding box center [12, 173] width 13 height 13
checkbox input "true"
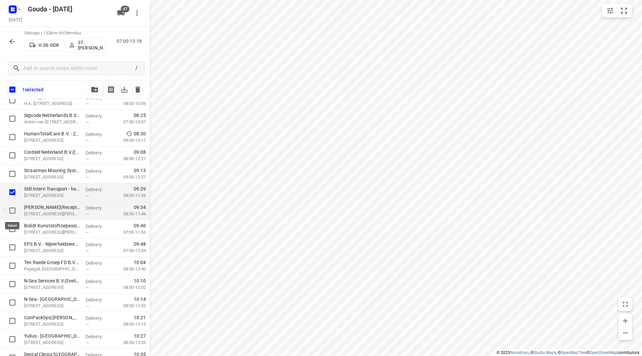
click at [12, 210] on input "checkbox" at bounding box center [12, 210] width 13 height 13
checkbox input "true"
click at [11, 228] on input "checkbox" at bounding box center [12, 228] width 13 height 13
checkbox input "true"
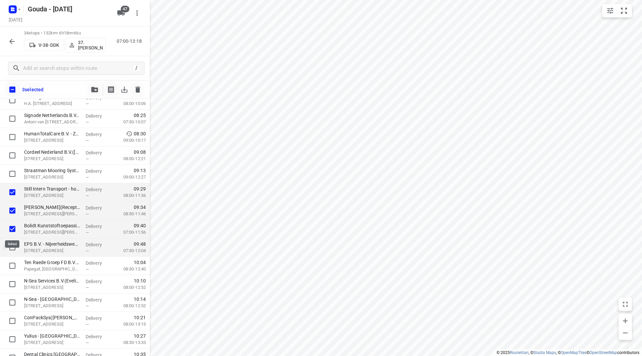
click at [10, 244] on input "checkbox" at bounding box center [12, 247] width 13 height 13
checkbox input "true"
click at [91, 90] on span "button" at bounding box center [95, 89] width 8 height 5
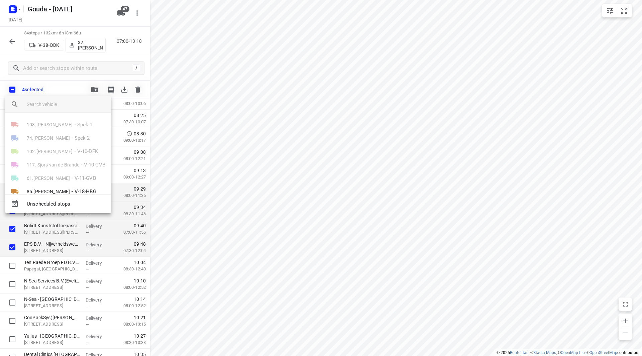
click at [83, 80] on div at bounding box center [321, 178] width 642 height 356
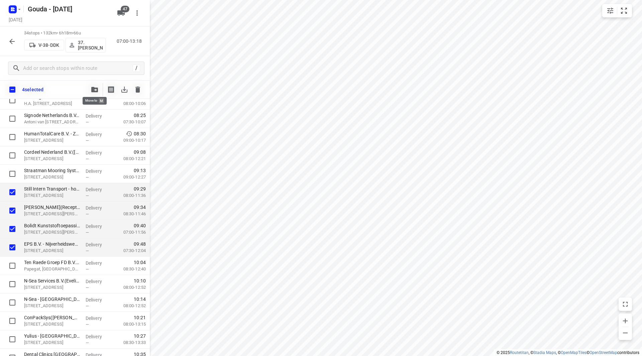
click at [96, 93] on button "button" at bounding box center [94, 89] width 13 height 13
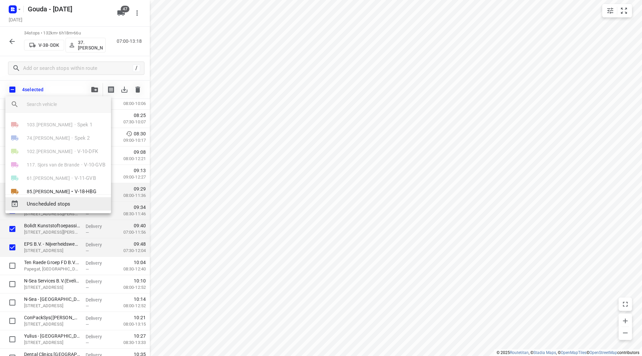
click at [69, 201] on span "Unscheduled stops" at bounding box center [66, 204] width 79 height 8
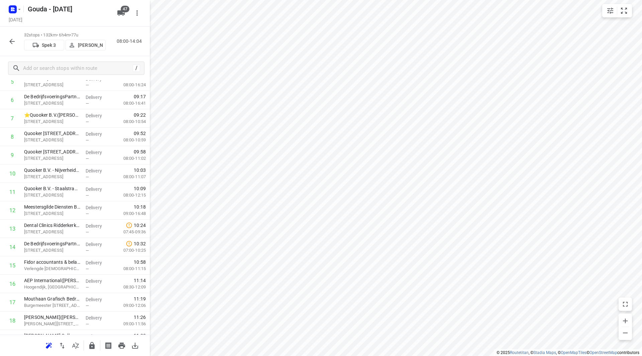
scroll to position [0, 0]
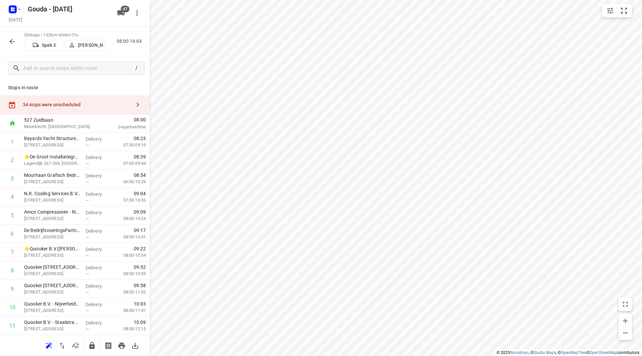
click at [108, 106] on div "34 stops were unscheduled" at bounding box center [77, 104] width 108 height 5
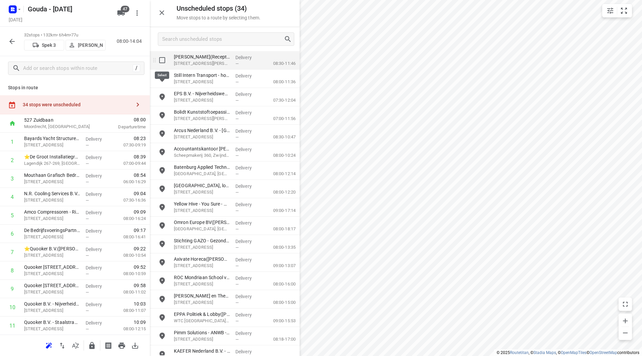
click at [159, 59] on input "grid" at bounding box center [162, 60] width 13 height 13
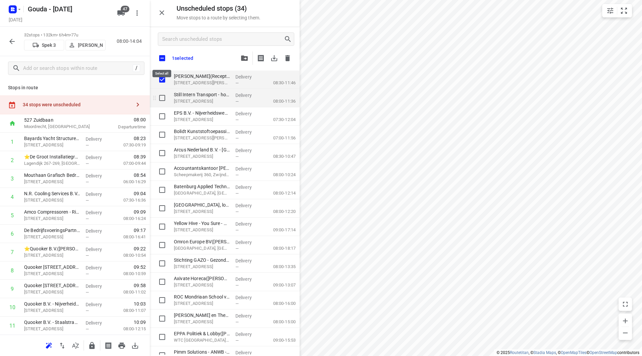
checkbox input "true"
click at [159, 95] on input "grid" at bounding box center [162, 97] width 13 height 13
checkbox input "true"
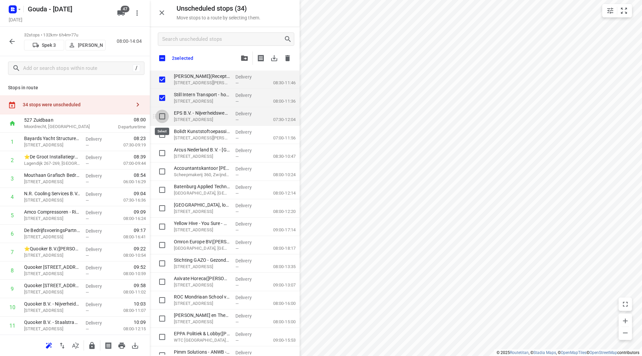
click at [163, 114] on input "grid" at bounding box center [162, 116] width 13 height 13
checkbox input "true"
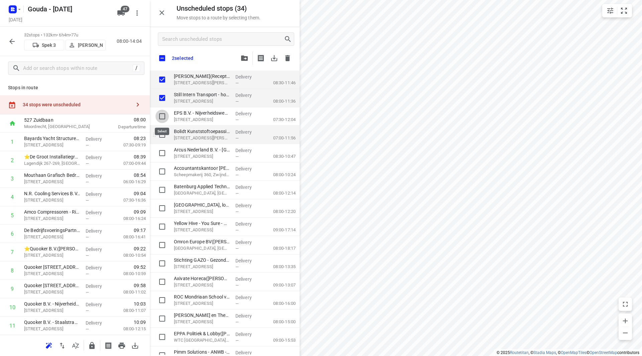
checkbox input "true"
click at [159, 131] on input "grid" at bounding box center [162, 134] width 13 height 13
checkbox input "true"
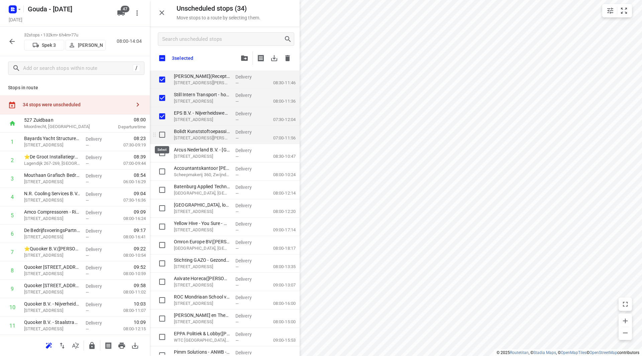
checkbox input "true"
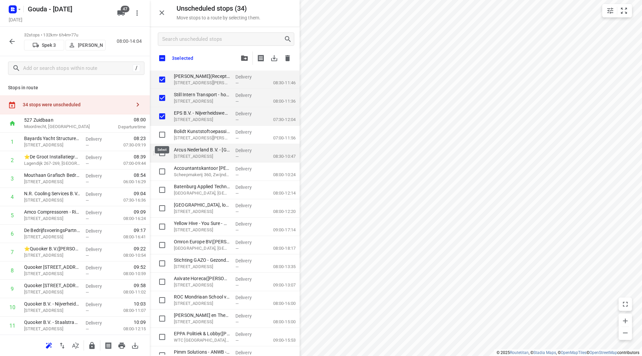
checkbox input "true"
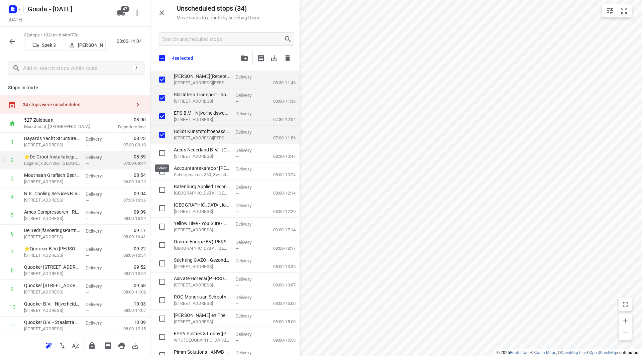
checkbox input "true"
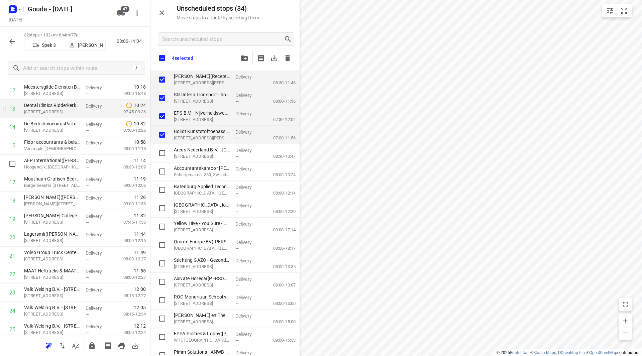
scroll to position [234, 0]
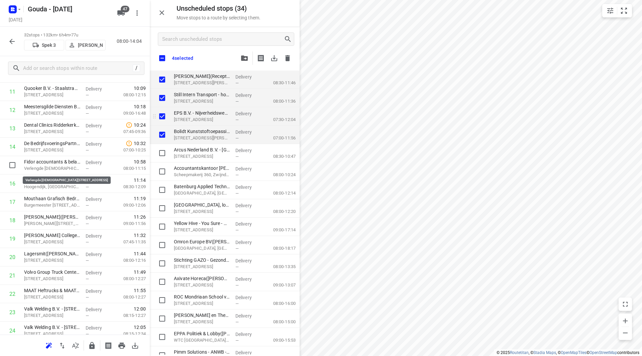
checkbox input "true"
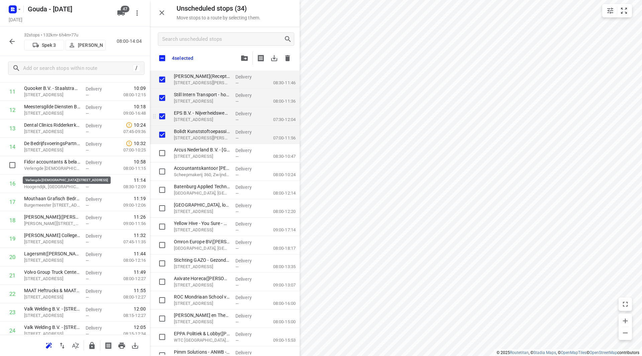
checkbox input "true"
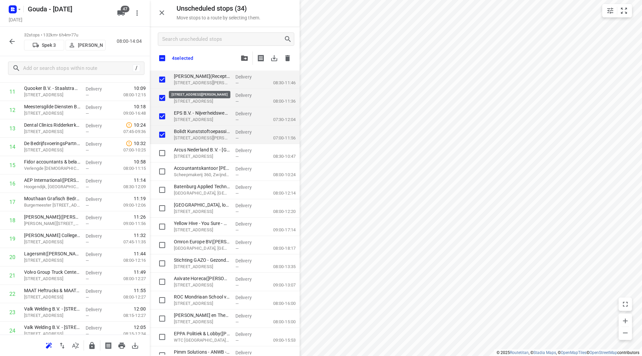
checkbox input "true"
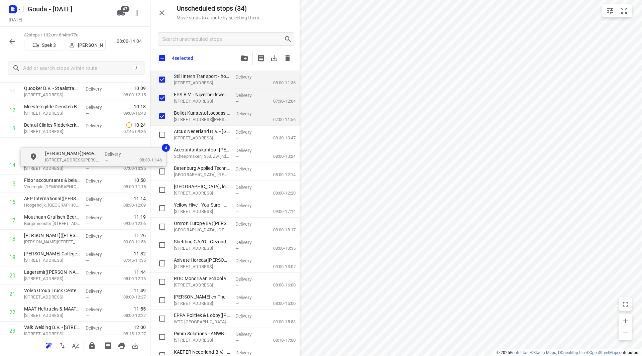
scroll to position [231, 0]
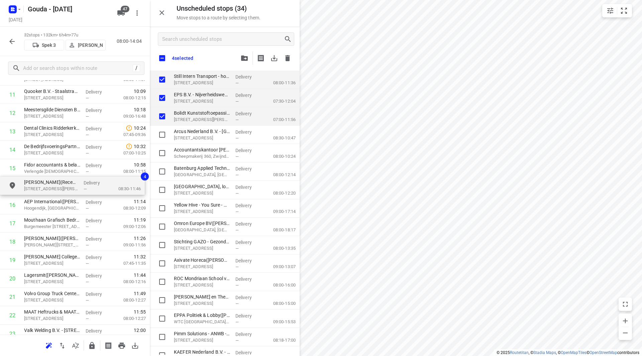
drag, startPoint x: 205, startPoint y: 81, endPoint x: 51, endPoint y: 188, distance: 187.7
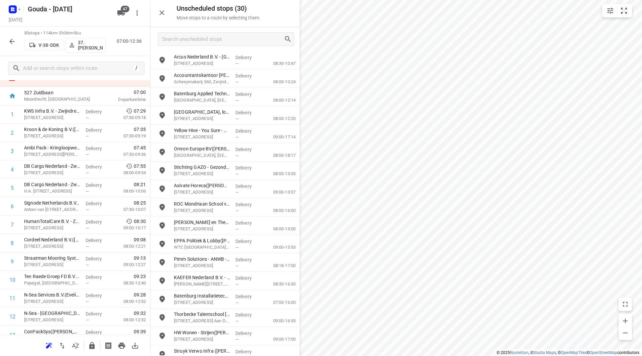
scroll to position [3, 0]
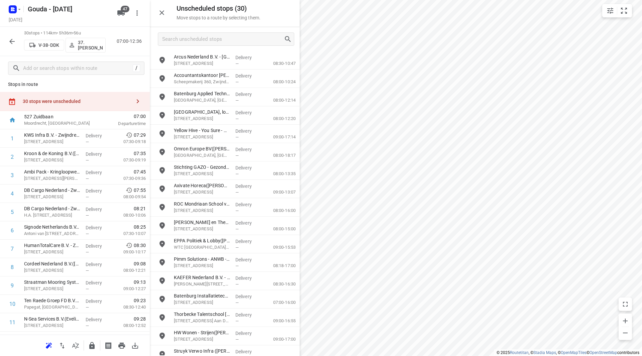
click at [65, 103] on div "30 stops were unscheduled" at bounding box center [77, 101] width 108 height 5
drag, startPoint x: 243, startPoint y: 38, endPoint x: 239, endPoint y: 38, distance: 4.4
click at [242, 38] on input "Search unscheduled stops" at bounding box center [223, 39] width 121 height 10
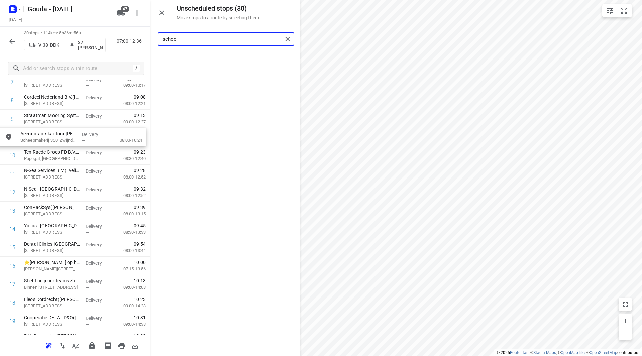
scroll to position [167, 0]
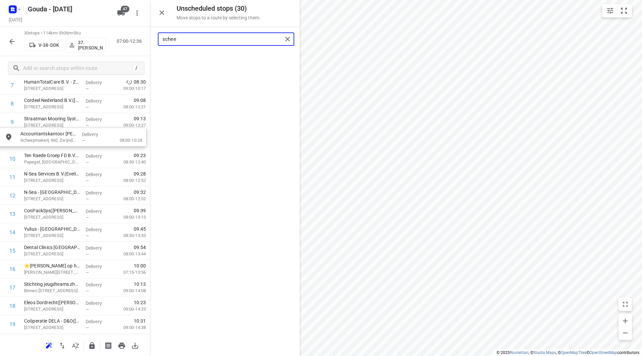
drag, startPoint x: 204, startPoint y: 57, endPoint x: 51, endPoint y: 138, distance: 173.4
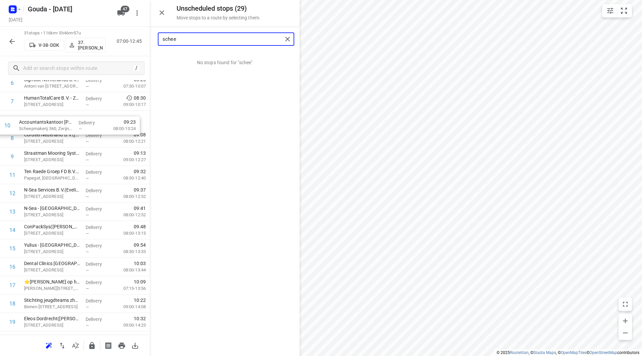
drag, startPoint x: 52, startPoint y: 133, endPoint x: 48, endPoint y: 126, distance: 8.2
click at [48, 126] on div "1 KWS Infra B.V. - Zwijndrecht([PERSON_NAME]) [STREET_ADDRESS] Delivery — 07:29…" at bounding box center [75, 267] width 150 height 570
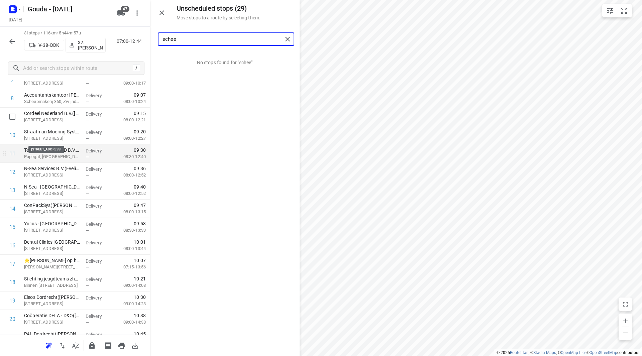
scroll to position [181, 0]
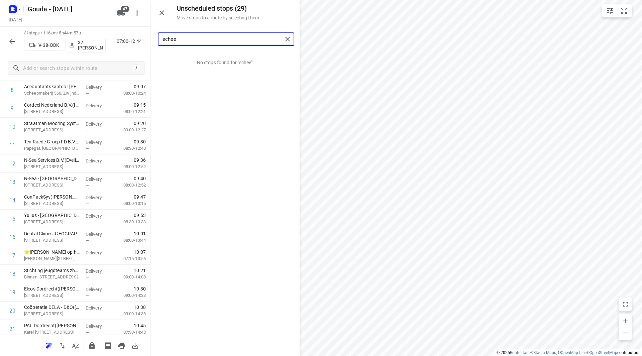
drag, startPoint x: 200, startPoint y: 35, endPoint x: 167, endPoint y: 60, distance: 41.3
click at [152, 38] on div "schee" at bounding box center [225, 39] width 150 height 24
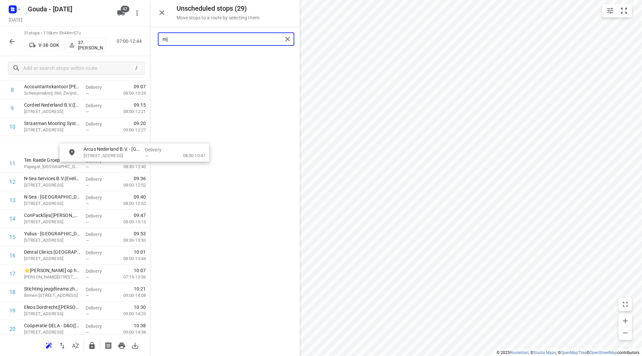
scroll to position [180, 0]
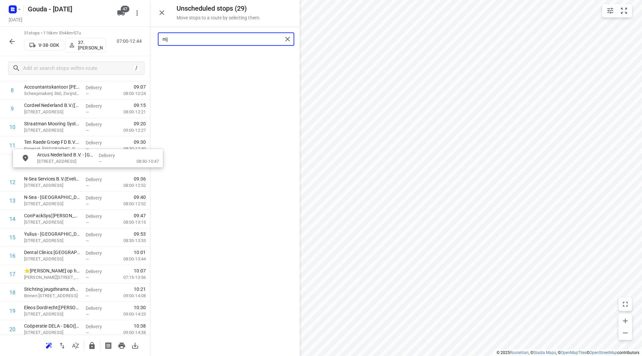
drag, startPoint x: 194, startPoint y: 61, endPoint x: 44, endPoint y: 152, distance: 175.1
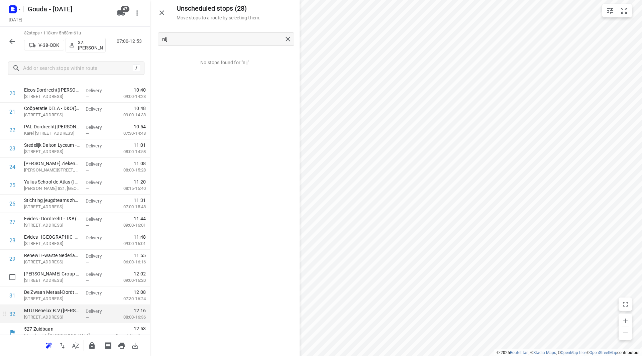
scroll to position [405, 0]
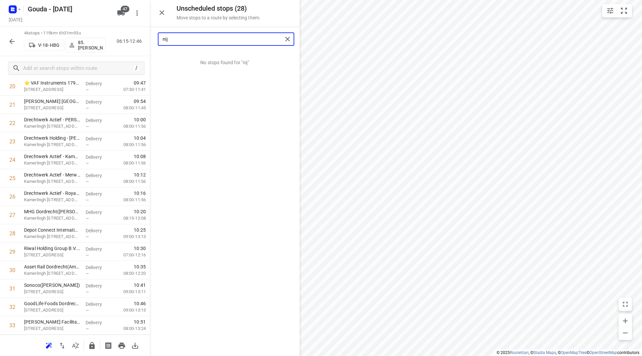
drag, startPoint x: 180, startPoint y: 38, endPoint x: 149, endPoint y: 38, distance: 31.1
click at [149, 38] on div "Unscheduled stops ( 28 ) Move stops to a route by selecting them. nij No stops …" at bounding box center [75, 178] width 150 height 356
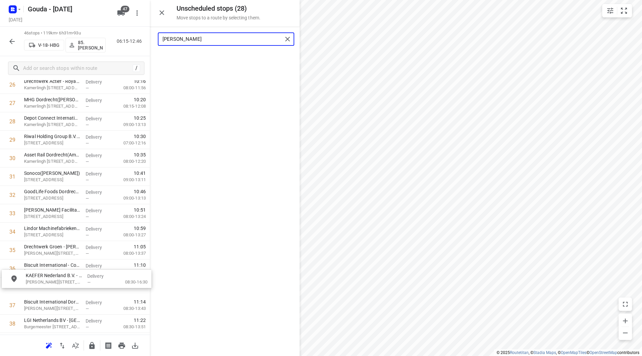
scroll to position [518, 0]
drag, startPoint x: 180, startPoint y: 61, endPoint x: 27, endPoint y: 257, distance: 248.0
type input "[PERSON_NAME]"
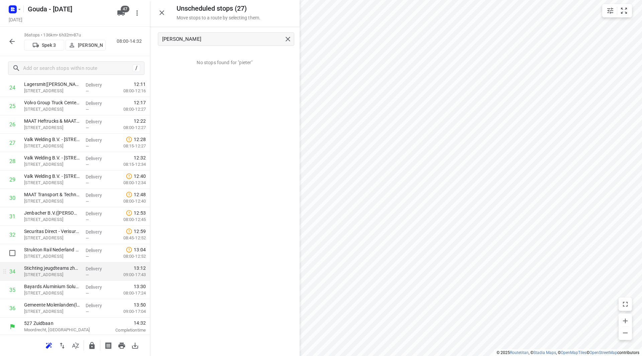
scroll to position [479, 0]
click at [13, 287] on input "checkbox" at bounding box center [12, 288] width 13 height 13
checkbox input "true"
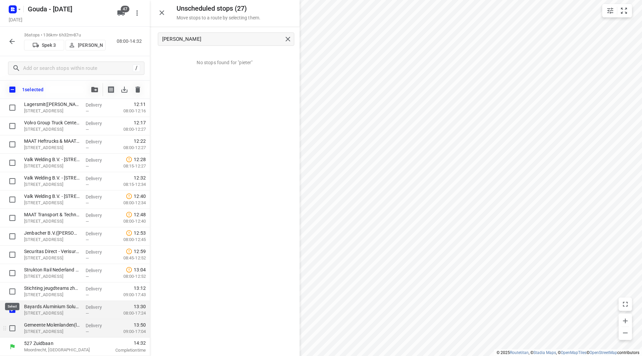
scroll to position [476, 0]
click at [10, 329] on input "checkbox" at bounding box center [12, 328] width 13 height 13
checkbox input "true"
click at [96, 89] on icon "button" at bounding box center [94, 89] width 7 height 5
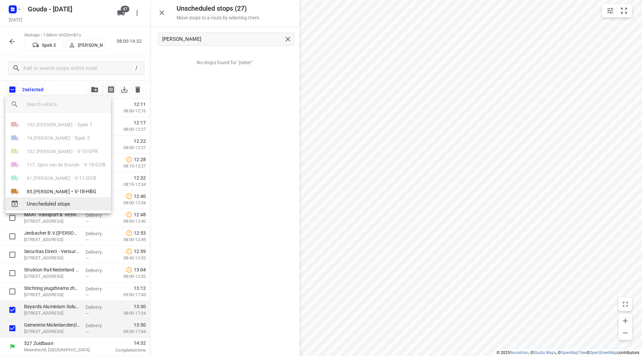
click at [74, 203] on span "Unscheduled stops" at bounding box center [66, 204] width 79 height 8
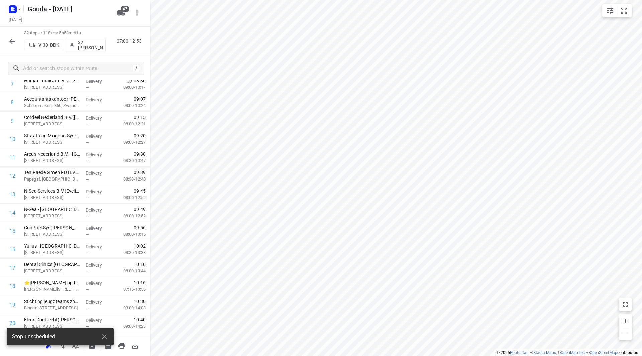
scroll to position [0, 0]
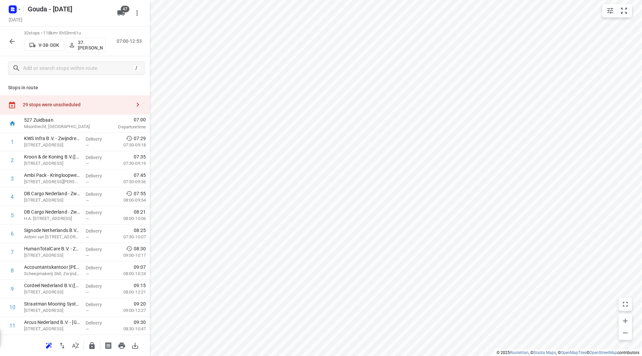
click at [101, 101] on div "29 stops were unscheduled" at bounding box center [75, 104] width 150 height 19
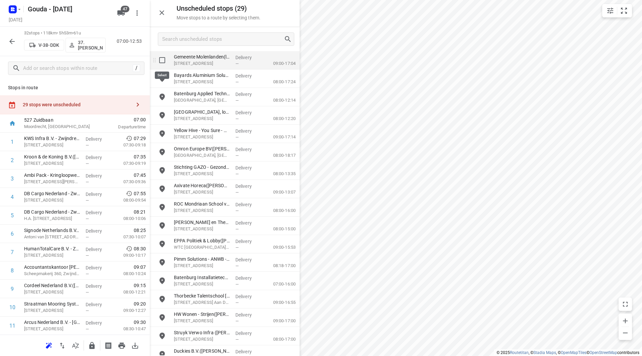
click at [159, 61] on input "grid" at bounding box center [162, 60] width 13 height 13
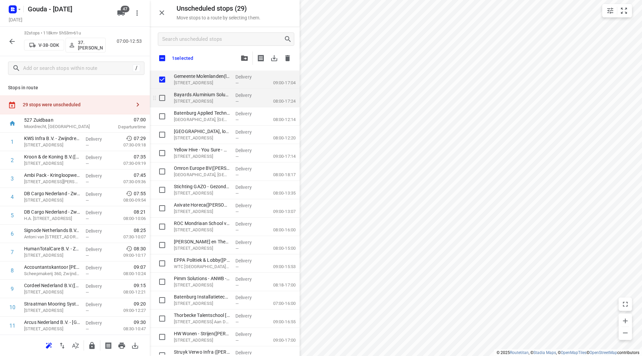
checkbox input "true"
click at [162, 95] on input "grid" at bounding box center [162, 97] width 13 height 13
checkbox input "true"
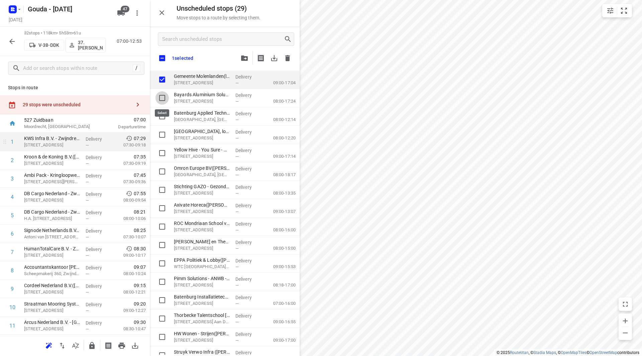
checkbox input "true"
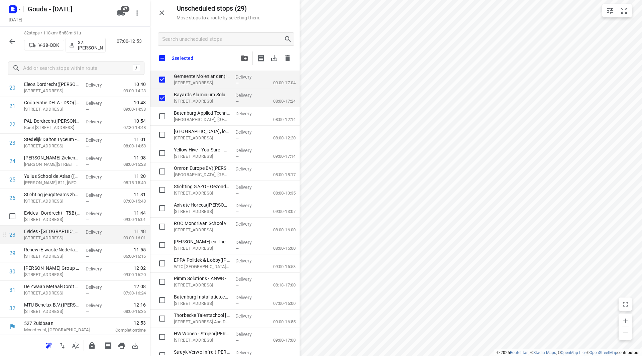
scroll to position [405, 0]
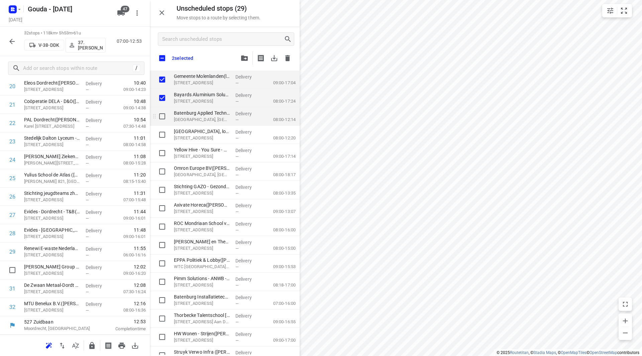
checkbox input "true"
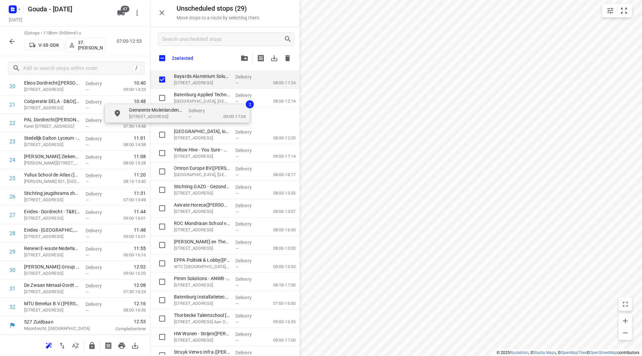
checkbox input "true"
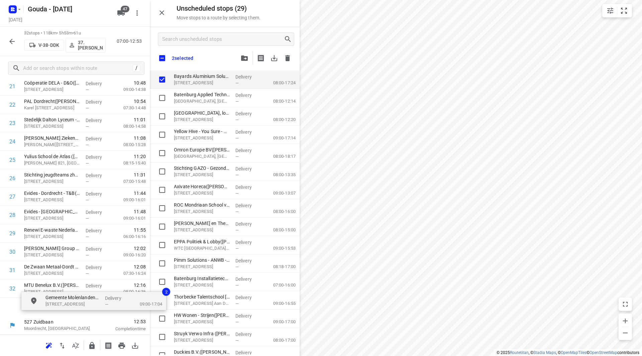
drag, startPoint x: 190, startPoint y: 80, endPoint x: 60, endPoint y: 302, distance: 257.3
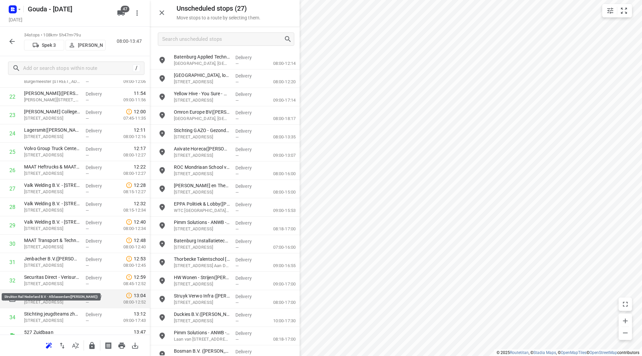
scroll to position [442, 0]
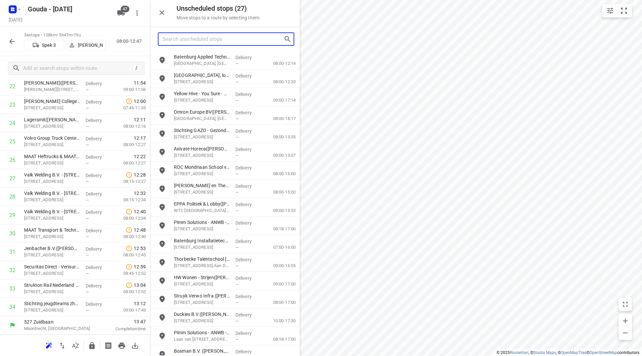
click at [199, 40] on input "Search unscheduled stops" at bounding box center [223, 39] width 121 height 10
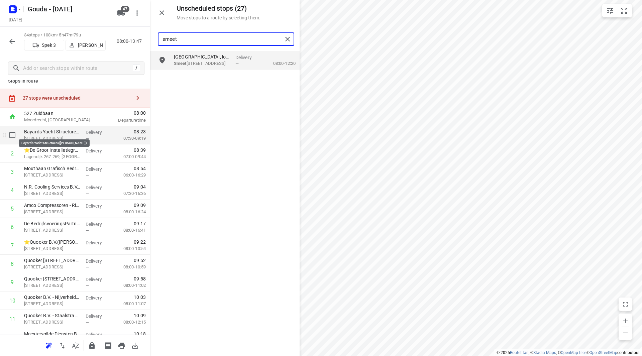
scroll to position [0, 0]
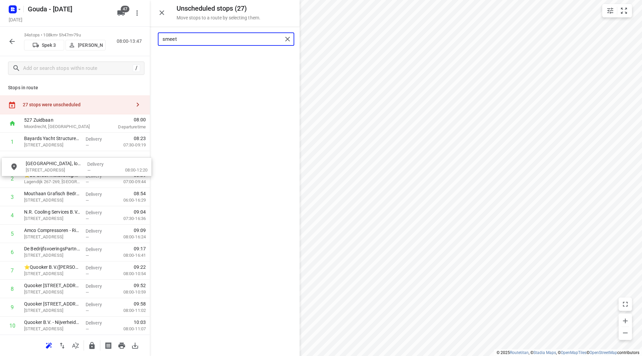
drag, startPoint x: 202, startPoint y: 57, endPoint x: 55, endPoint y: 161, distance: 180.4
drag, startPoint x: 205, startPoint y: 36, endPoint x: 152, endPoint y: 39, distance: 53.6
click at [152, 39] on div "smeet" at bounding box center [225, 39] width 150 height 24
drag, startPoint x: 194, startPoint y: 70, endPoint x: 37, endPoint y: 184, distance: 194.0
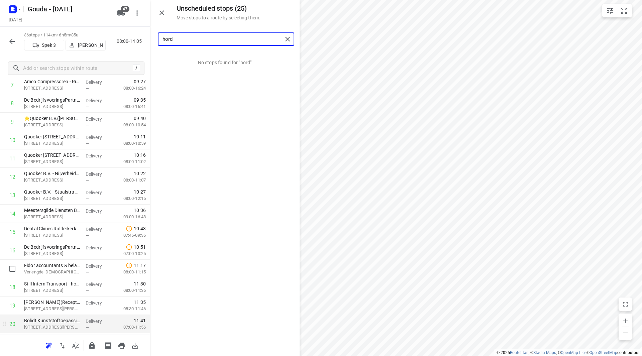
scroll to position [234, 0]
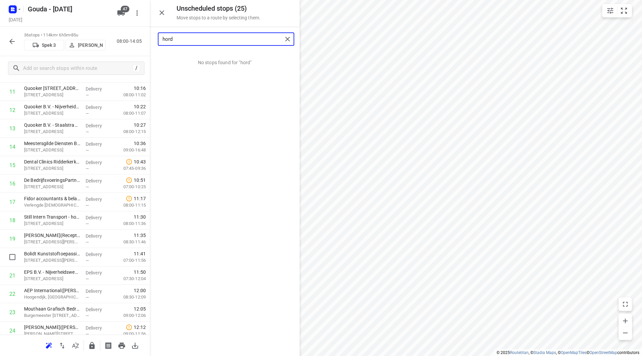
type input "hord"
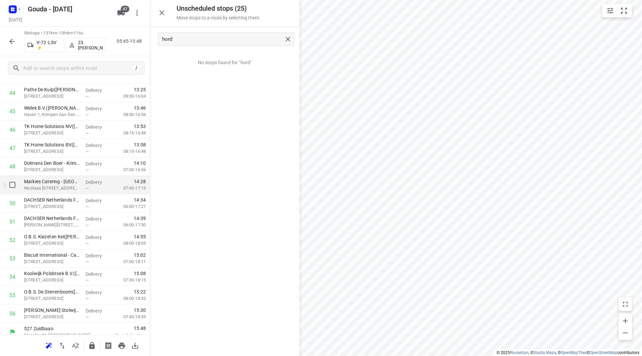
scroll to position [846, 0]
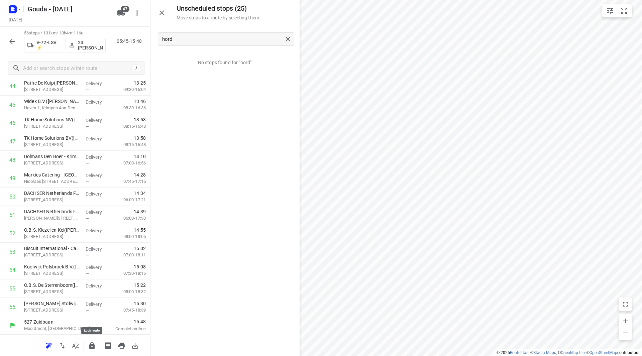
click at [86, 343] on button "button" at bounding box center [91, 345] width 13 height 13
click at [90, 348] on icon "button" at bounding box center [91, 345] width 5 height 7
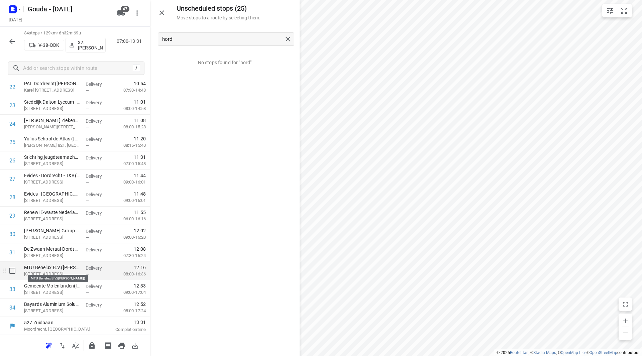
scroll to position [442, 0]
click at [93, 345] on icon "button" at bounding box center [91, 345] width 5 height 7
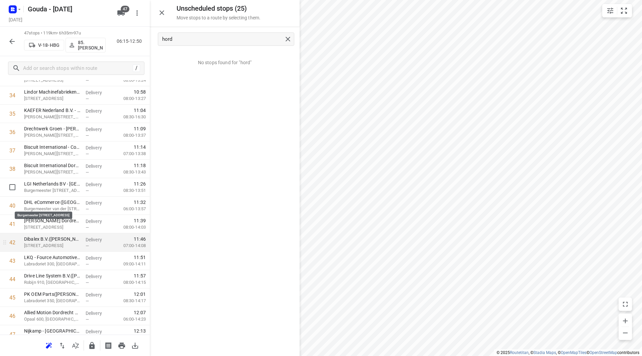
scroll to position [681, 0]
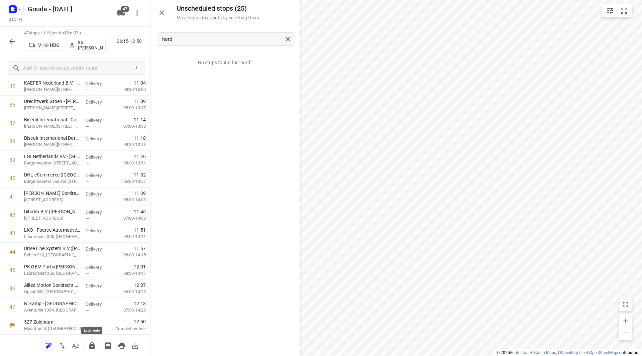
click at [91, 345] on icon "button" at bounding box center [91, 345] width 5 height 7
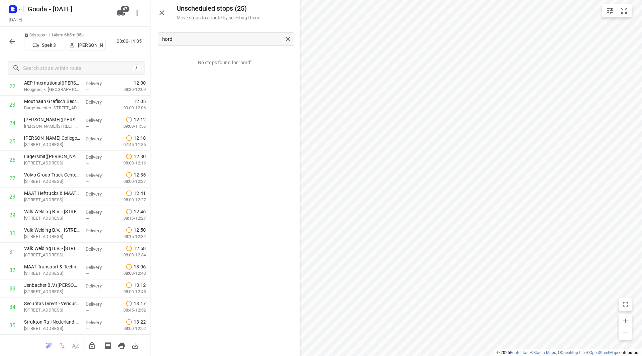
click at [12, 43] on icon "button" at bounding box center [11, 41] width 5 height 5
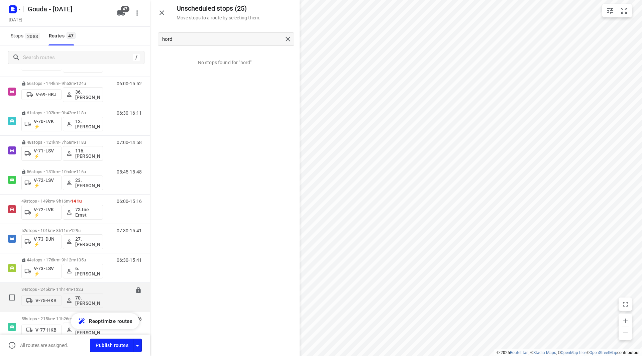
scroll to position [569, 0]
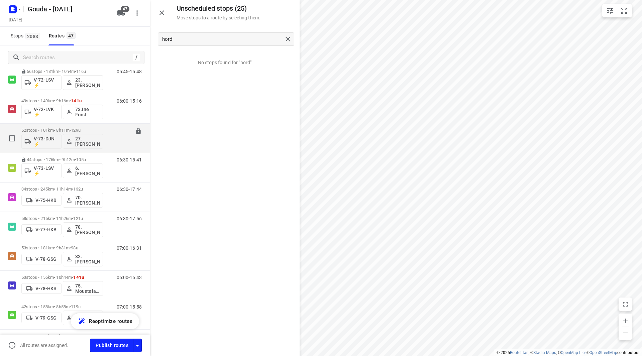
click at [53, 130] on p "52 stops • 101km • 8h11m • 129u" at bounding box center [62, 130] width 82 height 5
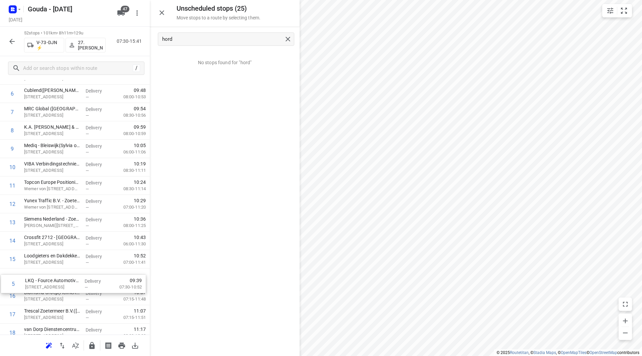
scroll to position [126, 0]
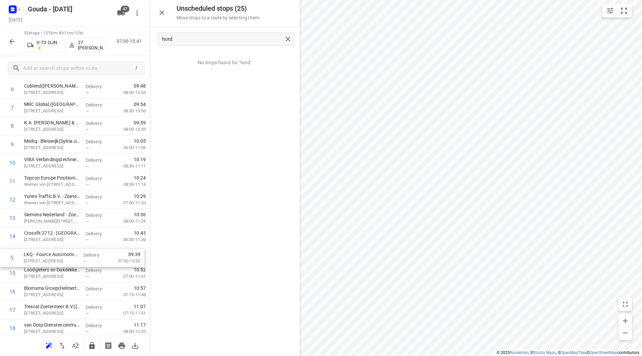
drag, startPoint x: 47, startPoint y: 182, endPoint x: 47, endPoint y: 258, distance: 75.9
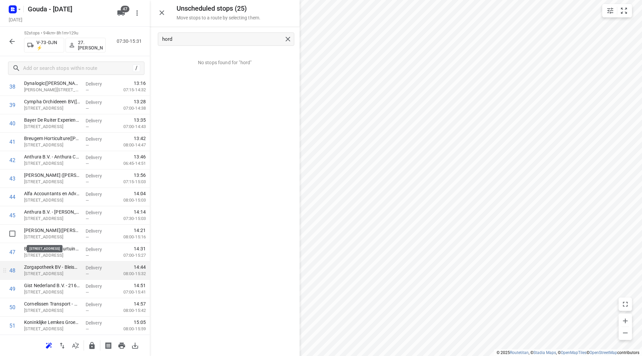
scroll to position [769, 0]
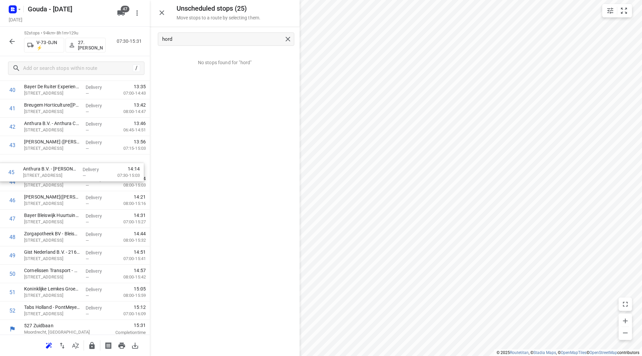
drag, startPoint x: 44, startPoint y: 177, endPoint x: 44, endPoint y: 173, distance: 4.7
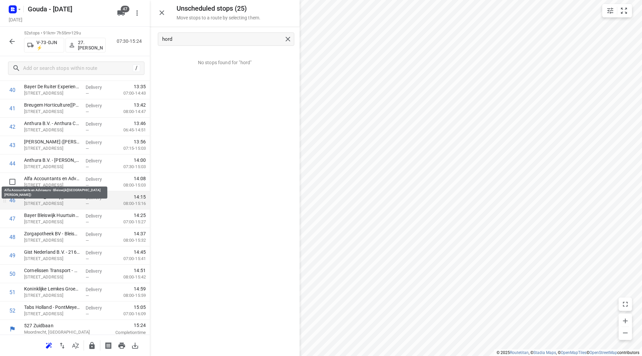
scroll to position [773, 0]
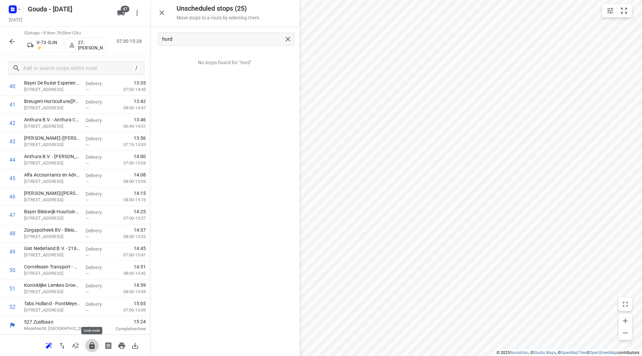
click at [90, 345] on icon "button" at bounding box center [91, 345] width 5 height 7
click at [10, 39] on icon "button" at bounding box center [12, 41] width 8 height 8
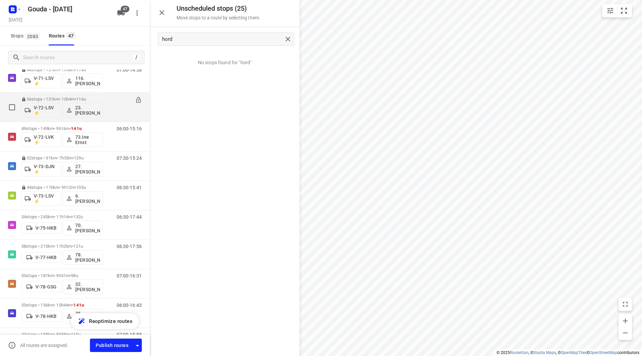
scroll to position [468, 0]
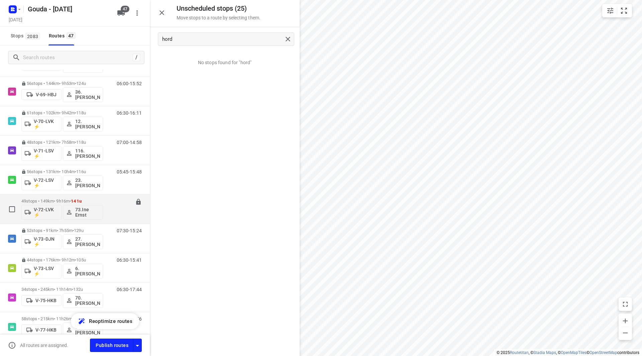
click at [50, 196] on div "49 stops • 149km • 9h16m • 141u V-72-LVK ⚡ 73.[PERSON_NAME]" at bounding box center [62, 209] width 82 height 28
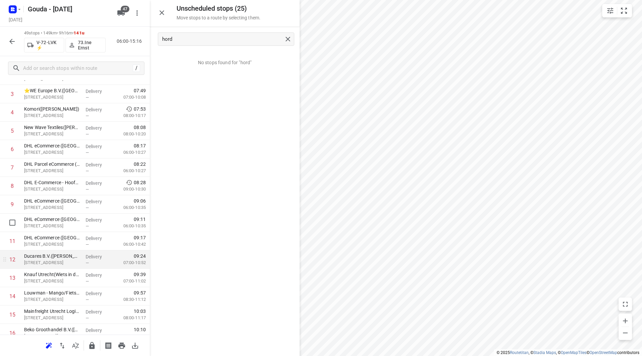
scroll to position [100, 0]
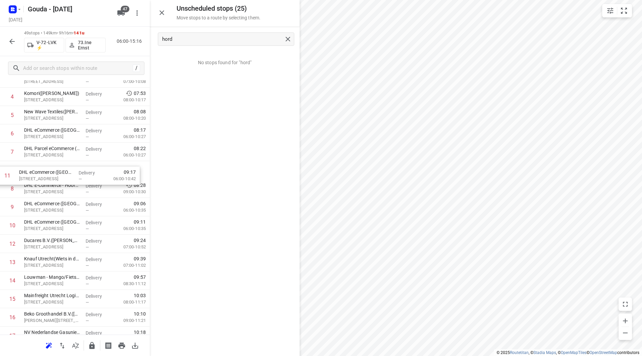
drag, startPoint x: 91, startPoint y: 233, endPoint x: 85, endPoint y: 178, distance: 55.8
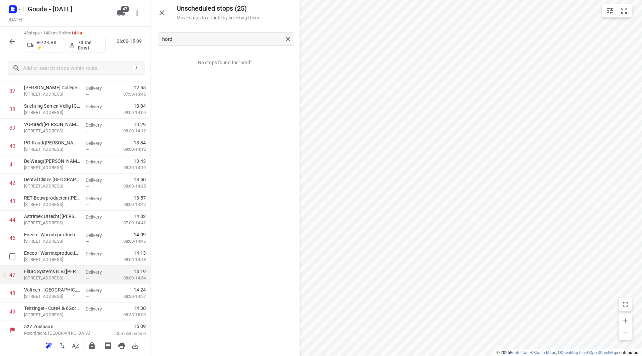
scroll to position [718, 0]
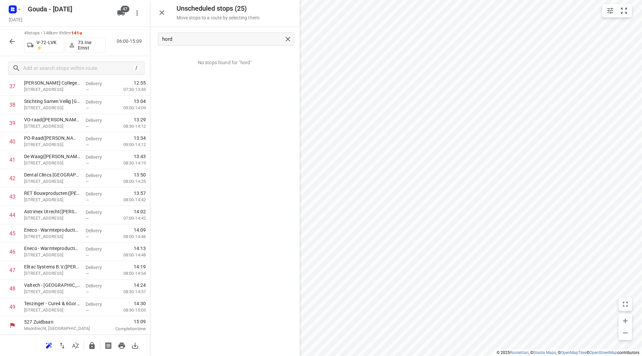
click at [89, 341] on button "button" at bounding box center [91, 345] width 13 height 13
click at [9, 39] on icon "button" at bounding box center [12, 41] width 8 height 8
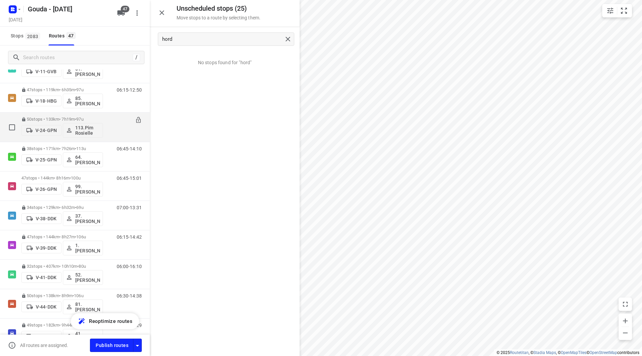
scroll to position [167, 0]
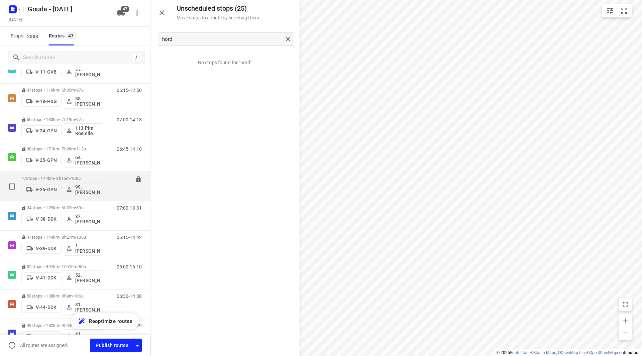
click at [77, 179] on span "100u" at bounding box center [76, 178] width 10 height 5
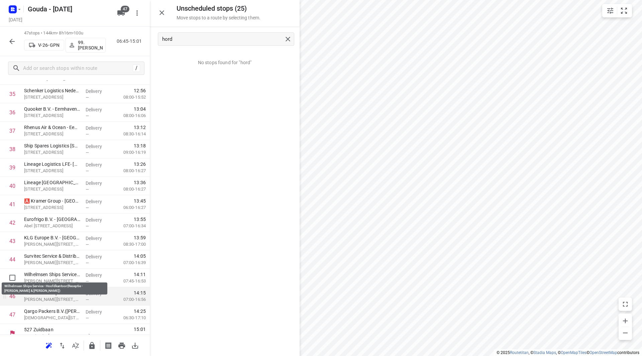
scroll to position [681, 0]
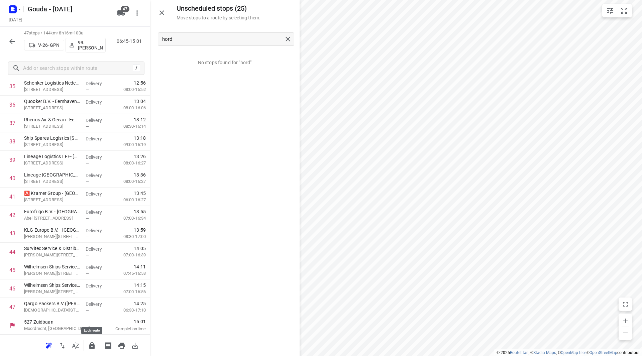
click at [95, 343] on icon "button" at bounding box center [92, 346] width 8 height 8
click at [10, 39] on icon "button" at bounding box center [12, 41] width 8 height 8
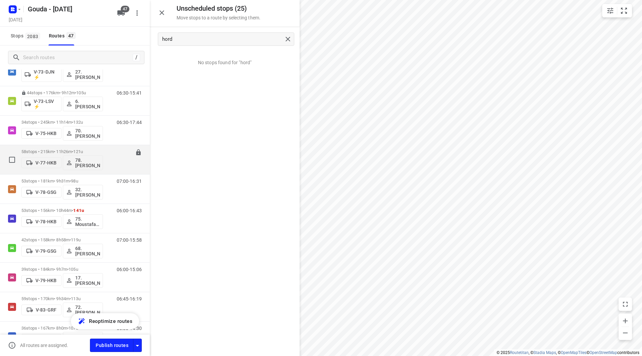
scroll to position [602, 0]
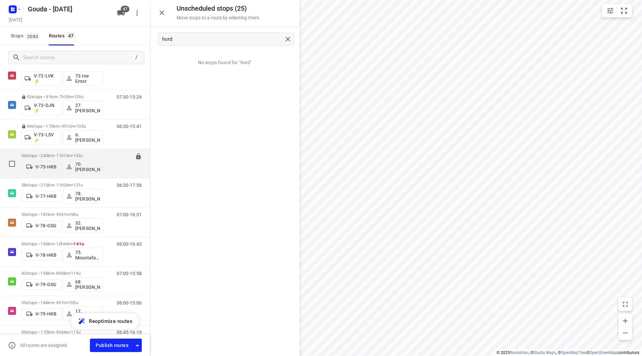
click at [70, 151] on div "34 stops • 245km • 11h14m • 132u V-75-HKB 70. [PERSON_NAME]" at bounding box center [62, 164] width 82 height 28
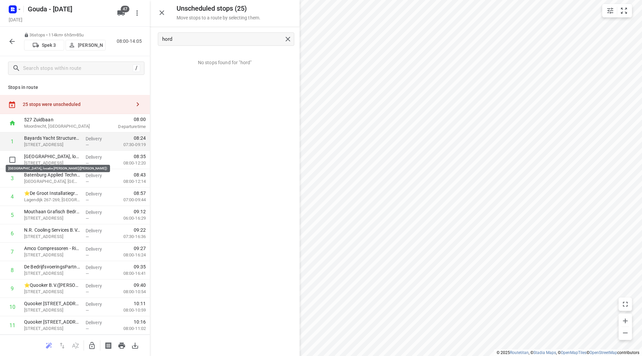
scroll to position [0, 0]
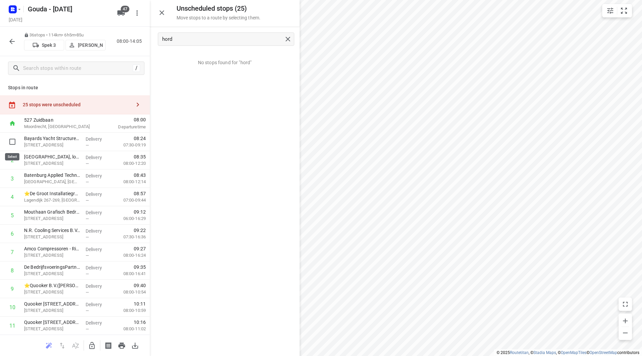
drag, startPoint x: 7, startPoint y: 140, endPoint x: 11, endPoint y: 144, distance: 6.4
click at [8, 140] on input "checkbox" at bounding box center [12, 141] width 13 height 13
checkbox input "true"
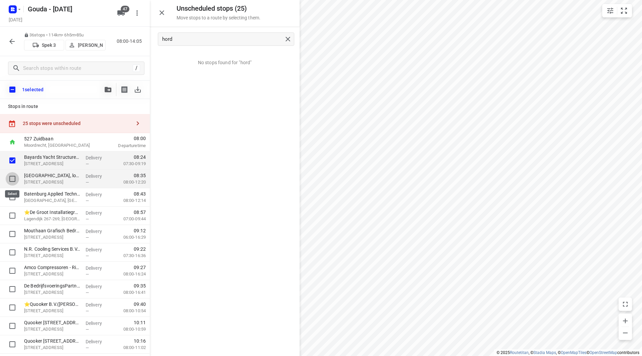
click at [14, 175] on input "checkbox" at bounding box center [12, 178] width 13 height 13
checkbox input "true"
click at [13, 194] on input "checkbox" at bounding box center [12, 197] width 13 height 13
checkbox input "true"
click at [102, 88] on button "button" at bounding box center [107, 89] width 13 height 13
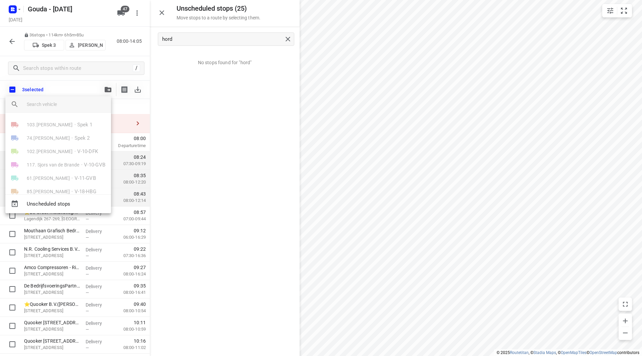
click at [84, 104] on input "search vehicle" at bounding box center [66, 104] width 79 height 10
click at [483, 203] on div at bounding box center [321, 178] width 642 height 356
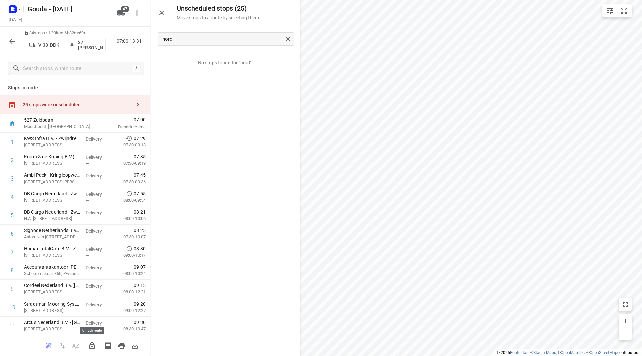
click at [91, 344] on icon "button" at bounding box center [91, 345] width 5 height 7
click at [81, 105] on div "25 stops were unscheduled" at bounding box center [77, 104] width 108 height 5
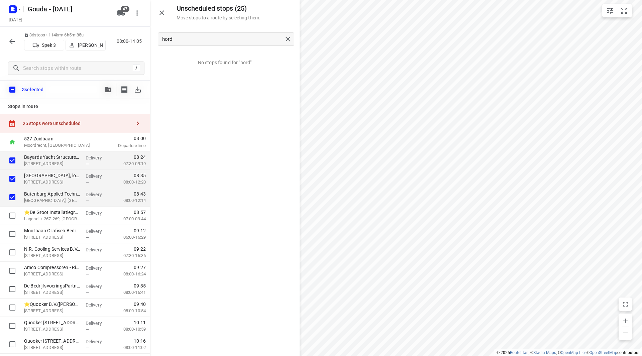
click at [104, 89] on button "button" at bounding box center [107, 89] width 13 height 13
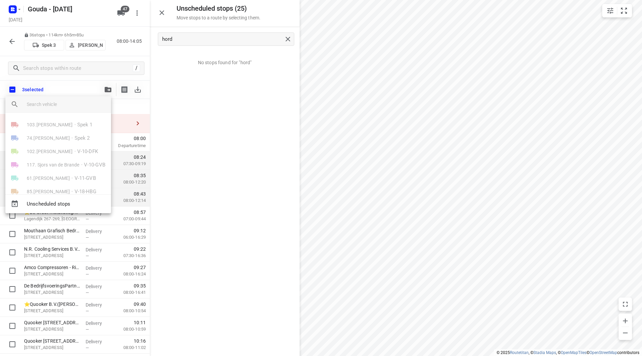
click at [88, 109] on input "search vehicle" at bounding box center [66, 104] width 79 height 10
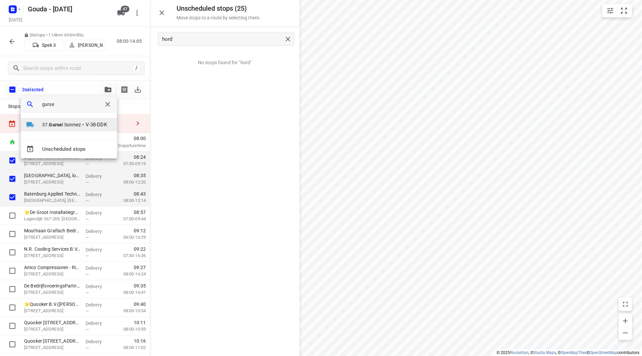
type input "gurse"
click at [64, 124] on span "37. [PERSON_NAME]" at bounding box center [61, 124] width 39 height 7
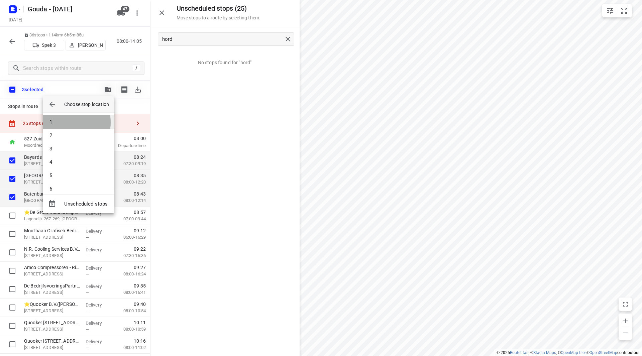
click at [63, 122] on li "1" at bounding box center [79, 121] width 72 height 13
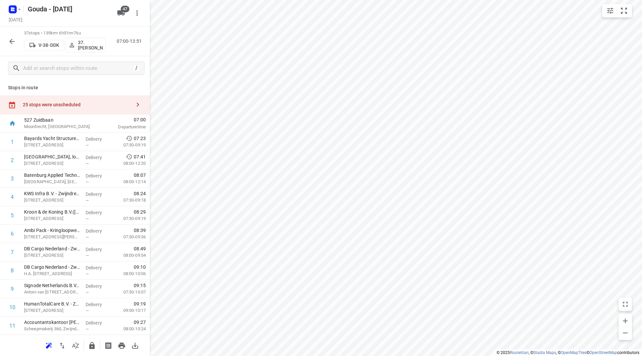
click at [93, 347] on icon "button" at bounding box center [91, 345] width 5 height 7
click at [12, 39] on icon "button" at bounding box center [12, 41] width 8 height 8
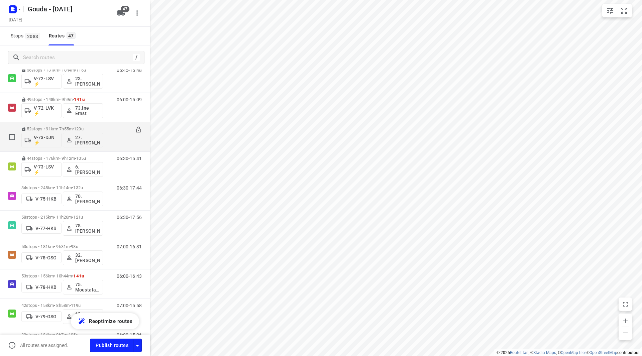
scroll to position [569, 0]
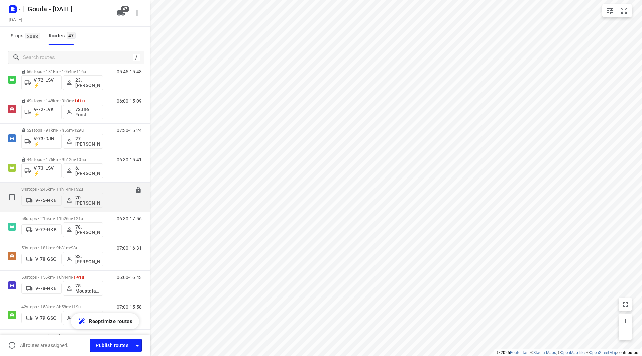
click at [61, 184] on div "34 stops • 245km • 11h14m • 132u V-75-HKB 70. [PERSON_NAME]" at bounding box center [62, 197] width 82 height 28
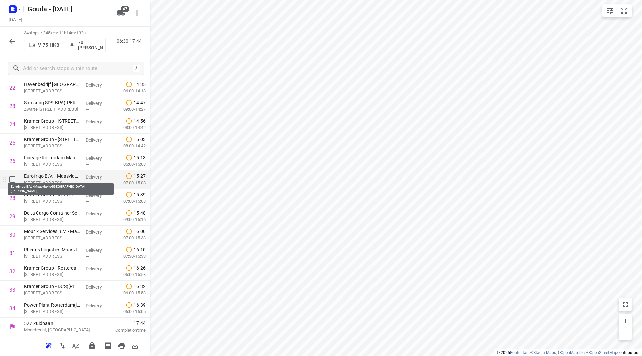
scroll to position [442, 0]
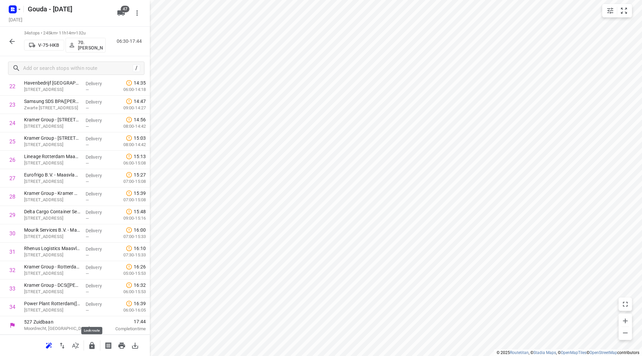
click at [92, 349] on icon "button" at bounding box center [92, 346] width 8 height 8
click at [12, 37] on button "button" at bounding box center [11, 41] width 13 height 13
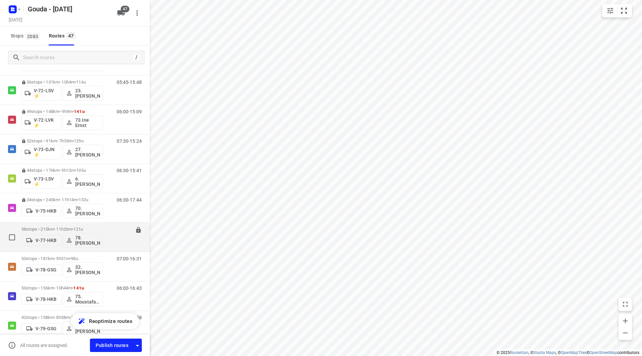
scroll to position [569, 0]
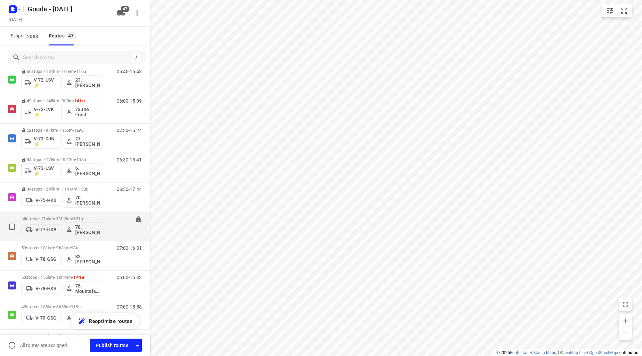
click at [76, 216] on div "58 stops • 215km • 11h26m • 121u V-77-HKB 78.[PERSON_NAME]" at bounding box center [62, 227] width 82 height 28
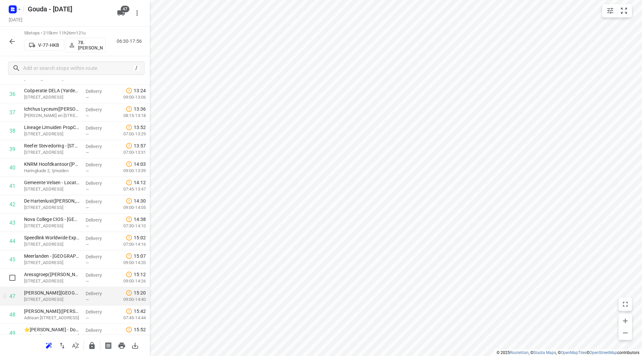
scroll to position [702, 0]
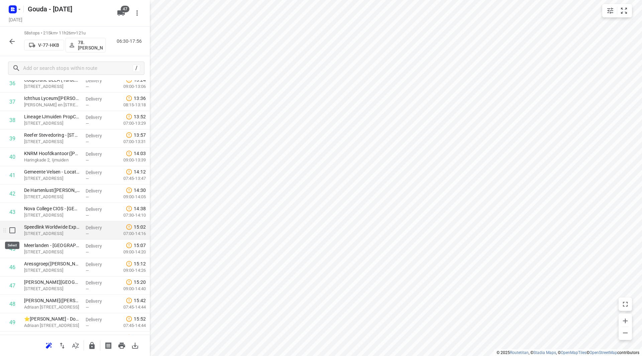
click at [15, 230] on input "checkbox" at bounding box center [12, 230] width 13 height 13
checkbox input "true"
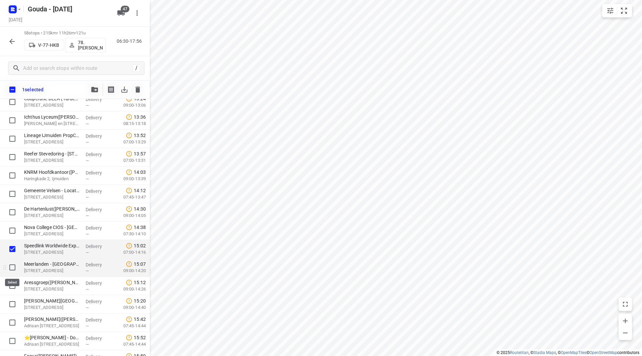
click at [12, 265] on input "checkbox" at bounding box center [12, 267] width 13 height 13
checkbox input "true"
click at [11, 285] on input "checkbox" at bounding box center [12, 285] width 13 height 13
checkbox input "true"
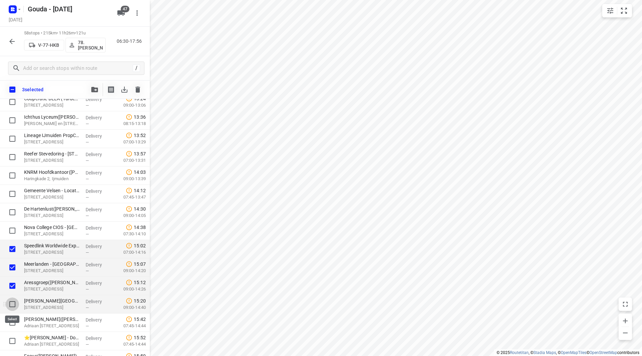
click at [12, 305] on input "checkbox" at bounding box center [12, 304] width 13 height 13
checkbox input "true"
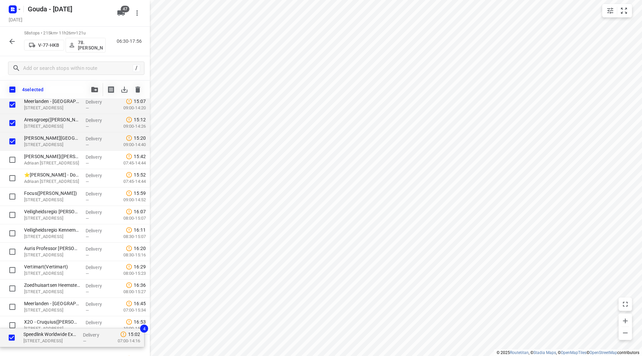
scroll to position [881, 0]
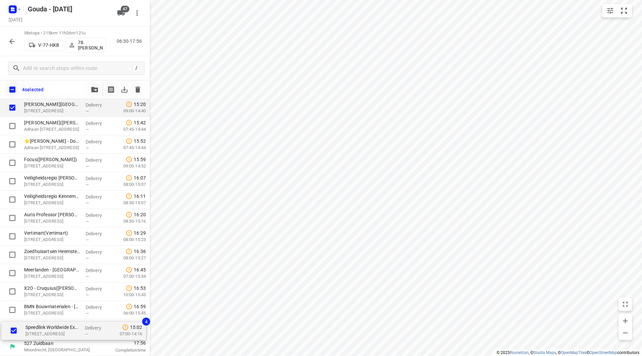
drag, startPoint x: 34, startPoint y: 250, endPoint x: 37, endPoint y: 337, distance: 87.3
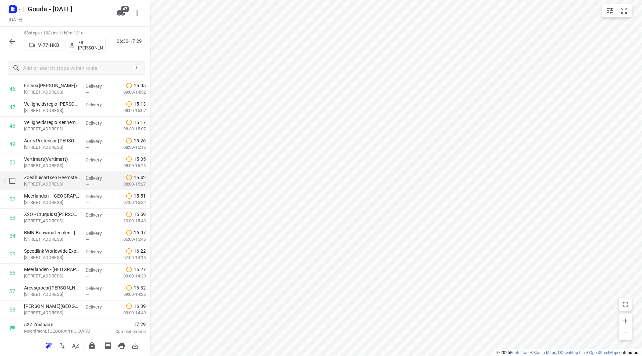
scroll to position [883, 0]
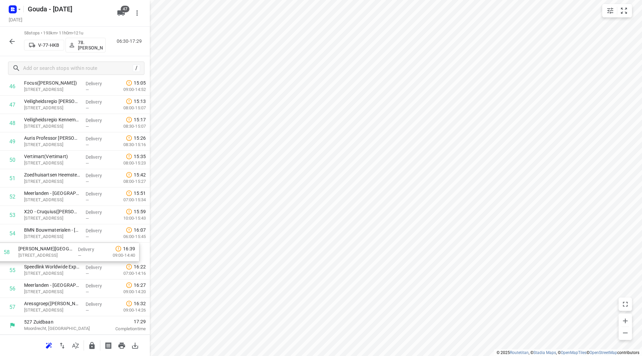
drag, startPoint x: 34, startPoint y: 270, endPoint x: 31, endPoint y: 249, distance: 21.0
click at [89, 343] on icon "button" at bounding box center [92, 346] width 8 height 8
click at [14, 41] on icon "button" at bounding box center [11, 41] width 5 height 5
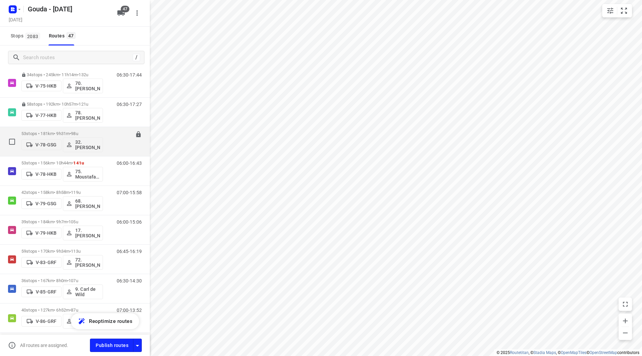
scroll to position [635, 0]
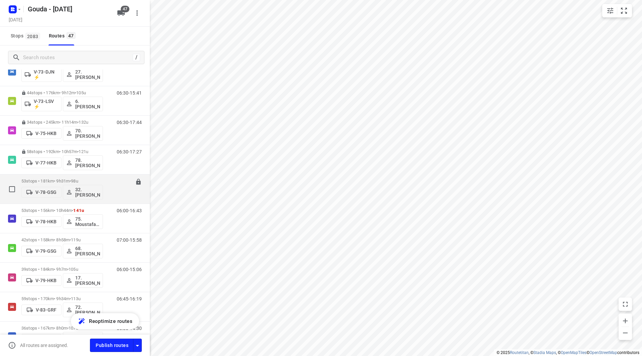
click at [56, 183] on p "53 stops • 181km • 9h31m • 98u" at bounding box center [62, 181] width 82 height 5
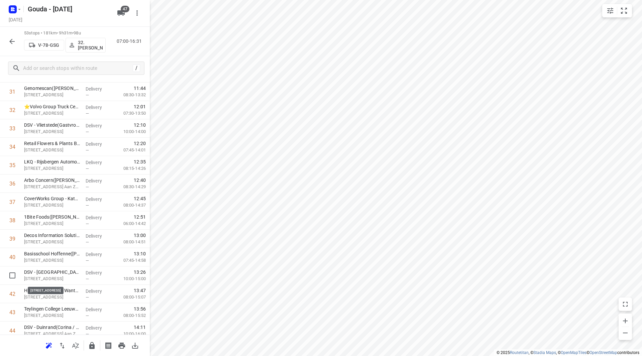
scroll to position [602, 0]
drag, startPoint x: 39, startPoint y: 278, endPoint x: 39, endPoint y: 163, distance: 115.7
click at [38, 162] on div "1 Heineken International - R&D Zoeterwoude(Jose Rodriguez) Burgemeester Smeetsw…" at bounding box center [75, 17] width 150 height 975
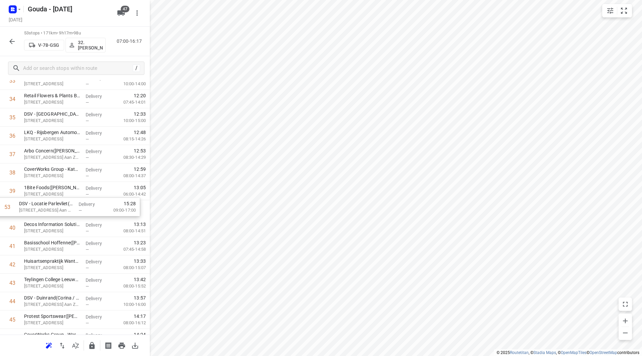
drag, startPoint x: 51, startPoint y: 308, endPoint x: 48, endPoint y: 202, distance: 105.7
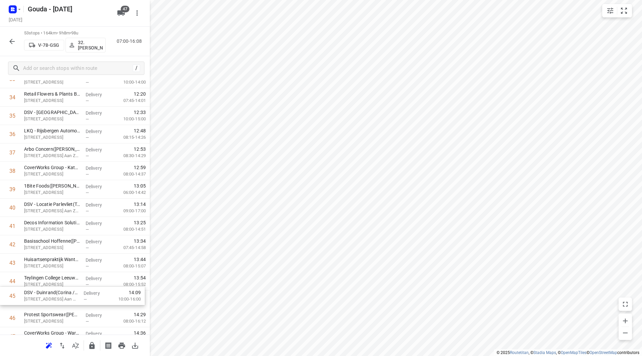
scroll to position [652, 0]
drag, startPoint x: 41, startPoint y: 296, endPoint x: 45, endPoint y: 229, distance: 66.7
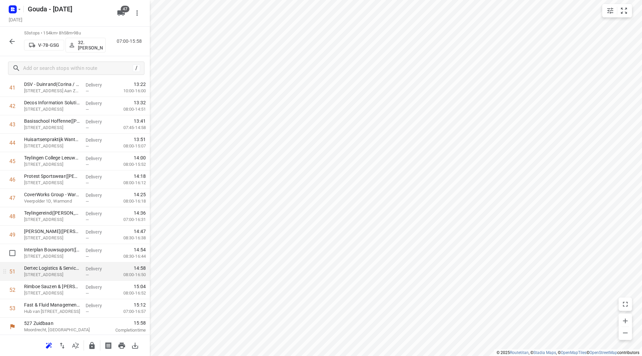
scroll to position [791, 0]
click at [91, 344] on icon "button" at bounding box center [91, 345] width 5 height 7
click at [6, 40] on button "button" at bounding box center [11, 41] width 13 height 13
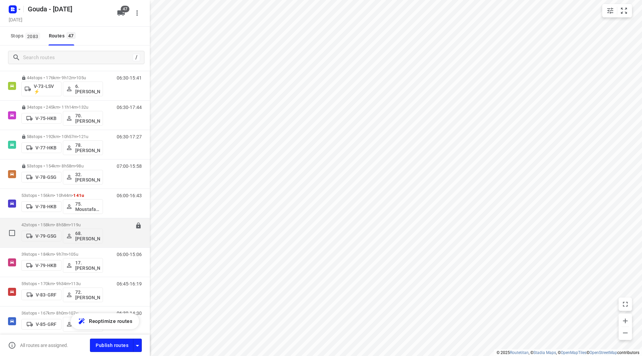
scroll to position [659, 0]
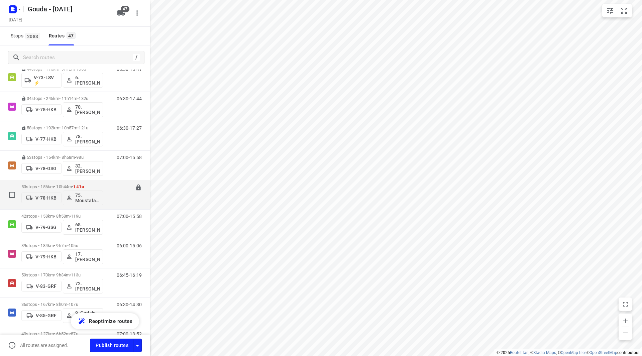
click at [61, 184] on div "53 stops • 156km • 10h44m • 141u V-78-HKB 75. Moustafa Shhadeh" at bounding box center [62, 195] width 82 height 28
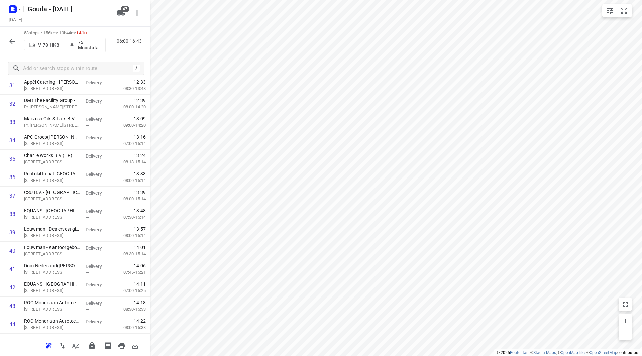
scroll to position [791, 0]
click at [15, 213] on input "checkbox" at bounding box center [12, 214] width 13 height 13
checkbox input "true"
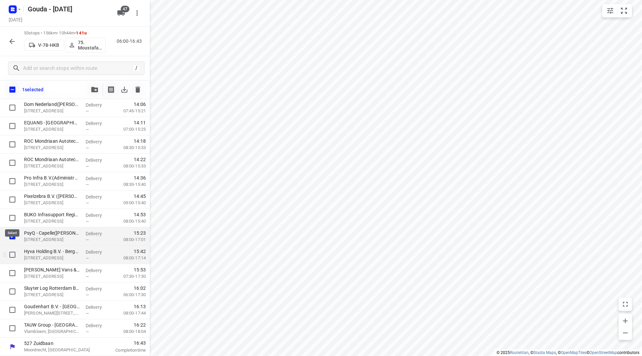
scroll to position [789, 0]
click at [12, 253] on input "checkbox" at bounding box center [12, 254] width 13 height 13
checkbox input "true"
click at [13, 272] on input "checkbox" at bounding box center [12, 273] width 13 height 13
checkbox input "true"
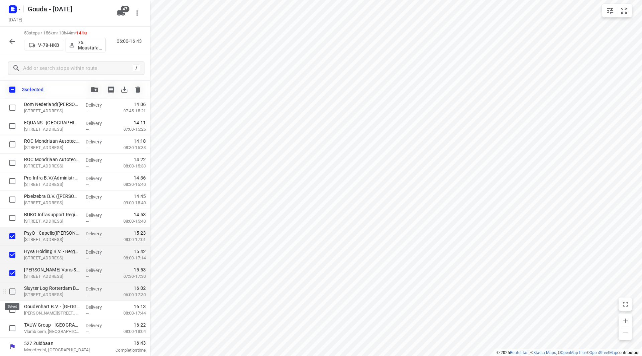
click at [13, 293] on input "checkbox" at bounding box center [12, 291] width 13 height 13
checkbox input "true"
click at [13, 307] on input "checkbox" at bounding box center [12, 309] width 13 height 13
checkbox input "true"
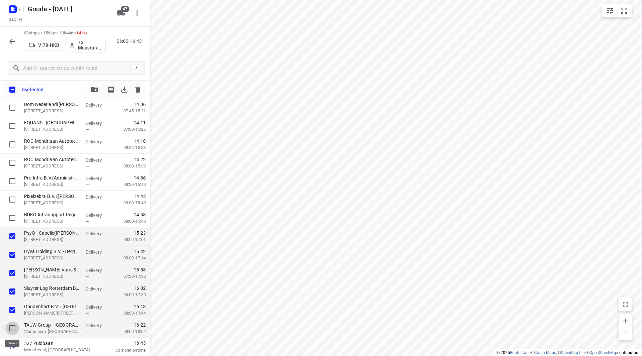
click at [12, 325] on input "checkbox" at bounding box center [12, 328] width 13 height 13
checkbox input "true"
click at [93, 89] on icon "button" at bounding box center [94, 89] width 7 height 5
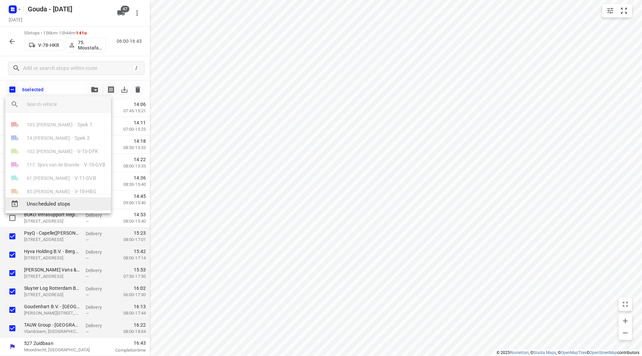
click at [64, 204] on span "Unscheduled stops" at bounding box center [66, 204] width 79 height 8
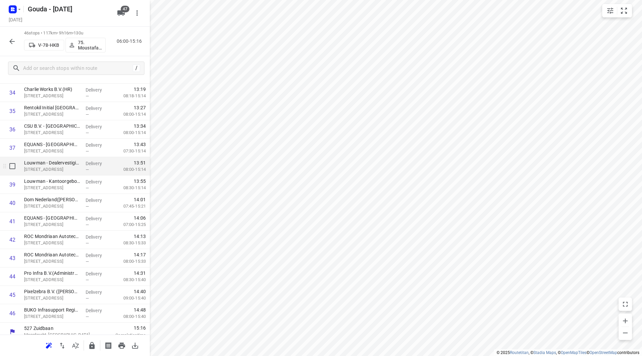
scroll to position [663, 0]
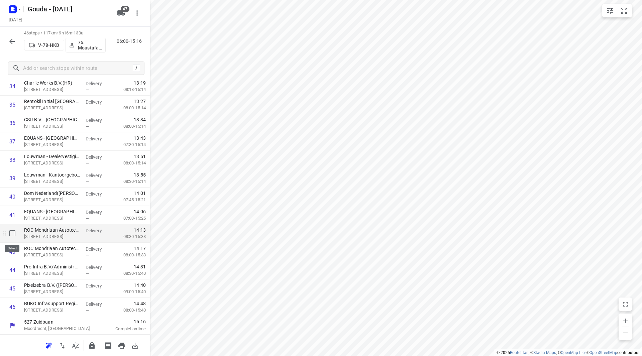
click at [13, 233] on input "checkbox" at bounding box center [12, 233] width 13 height 13
checkbox input "true"
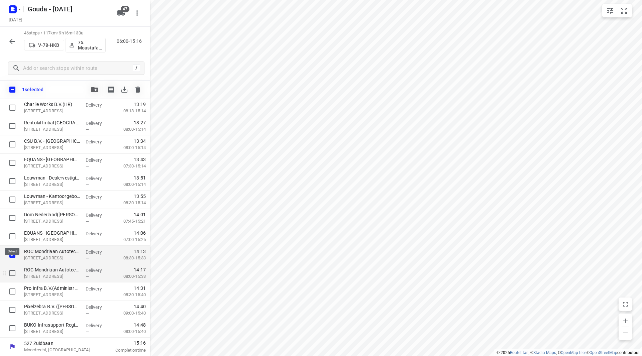
scroll to position [660, 0]
click at [14, 272] on input "checkbox" at bounding box center [12, 273] width 13 height 13
checkbox input "true"
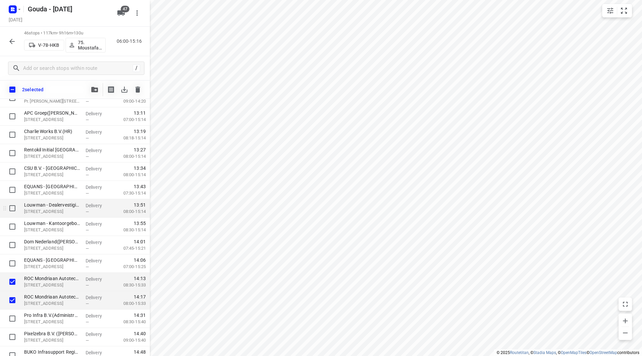
scroll to position [626, 0]
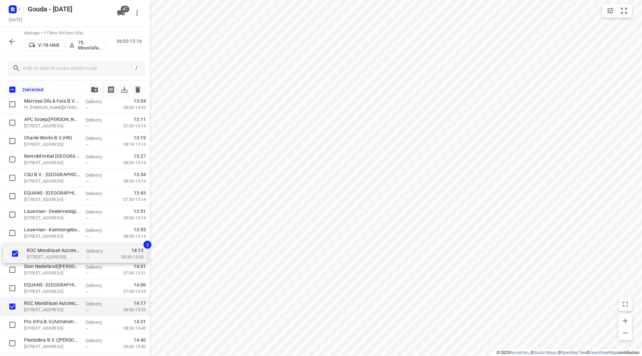
drag, startPoint x: 42, startPoint y: 294, endPoint x: 45, endPoint y: 255, distance: 39.6
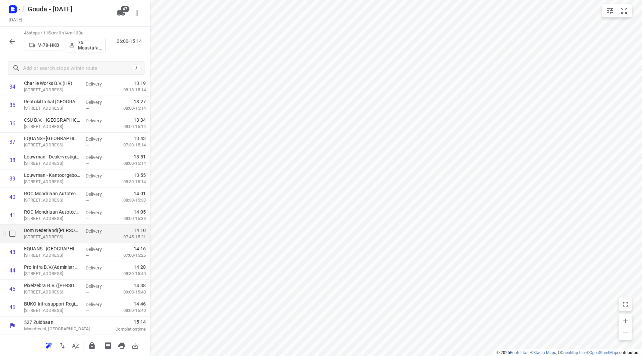
scroll to position [663, 0]
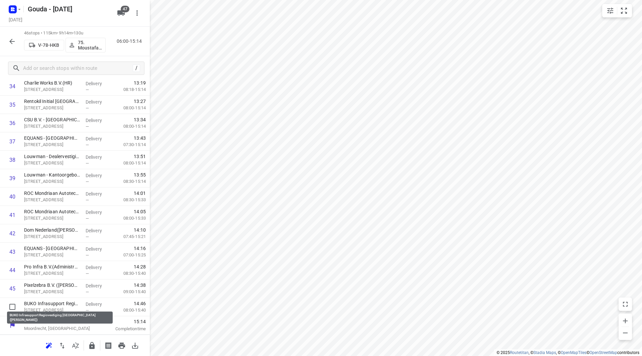
drag, startPoint x: 75, startPoint y: 307, endPoint x: 75, endPoint y: 284, distance: 23.1
click at [89, 346] on icon "button" at bounding box center [91, 345] width 5 height 7
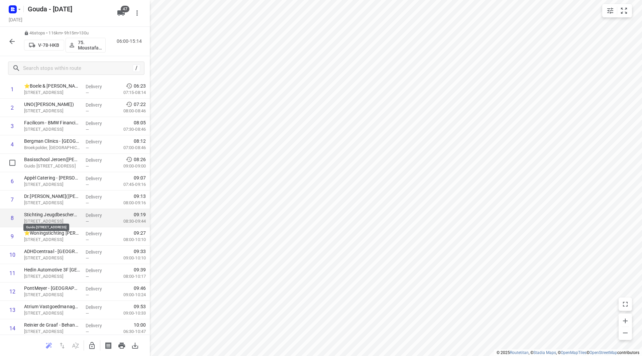
scroll to position [0, 0]
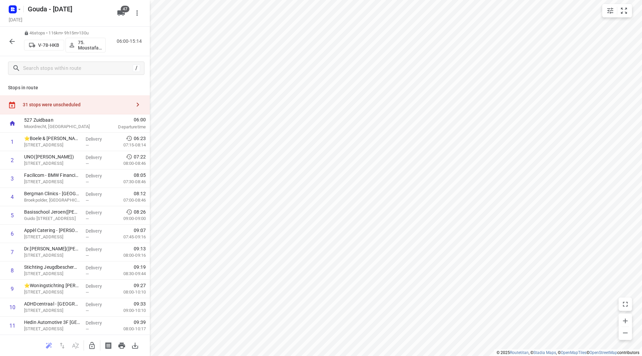
click at [11, 43] on icon "button" at bounding box center [12, 41] width 8 height 8
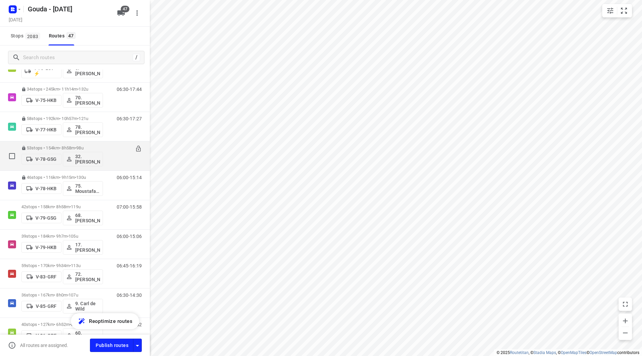
scroll to position [669, 0]
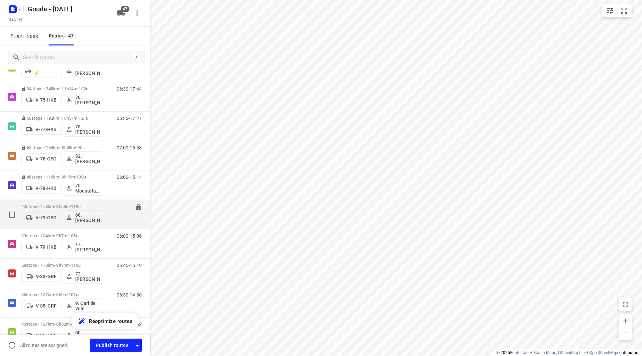
click at [65, 205] on p "42 stops • 158km • 8h58m • 119u" at bounding box center [62, 206] width 82 height 5
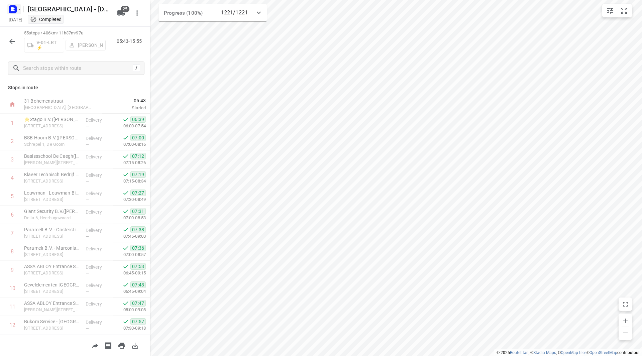
scroll to position [552, 0]
click at [16, 12] on rect "button" at bounding box center [13, 9] width 8 height 8
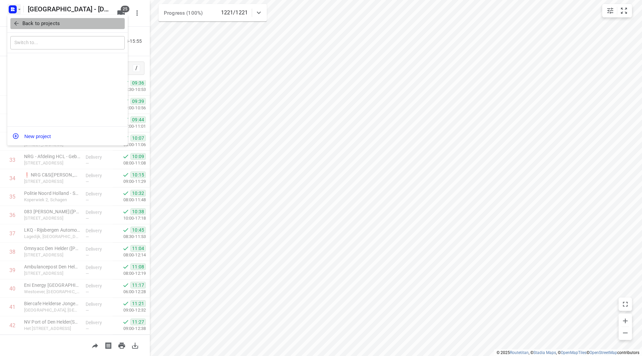
click at [16, 24] on icon "button" at bounding box center [16, 23] width 4 height 4
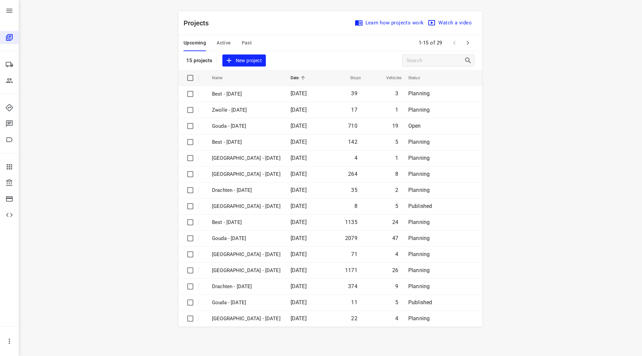
click at [220, 41] on span "Active" at bounding box center [224, 43] width 14 height 8
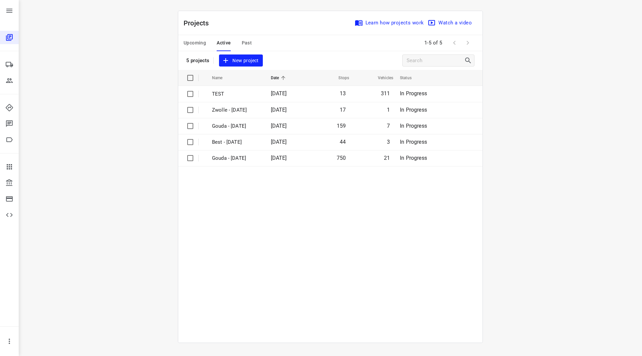
click at [189, 40] on span "Upcoming" at bounding box center [195, 43] width 22 height 8
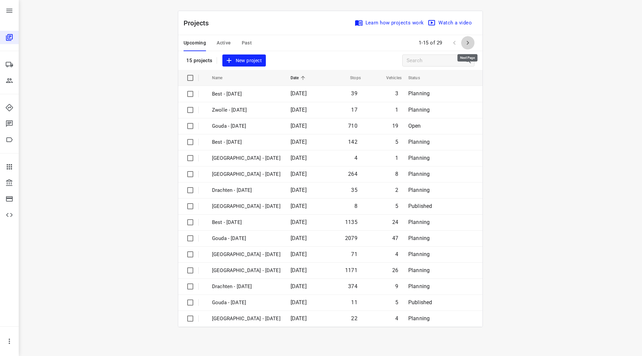
click at [463, 43] on button "button" at bounding box center [467, 42] width 13 height 13
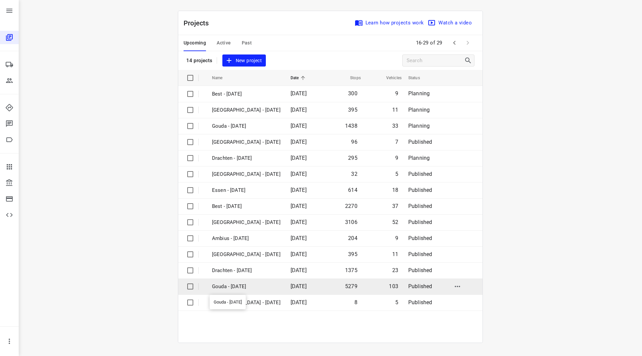
click at [237, 288] on p "Gouda - [DATE]" at bounding box center [246, 287] width 69 height 8
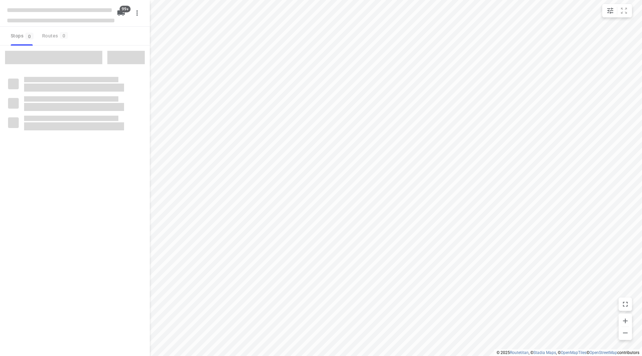
checkbox input "true"
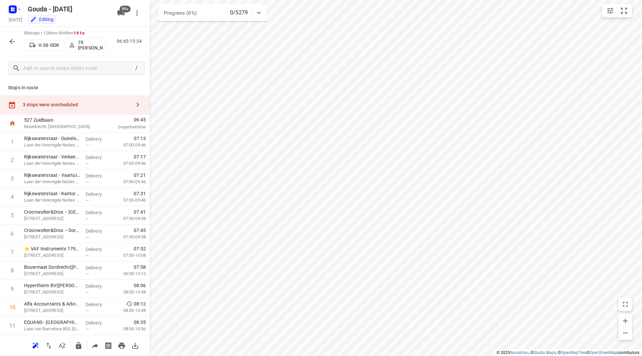
click at [98, 100] on div "3 stops were unscheduled" at bounding box center [75, 104] width 150 height 19
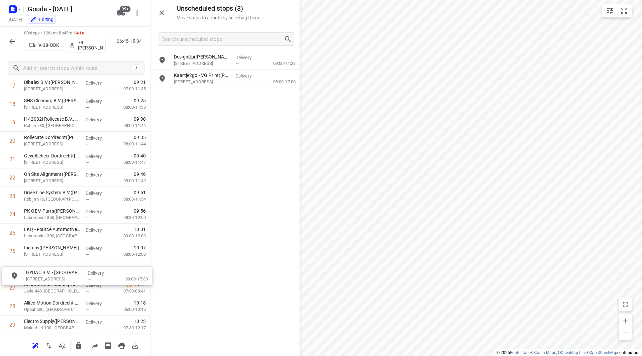
scroll to position [353, 0]
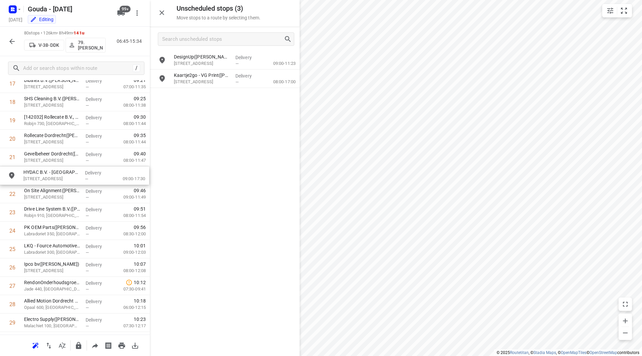
drag, startPoint x: 207, startPoint y: 62, endPoint x: 61, endPoint y: 177, distance: 186.7
click at [42, 173] on p "HYDAC B.V. - [GEOGRAPHIC_DATA]([PERSON_NAME])" at bounding box center [52, 172] width 56 height 7
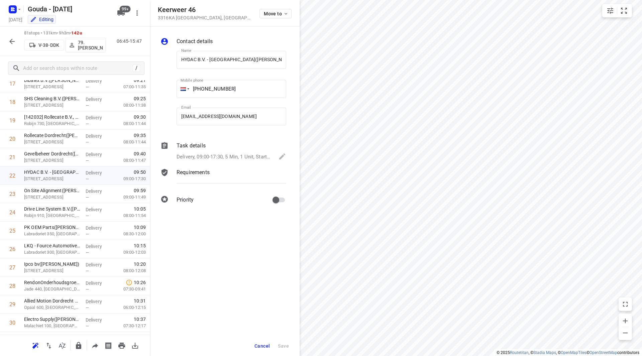
click at [189, 155] on p "Delivery, 09:00-17:30, 5 Min, 1 Unit, Startdatum: [DATE] Welkom bij een nieuwe …" at bounding box center [224, 157] width 95 height 8
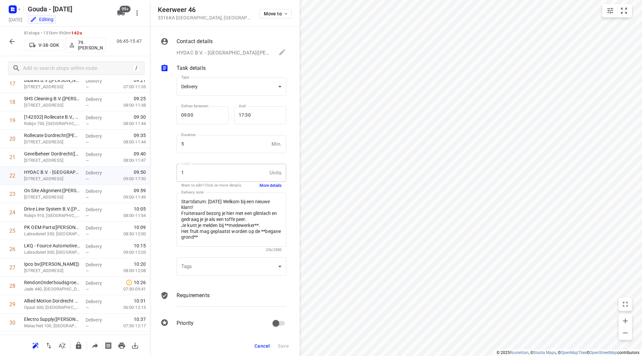
click at [273, 185] on button "More details" at bounding box center [271, 186] width 22 height 6
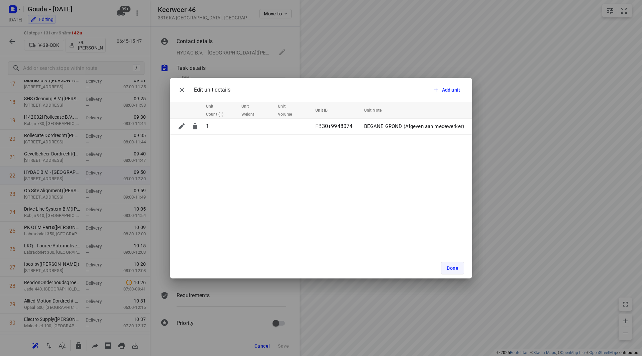
click at [448, 270] on span "Done" at bounding box center [453, 268] width 12 height 5
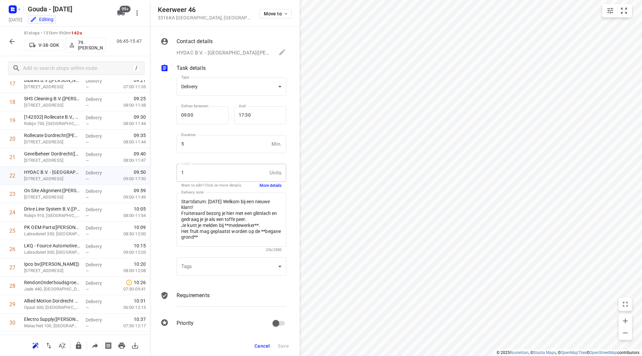
click at [261, 347] on span "Cancel" at bounding box center [262, 345] width 15 height 5
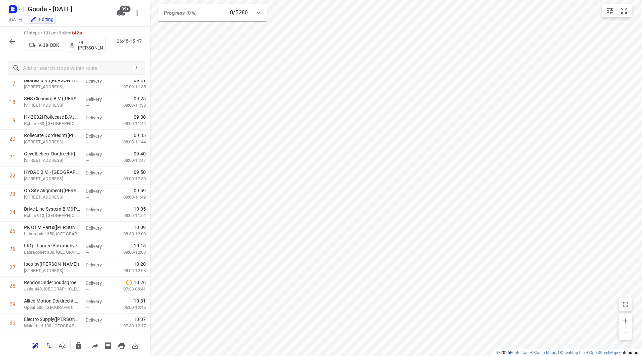
click at [16, 43] on icon "button" at bounding box center [12, 41] width 8 height 8
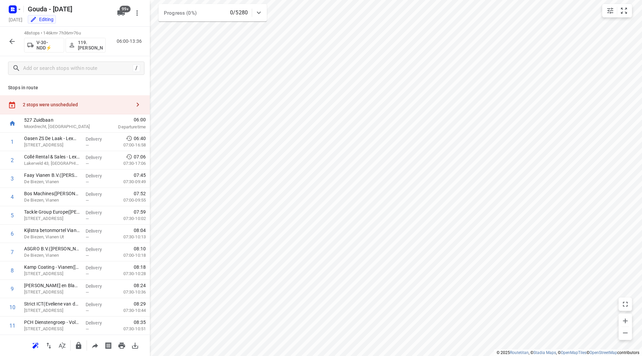
drag, startPoint x: 83, startPoint y: 104, endPoint x: 89, endPoint y: 103, distance: 5.7
click at [86, 104] on div "2 stops were unscheduled" at bounding box center [77, 104] width 108 height 5
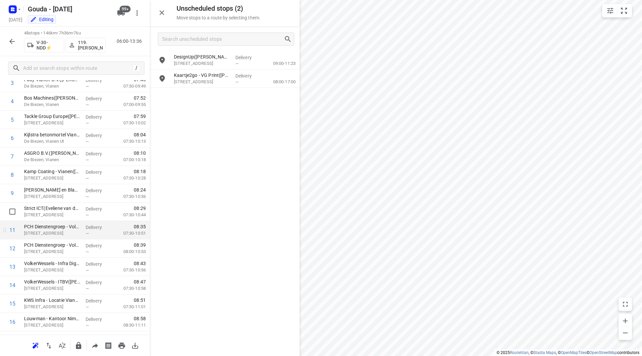
scroll to position [134, 0]
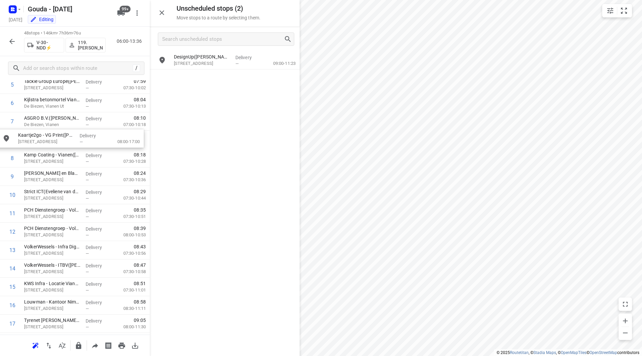
drag, startPoint x: 205, startPoint y: 76, endPoint x: 45, endPoint y: 138, distance: 171.7
click at [12, 40] on icon "button" at bounding box center [12, 41] width 8 height 8
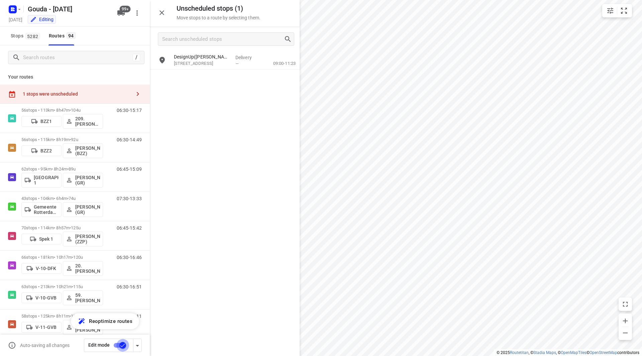
click at [122, 348] on input "checkbox" at bounding box center [123, 345] width 38 height 13
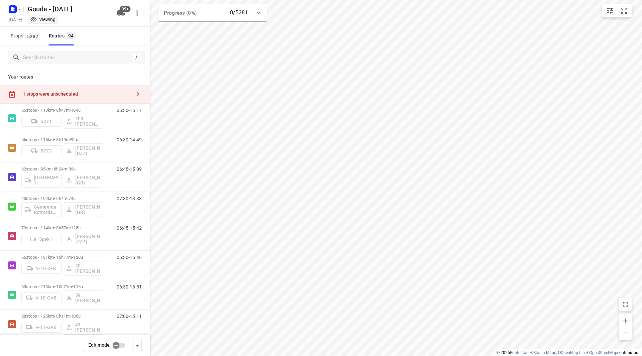
click at [90, 97] on div "1 stops were unscheduled" at bounding box center [75, 94] width 150 height 19
click at [115, 345] on input "checkbox" at bounding box center [116, 345] width 38 height 13
checkbox input "false"
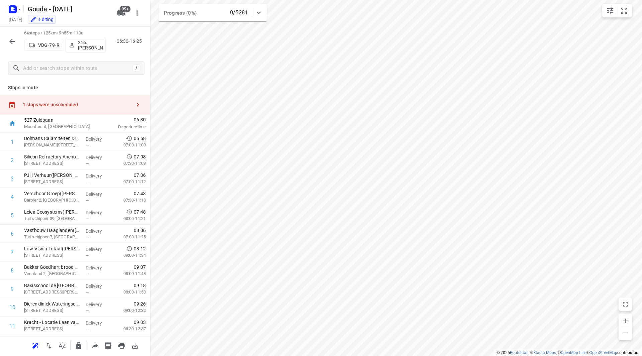
click at [94, 94] on div "Stops in route 1 stops were unscheduled 527 [GEOGRAPHIC_DATA], [GEOGRAPHIC_DATA…" at bounding box center [75, 207] width 150 height 255
click at [74, 111] on div "1 stops were unscheduled" at bounding box center [75, 104] width 150 height 19
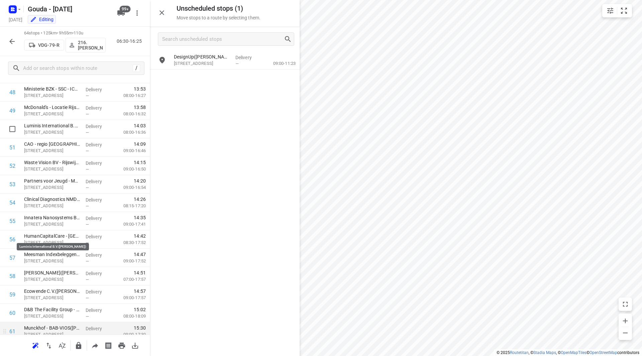
scroll to position [994, 0]
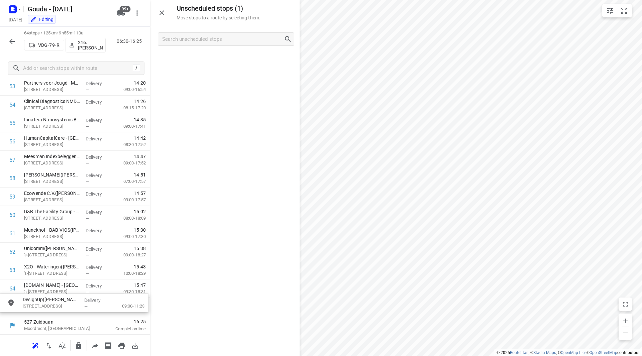
drag, startPoint x: 193, startPoint y: 58, endPoint x: 41, endPoint y: 303, distance: 288.9
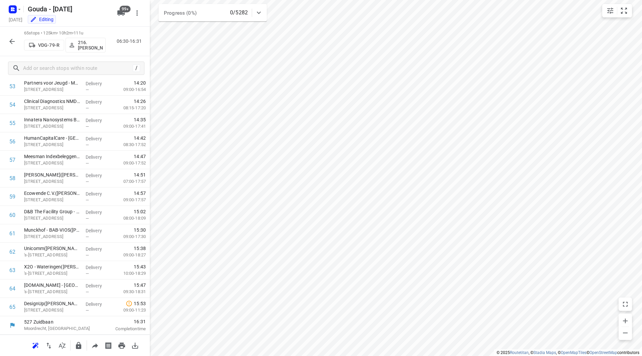
scroll to position [993, 0]
click at [11, 40] on icon "button" at bounding box center [12, 41] width 8 height 8
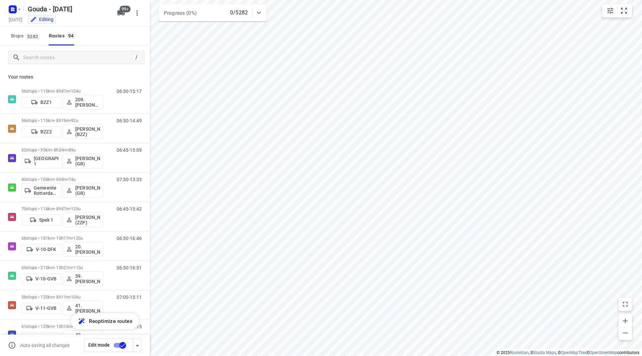
drag, startPoint x: 11, startPoint y: 40, endPoint x: 38, endPoint y: 65, distance: 36.2
click at [38, 65] on div "/" at bounding box center [75, 57] width 150 height 24
click at [41, 60] on input "Search routes" at bounding box center [77, 58] width 109 height 10
click at [42, 59] on input "Search routes" at bounding box center [83, 58] width 120 height 10
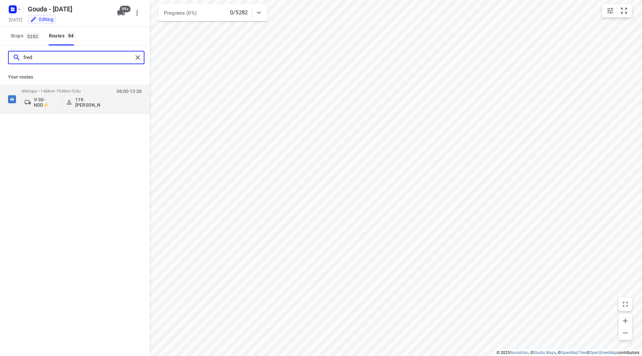
type input "fred"
drag, startPoint x: 40, startPoint y: 51, endPoint x: 35, endPoint y: 53, distance: 5.3
click at [35, 53] on div "fred" at bounding box center [76, 57] width 136 height 13
drag, startPoint x: 39, startPoint y: 56, endPoint x: 6, endPoint y: 60, distance: 33.4
click at [7, 60] on div "fred" at bounding box center [75, 57] width 150 height 24
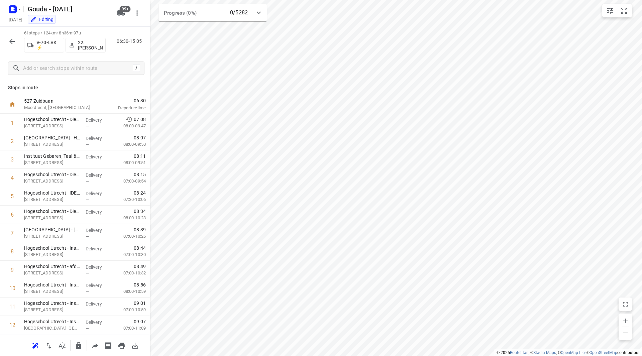
click at [2, 39] on div "61 stops • 124km • 8h36m • 97u V-70-LVK ⚡ 22.Alicia Kramer 06:30-15:05" at bounding box center [75, 41] width 150 height 29
click at [10, 39] on icon "button" at bounding box center [12, 41] width 8 height 8
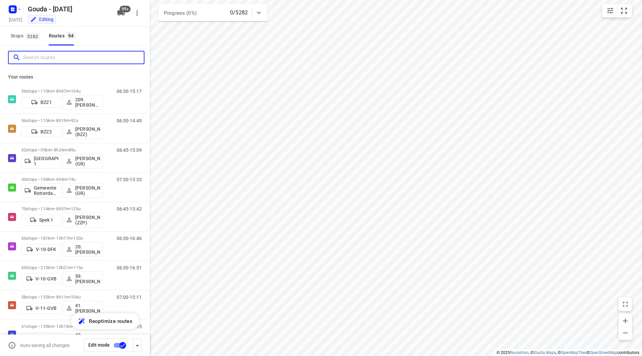
click at [39, 58] on input "Search routes" at bounding box center [83, 58] width 120 height 10
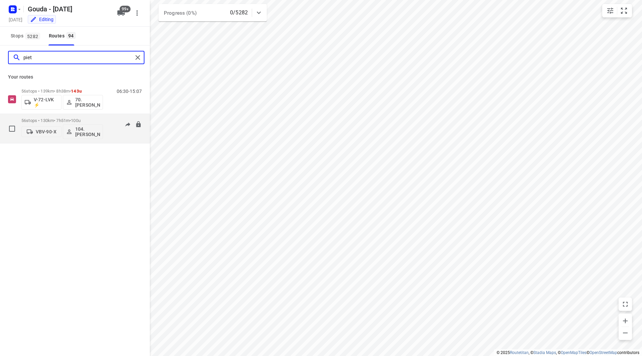
type input "piet"
click at [81, 121] on span "100u" at bounding box center [76, 120] width 10 height 5
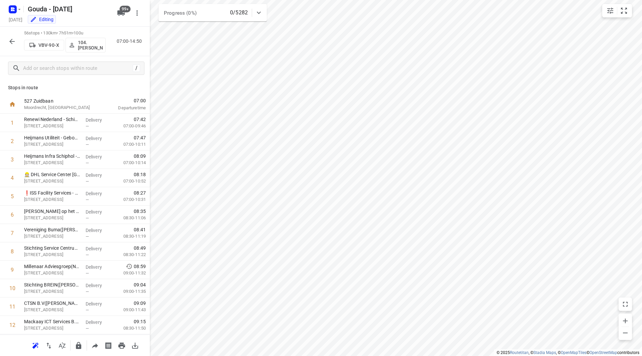
click at [14, 42] on icon "button" at bounding box center [12, 41] width 8 height 8
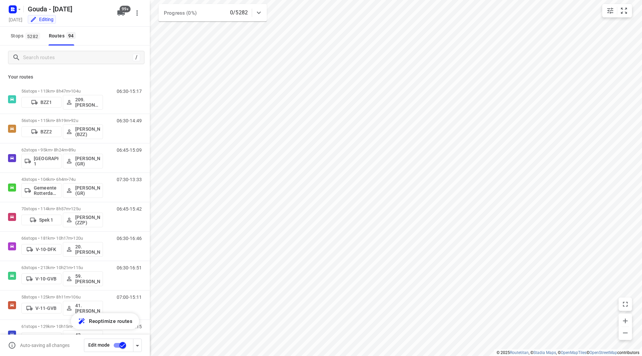
checkbox input "true"
click at [19, 13] on button "button" at bounding box center [13, 9] width 13 height 11
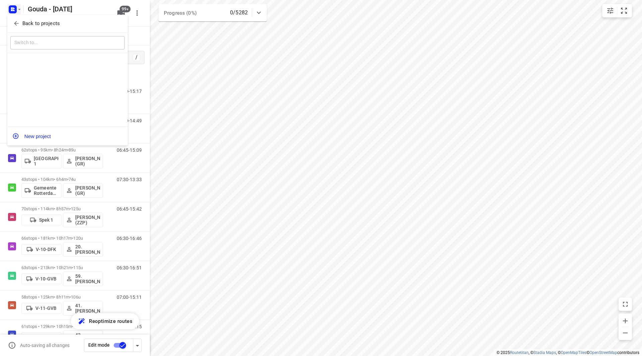
click at [23, 23] on p "Back to projects" at bounding box center [40, 24] width 37 height 8
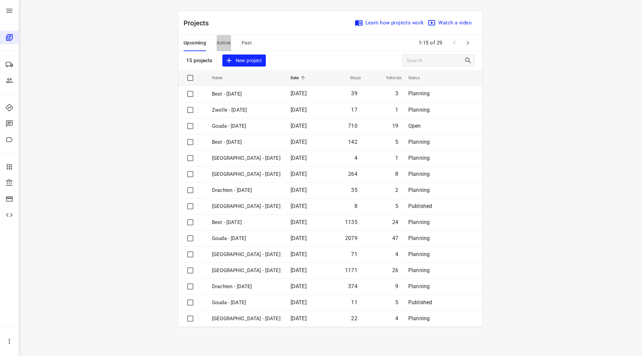
click at [222, 38] on button "Active" at bounding box center [224, 43] width 14 height 16
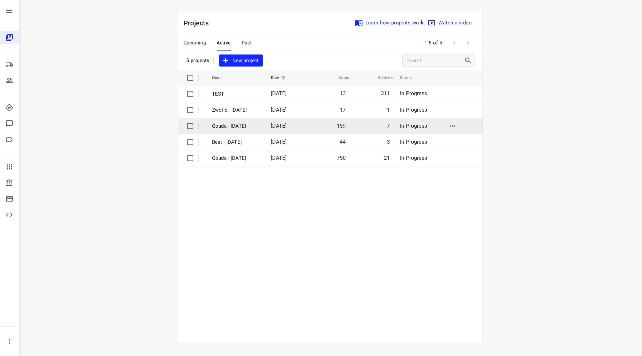
click at [234, 127] on p "Gouda - [DATE]" at bounding box center [236, 126] width 49 height 8
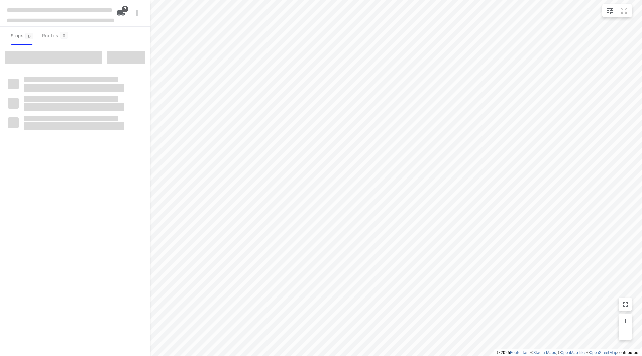
checkbox input "true"
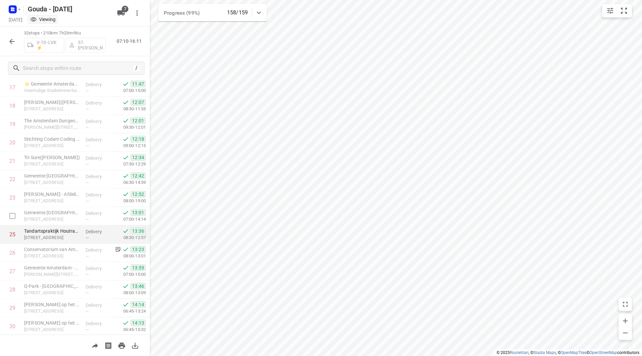
scroll to position [252, 0]
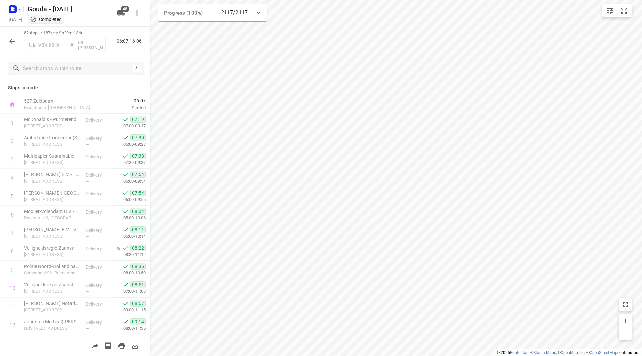
scroll to position [747, 0]
